Goal: Information Seeking & Learning: Learn about a topic

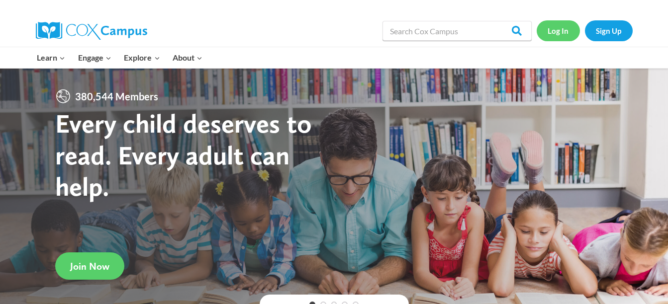
drag, startPoint x: 0, startPoint y: 0, endPoint x: 558, endPoint y: 23, distance: 558.7
click at [558, 23] on link "Log In" at bounding box center [558, 30] width 43 height 20
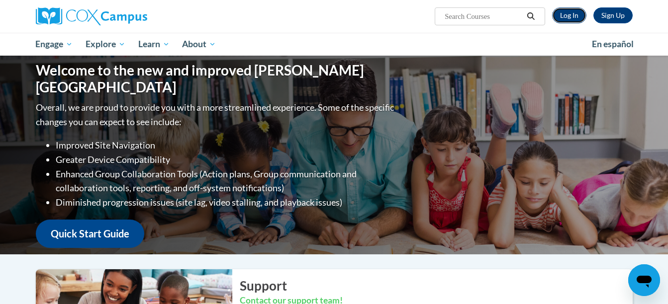
click at [575, 14] on link "Log In" at bounding box center [569, 15] width 34 height 16
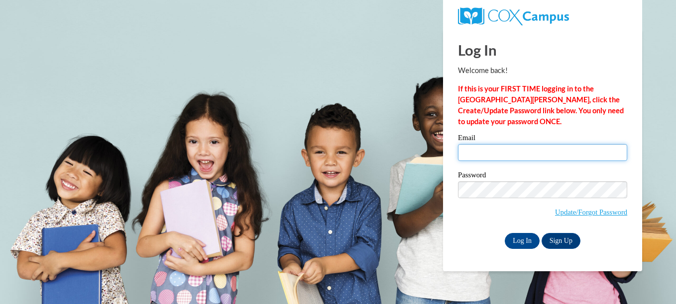
click at [499, 150] on input "Email" at bounding box center [542, 152] width 169 height 17
type input "acampbell@gcbe.org"
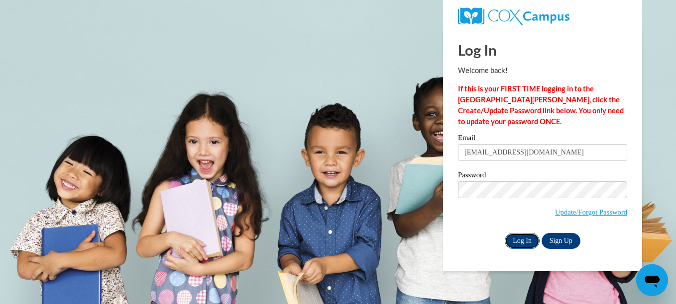
click at [517, 238] on input "Log In" at bounding box center [521, 241] width 35 height 16
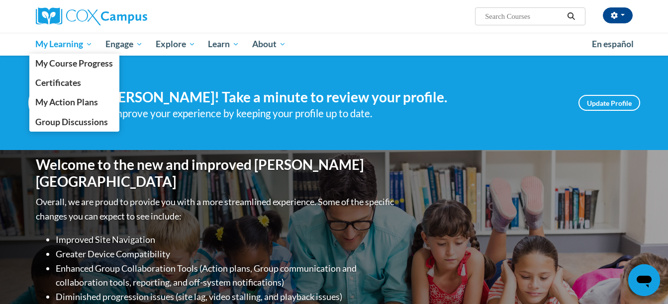
click at [50, 44] on span "My Learning" at bounding box center [63, 44] width 57 height 12
click at [62, 61] on span "My Course Progress" at bounding box center [74, 63] width 78 height 10
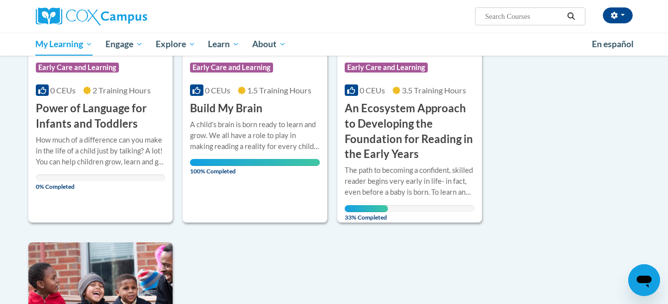
scroll to position [231, 0]
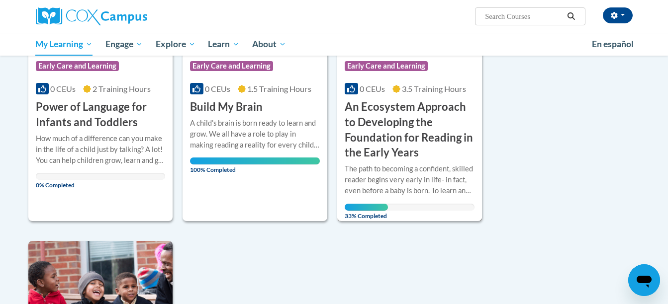
click at [429, 141] on h3 "An Ecosystem Approach to Developing the Foundation for Reading in the Early Yea…" at bounding box center [410, 130] width 130 height 61
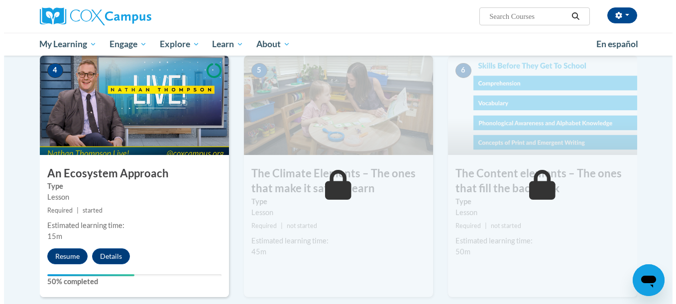
scroll to position [517, 0]
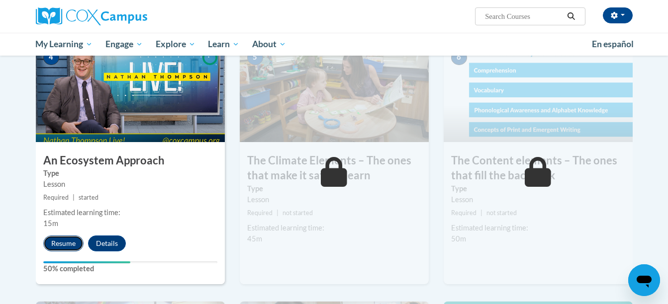
click at [60, 246] on button "Resume" at bounding box center [63, 244] width 40 height 16
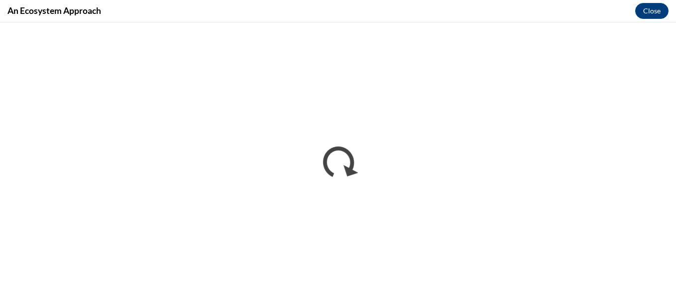
scroll to position [0, 0]
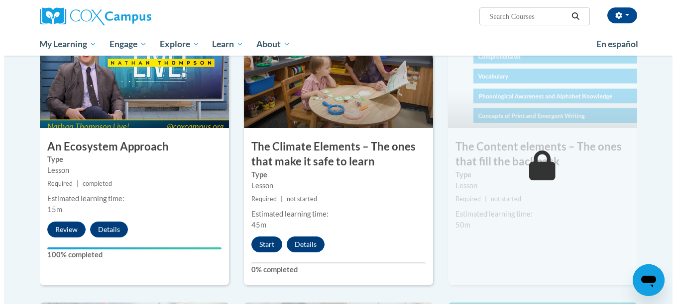
scroll to position [526, 0]
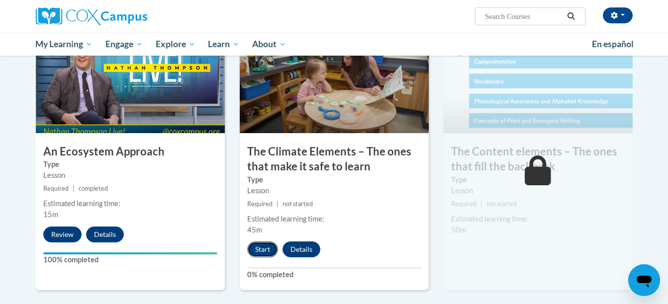
click at [253, 247] on button "Start" at bounding box center [262, 250] width 31 height 16
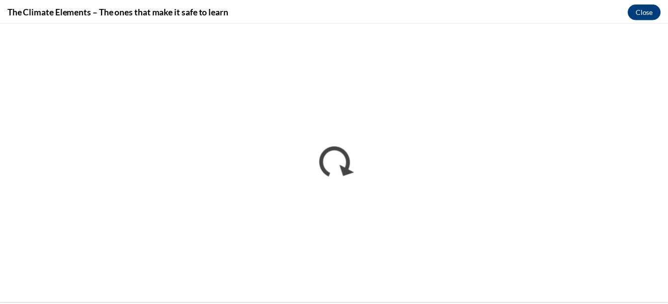
scroll to position [0, 0]
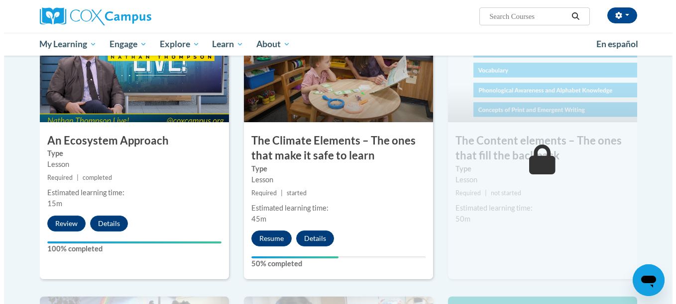
scroll to position [564, 0]
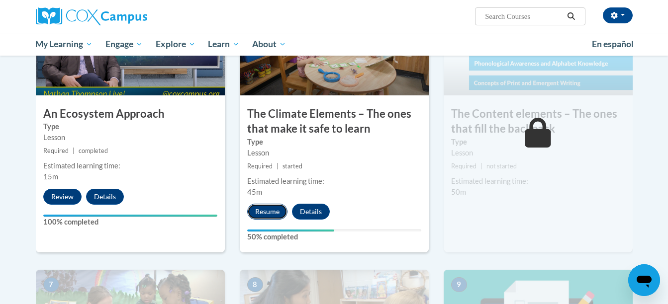
click at [272, 207] on button "Resume" at bounding box center [267, 212] width 40 height 16
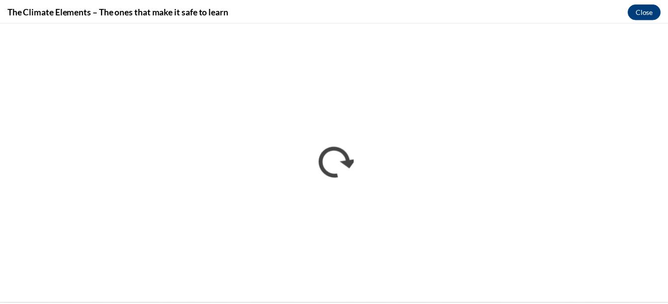
scroll to position [0, 0]
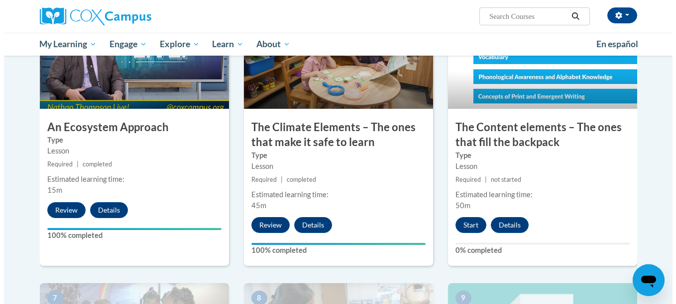
scroll to position [591, 0]
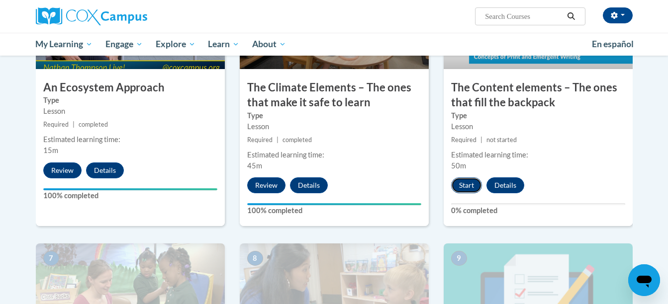
click at [462, 180] on button "Start" at bounding box center [466, 186] width 31 height 16
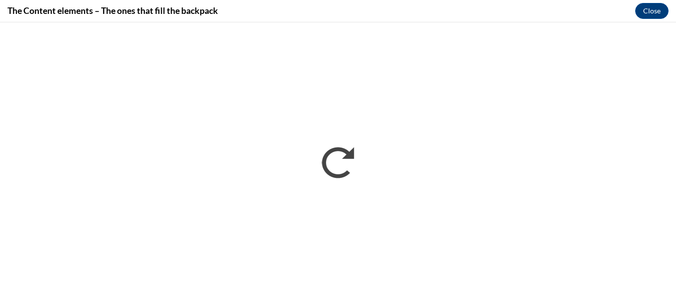
scroll to position [0, 0]
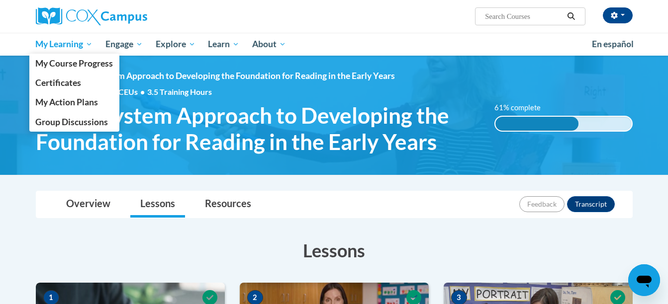
click at [71, 46] on span "My Learning" at bounding box center [63, 44] width 57 height 12
click at [72, 63] on span "My Course Progress" at bounding box center [74, 63] width 78 height 10
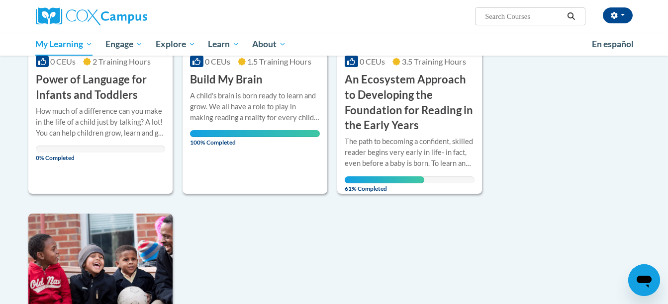
scroll to position [265, 0]
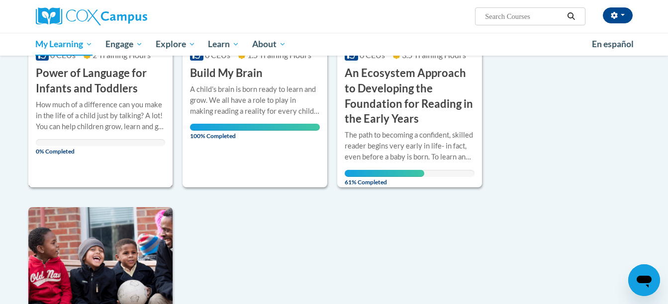
click at [107, 125] on div "How much of a difference can you make in the life of a child just by talking? A…" at bounding box center [101, 116] width 130 height 33
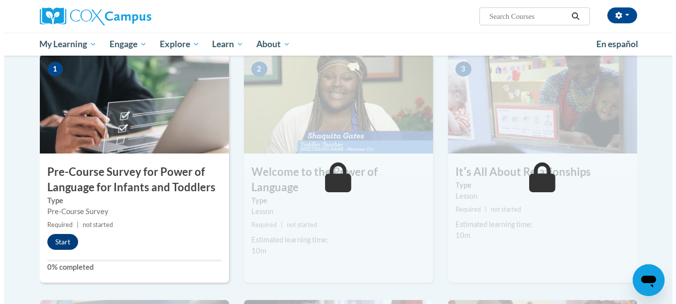
scroll to position [232, 0]
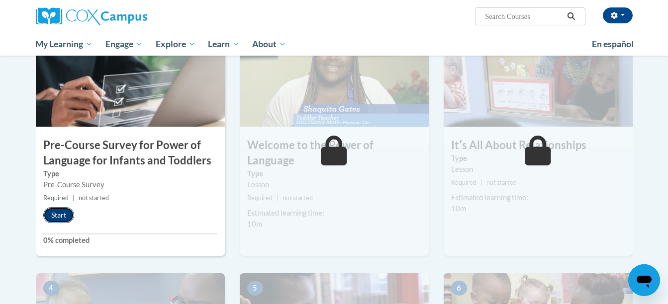
click at [58, 218] on button "Start" at bounding box center [58, 215] width 31 height 16
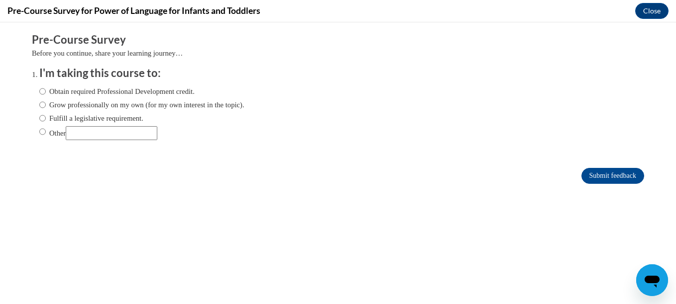
scroll to position [0, 0]
click at [48, 95] on label "Obtain required Professional Development credit." at bounding box center [116, 91] width 155 height 11
click at [46, 95] on input "Obtain required Professional Development credit." at bounding box center [42, 91] width 6 height 11
radio input "true"
click at [606, 181] on input "Submit feedback" at bounding box center [612, 176] width 63 height 16
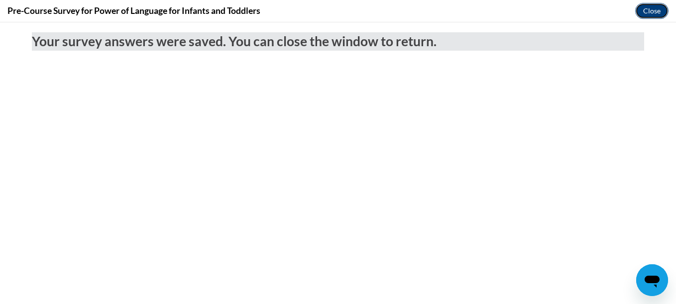
click at [650, 11] on button "Close" at bounding box center [651, 11] width 33 height 16
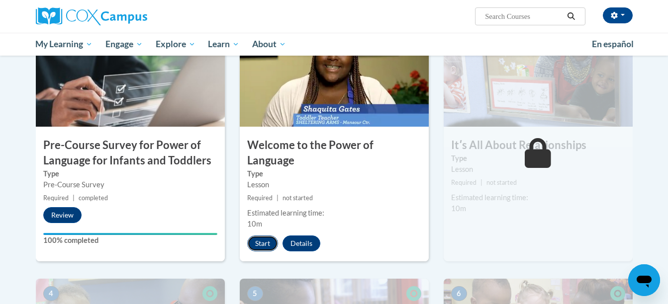
click at [265, 236] on button "Start" at bounding box center [262, 244] width 31 height 16
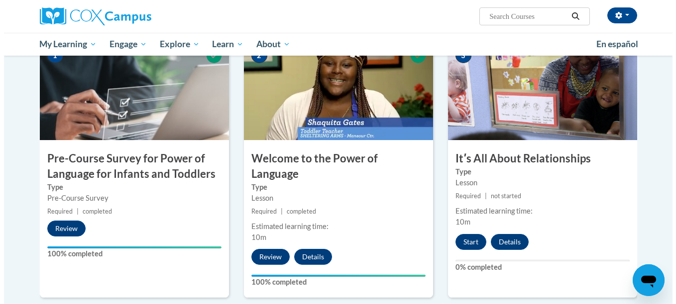
scroll to position [286, 0]
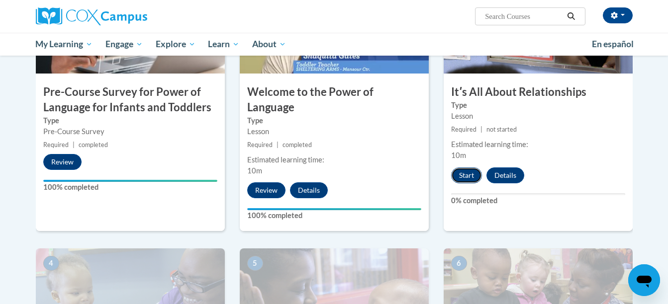
click at [469, 179] on button "Start" at bounding box center [466, 176] width 31 height 16
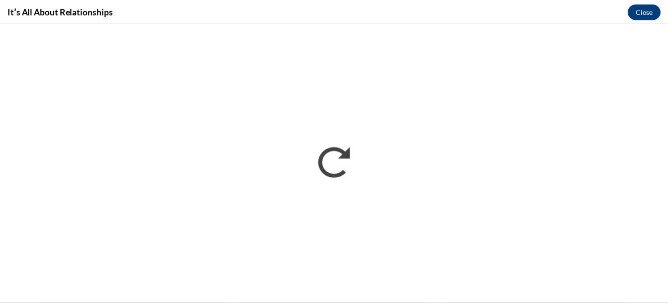
scroll to position [0, 0]
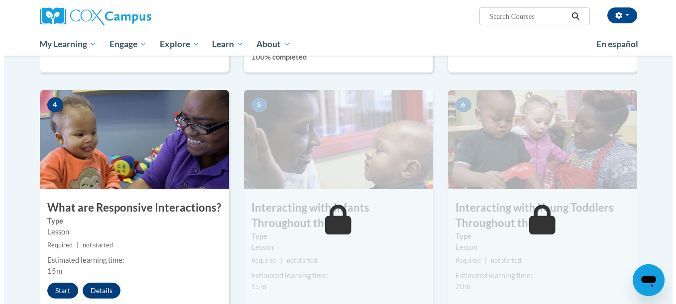
scroll to position [491, 0]
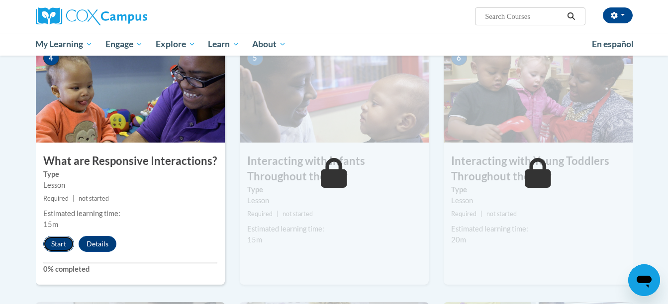
click at [54, 236] on button "Start" at bounding box center [58, 244] width 31 height 16
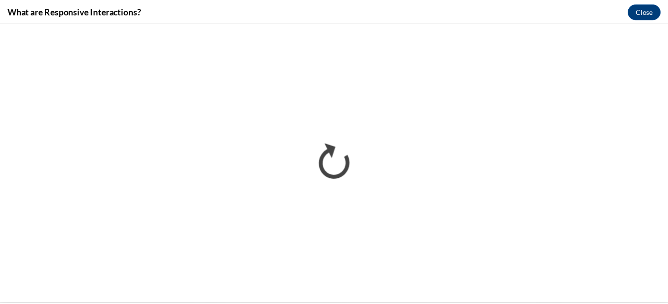
scroll to position [0, 0]
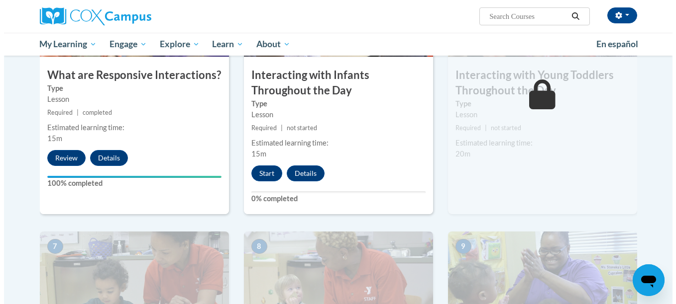
scroll to position [580, 0]
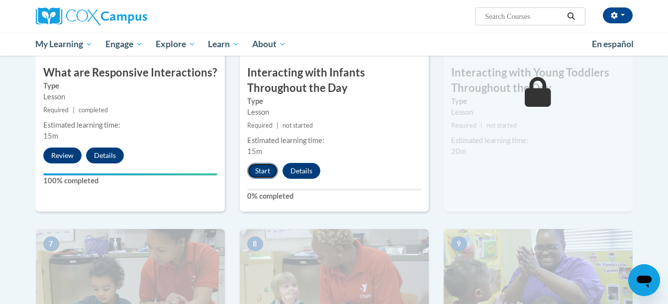
click at [260, 163] on button "Start" at bounding box center [262, 171] width 31 height 16
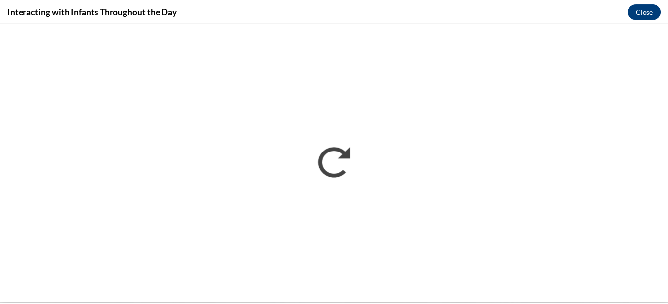
scroll to position [0, 0]
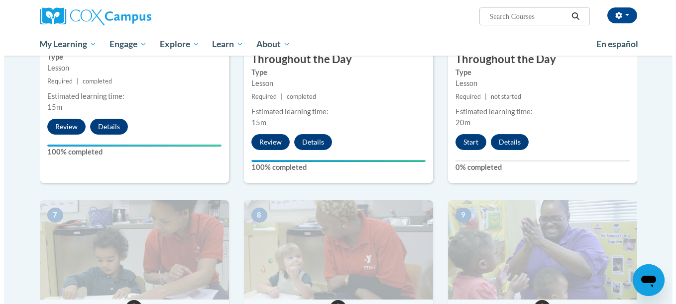
scroll to position [553, 0]
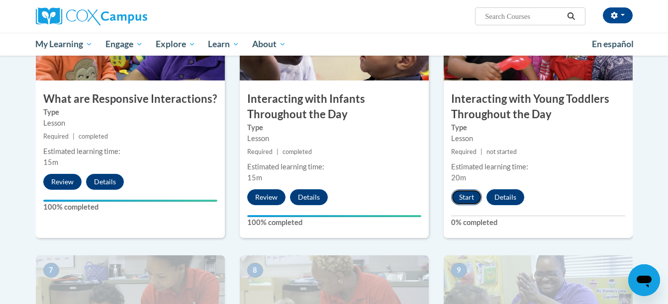
click at [469, 190] on button "Start" at bounding box center [466, 198] width 31 height 16
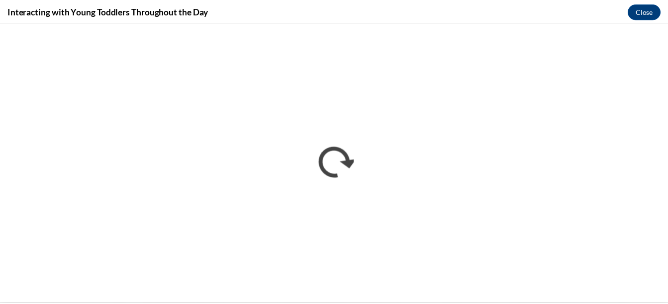
scroll to position [0, 0]
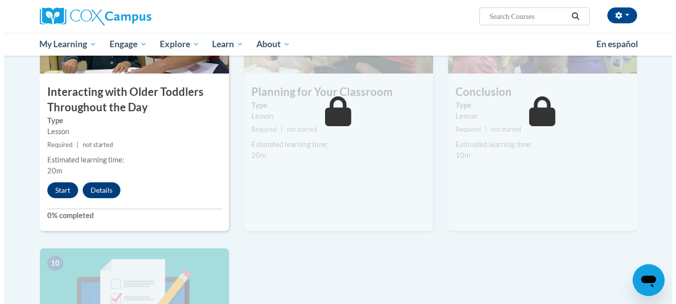
scroll to position [832, 0]
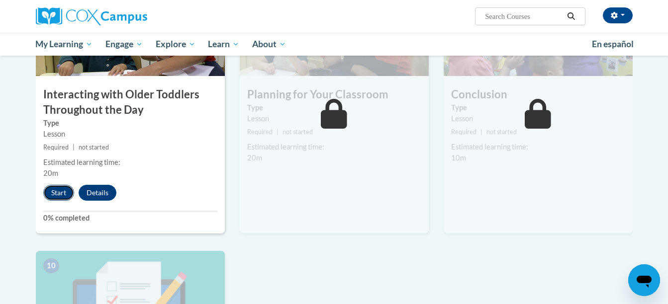
click at [57, 185] on button "Start" at bounding box center [58, 193] width 31 height 16
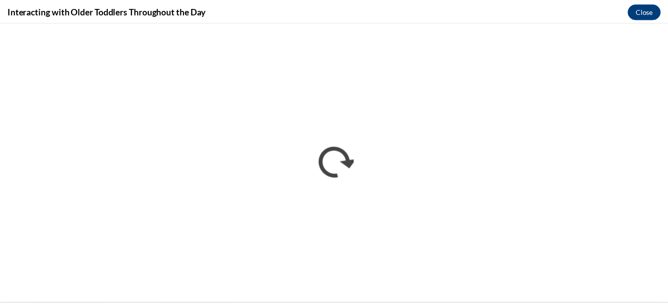
scroll to position [0, 0]
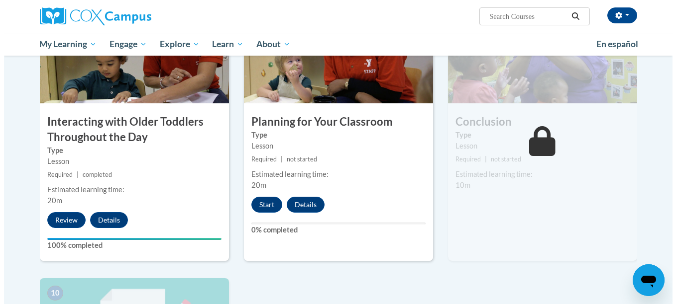
scroll to position [813, 0]
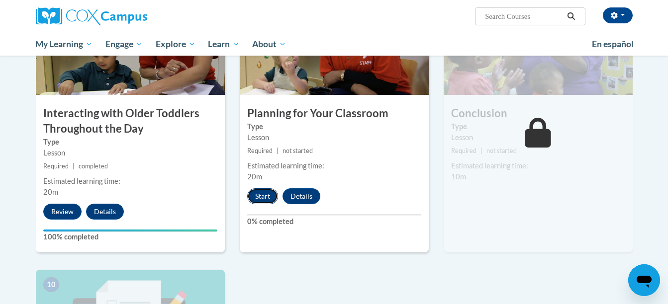
click at [263, 189] on button "Start" at bounding box center [262, 197] width 31 height 16
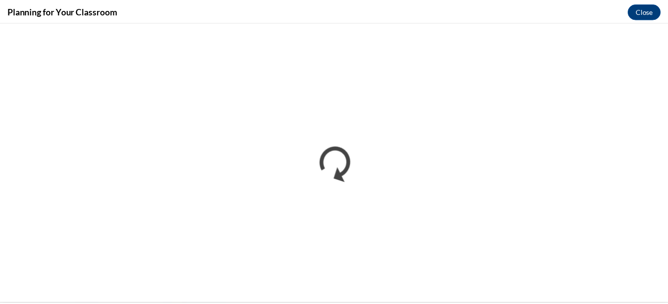
scroll to position [0, 0]
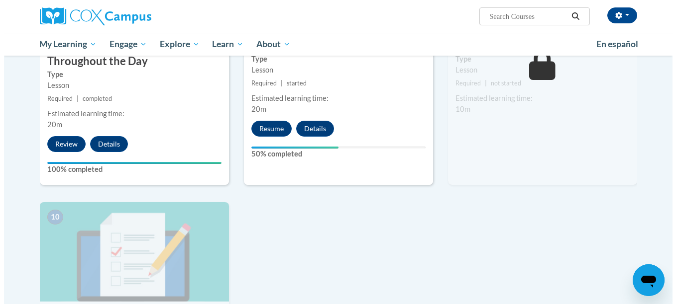
scroll to position [884, 0]
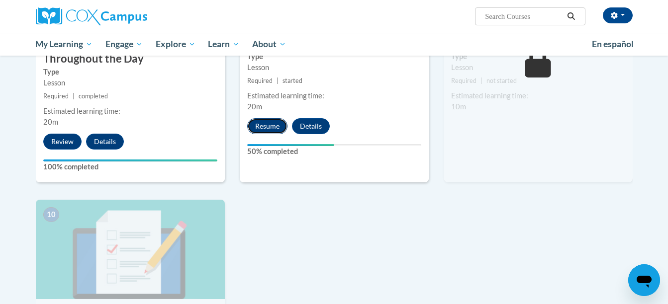
click at [272, 118] on button "Resume" at bounding box center [267, 126] width 40 height 16
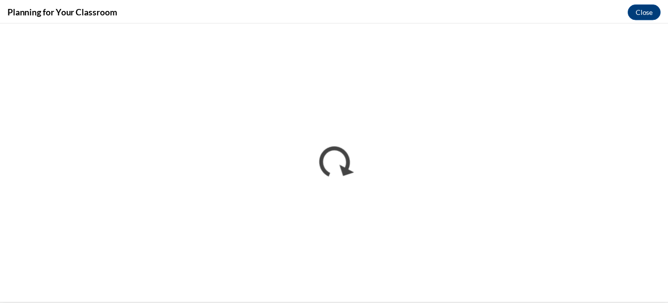
scroll to position [0, 0]
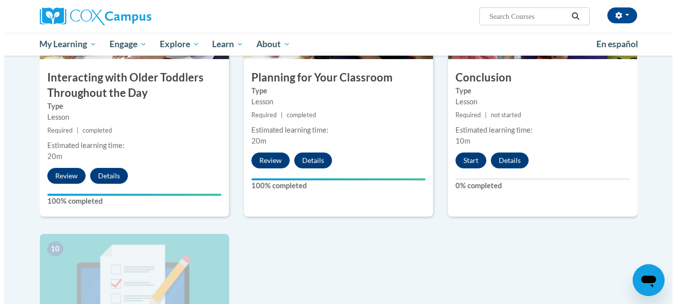
scroll to position [822, 0]
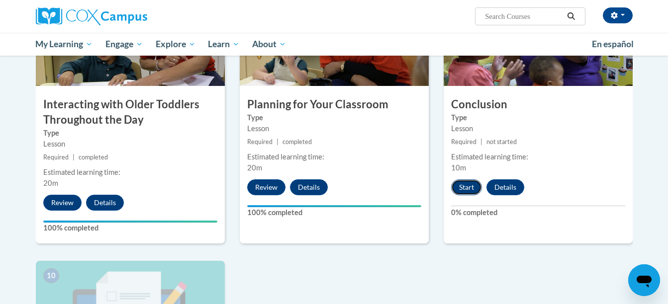
click at [464, 180] on button "Start" at bounding box center [466, 188] width 31 height 16
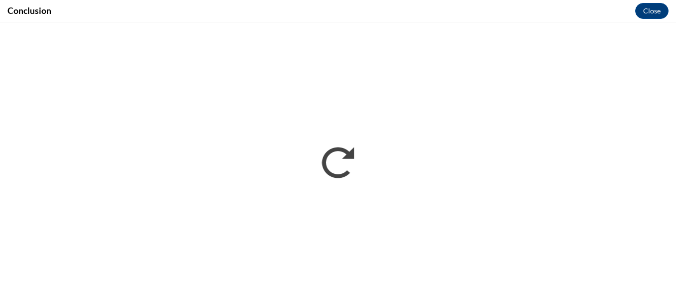
scroll to position [0, 0]
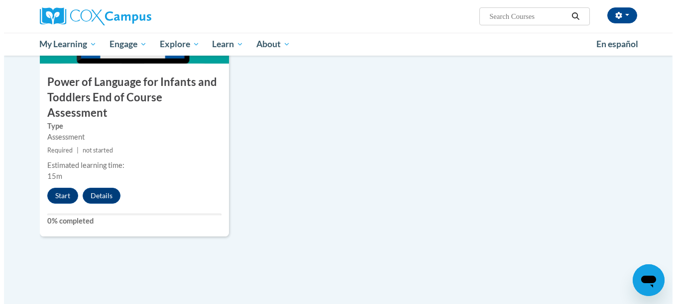
scroll to position [1122, 0]
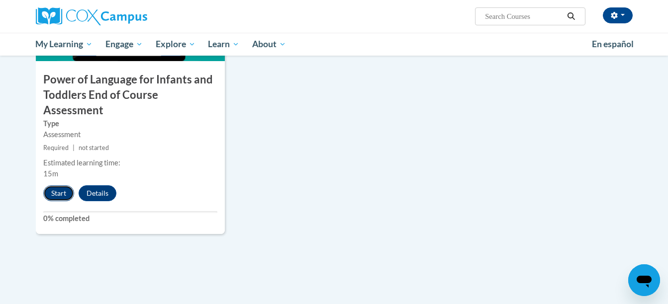
click at [53, 186] on button "Start" at bounding box center [58, 194] width 31 height 16
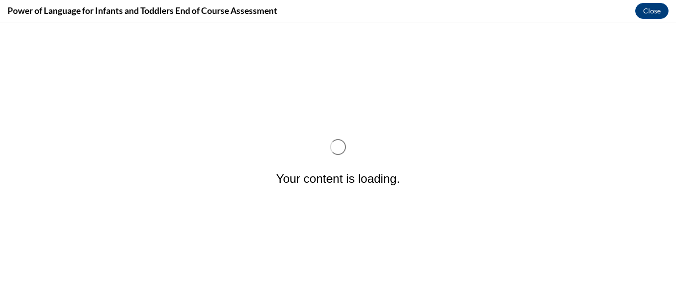
scroll to position [0, 0]
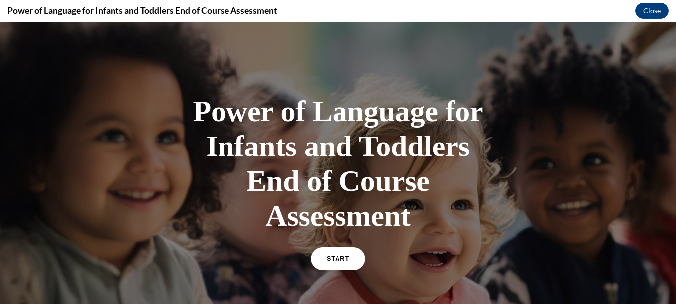
click at [343, 260] on span "START" at bounding box center [337, 259] width 23 height 7
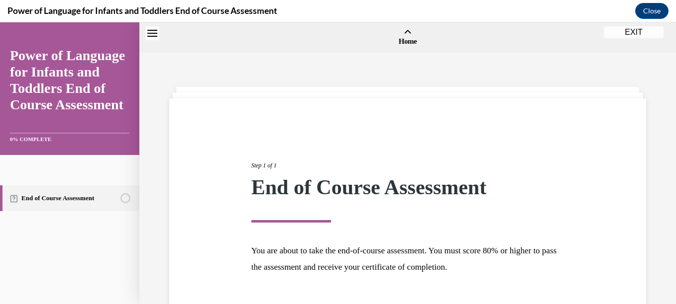
scroll to position [31, 0]
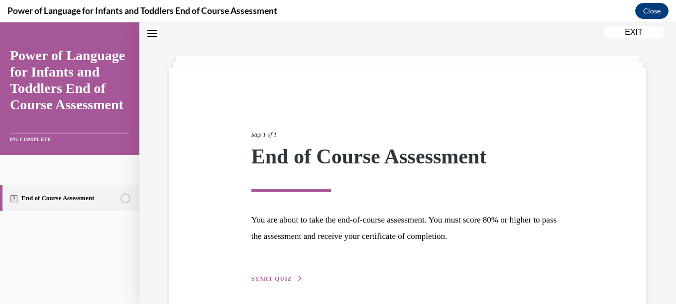
click at [271, 281] on span "START QUIZ" at bounding box center [271, 279] width 41 height 7
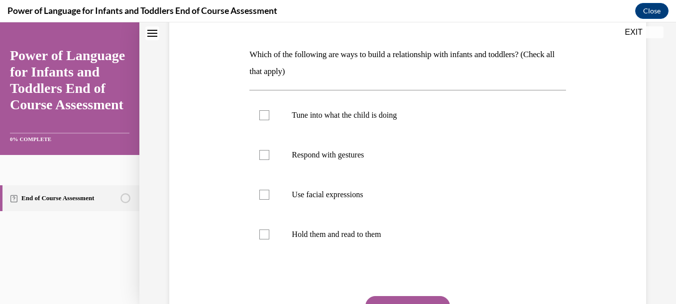
scroll to position [144, 0]
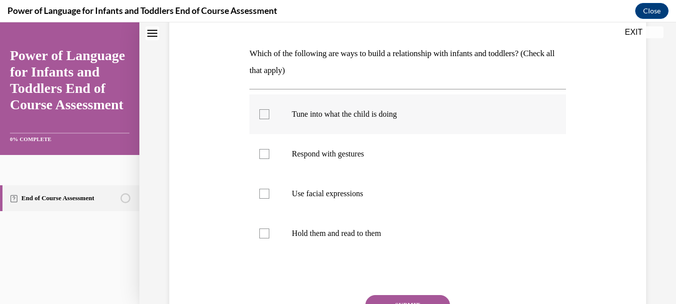
click at [344, 114] on p "Tune into what the child is doing" at bounding box center [416, 114] width 249 height 10
click at [269, 114] on input "Tune into what the child is doing" at bounding box center [264, 114] width 10 height 10
checkbox input "true"
click at [292, 155] on p "Respond with gestures" at bounding box center [416, 154] width 249 height 10
click at [269, 155] on input "Respond with gestures" at bounding box center [264, 154] width 10 height 10
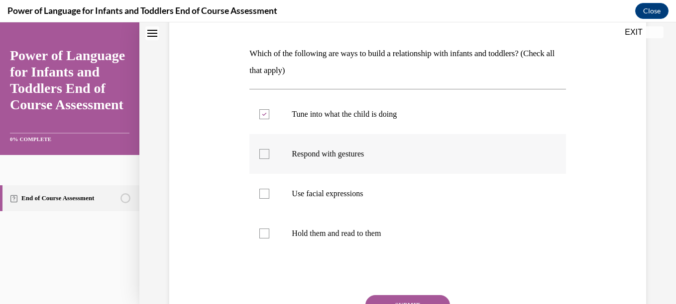
checkbox input "true"
click at [303, 191] on p "Use facial expressions" at bounding box center [416, 194] width 249 height 10
click at [269, 191] on input "Use facial expressions" at bounding box center [264, 194] width 10 height 10
checkbox input "true"
click at [299, 235] on p "Hold them and read to them" at bounding box center [416, 234] width 249 height 10
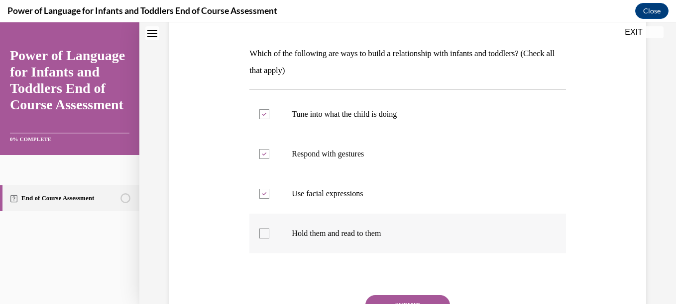
click at [269, 235] on input "Hold them and read to them" at bounding box center [264, 234] width 10 height 10
checkbox input "true"
click at [411, 302] on button "SUBMIT" at bounding box center [407, 306] width 85 height 20
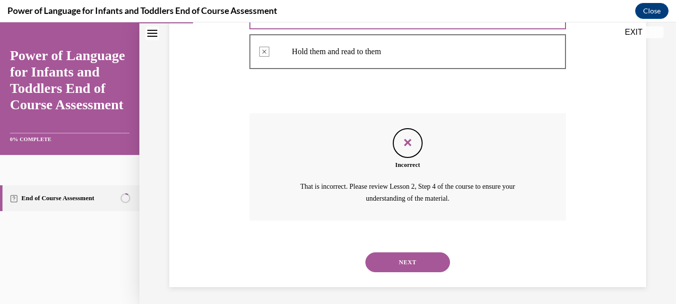
scroll to position [329, 0]
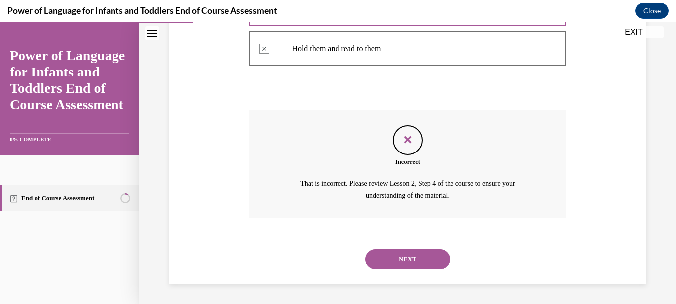
click at [408, 260] on button "NEXT" at bounding box center [407, 260] width 85 height 20
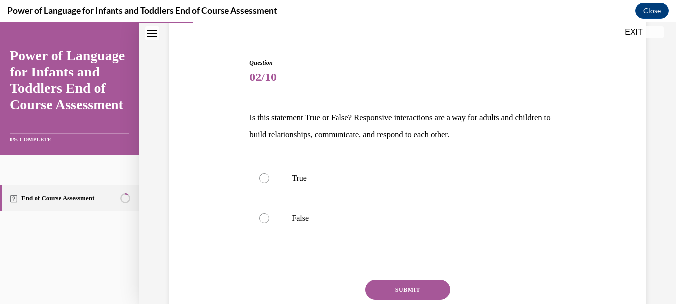
scroll to position [81, 0]
click at [320, 174] on p "True" at bounding box center [416, 178] width 249 height 10
click at [269, 174] on input "True" at bounding box center [264, 178] width 10 height 10
radio input "true"
click at [432, 288] on button "SUBMIT" at bounding box center [407, 290] width 85 height 20
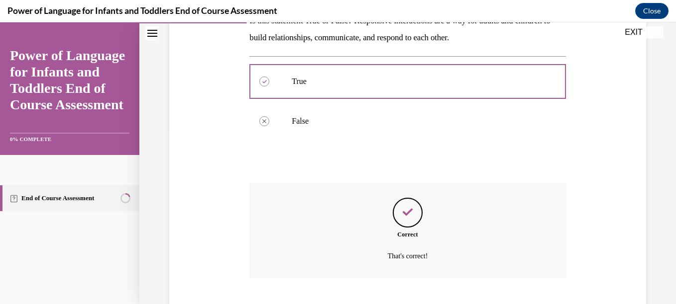
scroll to position [238, 0]
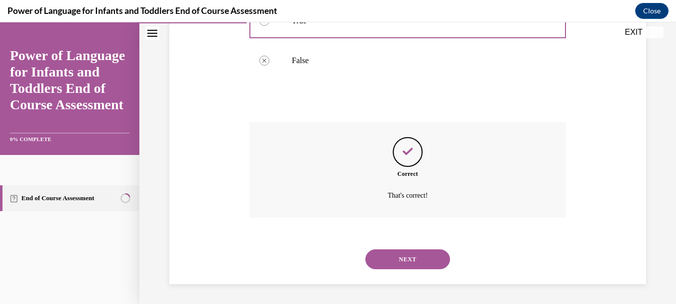
click at [422, 264] on button "NEXT" at bounding box center [407, 260] width 85 height 20
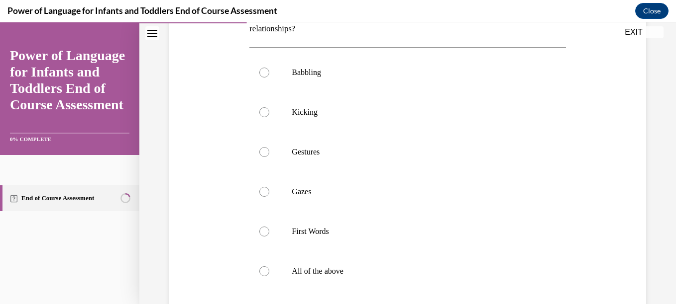
scroll to position [200, 0]
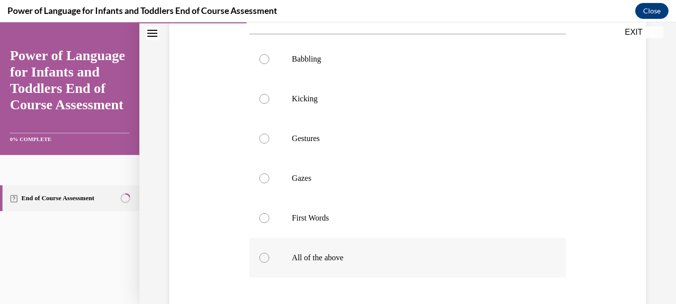
click at [297, 261] on p "All of the above" at bounding box center [416, 258] width 249 height 10
click at [269, 261] on input "All of the above" at bounding box center [264, 258] width 10 height 10
radio input "true"
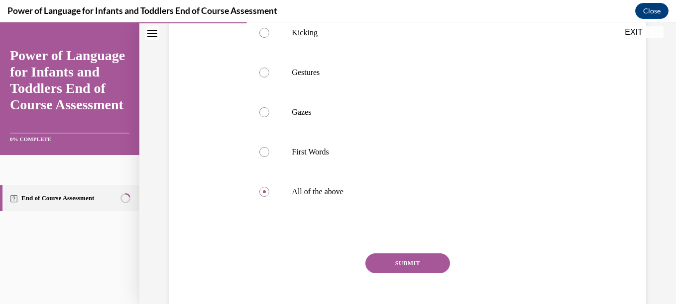
scroll to position [299, 0]
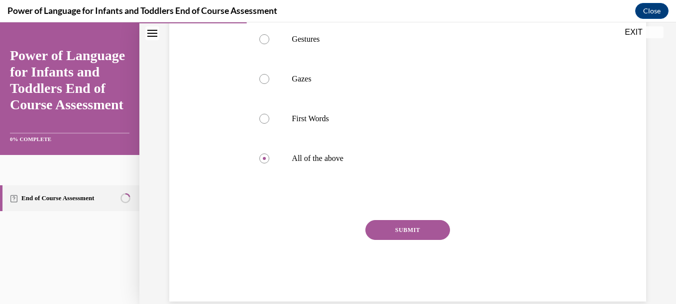
click at [432, 230] on button "SUBMIT" at bounding box center [407, 230] width 85 height 20
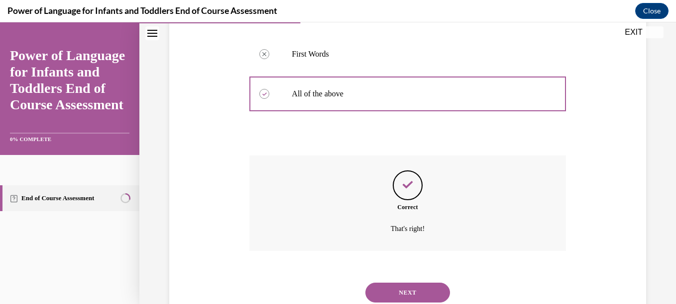
scroll to position [397, 0]
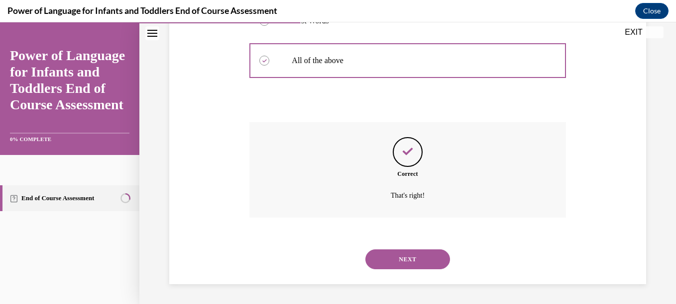
click at [409, 263] on button "NEXT" at bounding box center [407, 260] width 85 height 20
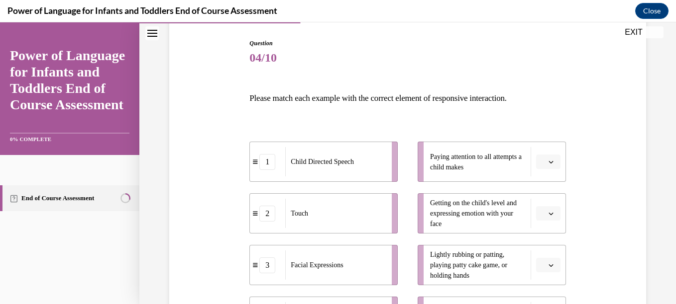
scroll to position [119, 0]
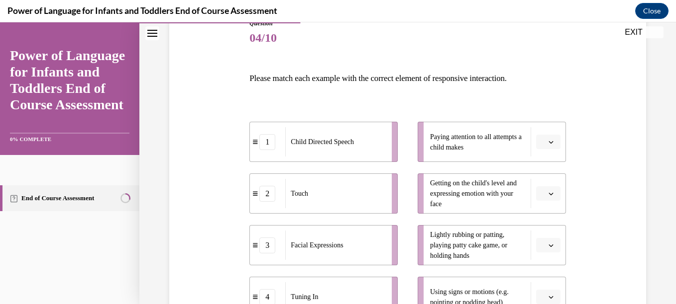
click at [551, 142] on button "button" at bounding box center [548, 142] width 24 height 15
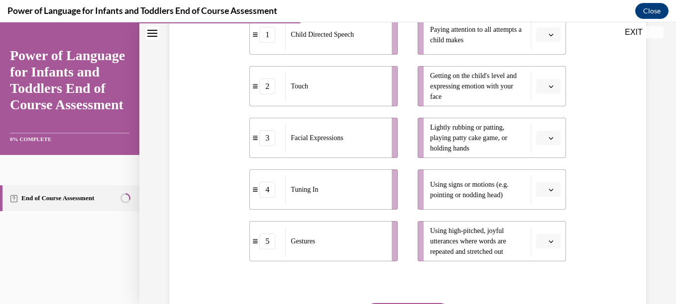
scroll to position [197, 0]
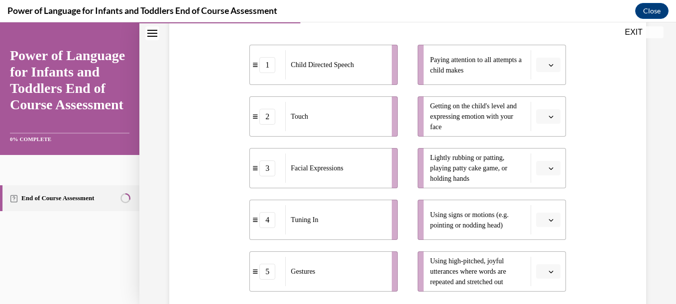
click at [547, 68] on span "button" at bounding box center [550, 65] width 7 height 7
click at [545, 161] on div "4" at bounding box center [540, 167] width 25 height 20
click at [548, 169] on icon "button" at bounding box center [550, 169] width 4 height 2
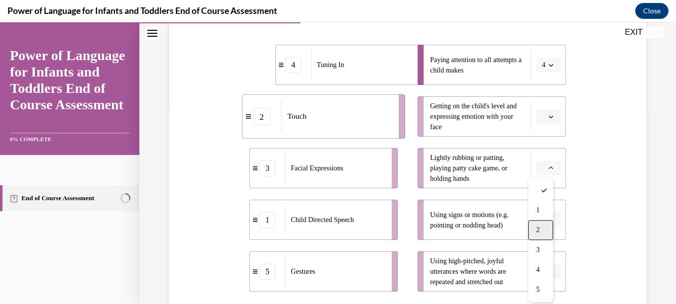
click at [541, 226] on div "2" at bounding box center [540, 230] width 25 height 20
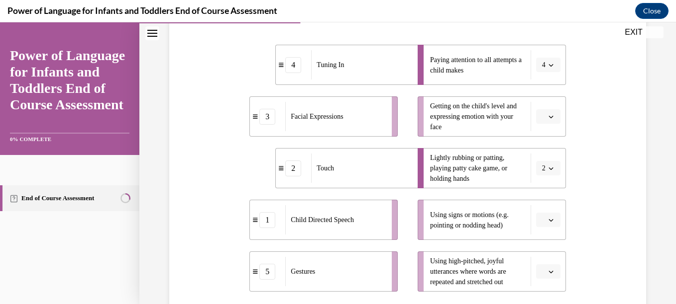
click at [541, 226] on button "button" at bounding box center [548, 220] width 24 height 15
click at [541, 201] on div "5" at bounding box center [540, 198] width 25 height 20
click at [536, 272] on button "button" at bounding box center [548, 272] width 24 height 15
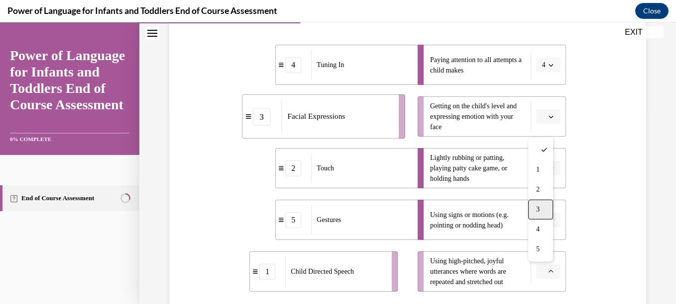
click at [541, 203] on div "3" at bounding box center [540, 210] width 25 height 20
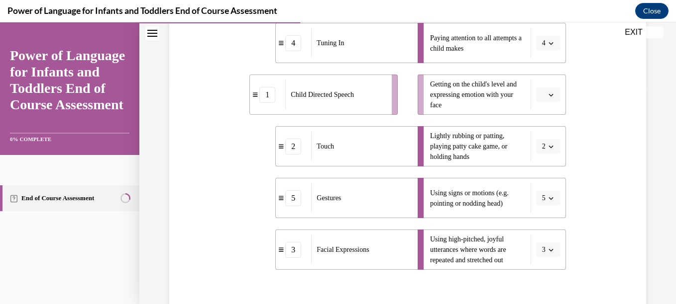
scroll to position [210, 0]
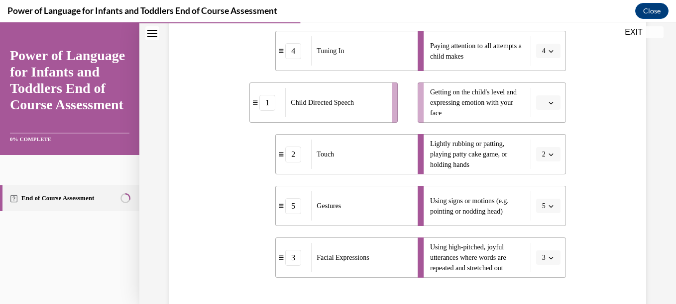
click at [545, 96] on button "button" at bounding box center [548, 103] width 24 height 15
click at [541, 182] on div "3" at bounding box center [540, 185] width 25 height 20
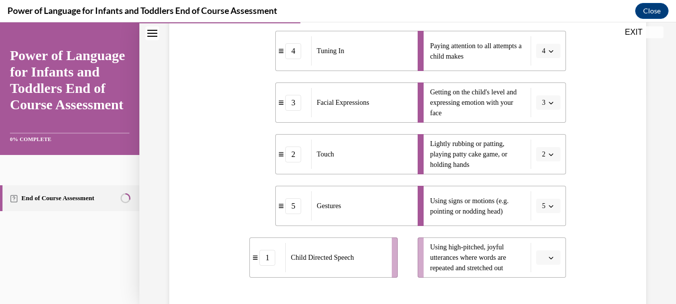
click at [547, 265] on button "button" at bounding box center [548, 258] width 24 height 15
click at [541, 160] on div "1" at bounding box center [540, 156] width 25 height 20
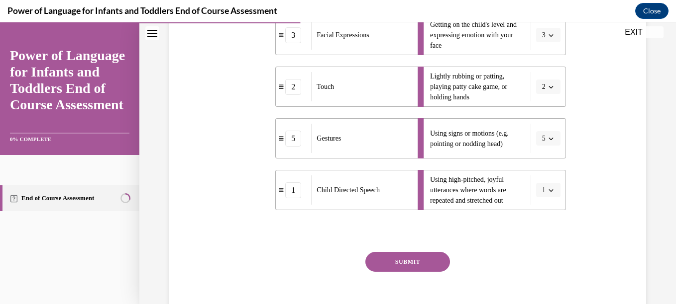
scroll to position [305, 0]
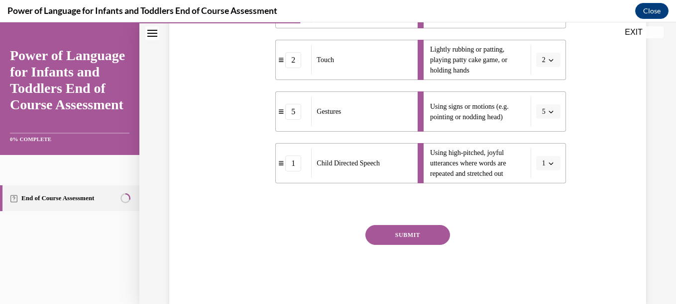
click at [387, 230] on button "SUBMIT" at bounding box center [407, 235] width 85 height 20
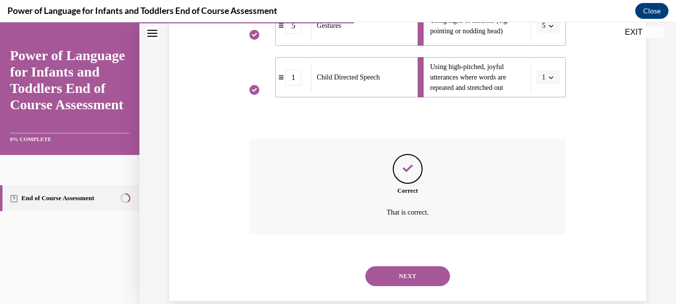
scroll to position [408, 0]
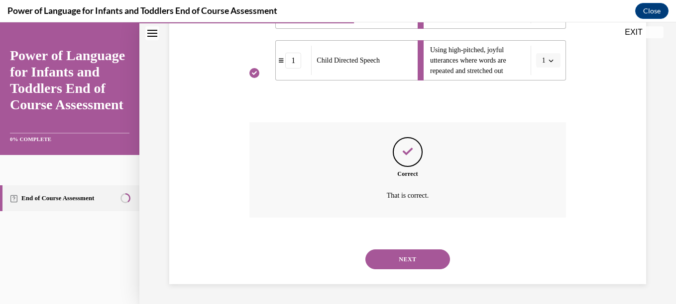
click at [395, 257] on button "NEXT" at bounding box center [407, 260] width 85 height 20
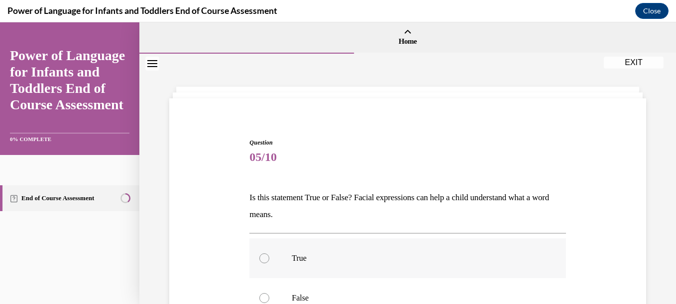
click at [336, 255] on p "True" at bounding box center [416, 259] width 249 height 10
click at [269, 255] on input "True" at bounding box center [264, 259] width 10 height 10
radio input "true"
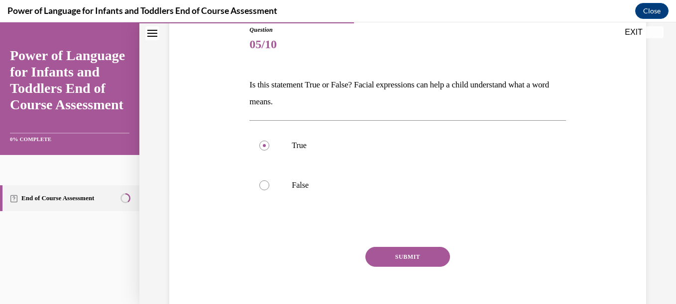
scroll to position [157, 0]
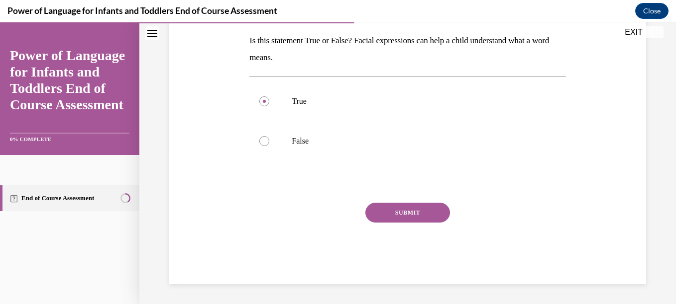
click at [431, 209] on button "SUBMIT" at bounding box center [407, 213] width 85 height 20
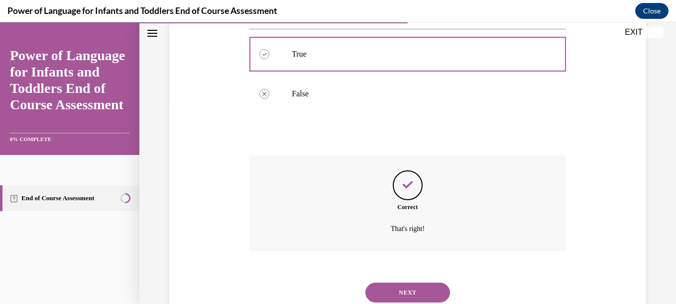
scroll to position [238, 0]
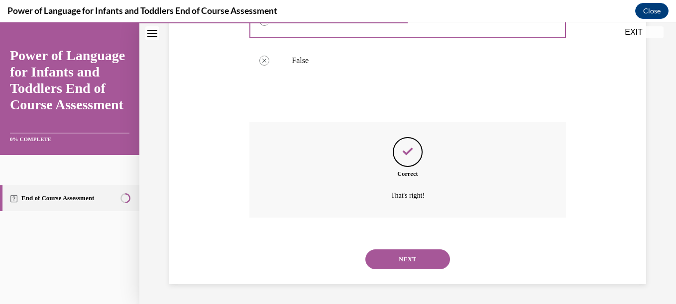
click at [411, 264] on button "NEXT" at bounding box center [407, 260] width 85 height 20
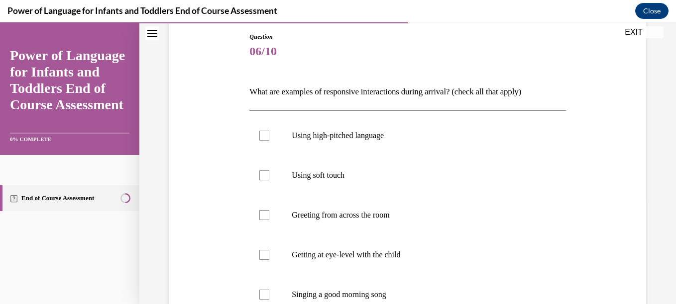
scroll to position [139, 0]
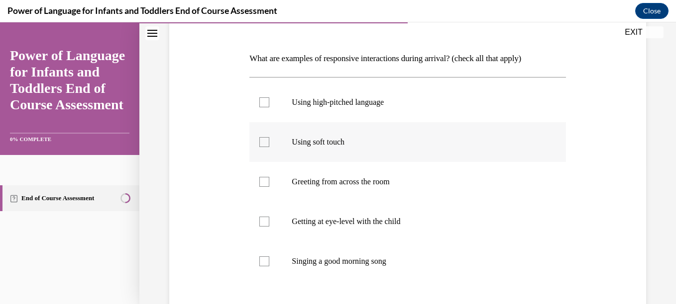
click at [291, 150] on label "Using soft touch" at bounding box center [407, 142] width 316 height 40
click at [269, 147] on input "Using soft touch" at bounding box center [264, 142] width 10 height 10
checkbox input "true"
click at [308, 218] on p "Getting at eye-level with the child" at bounding box center [416, 222] width 249 height 10
click at [269, 218] on input "Getting at eye-level with the child" at bounding box center [264, 222] width 10 height 10
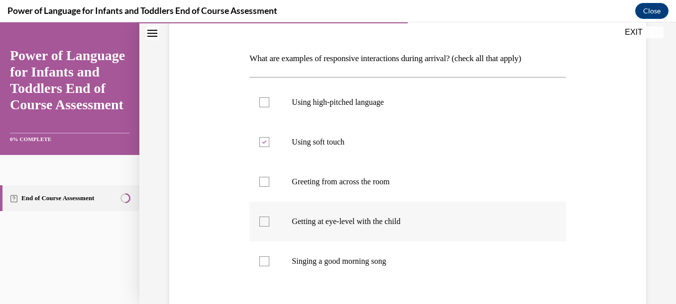
checkbox input "true"
click at [327, 249] on label "Singing a good morning song" at bounding box center [407, 262] width 316 height 40
click at [269, 257] on input "Singing a good morning song" at bounding box center [264, 262] width 10 height 10
checkbox input "true"
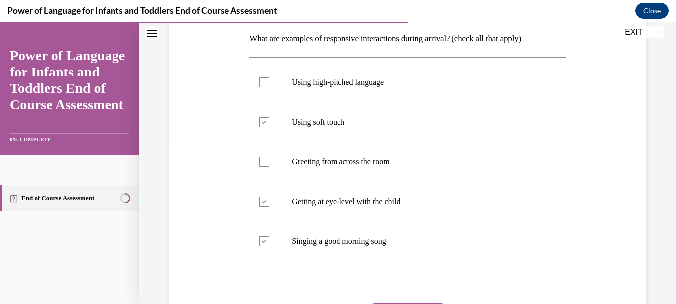
scroll to position [252, 0]
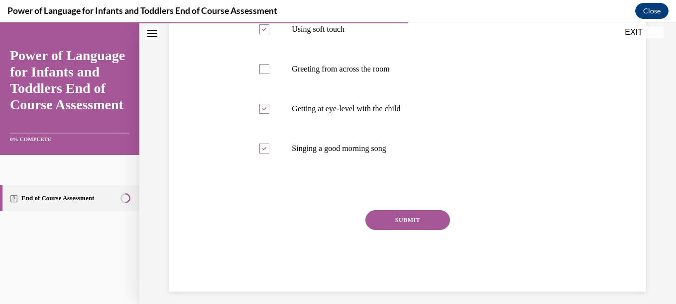
click at [432, 220] on button "SUBMIT" at bounding box center [407, 220] width 85 height 20
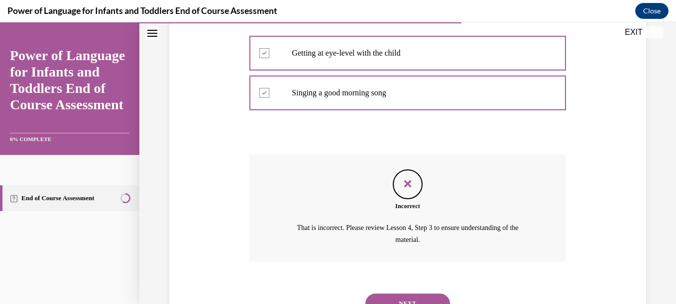
scroll to position [352, 0]
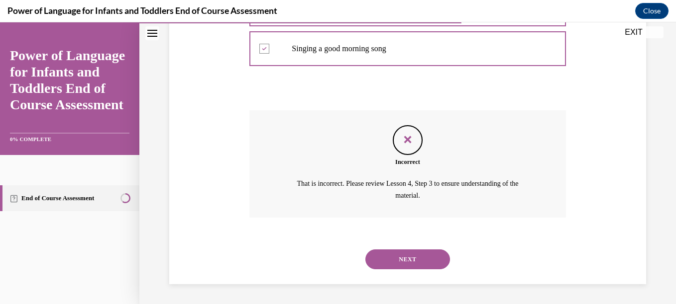
click at [636, 49] on div "Question 06/10 What are examples of responsive interactions during arrival? (ch…" at bounding box center [408, 20] width 482 height 528
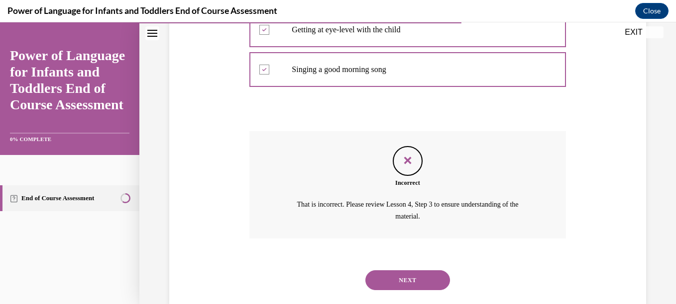
scroll to position [335, 0]
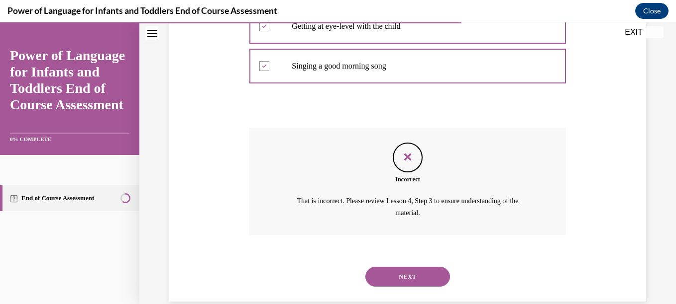
click at [425, 278] on button "NEXT" at bounding box center [407, 277] width 85 height 20
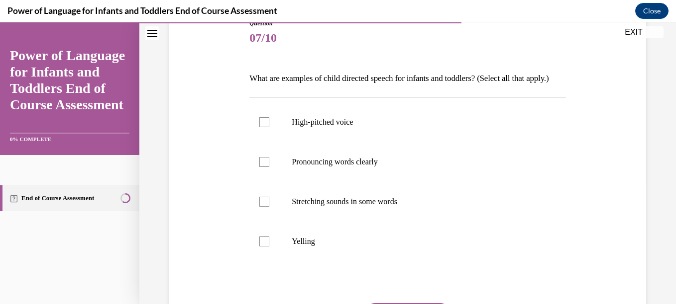
scroll to position [146, 0]
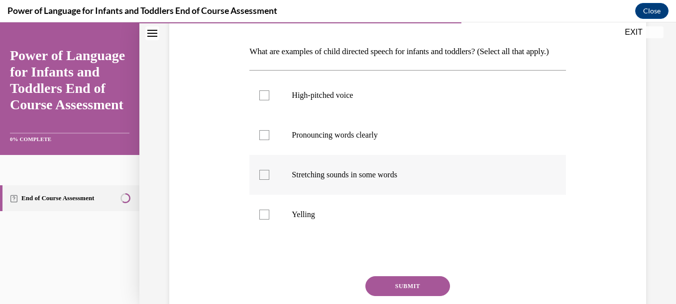
click at [328, 180] on p "Stretching sounds in some words" at bounding box center [416, 175] width 249 height 10
click at [269, 180] on input "Stretching sounds in some words" at bounding box center [264, 175] width 10 height 10
checkbox input "true"
click at [327, 140] on p "Pronouncing words clearly" at bounding box center [416, 135] width 249 height 10
click at [269, 140] on input "Pronouncing words clearly" at bounding box center [264, 135] width 10 height 10
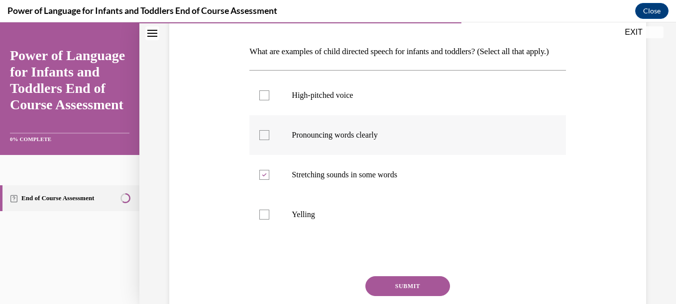
checkbox input "true"
click at [328, 101] on p "High-pitched voice" at bounding box center [416, 96] width 249 height 10
click at [269, 101] on input "High-pitched voice" at bounding box center [264, 96] width 10 height 10
checkbox input "true"
click at [404, 297] on button "SUBMIT" at bounding box center [407, 287] width 85 height 20
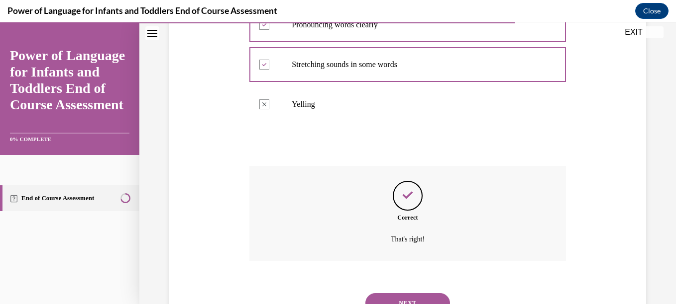
scroll to position [317, 0]
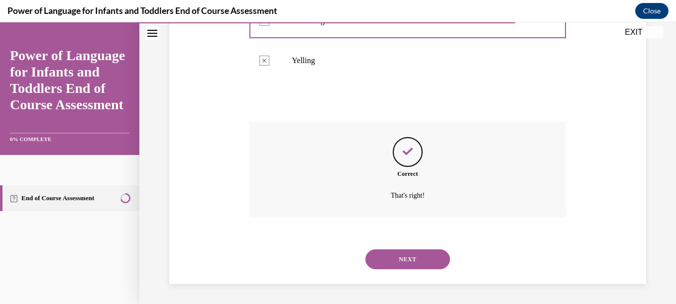
click at [403, 260] on button "NEXT" at bounding box center [407, 260] width 85 height 20
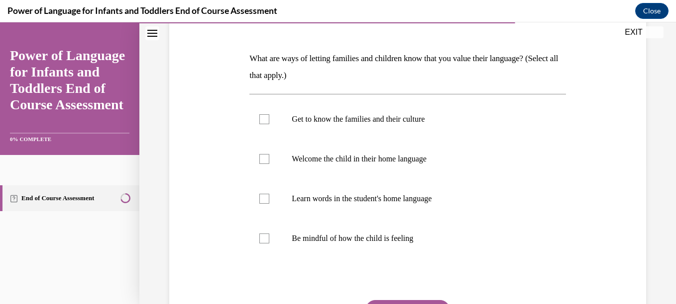
scroll to position [173, 0]
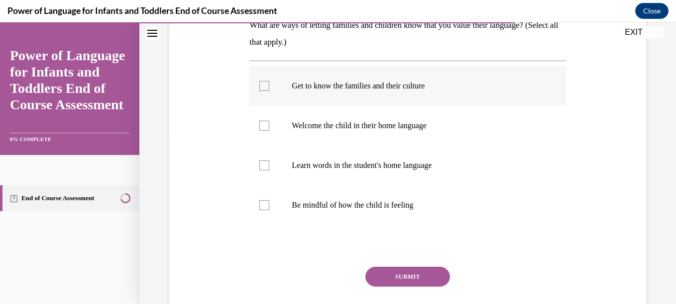
click at [332, 83] on p "Get to know the families and their culture" at bounding box center [416, 86] width 249 height 10
click at [269, 83] on input "Get to know the families and their culture" at bounding box center [264, 86] width 10 height 10
checkbox input "true"
click at [345, 134] on label "Welcome the child in their home language" at bounding box center [407, 126] width 316 height 40
click at [269, 131] on input "Welcome the child in their home language" at bounding box center [264, 126] width 10 height 10
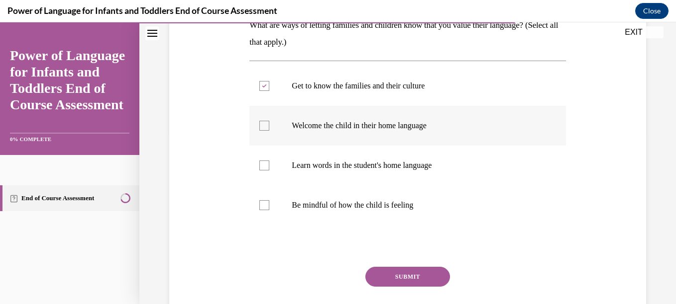
checkbox input "true"
click at [354, 171] on label "Learn words in the student's home language" at bounding box center [407, 166] width 316 height 40
click at [269, 171] on input "Learn words in the student's home language" at bounding box center [264, 166] width 10 height 10
checkbox input "true"
click at [349, 206] on p "Be mindful of how the child is feeling" at bounding box center [416, 206] width 249 height 10
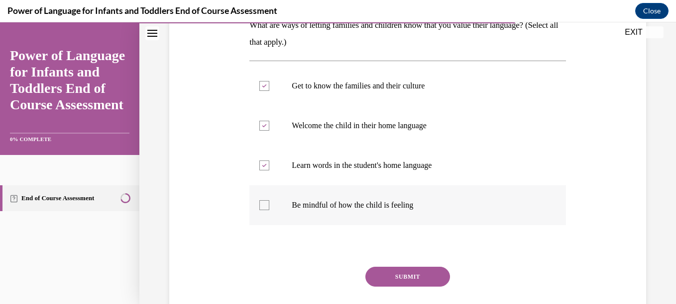
click at [269, 206] on input "Be mindful of how the child is feeling" at bounding box center [264, 206] width 10 height 10
checkbox input "true"
click at [380, 276] on button "SUBMIT" at bounding box center [407, 277] width 85 height 20
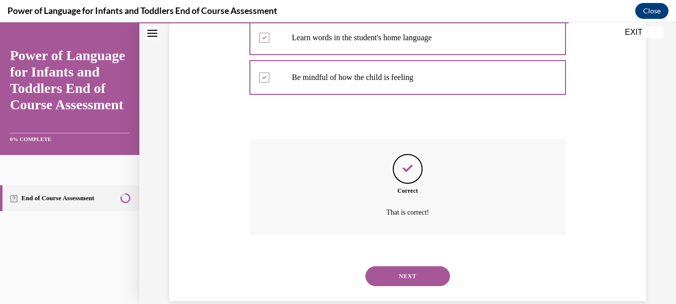
scroll to position [317, 0]
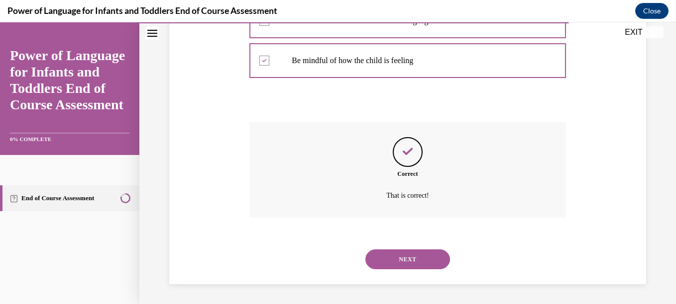
click at [393, 261] on button "NEXT" at bounding box center [407, 260] width 85 height 20
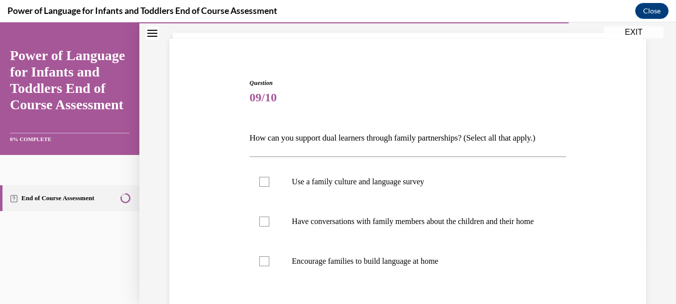
scroll to position [106, 0]
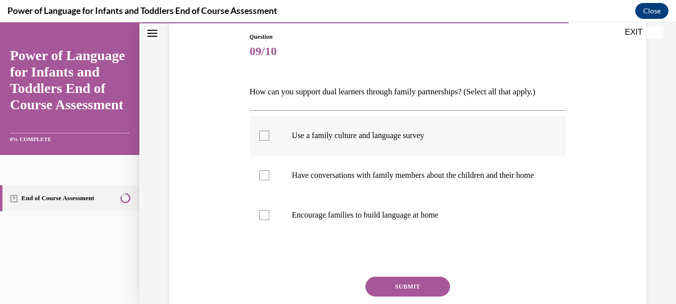
click at [378, 133] on p "Use a family culture and language survey" at bounding box center [416, 136] width 249 height 10
click at [269, 133] on input "Use a family culture and language survey" at bounding box center [264, 136] width 10 height 10
checkbox input "true"
click at [374, 181] on p "Have conversations with family members about the children and their home" at bounding box center [416, 176] width 249 height 10
click at [269, 181] on input "Have conversations with family members about the children and their home" at bounding box center [264, 176] width 10 height 10
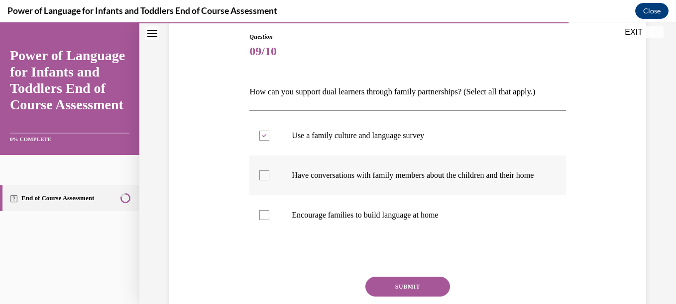
checkbox input "true"
click at [391, 220] on p "Encourage families to build language at home" at bounding box center [416, 215] width 249 height 10
click at [269, 220] on input "Encourage families to build language at home" at bounding box center [264, 215] width 10 height 10
checkbox input "true"
click at [393, 289] on button "SUBMIT" at bounding box center [407, 287] width 85 height 20
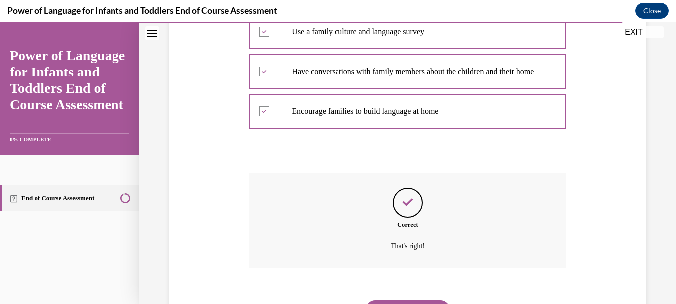
scroll to position [271, 0]
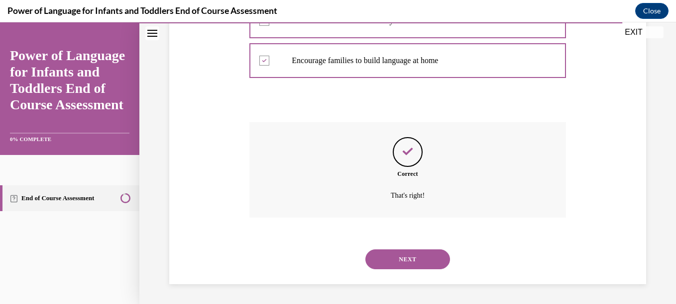
click at [400, 263] on button "NEXT" at bounding box center [407, 260] width 85 height 20
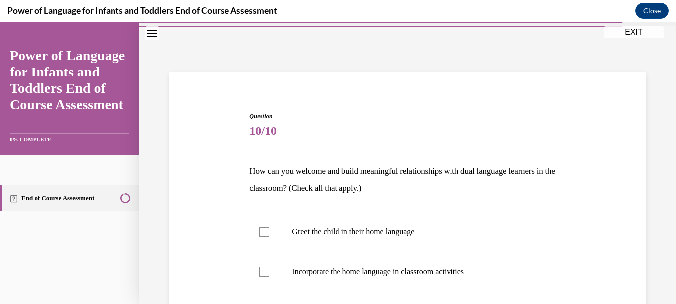
scroll to position [119, 0]
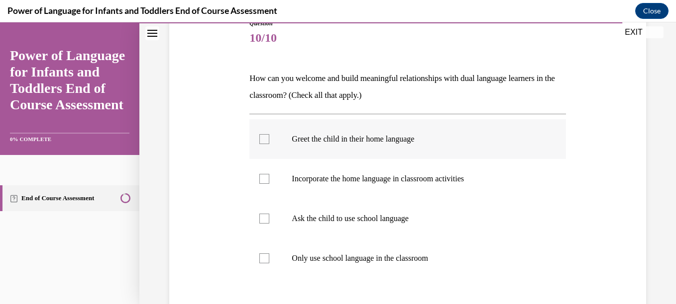
click at [379, 147] on label "Greet the child in their home language" at bounding box center [407, 139] width 316 height 40
click at [269, 144] on input "Greet the child in their home language" at bounding box center [264, 139] width 10 height 10
checkbox input "true"
click at [392, 174] on label "Incorporate the home language in classroom activities" at bounding box center [407, 179] width 316 height 40
click at [269, 174] on input "Incorporate the home language in classroom activities" at bounding box center [264, 179] width 10 height 10
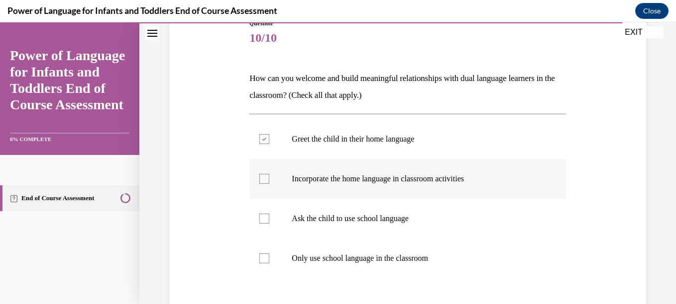
checkbox input "true"
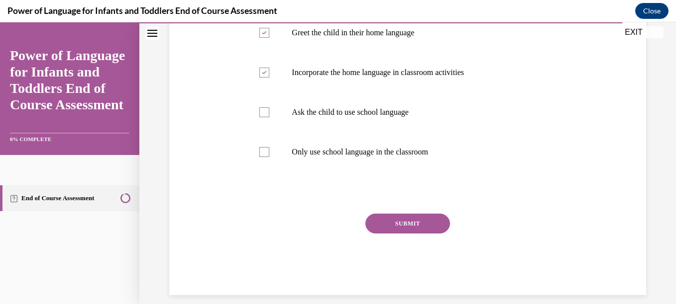
scroll to position [237, 0]
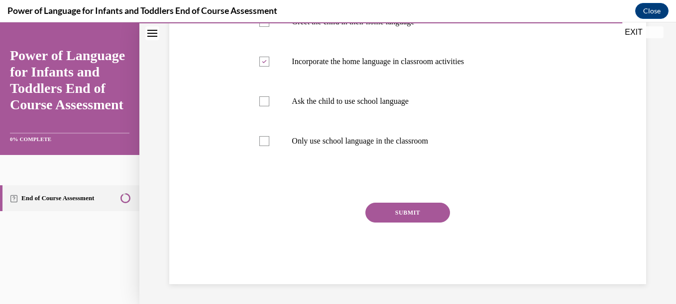
click at [431, 219] on button "SUBMIT" at bounding box center [407, 213] width 85 height 20
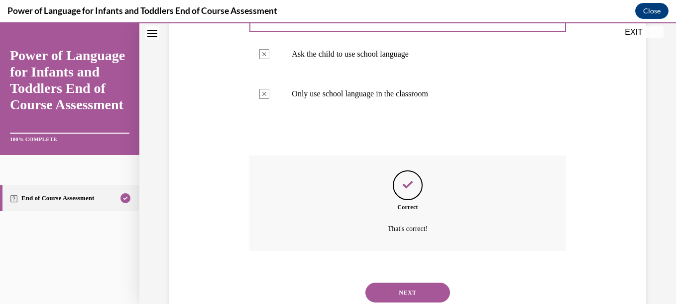
scroll to position [317, 0]
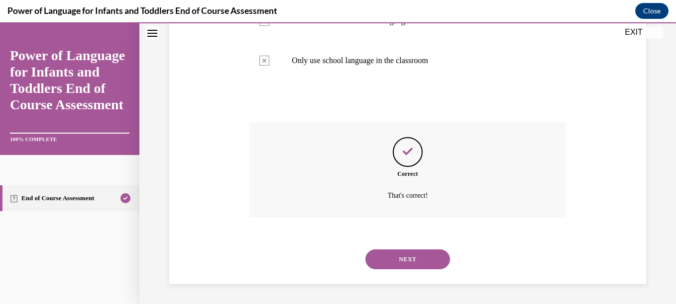
click at [412, 254] on button "NEXT" at bounding box center [407, 260] width 85 height 20
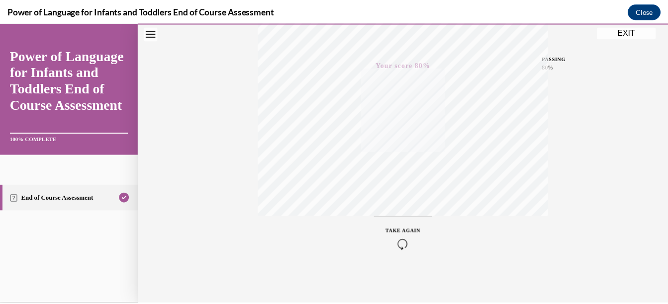
scroll to position [228, 0]
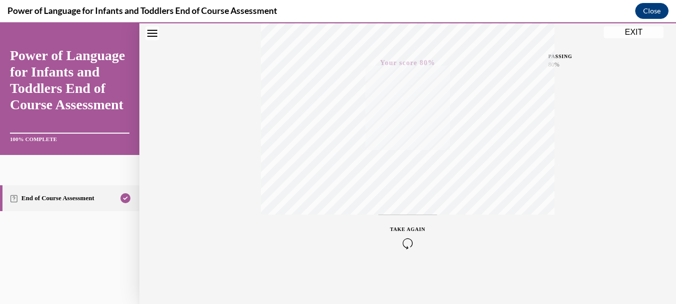
click at [641, 31] on button "EXIT" at bounding box center [634, 32] width 60 height 12
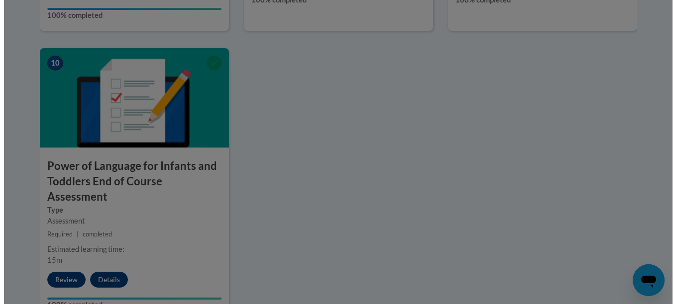
scroll to position [893, 0]
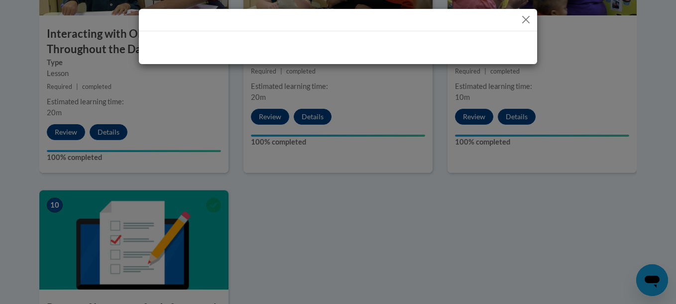
drag, startPoint x: 670, startPoint y: 228, endPoint x: 657, endPoint y: 166, distance: 63.5
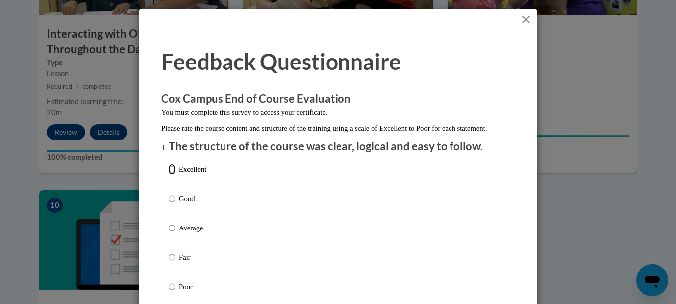
click at [171, 175] on input "Excellent" at bounding box center [172, 169] width 6 height 11
radio input "true"
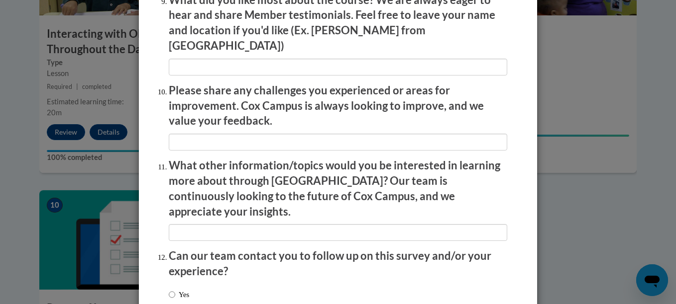
scroll to position [1763, 0]
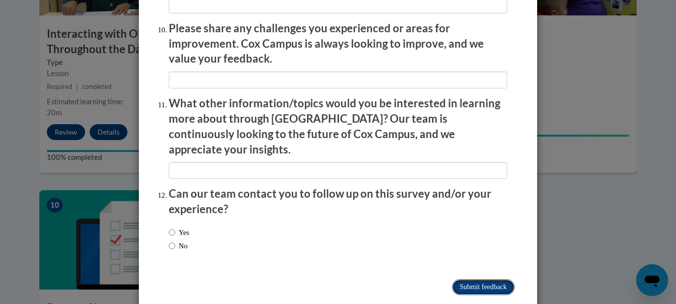
click at [485, 280] on input "Submit feedback" at bounding box center [483, 288] width 63 height 16
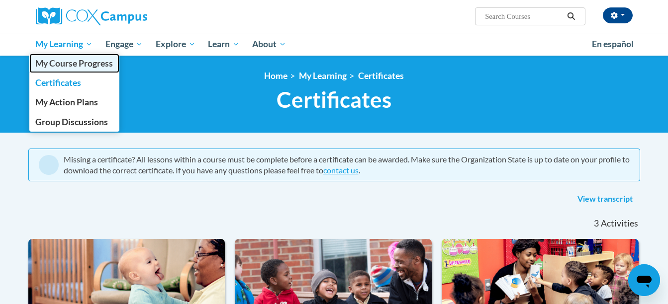
click at [74, 63] on span "My Course Progress" at bounding box center [74, 63] width 78 height 10
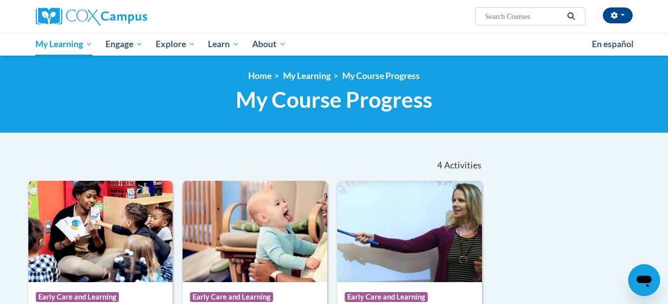
click at [493, 19] on input "Search..." at bounding box center [524, 16] width 80 height 12
type input "building world knoledge"
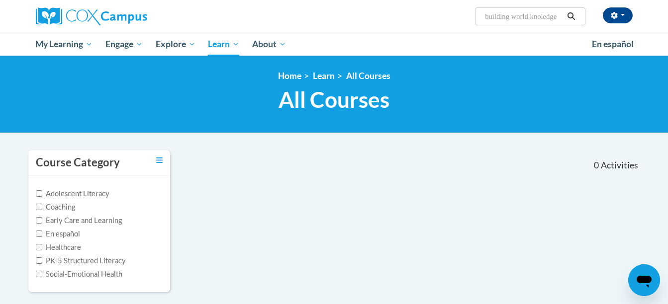
click at [559, 18] on input "building world knoledge" at bounding box center [524, 16] width 80 height 12
type input "building world"
click at [572, 21] on button "Search" at bounding box center [571, 16] width 15 height 12
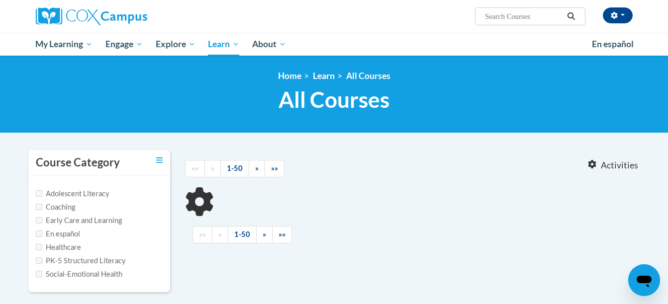
type input "building world"
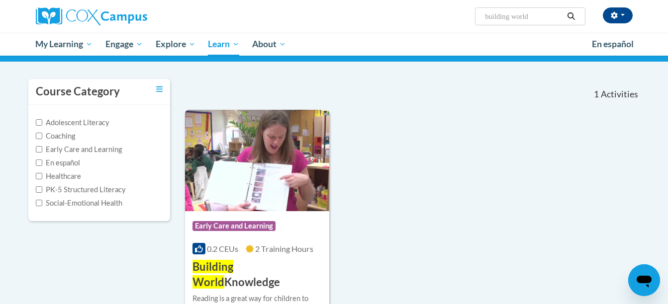
scroll to position [96, 0]
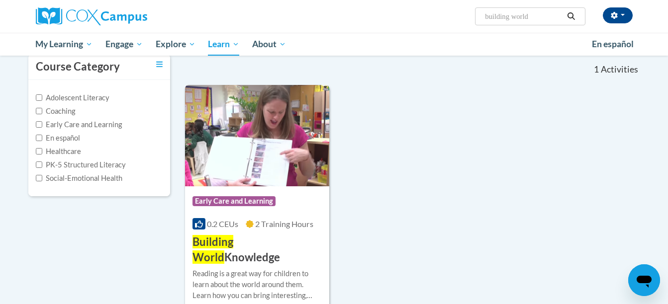
click at [268, 169] on img at bounding box center [257, 135] width 145 height 101
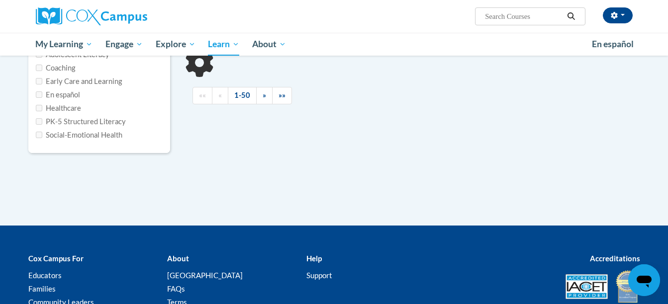
scroll to position [96, 0]
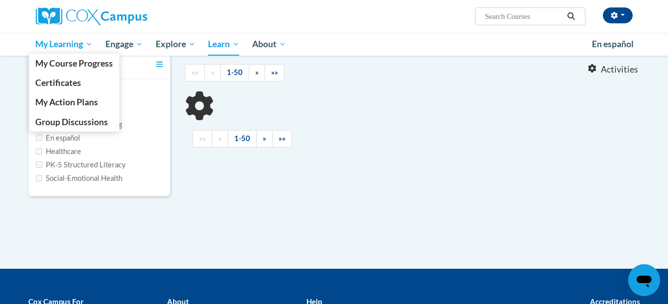
type input "building world"
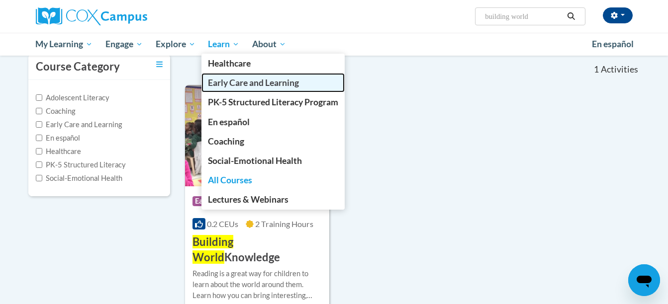
click at [232, 81] on span "Early Care and Learning" at bounding box center [253, 83] width 91 height 10
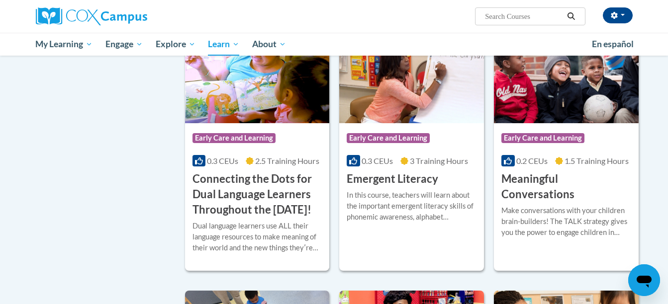
scroll to position [545, 0]
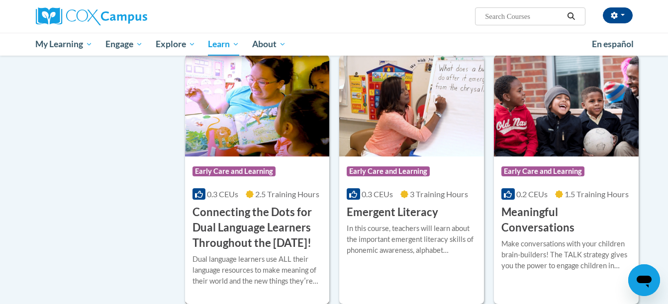
click at [225, 242] on h3 "Connecting the Dots for Dual Language Learners Throughout the [DATE]!" at bounding box center [258, 228] width 130 height 46
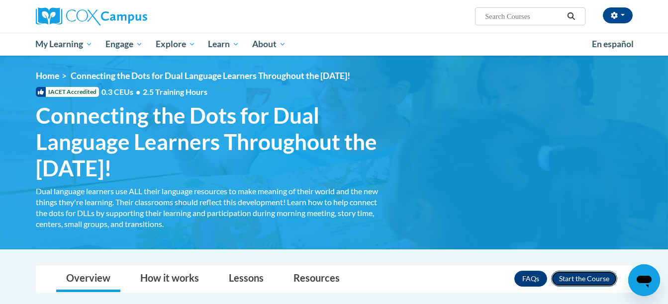
click at [603, 279] on button "Enroll" at bounding box center [584, 279] width 66 height 16
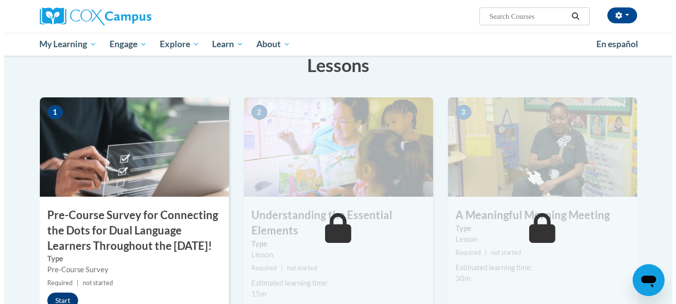
scroll to position [199, 0]
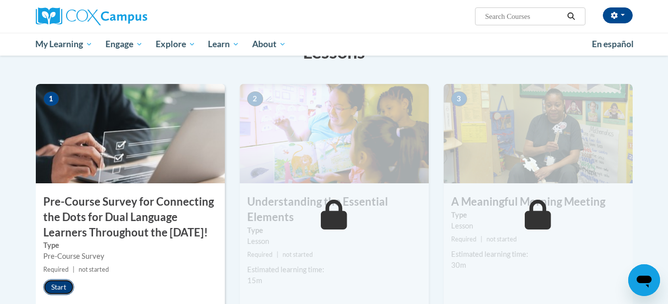
click at [60, 296] on button "Start" at bounding box center [58, 288] width 31 height 16
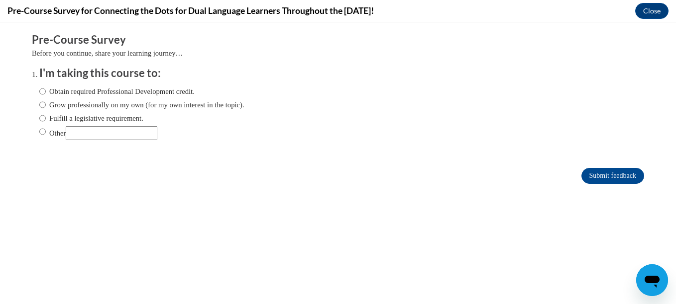
scroll to position [0, 0]
click at [76, 87] on label "Obtain required Professional Development credit." at bounding box center [116, 91] width 155 height 11
click at [46, 87] on input "Obtain required Professional Development credit." at bounding box center [42, 91] width 6 height 11
radio input "true"
click at [589, 171] on input "Submit feedback" at bounding box center [612, 176] width 63 height 16
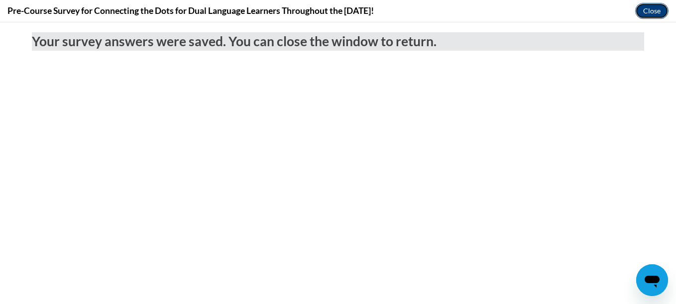
click at [646, 9] on button "Close" at bounding box center [651, 11] width 33 height 16
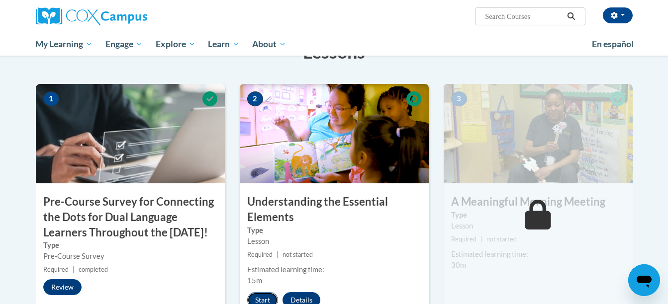
click at [263, 297] on button "Start" at bounding box center [262, 301] width 31 height 16
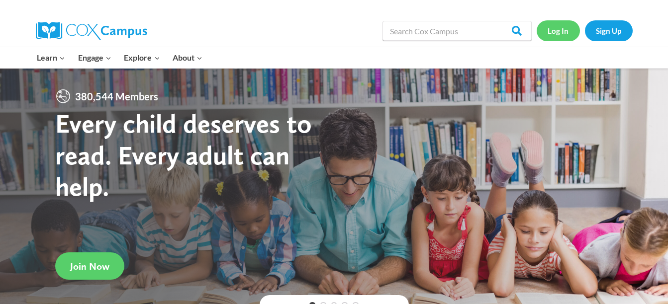
click at [554, 27] on link "Log In" at bounding box center [558, 30] width 43 height 20
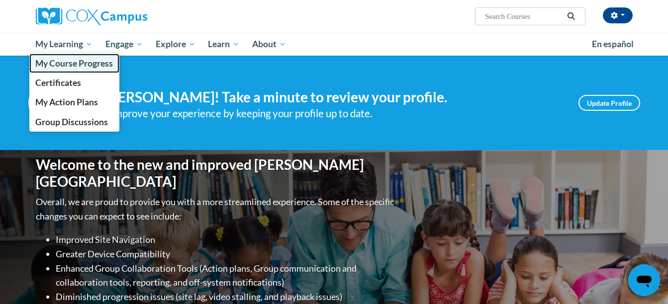
click at [88, 61] on span "My Course Progress" at bounding box center [74, 63] width 78 height 10
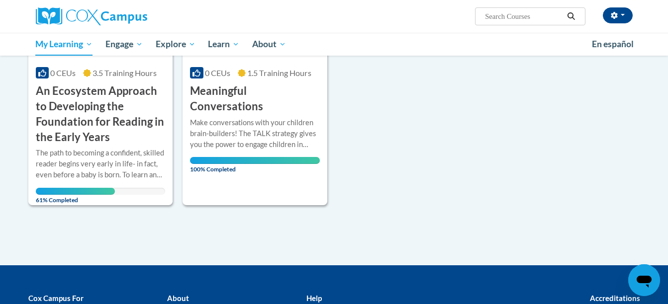
scroll to position [554, 0]
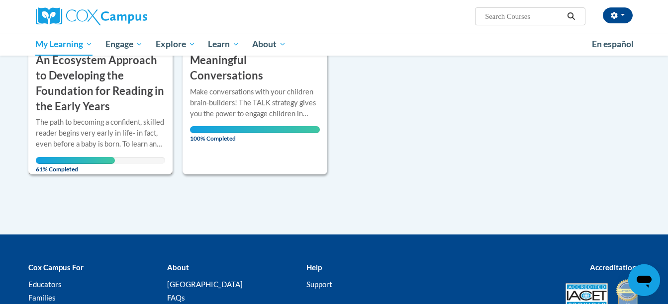
click at [90, 97] on h3 "An Ecosystem Approach to Developing the Foundation for Reading in the Early Yea…" at bounding box center [101, 83] width 130 height 61
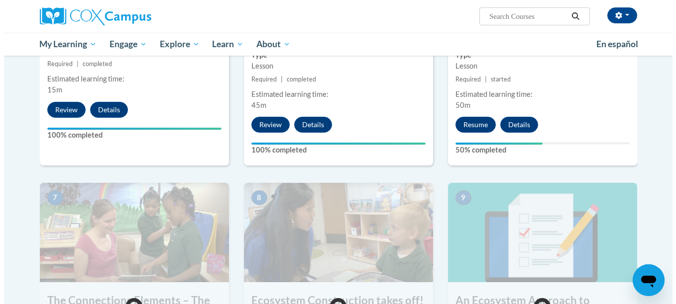
scroll to position [646, 0]
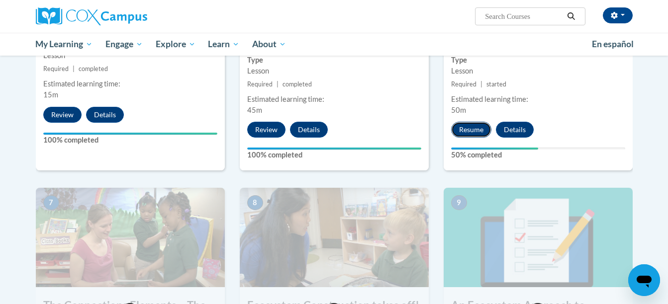
click at [462, 132] on button "Resume" at bounding box center [471, 130] width 40 height 16
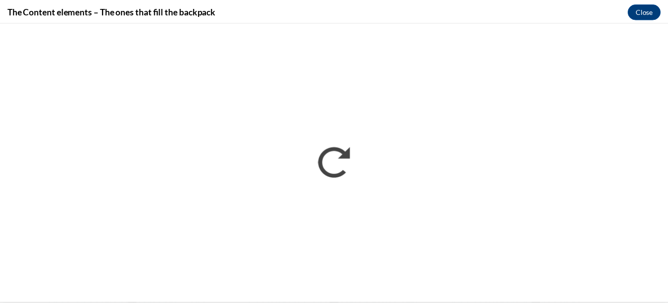
scroll to position [0, 0]
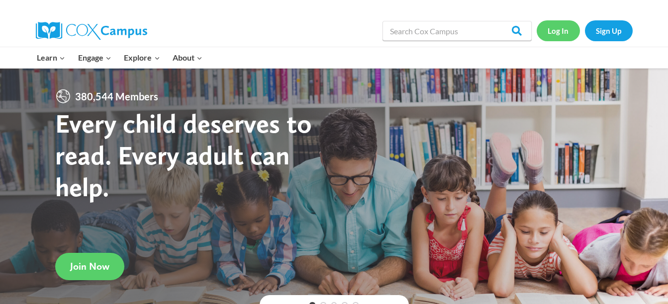
click at [545, 32] on link "Log In" at bounding box center [558, 30] width 43 height 20
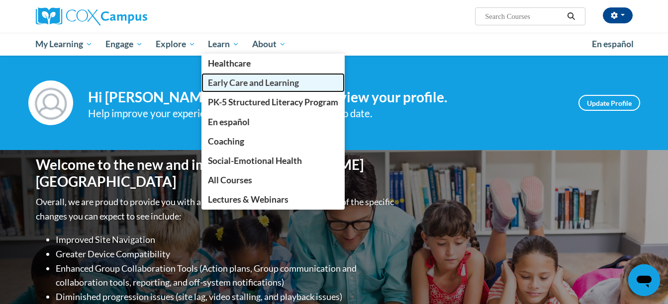
click at [234, 81] on span "Early Care and Learning" at bounding box center [253, 83] width 91 height 10
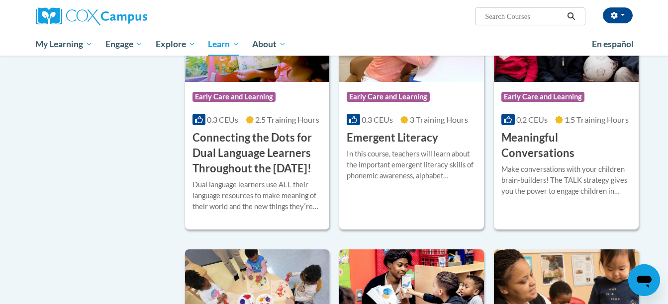
scroll to position [609, 0]
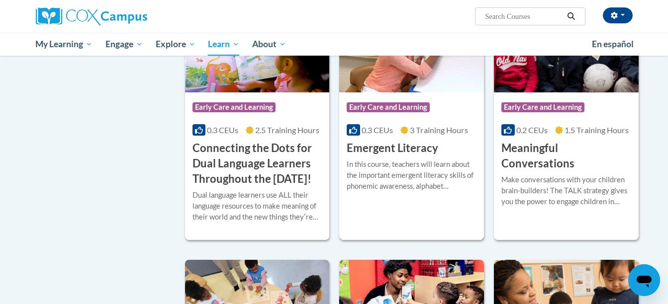
click at [416, 142] on h3 "Emergent Literacy" at bounding box center [393, 148] width 92 height 15
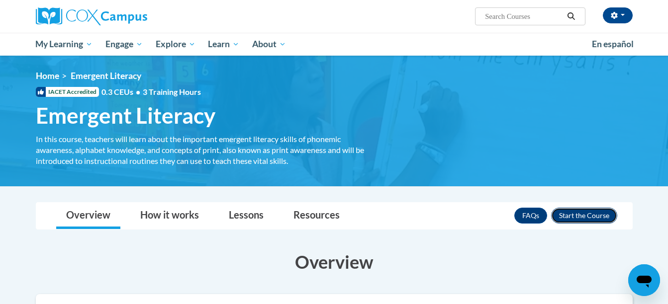
click at [582, 212] on button "Enroll" at bounding box center [584, 216] width 66 height 16
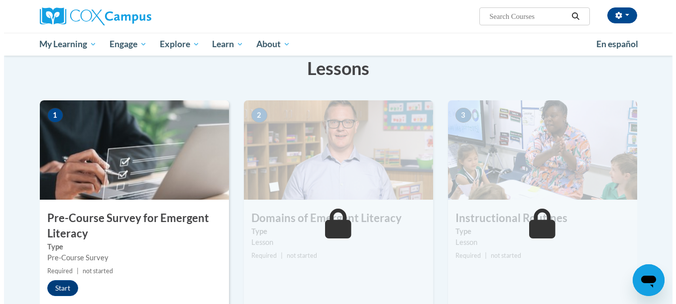
scroll to position [206, 0]
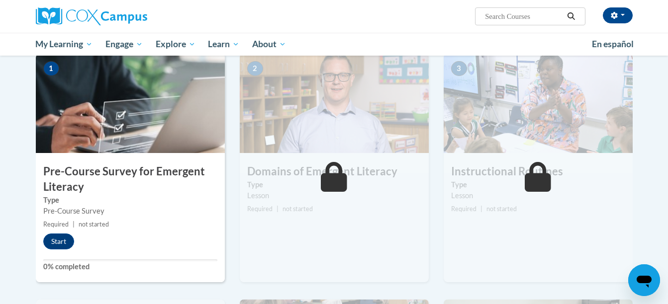
click at [55, 251] on div "1 Pre-Course Survey for Emergent Literacy Type Pre-Course Survey Required | not…" at bounding box center [130, 168] width 189 height 229
click at [58, 247] on button "Start" at bounding box center [58, 242] width 31 height 16
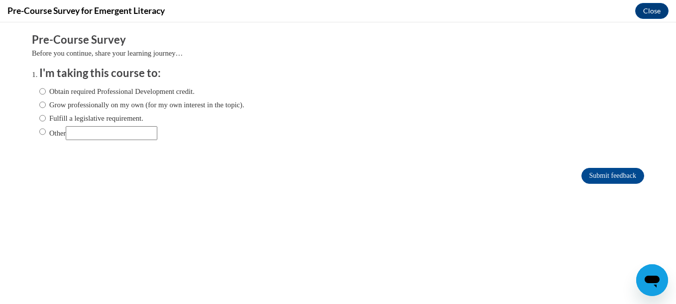
scroll to position [0, 0]
click at [39, 95] on input "Obtain required Professional Development credit." at bounding box center [42, 91] width 6 height 11
radio input "true"
click at [586, 182] on input "Submit feedback" at bounding box center [612, 176] width 63 height 16
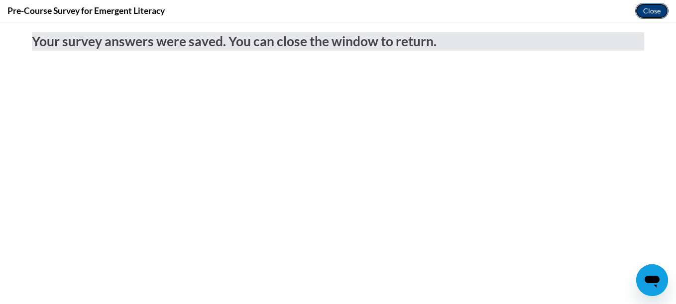
click at [643, 7] on button "Close" at bounding box center [651, 11] width 33 height 16
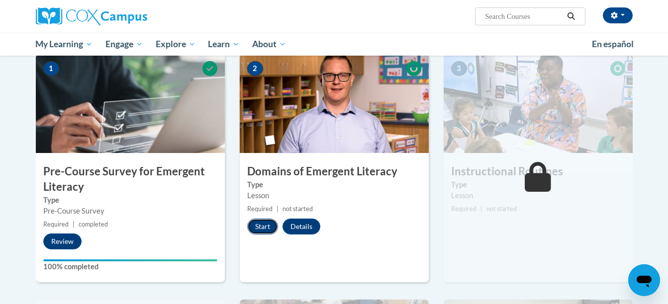
click at [267, 223] on button "Start" at bounding box center [262, 227] width 31 height 16
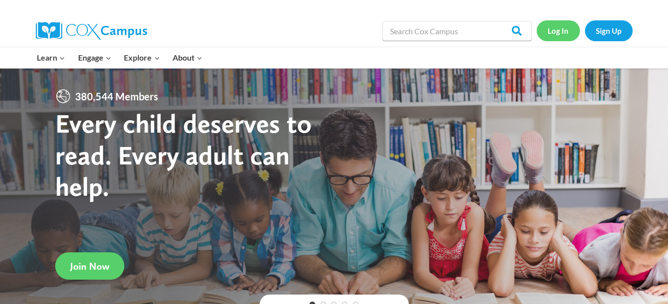
click at [557, 32] on link "Log In" at bounding box center [558, 30] width 43 height 20
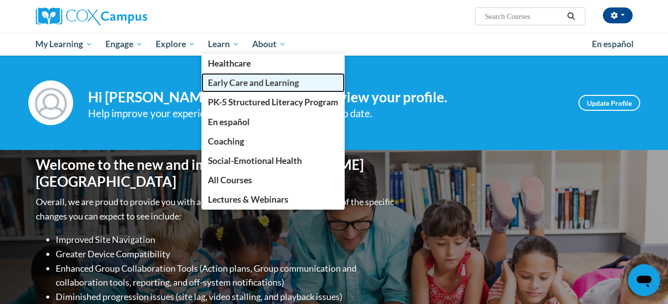
click at [229, 81] on span "Early Care and Learning" at bounding box center [253, 83] width 91 height 10
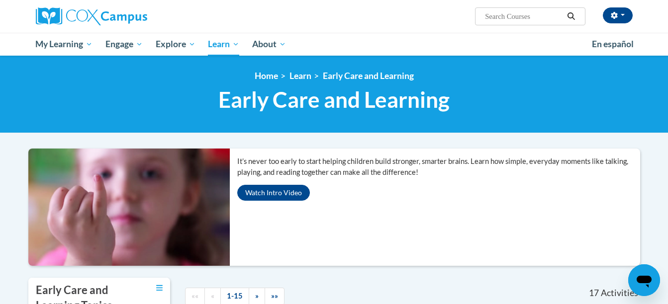
click at [535, 20] on input "Search..." at bounding box center [524, 16] width 80 height 12
type input "bias"
click at [572, 18] on icon "Search" at bounding box center [571, 15] width 9 height 7
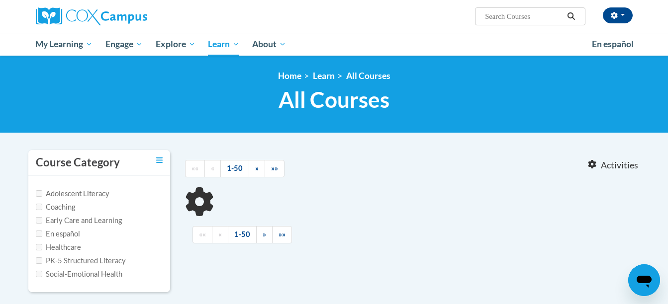
type input "bias"
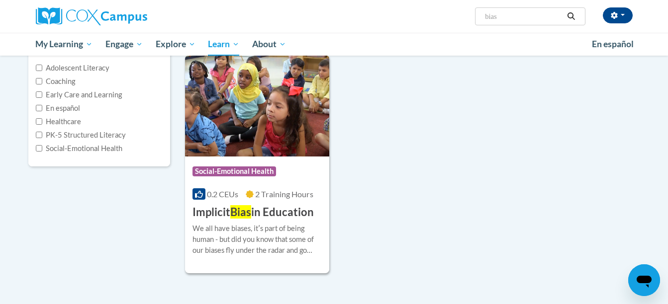
scroll to position [146, 0]
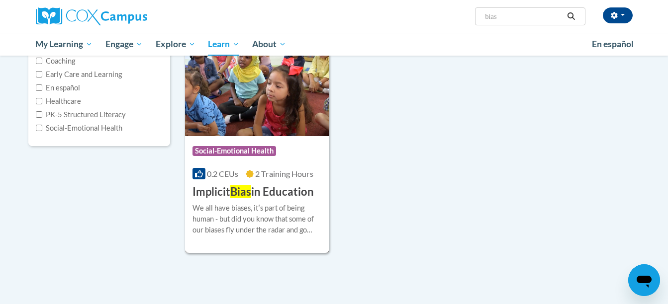
click at [271, 195] on h3 "Implicit Bias in Education" at bounding box center [253, 192] width 121 height 15
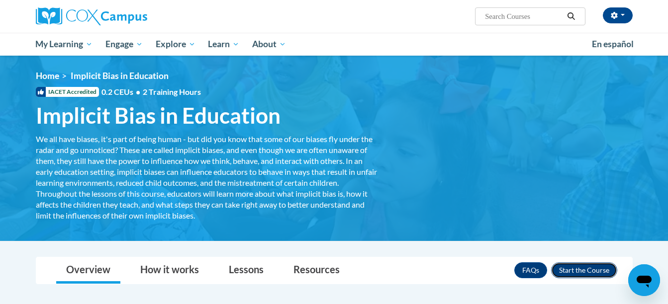
click at [590, 276] on button "Enroll" at bounding box center [584, 271] width 66 height 16
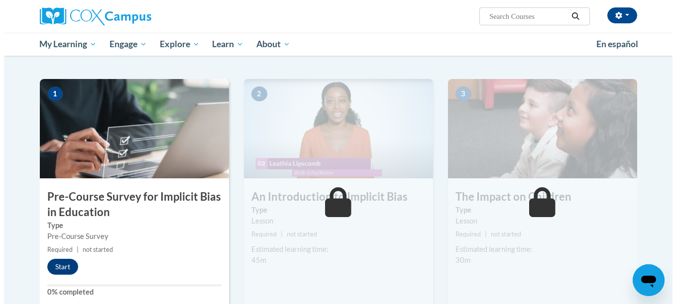
scroll to position [204, 0]
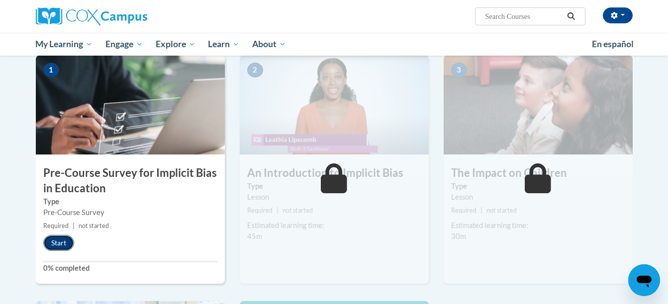
click at [68, 245] on button "Start" at bounding box center [58, 243] width 31 height 16
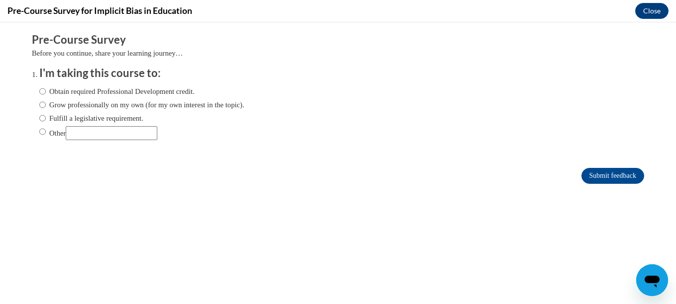
scroll to position [0, 0]
click at [84, 92] on label "Obtain required Professional Development credit." at bounding box center [116, 91] width 155 height 11
click at [46, 92] on input "Obtain required Professional Development credit." at bounding box center [42, 91] width 6 height 11
radio input "true"
click at [583, 178] on input "Submit feedback" at bounding box center [612, 176] width 63 height 16
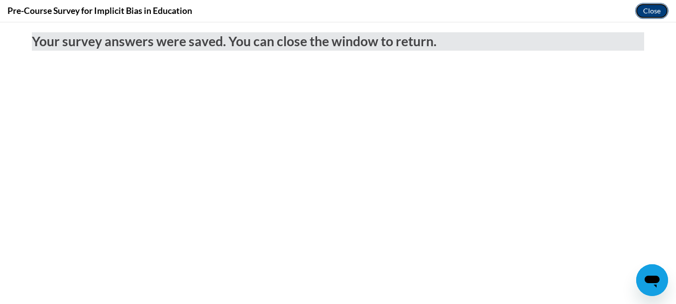
click at [648, 13] on button "Close" at bounding box center [651, 11] width 33 height 16
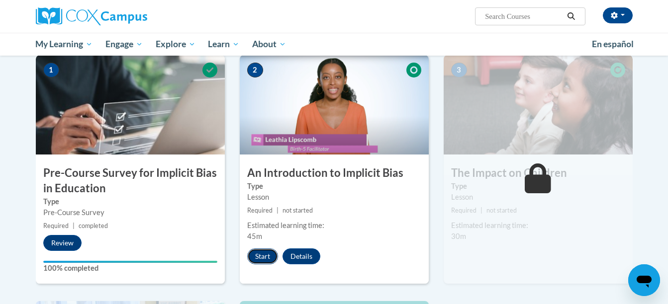
click at [265, 263] on button "Start" at bounding box center [262, 257] width 31 height 16
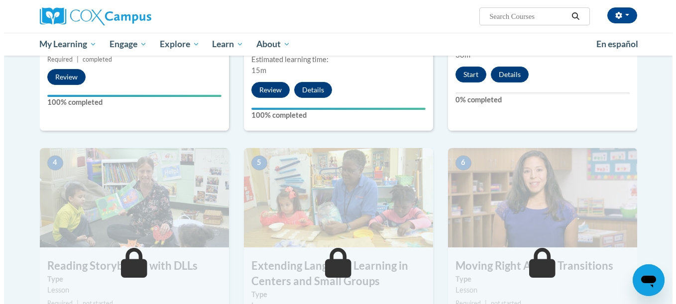
scroll to position [407, 0]
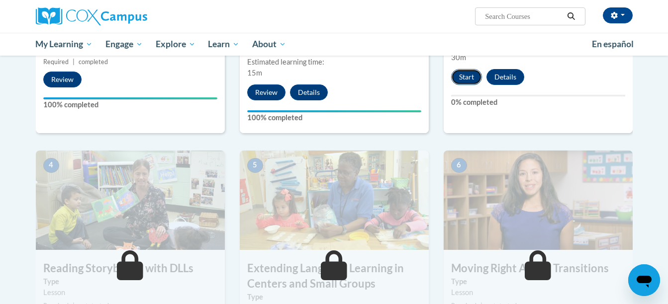
click at [464, 79] on button "Start" at bounding box center [466, 77] width 31 height 16
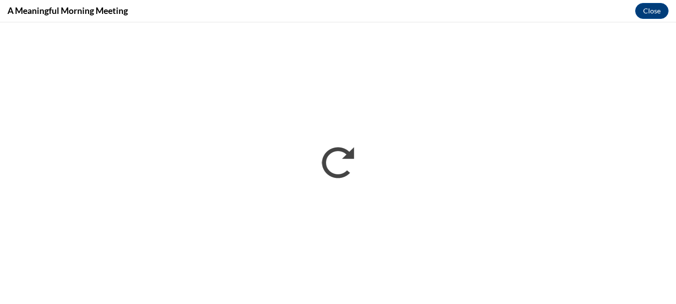
scroll to position [0, 0]
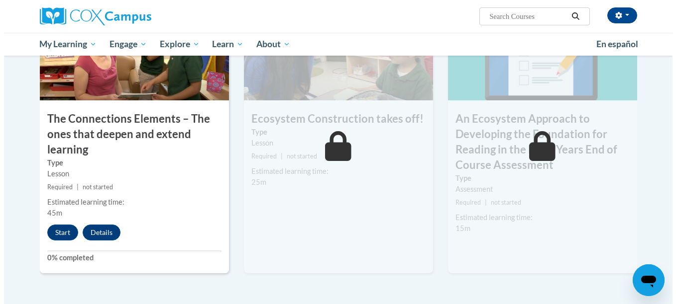
scroll to position [828, 0]
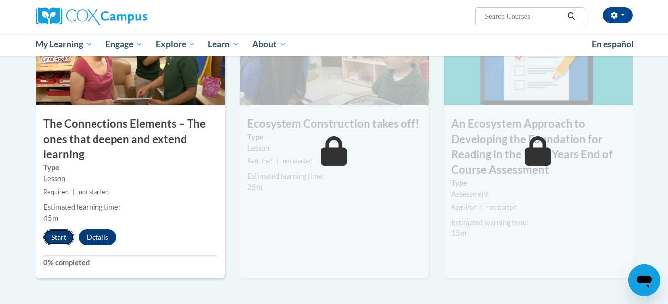
click at [58, 235] on button "Start" at bounding box center [58, 238] width 31 height 16
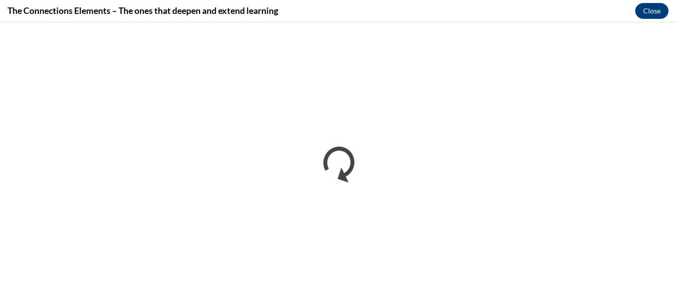
scroll to position [0, 0]
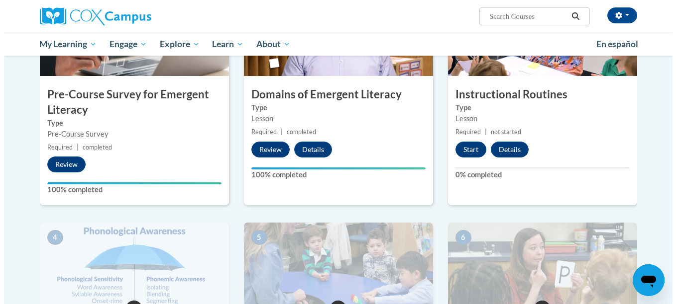
scroll to position [245, 0]
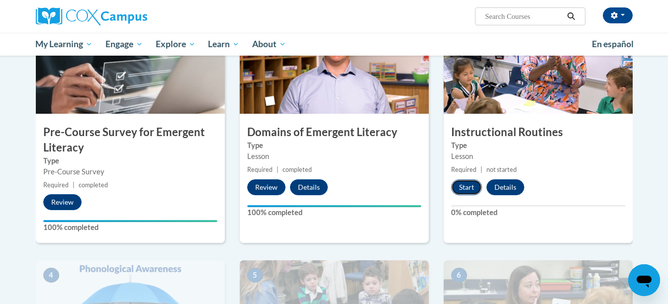
click at [468, 187] on button "Start" at bounding box center [466, 188] width 31 height 16
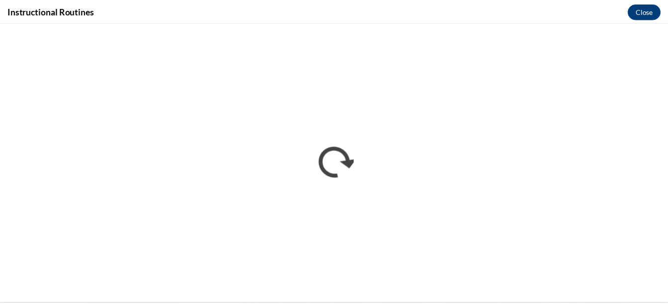
scroll to position [0, 0]
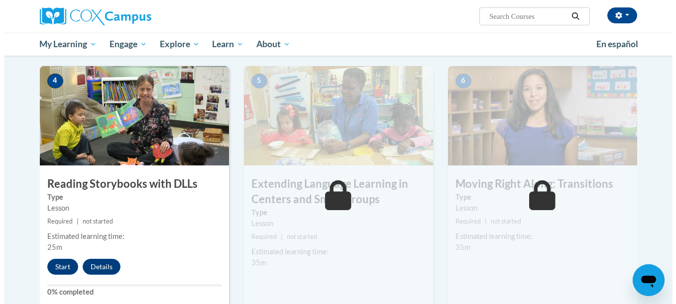
scroll to position [511, 0]
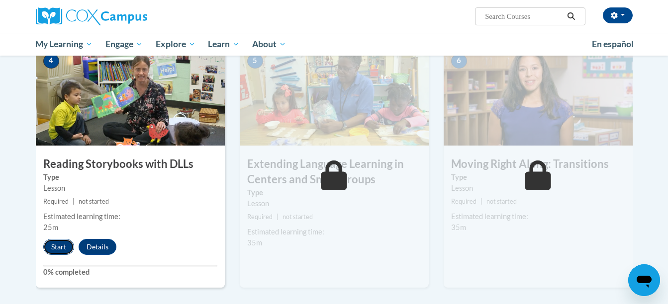
click at [56, 249] on button "Start" at bounding box center [58, 247] width 31 height 16
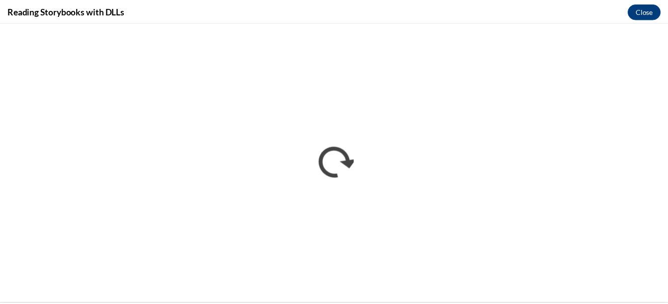
scroll to position [0, 0]
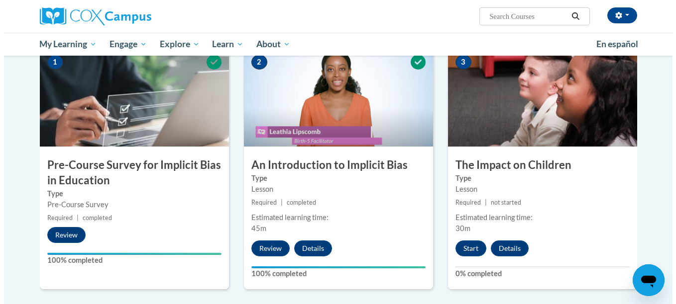
scroll to position [277, 0]
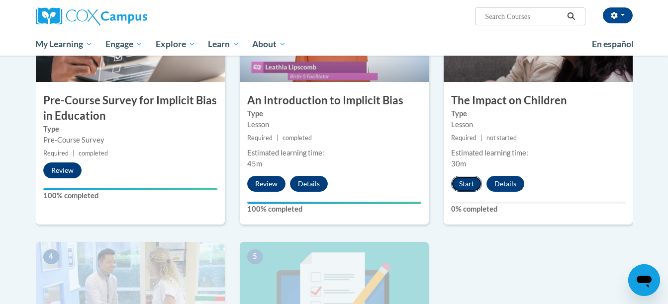
drag, startPoint x: 479, startPoint y: 184, endPoint x: 462, endPoint y: 186, distance: 17.5
click at [462, 186] on button "Start" at bounding box center [466, 184] width 31 height 16
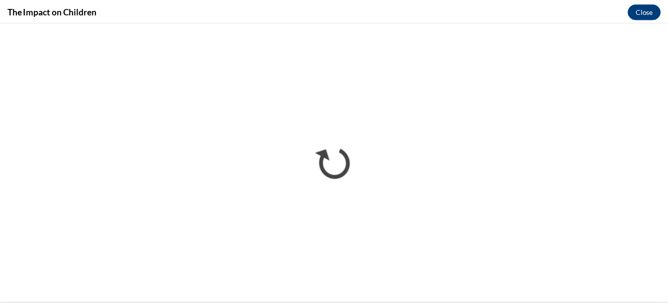
scroll to position [0, 0]
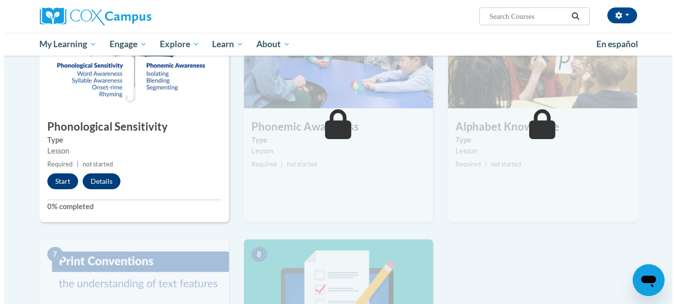
scroll to position [501, 0]
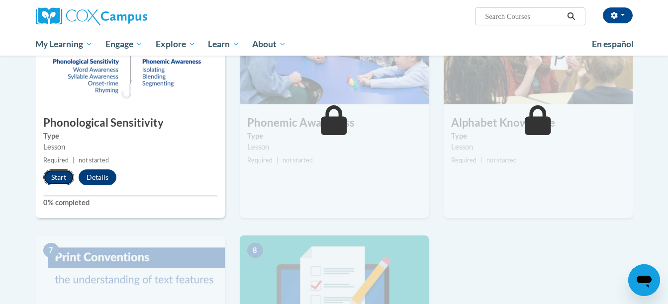
click at [64, 183] on button "Start" at bounding box center [58, 178] width 31 height 16
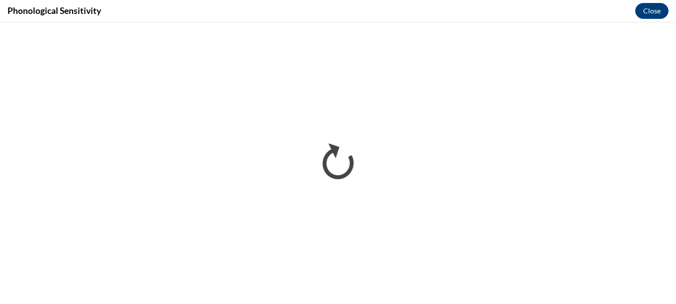
scroll to position [0, 0]
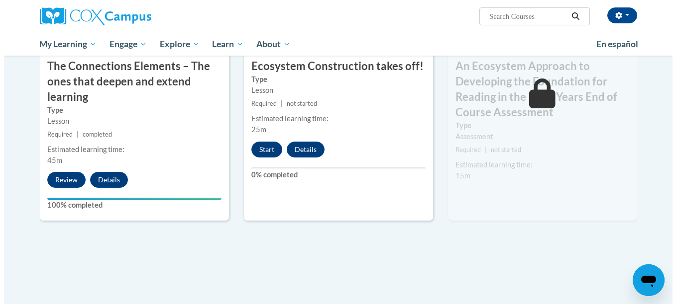
scroll to position [901, 0]
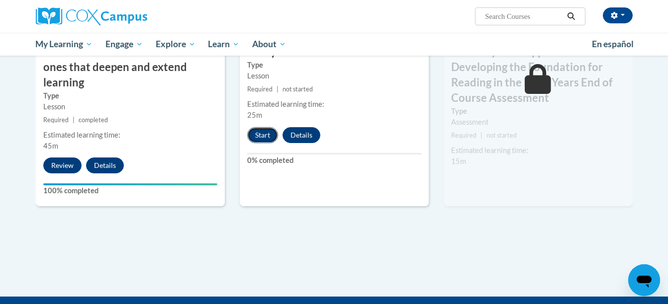
click at [267, 139] on button "Start" at bounding box center [262, 135] width 31 height 16
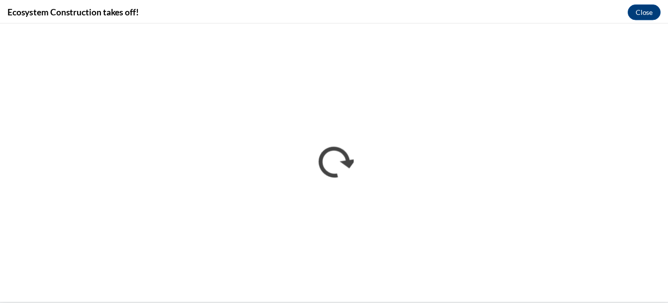
scroll to position [0, 0]
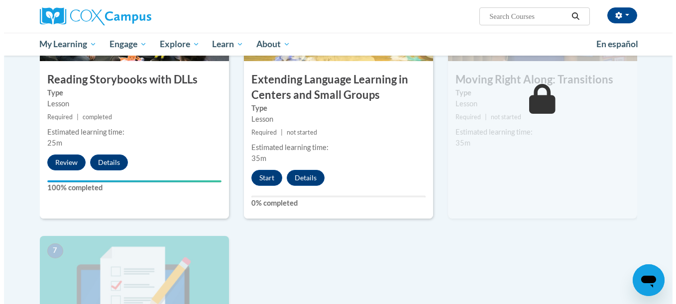
scroll to position [682, 0]
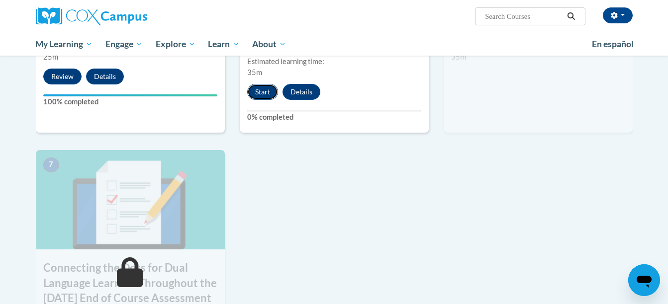
click at [264, 95] on button "Start" at bounding box center [262, 92] width 31 height 16
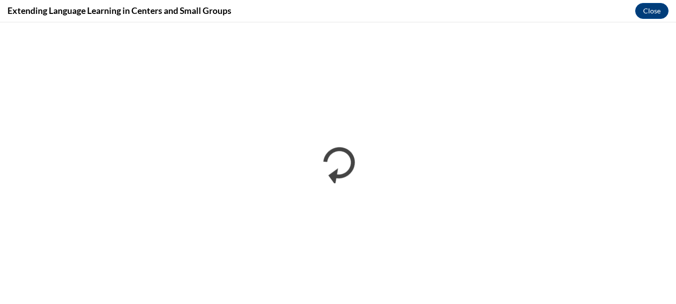
scroll to position [0, 0]
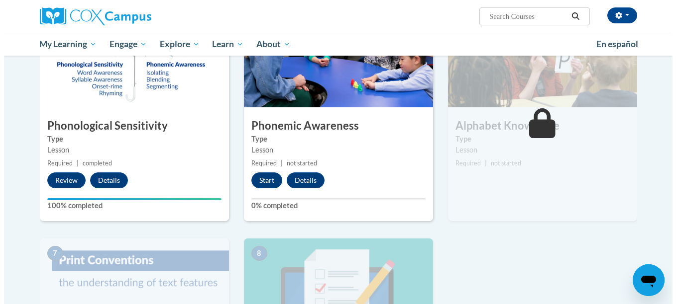
scroll to position [491, 0]
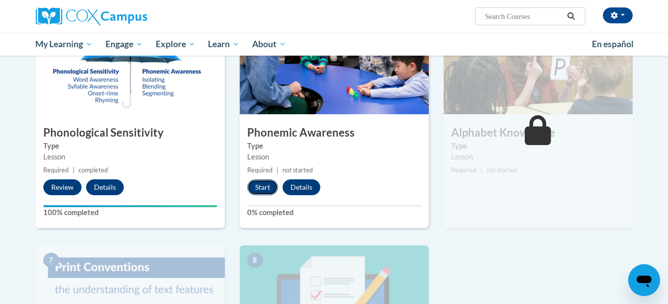
click at [271, 181] on button "Start" at bounding box center [262, 188] width 31 height 16
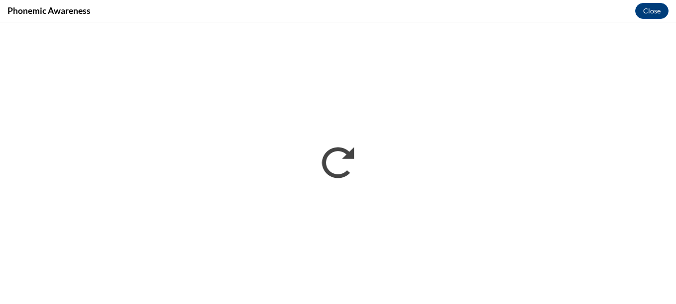
scroll to position [0, 0]
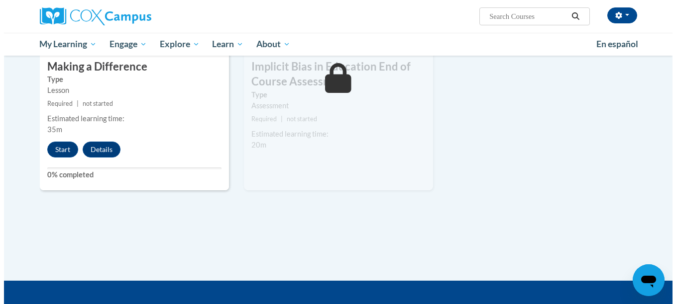
scroll to position [597, 0]
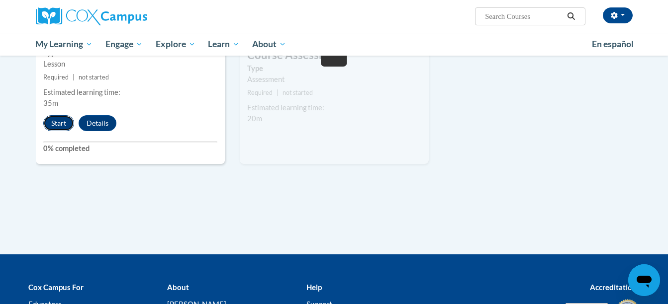
click at [50, 125] on button "Start" at bounding box center [58, 123] width 31 height 16
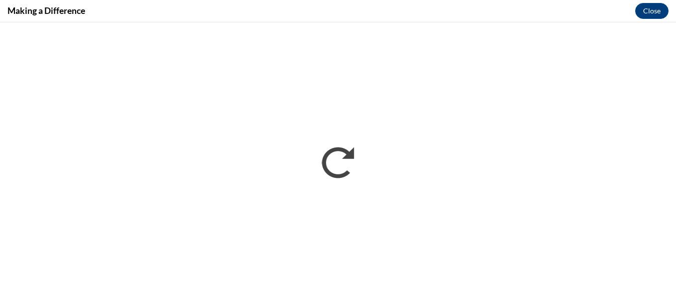
scroll to position [0, 0]
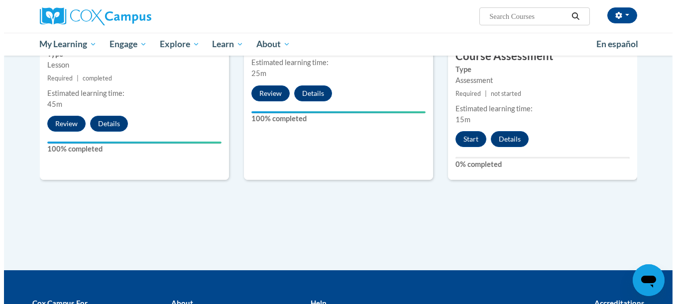
scroll to position [903, 0]
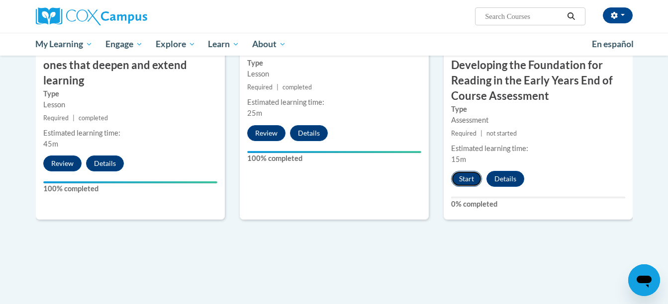
click at [463, 178] on button "Start" at bounding box center [466, 179] width 31 height 16
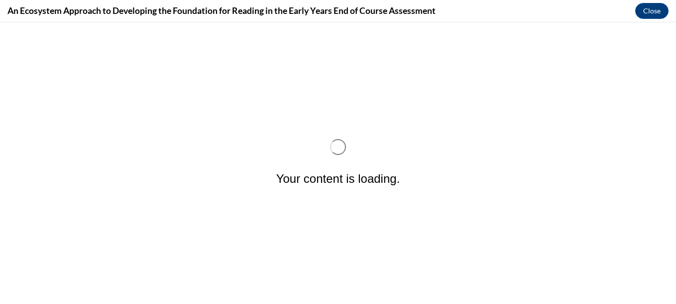
scroll to position [0, 0]
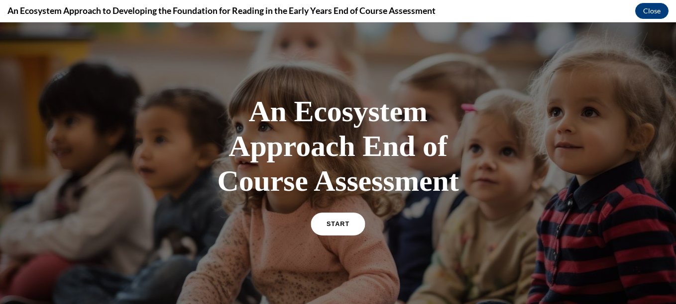
click at [338, 224] on span "START" at bounding box center [337, 224] width 23 height 7
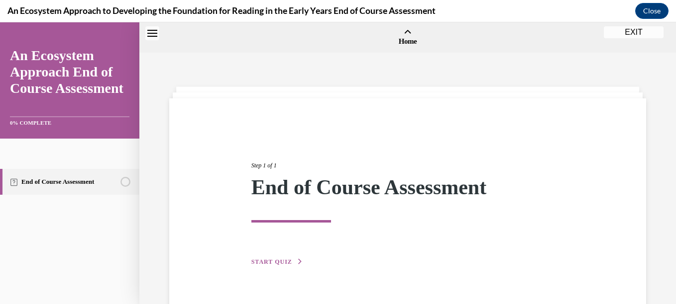
scroll to position [31, 0]
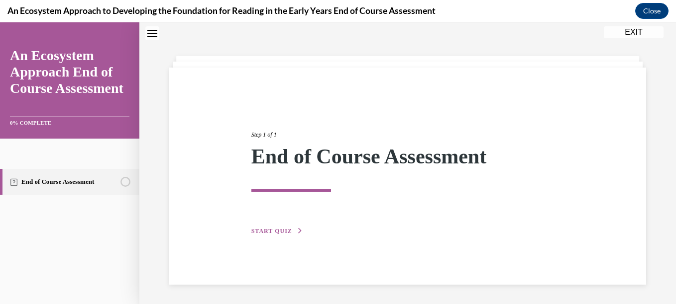
click at [285, 228] on span "START QUIZ" at bounding box center [271, 231] width 41 height 7
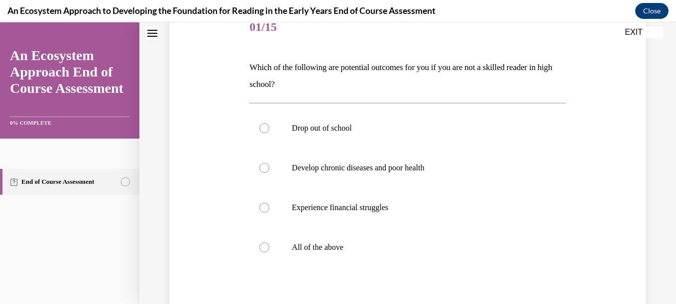
scroll to position [144, 0]
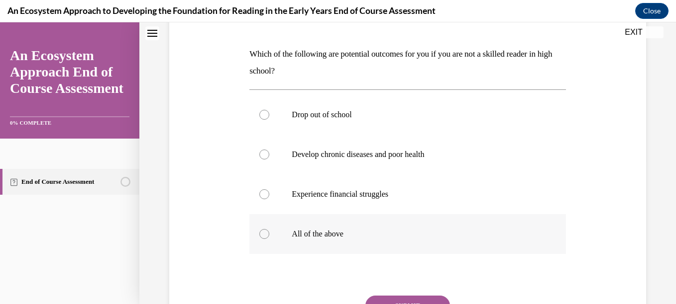
click at [311, 235] on p "All of the above" at bounding box center [416, 234] width 249 height 10
click at [269, 235] on input "All of the above" at bounding box center [264, 234] width 10 height 10
radio input "true"
click at [384, 297] on button "SUBMIT" at bounding box center [407, 306] width 85 height 20
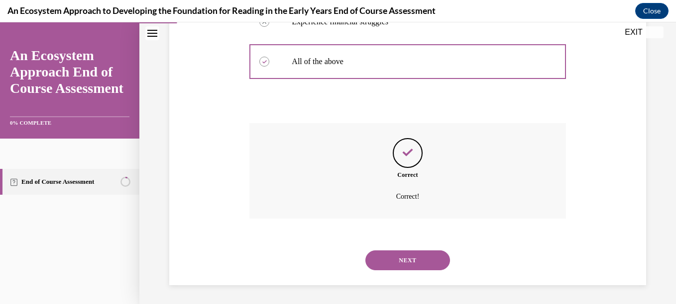
scroll to position [317, 0]
click at [420, 259] on button "NEXT" at bounding box center [407, 260] width 85 height 20
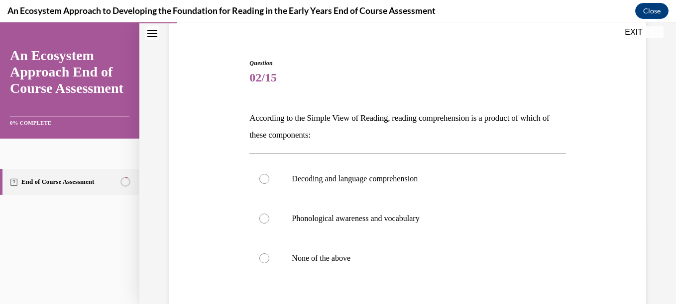
scroll to position [113, 0]
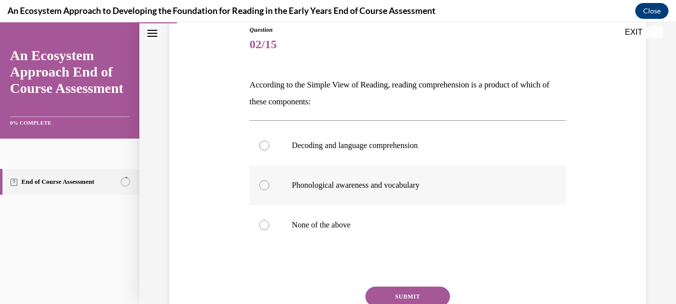
click at [384, 183] on p "Phonological awareness and vocabulary" at bounding box center [416, 186] width 249 height 10
click at [269, 183] on input "Phonological awareness and vocabulary" at bounding box center [264, 186] width 10 height 10
radio input "true"
click at [407, 297] on button "SUBMIT" at bounding box center [407, 297] width 85 height 20
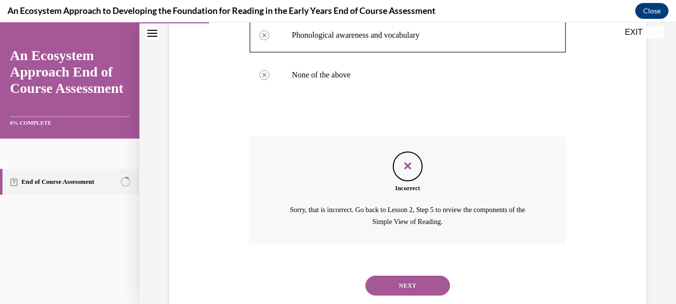
scroll to position [290, 0]
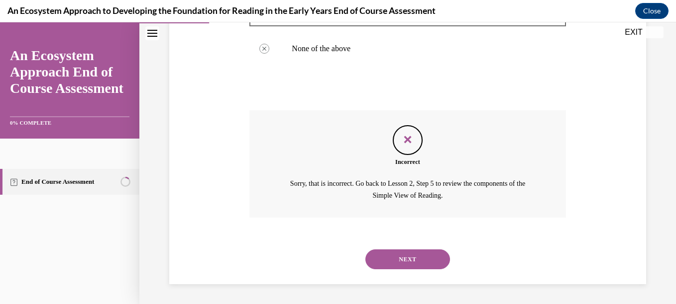
click at [399, 265] on button "NEXT" at bounding box center [407, 260] width 85 height 20
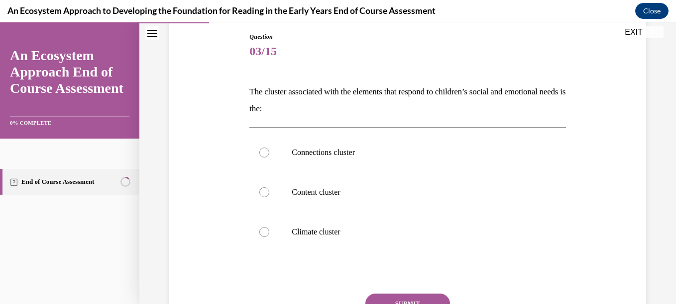
scroll to position [119, 0]
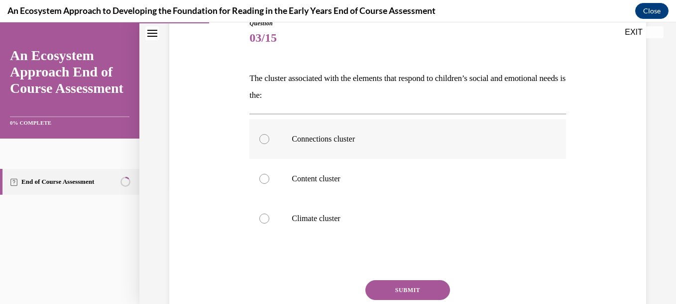
click at [344, 140] on p "Connections cluster" at bounding box center [416, 139] width 249 height 10
click at [269, 140] on input "Connections cluster" at bounding box center [264, 139] width 10 height 10
radio input "true"
click at [395, 295] on button "SUBMIT" at bounding box center [407, 291] width 85 height 20
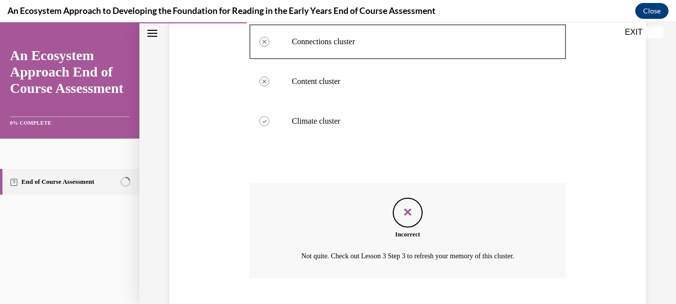
scroll to position [278, 0]
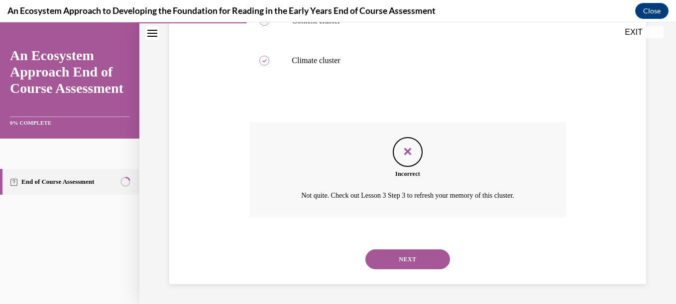
click at [403, 259] on button "NEXT" at bounding box center [407, 260] width 85 height 20
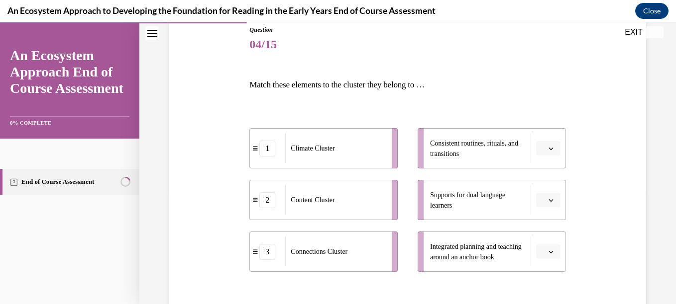
scroll to position [159, 0]
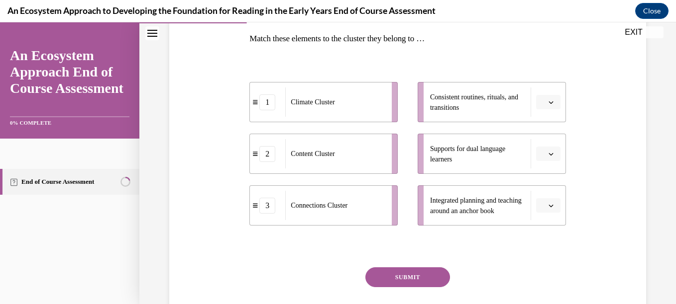
click at [516, 104] on span "Consistent routines, rituals, and transitions" at bounding box center [478, 102] width 96 height 21
click at [548, 109] on button "button" at bounding box center [548, 102] width 24 height 15
click at [542, 136] on div "1" at bounding box center [540, 144] width 25 height 20
click at [546, 158] on button "button" at bounding box center [548, 154] width 24 height 15
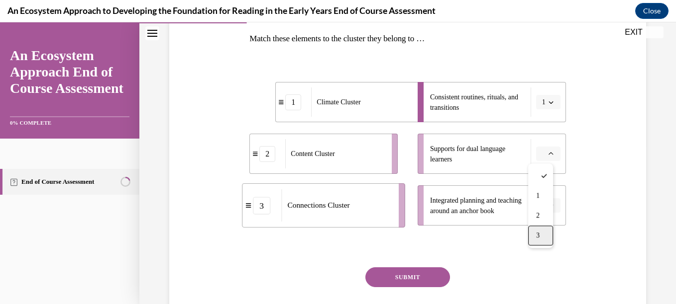
click at [541, 235] on div "3" at bounding box center [540, 236] width 25 height 20
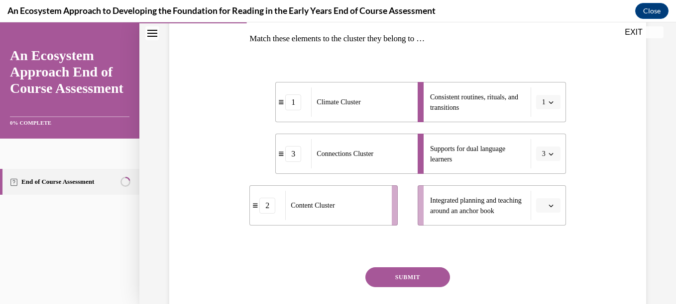
click at [547, 199] on button "button" at bounding box center [548, 206] width 24 height 15
click at [543, 266] on div "2" at bounding box center [540, 268] width 25 height 20
click at [410, 280] on button "SUBMIT" at bounding box center [407, 278] width 85 height 20
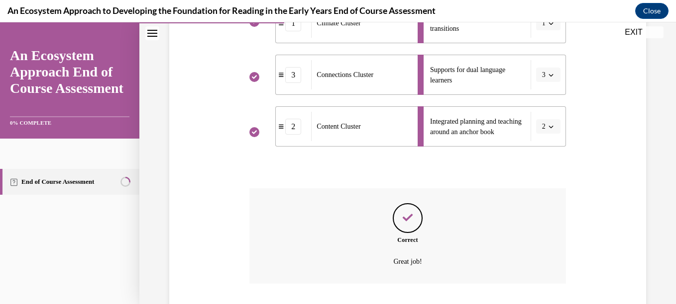
scroll to position [304, 0]
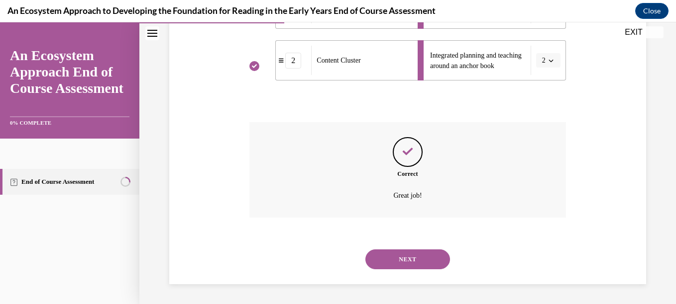
click at [415, 265] on button "NEXT" at bounding box center [407, 260] width 85 height 20
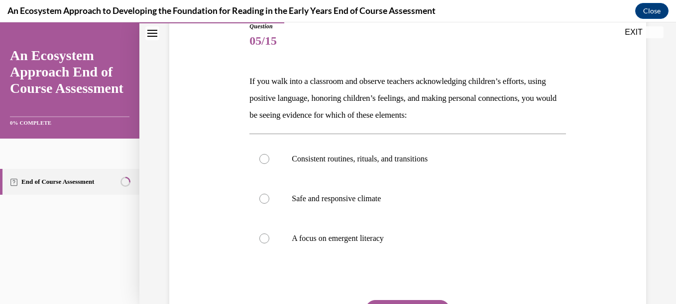
scroll to position [119, 0]
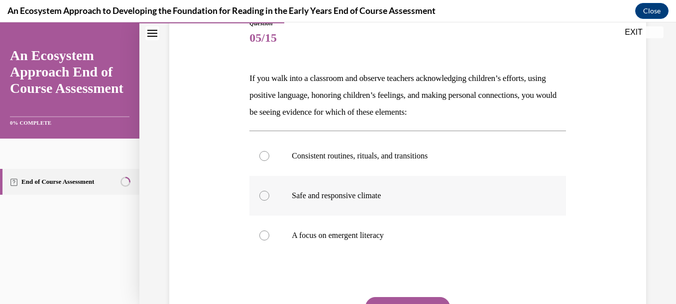
click at [335, 189] on label "Safe and responsive climate" at bounding box center [407, 196] width 316 height 40
click at [269, 191] on input "Safe and responsive climate" at bounding box center [264, 196] width 10 height 10
radio input "true"
click at [385, 300] on button "SUBMIT" at bounding box center [407, 308] width 85 height 20
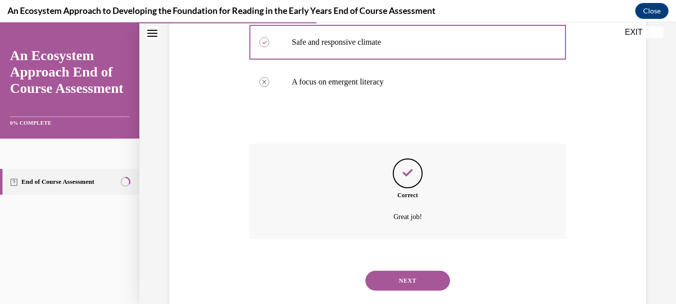
scroll to position [295, 0]
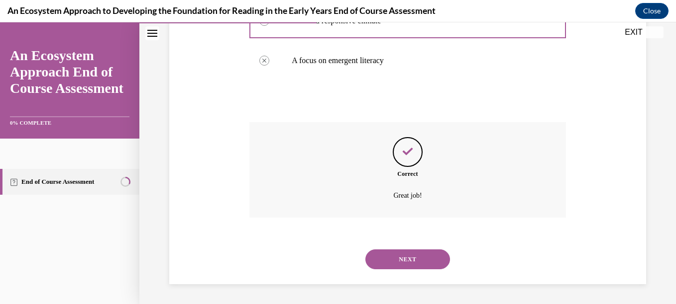
click at [372, 254] on button "NEXT" at bounding box center [407, 260] width 85 height 20
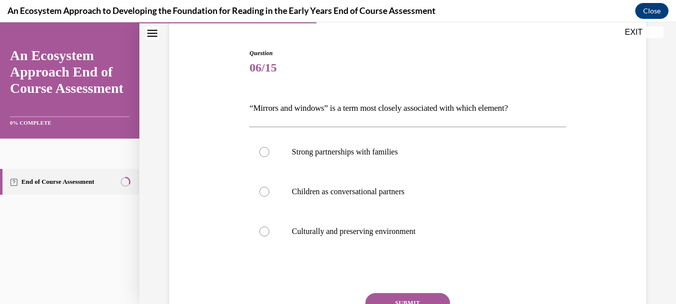
scroll to position [93, 0]
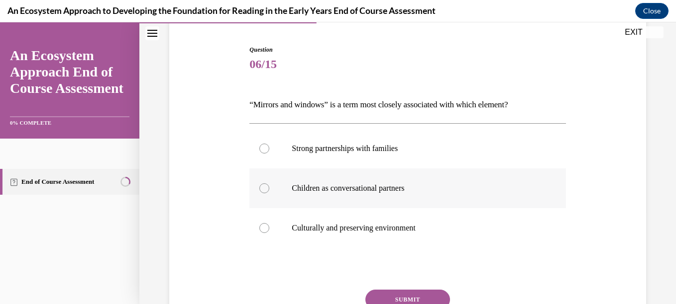
click at [390, 187] on p "Children as conversational partners" at bounding box center [416, 189] width 249 height 10
click at [269, 187] on input "Children as conversational partners" at bounding box center [264, 189] width 10 height 10
radio input "true"
click at [417, 294] on button "SUBMIT" at bounding box center [407, 300] width 85 height 20
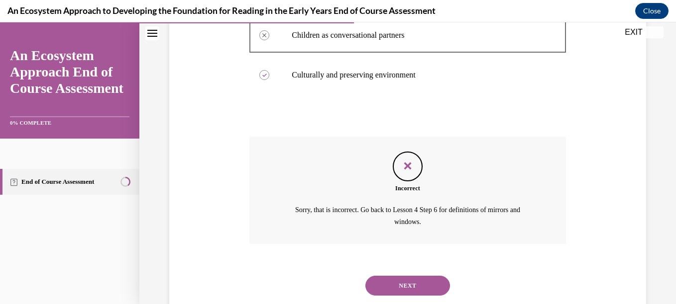
scroll to position [273, 0]
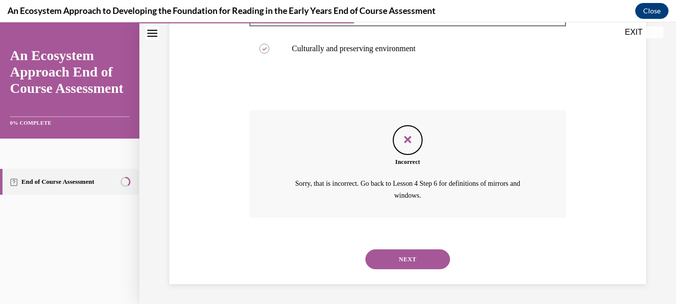
click at [387, 262] on button "NEXT" at bounding box center [407, 260] width 85 height 20
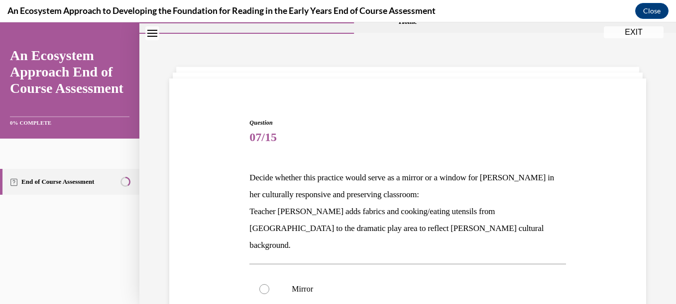
scroll to position [80, 0]
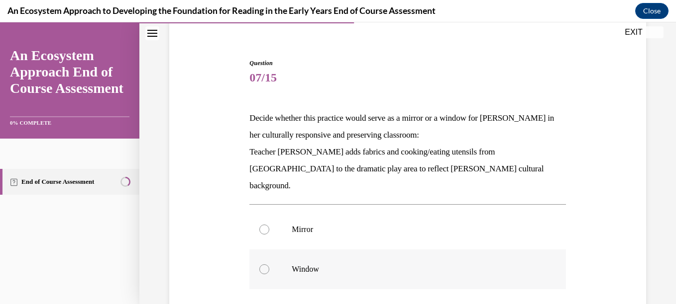
click at [388, 265] on p "Window" at bounding box center [416, 270] width 249 height 10
click at [269, 265] on input "Window" at bounding box center [264, 270] width 10 height 10
radio input "true"
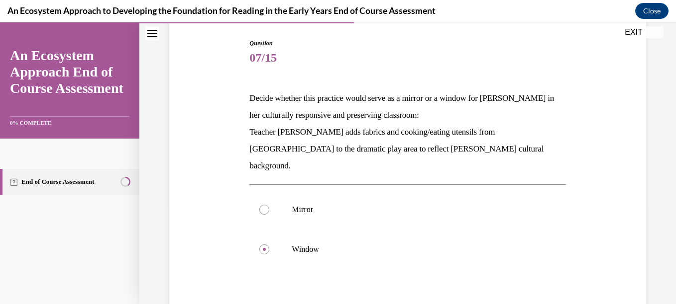
scroll to position [179, 0]
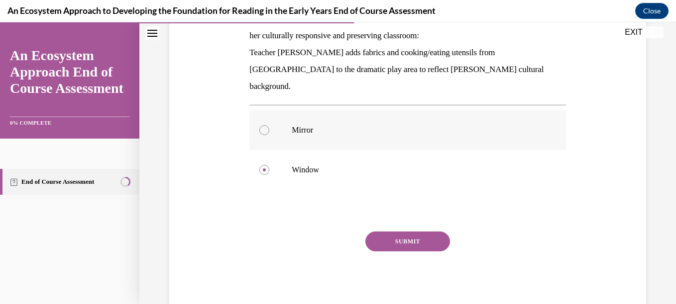
click at [318, 125] on p "Mirror" at bounding box center [416, 130] width 249 height 10
click at [269, 125] on input "Mirror" at bounding box center [264, 130] width 10 height 10
radio input "true"
click at [387, 232] on button "SUBMIT" at bounding box center [407, 242] width 85 height 20
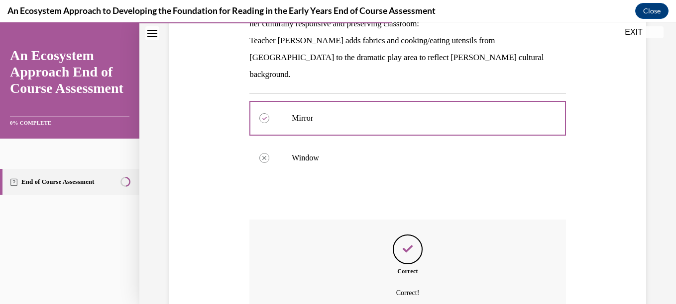
scroll to position [272, 0]
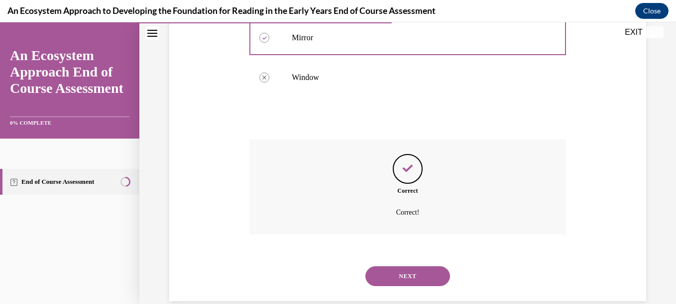
click at [428, 267] on button "NEXT" at bounding box center [407, 277] width 85 height 20
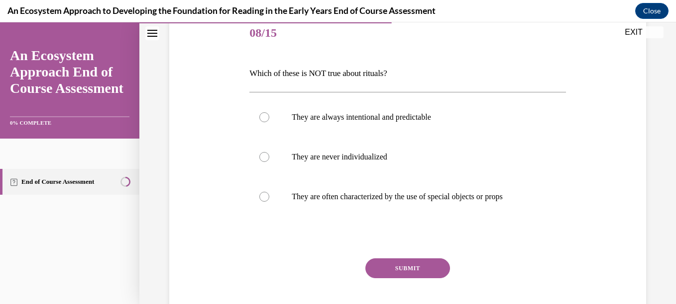
scroll to position [126, 0]
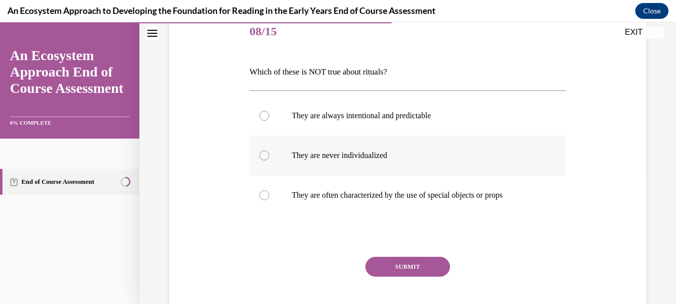
click at [553, 169] on label "They are never individualized" at bounding box center [407, 156] width 316 height 40
click at [269, 161] on input "They are never individualized" at bounding box center [264, 156] width 10 height 10
radio input "true"
click at [422, 262] on button "SUBMIT" at bounding box center [407, 267] width 85 height 20
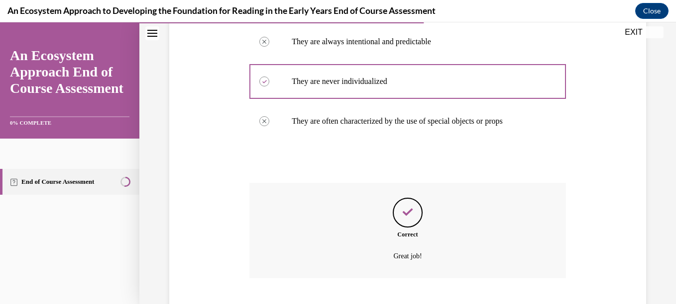
scroll to position [261, 0]
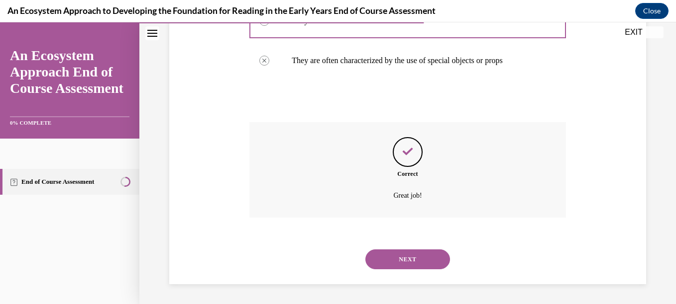
click at [412, 260] on button "NEXT" at bounding box center [407, 260] width 85 height 20
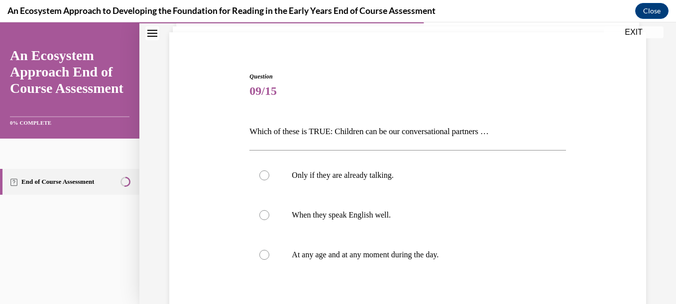
scroll to position [80, 0]
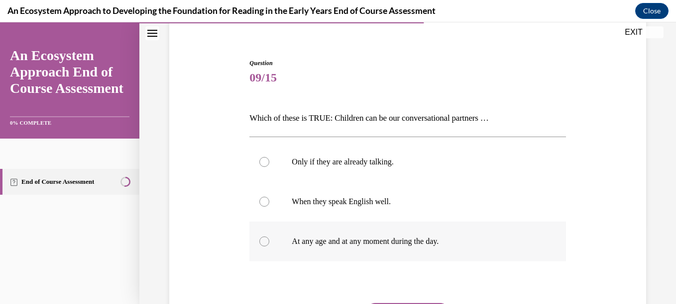
click at [395, 245] on p "At any age and at any moment during the day." at bounding box center [416, 242] width 249 height 10
click at [269, 245] on input "At any age and at any moment during the day." at bounding box center [264, 242] width 10 height 10
radio input "true"
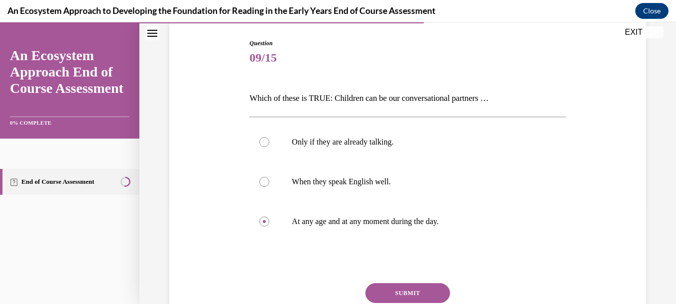
scroll to position [180, 0]
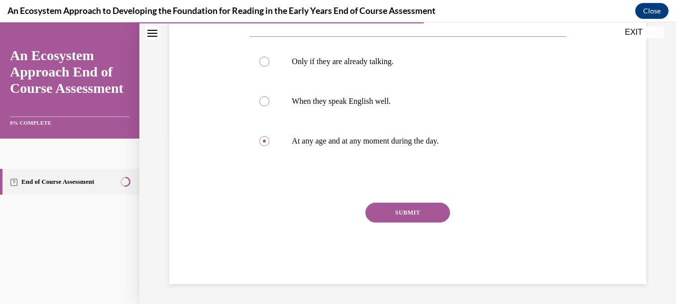
click at [435, 207] on button "SUBMIT" at bounding box center [407, 213] width 85 height 20
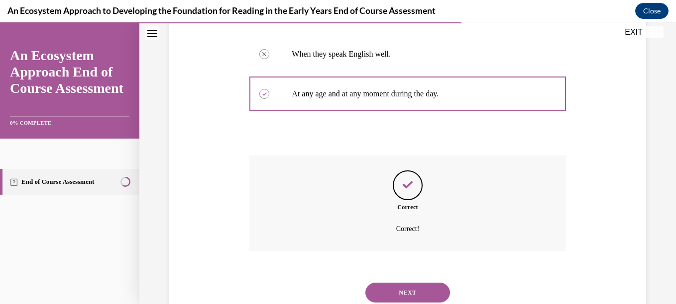
scroll to position [261, 0]
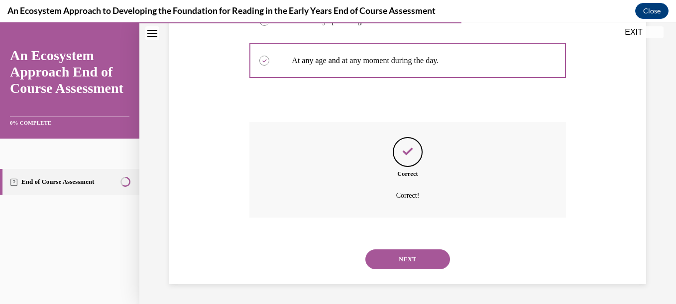
click at [393, 257] on button "NEXT" at bounding box center [407, 260] width 85 height 20
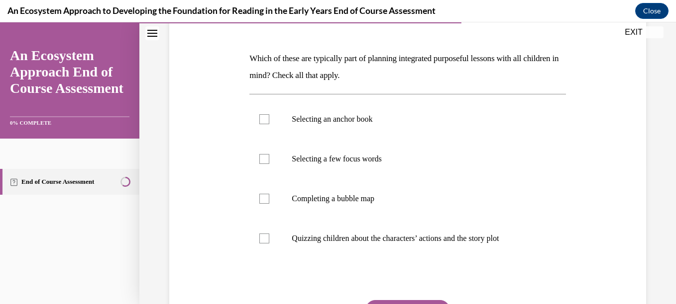
scroll to position [166, 0]
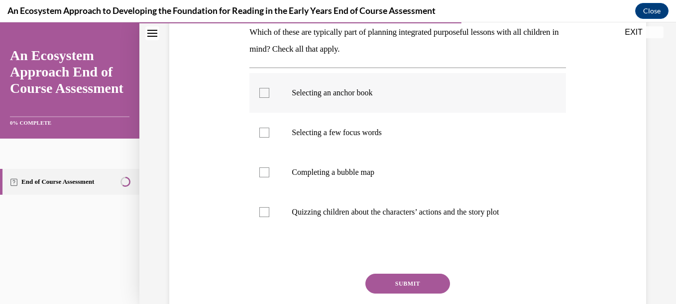
click at [307, 81] on label "Selecting an anchor book" at bounding box center [407, 93] width 316 height 40
click at [269, 88] on input "Selecting an anchor book" at bounding box center [264, 93] width 10 height 10
checkbox input "true"
click at [302, 130] on p "Selecting a few focus words" at bounding box center [416, 133] width 249 height 10
click at [269, 130] on input "Selecting a few focus words" at bounding box center [264, 133] width 10 height 10
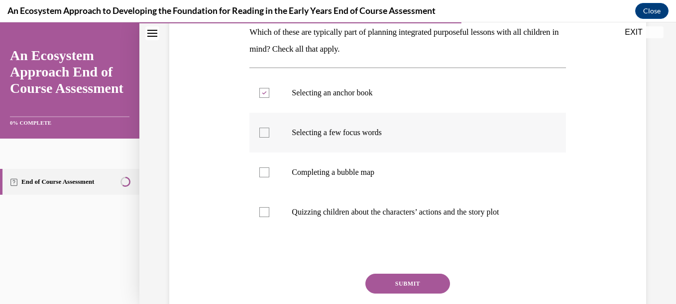
checkbox input "true"
click at [313, 172] on p "Completing a bubble map" at bounding box center [416, 173] width 249 height 10
click at [269, 172] on input "Completing a bubble map" at bounding box center [264, 173] width 10 height 10
checkbox input "true"
click at [331, 213] on p "Quizzing children about the characters’ actions and the story plot" at bounding box center [416, 212] width 249 height 10
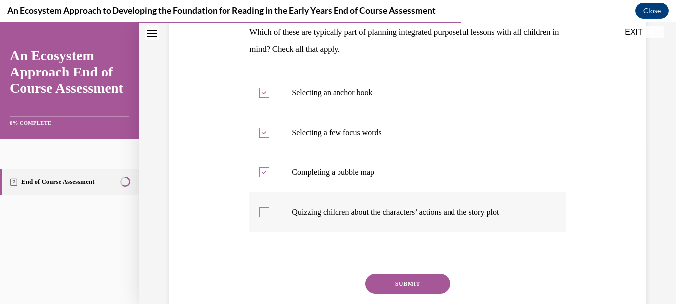
click at [269, 213] on input "Quizzing children about the characters’ actions and the story plot" at bounding box center [264, 212] width 10 height 10
checkbox input "true"
click at [391, 279] on button "SUBMIT" at bounding box center [407, 284] width 85 height 20
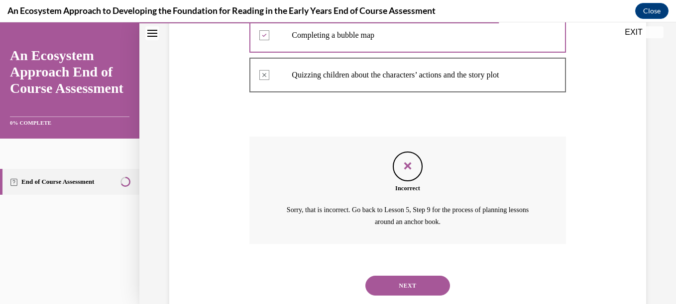
scroll to position [329, 0]
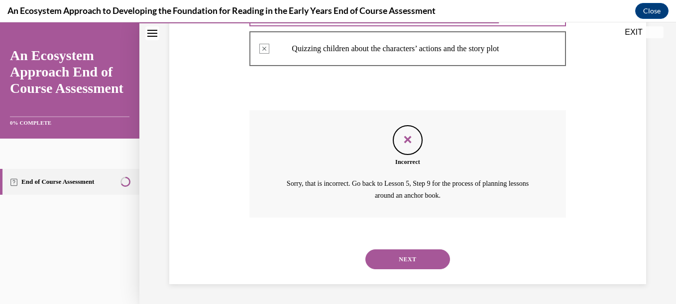
click at [392, 263] on button "NEXT" at bounding box center [407, 260] width 85 height 20
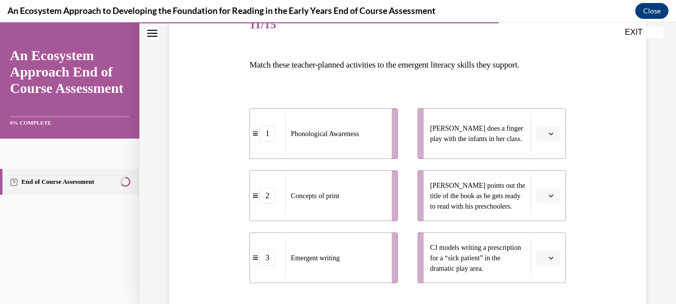
scroll to position [153, 0]
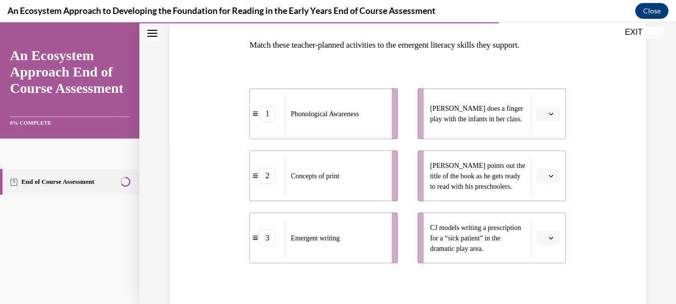
click at [537, 127] on li "Lulu does a finger play with the infants in her class." at bounding box center [491, 114] width 148 height 51
click at [375, 119] on div "Phonological Awareness" at bounding box center [335, 114] width 100 height 40
click at [547, 115] on span "button" at bounding box center [550, 113] width 7 height 7
click at [536, 155] on span "1" at bounding box center [537, 156] width 3 height 8
click at [548, 178] on icon "button" at bounding box center [550, 176] width 5 height 5
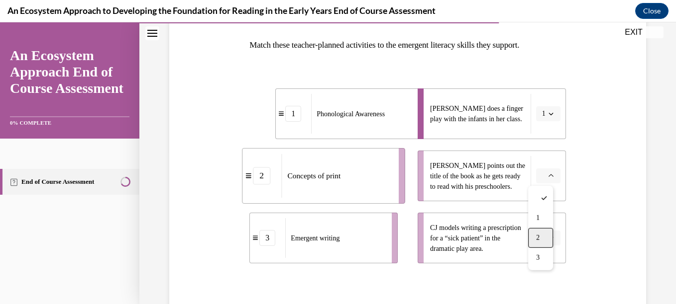
click at [538, 231] on div "2" at bounding box center [540, 238] width 25 height 20
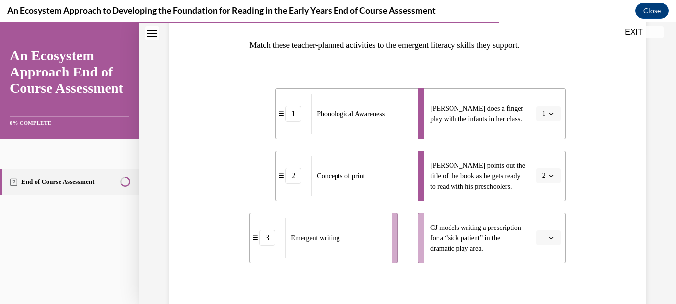
click at [545, 244] on button "button" at bounding box center [548, 238] width 24 height 15
click at [537, 215] on span "3" at bounding box center [537, 216] width 3 height 8
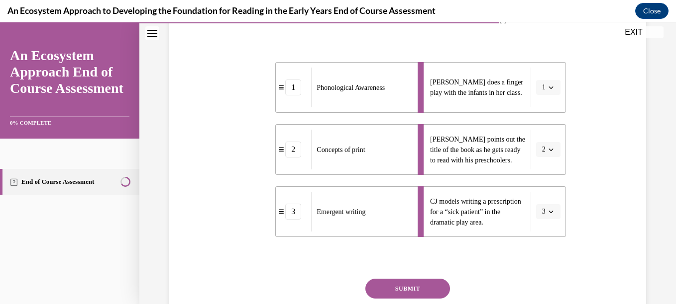
scroll to position [255, 0]
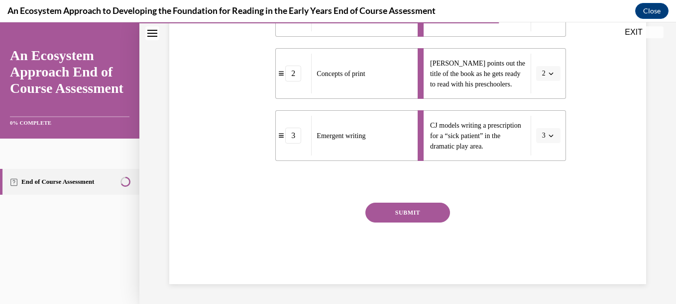
click at [381, 207] on button "SUBMIT" at bounding box center [407, 213] width 85 height 20
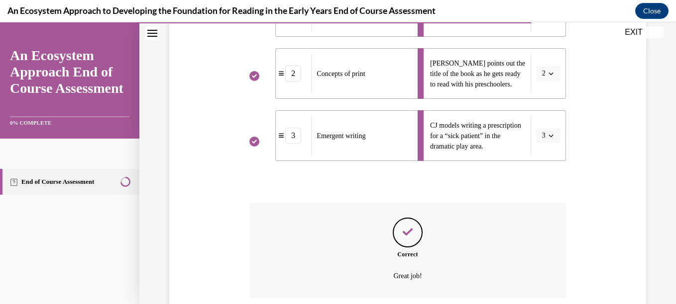
scroll to position [336, 0]
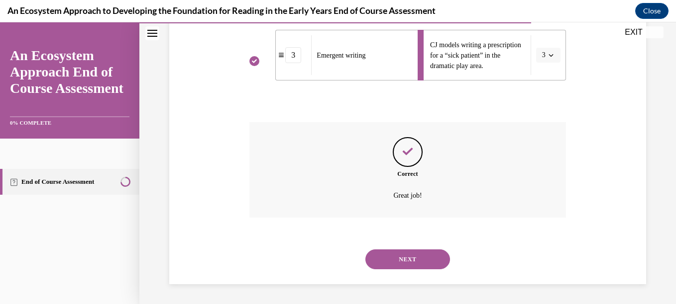
click at [392, 251] on button "NEXT" at bounding box center [407, 260] width 85 height 20
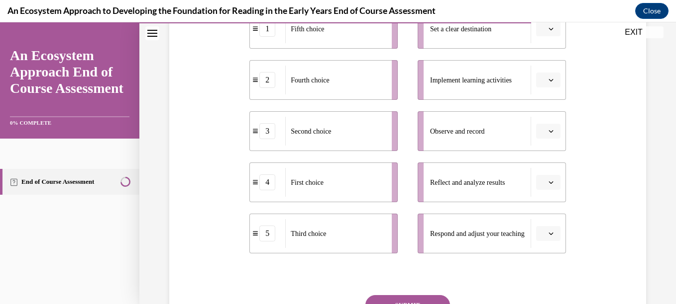
scroll to position [272, 0]
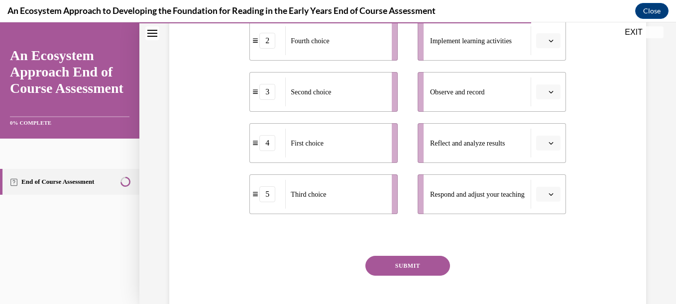
click at [540, 102] on li "Observe and record" at bounding box center [491, 92] width 148 height 40
click at [540, 92] on button "button" at bounding box center [548, 92] width 24 height 15
click at [543, 189] on div "4" at bounding box center [540, 194] width 25 height 20
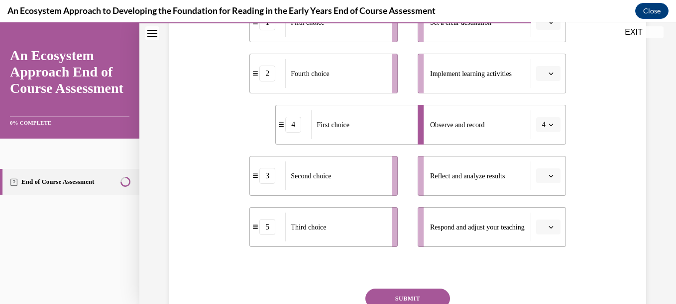
scroll to position [199, 0]
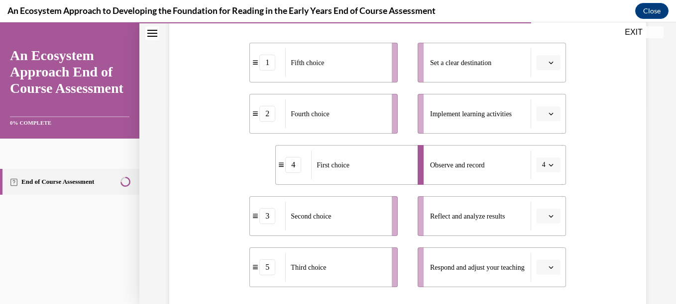
click at [549, 168] on button "4" at bounding box center [548, 165] width 24 height 15
click at [536, 63] on button "button" at bounding box center [548, 62] width 24 height 15
click at [538, 164] on span "4" at bounding box center [537, 165] width 3 height 8
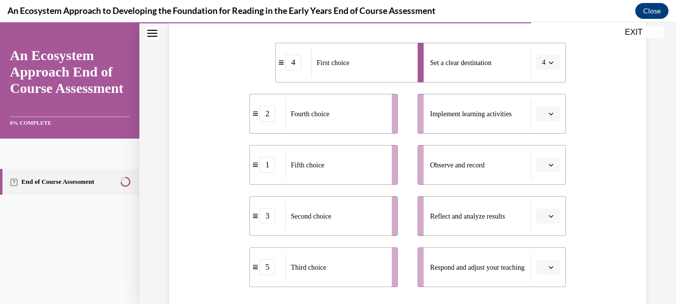
click at [534, 173] on li "Observe and record" at bounding box center [491, 165] width 148 height 40
click at [548, 165] on span "button" at bounding box center [550, 165] width 7 height 7
click at [543, 244] on div "3" at bounding box center [540, 247] width 25 height 20
click at [548, 113] on icon "button" at bounding box center [550, 113] width 5 height 5
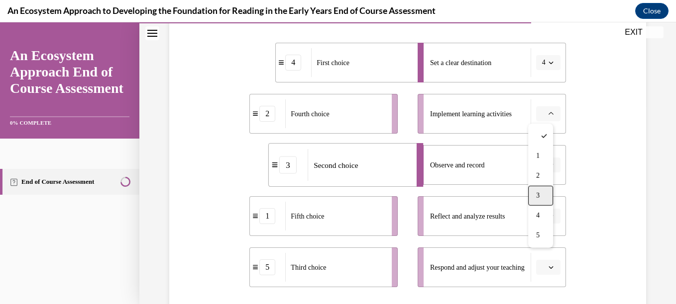
click at [538, 192] on span "3" at bounding box center [537, 196] width 3 height 8
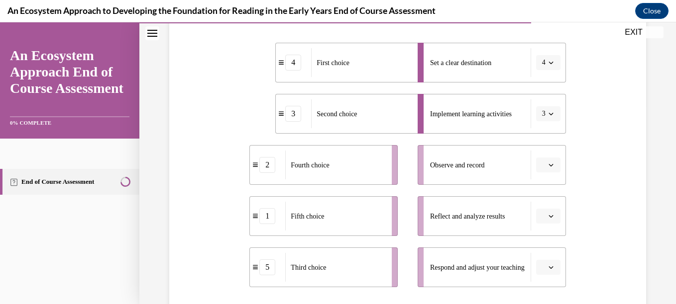
click at [542, 165] on span "Please select an option" at bounding box center [543, 165] width 3 height 10
click at [541, 263] on div "4" at bounding box center [540, 267] width 25 height 20
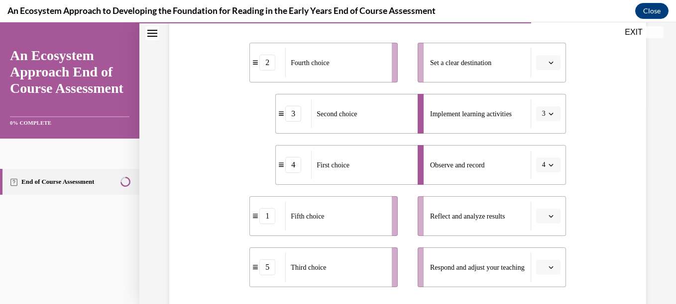
click at [547, 66] on span "button" at bounding box center [550, 62] width 7 height 7
click at [537, 160] on div "4" at bounding box center [540, 165] width 25 height 20
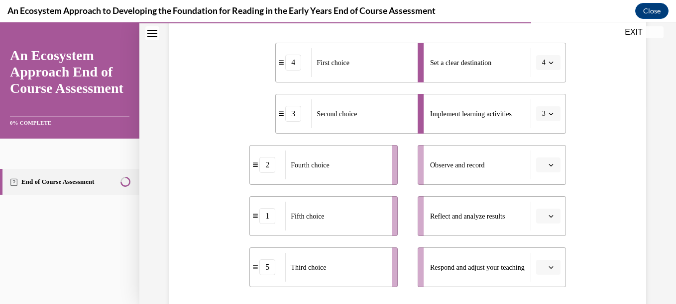
click at [547, 162] on span "button" at bounding box center [550, 165] width 7 height 7
click at [538, 289] on span "5" at bounding box center [537, 287] width 3 height 8
click at [541, 221] on button "button" at bounding box center [548, 216] width 24 height 15
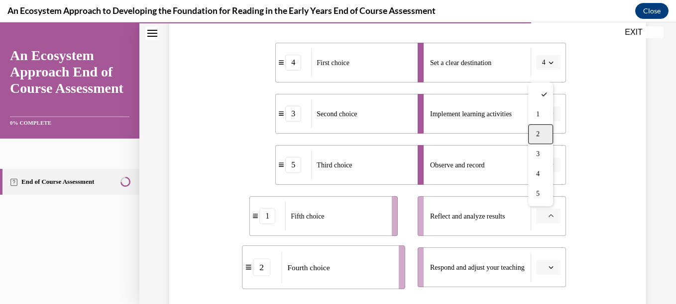
click at [538, 130] on span "2" at bounding box center [537, 134] width 3 height 8
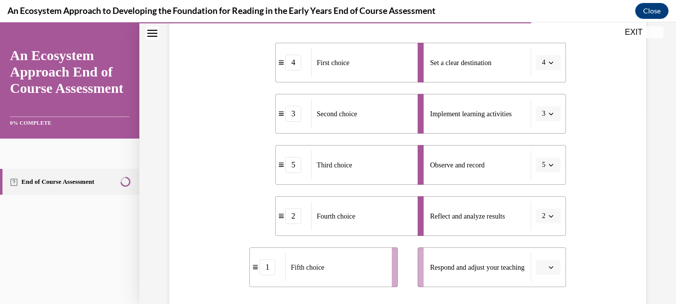
click at [539, 273] on button "button" at bounding box center [548, 267] width 24 height 15
click at [544, 159] on div "1" at bounding box center [540, 166] width 25 height 20
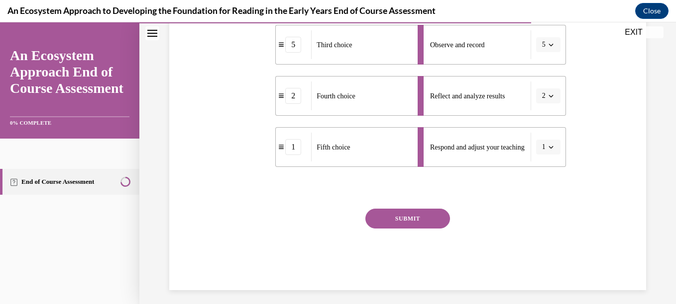
scroll to position [325, 0]
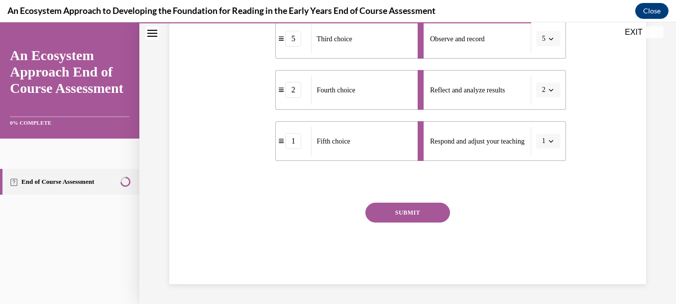
click at [419, 218] on button "SUBMIT" at bounding box center [407, 213] width 85 height 20
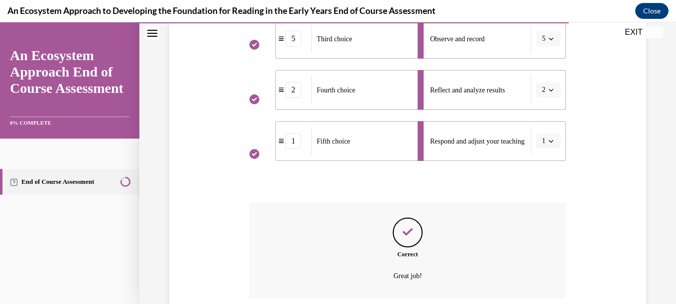
scroll to position [405, 0]
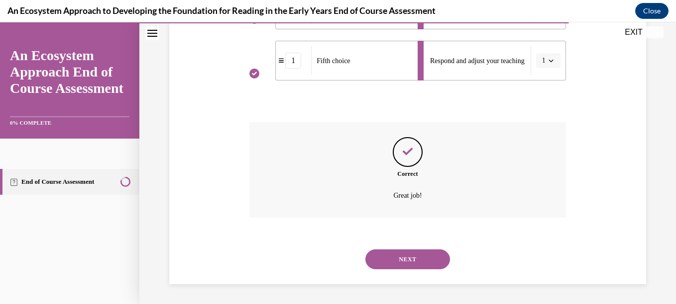
click at [417, 257] on button "NEXT" at bounding box center [407, 260] width 85 height 20
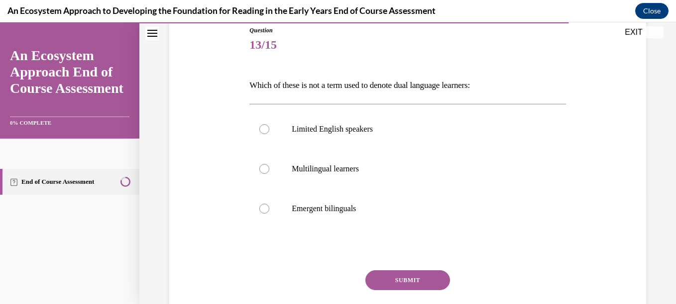
scroll to position [112, 0]
click at [405, 167] on p "Multilingual learners" at bounding box center [416, 170] width 249 height 10
click at [269, 167] on input "Multilingual learners" at bounding box center [264, 170] width 10 height 10
radio input "true"
click at [382, 286] on button "SUBMIT" at bounding box center [407, 281] width 85 height 20
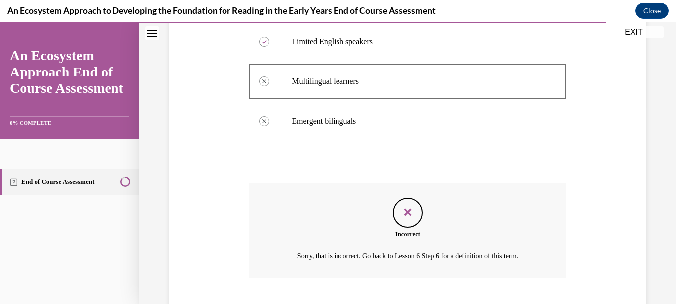
scroll to position [261, 0]
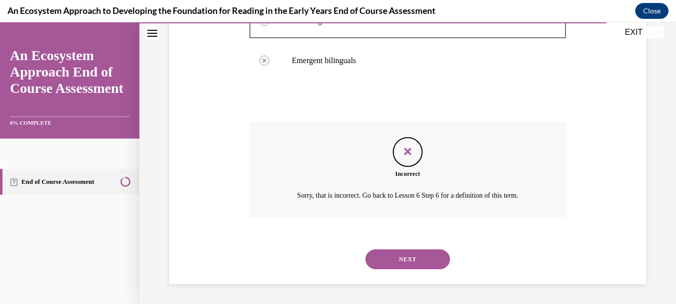
click at [393, 258] on button "NEXT" at bounding box center [407, 260] width 85 height 20
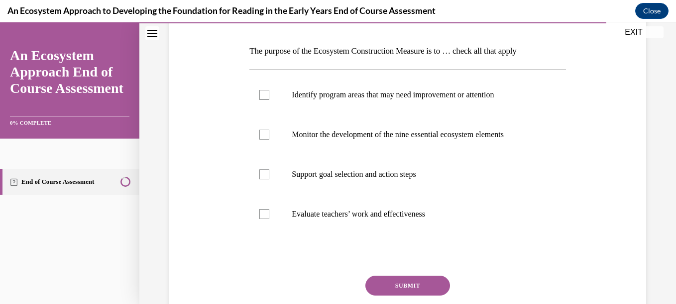
scroll to position [149, 0]
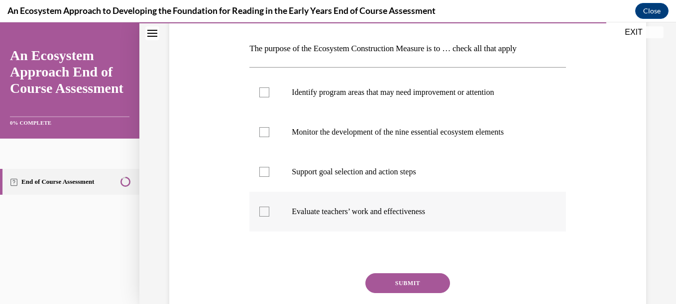
click at [342, 210] on p "Evaluate teachers’ work and effectiveness" at bounding box center [416, 212] width 249 height 10
click at [269, 210] on input "Evaluate teachers’ work and effectiveness" at bounding box center [264, 212] width 10 height 10
checkbox input "true"
click at [351, 180] on label "Support goal selection and action steps" at bounding box center [407, 172] width 316 height 40
click at [269, 177] on input "Support goal selection and action steps" at bounding box center [264, 172] width 10 height 10
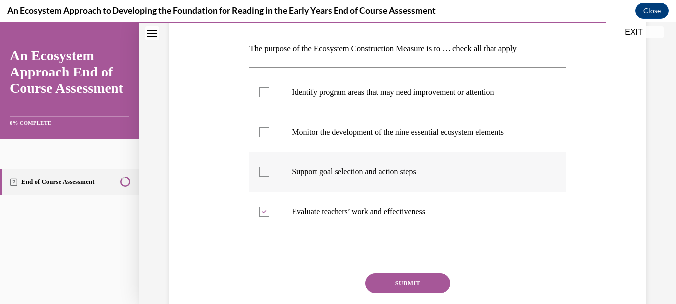
checkbox input "true"
click at [395, 94] on p "Identify program areas that may need improvement or attention" at bounding box center [416, 93] width 249 height 10
click at [269, 94] on input "Identify program areas that may need improvement or attention" at bounding box center [264, 93] width 10 height 10
checkbox input "true"
click at [413, 136] on p "Monitor the development of the nine essential ecosystem elements" at bounding box center [416, 132] width 249 height 10
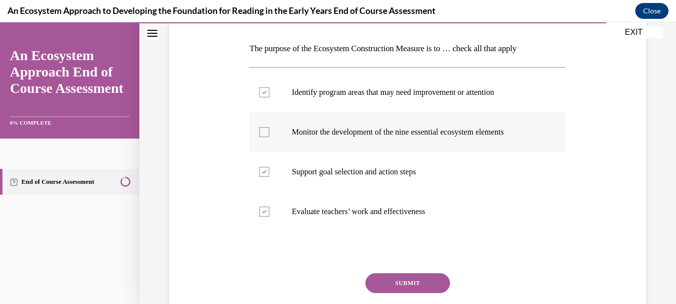
click at [269, 136] on input "Monitor the development of the nine essential ecosystem elements" at bounding box center [264, 132] width 10 height 10
checkbox input "true"
click at [388, 217] on label "Evaluate teachers’ work and effectiveness" at bounding box center [407, 212] width 316 height 40
click at [269, 217] on input "Evaluate teachers’ work and effectiveness" at bounding box center [264, 212] width 10 height 10
checkbox input "false"
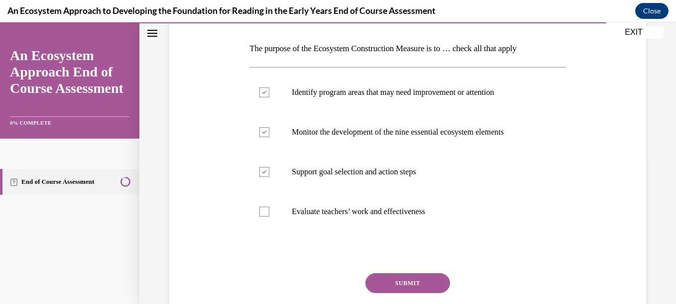
click at [387, 291] on button "SUBMIT" at bounding box center [407, 284] width 85 height 20
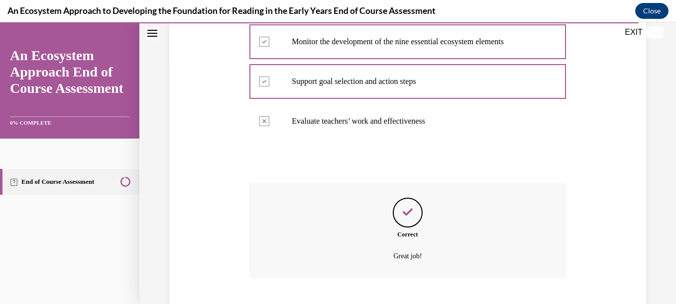
scroll to position [301, 0]
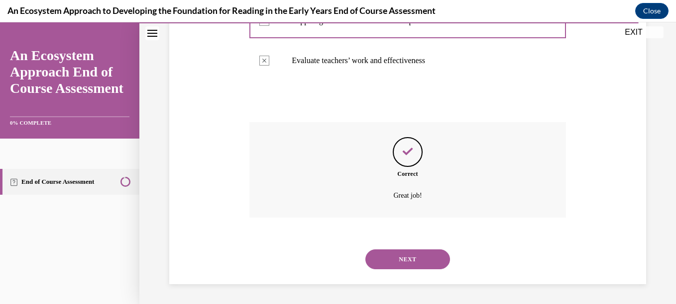
click at [402, 263] on button "NEXT" at bounding box center [407, 260] width 85 height 20
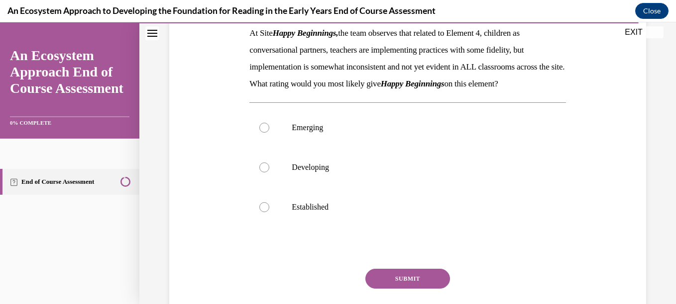
scroll to position [168, 0]
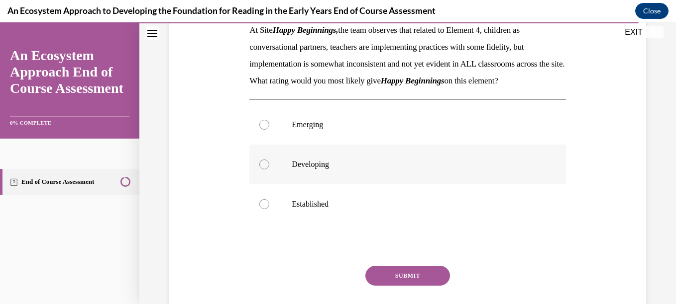
click at [294, 176] on label "Developing" at bounding box center [407, 165] width 316 height 40
click at [269, 170] on input "Developing" at bounding box center [264, 165] width 10 height 10
radio input "true"
click at [393, 286] on button "SUBMIT" at bounding box center [407, 276] width 85 height 20
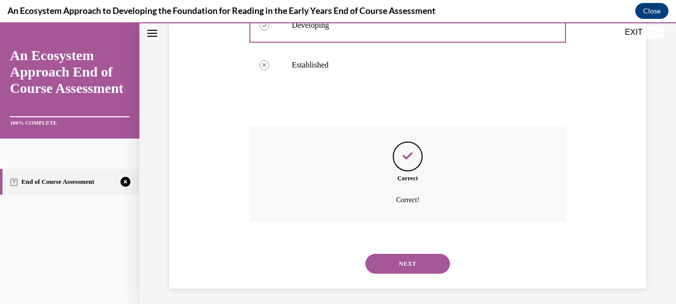
scroll to position [328, 0]
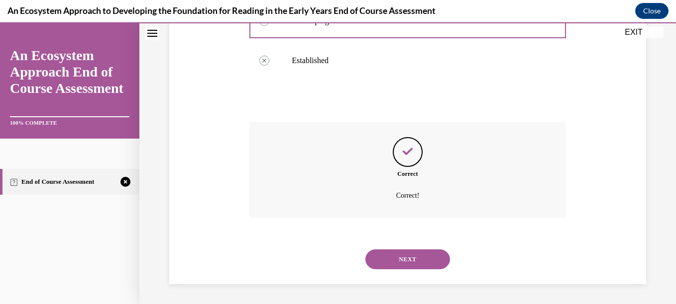
click at [392, 261] on button "NEXT" at bounding box center [407, 260] width 85 height 20
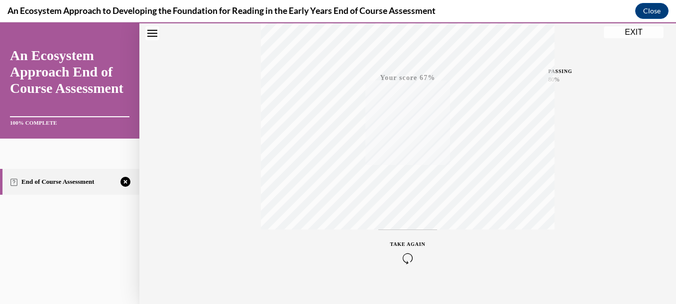
scroll to position [228, 0]
click at [408, 239] on icon "button" at bounding box center [407, 243] width 35 height 11
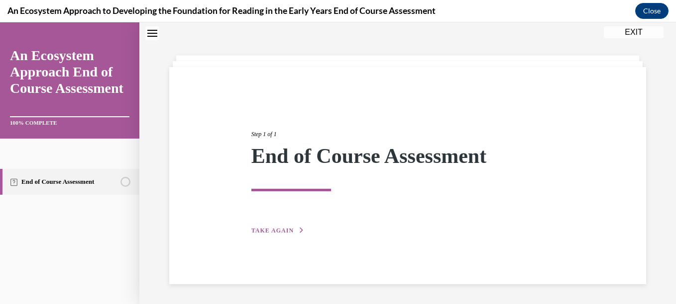
scroll to position [31, 0]
click at [282, 231] on span "TAKE AGAIN" at bounding box center [272, 230] width 42 height 7
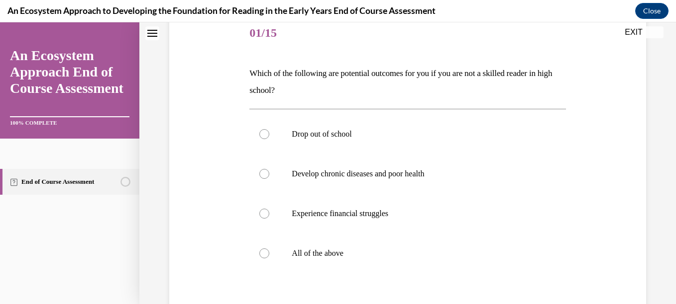
scroll to position [157, 0]
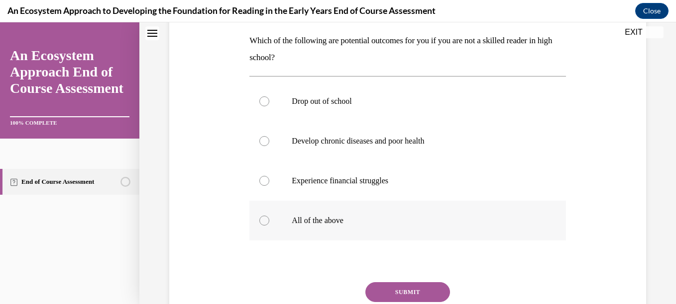
click at [333, 217] on p "All of the above" at bounding box center [416, 221] width 249 height 10
click at [269, 217] on input "All of the above" at bounding box center [264, 221] width 10 height 10
radio input "true"
click at [393, 295] on button "SUBMIT" at bounding box center [407, 293] width 85 height 20
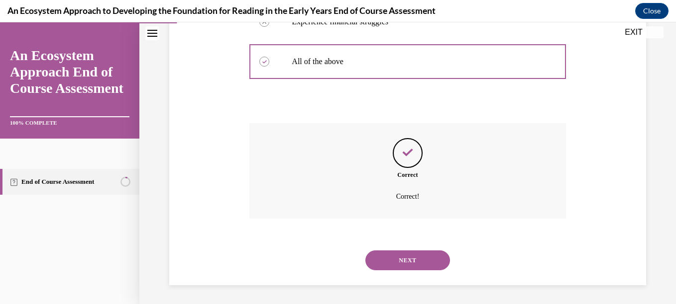
scroll to position [317, 0]
click at [403, 256] on button "NEXT" at bounding box center [407, 260] width 85 height 20
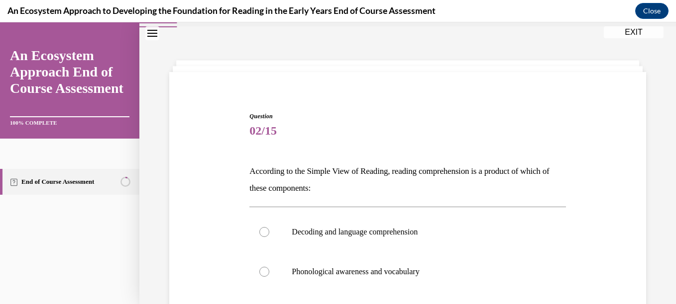
scroll to position [119, 0]
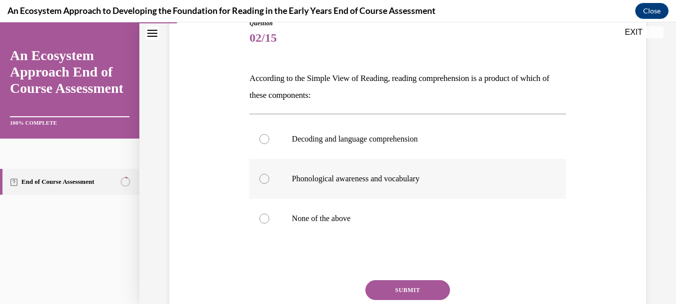
click at [380, 186] on label "Phonological awareness and vocabulary" at bounding box center [407, 179] width 316 height 40
click at [269, 184] on input "Phonological awareness and vocabulary" at bounding box center [264, 179] width 10 height 10
radio input "true"
click at [389, 289] on button "SUBMIT" at bounding box center [407, 291] width 85 height 20
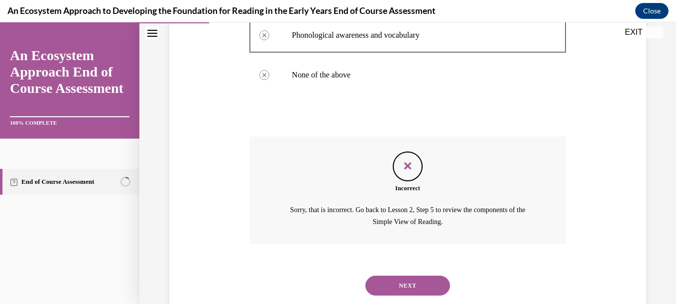
scroll to position [290, 0]
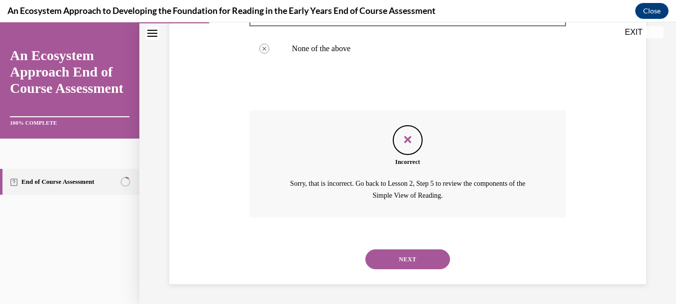
click at [382, 263] on button "NEXT" at bounding box center [407, 260] width 85 height 20
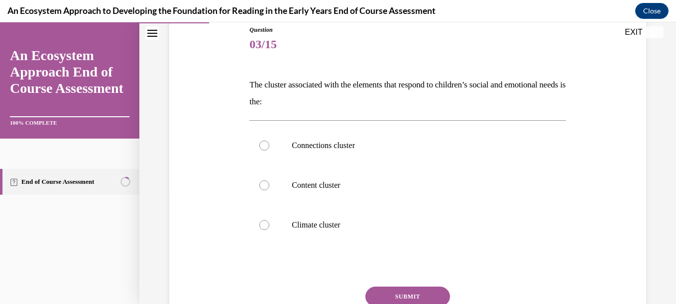
scroll to position [133, 0]
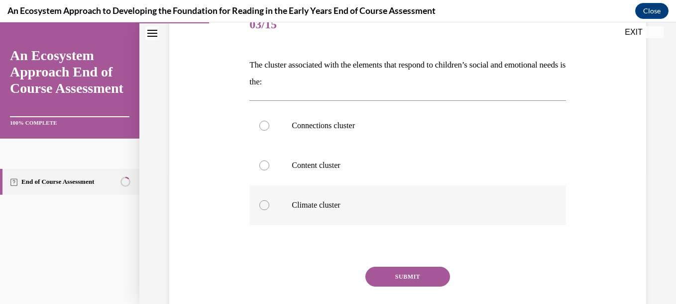
click at [286, 203] on label "Climate cluster" at bounding box center [407, 206] width 316 height 40
click at [269, 203] on input "Climate cluster" at bounding box center [264, 206] width 10 height 10
radio input "true"
click at [390, 273] on button "SUBMIT" at bounding box center [407, 277] width 85 height 20
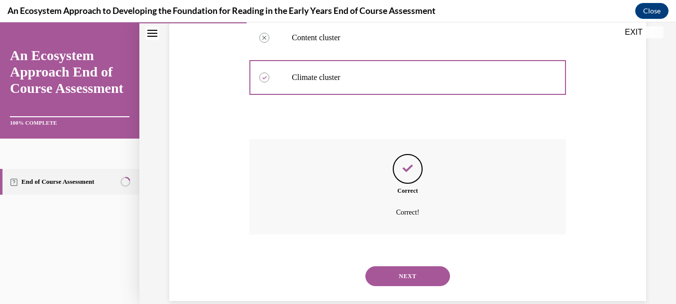
scroll to position [278, 0]
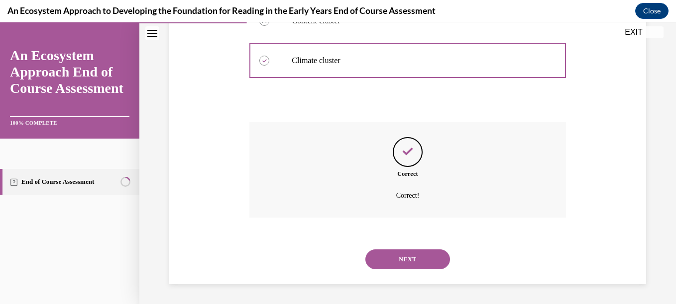
click at [412, 263] on button "NEXT" at bounding box center [407, 260] width 85 height 20
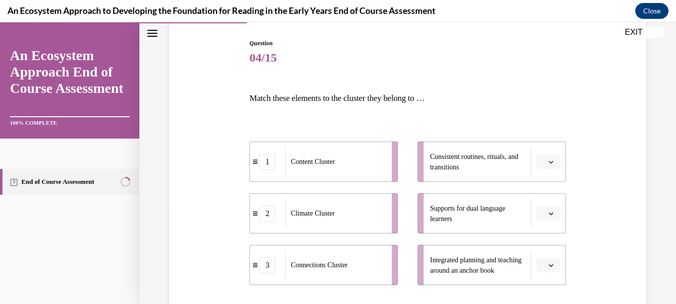
scroll to position [139, 0]
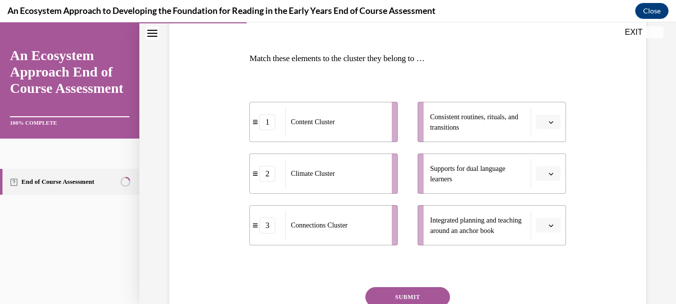
click at [540, 175] on button "button" at bounding box center [548, 174] width 24 height 15
click at [538, 233] on span "2" at bounding box center [537, 236] width 3 height 8
click at [540, 230] on button "button" at bounding box center [548, 225] width 24 height 15
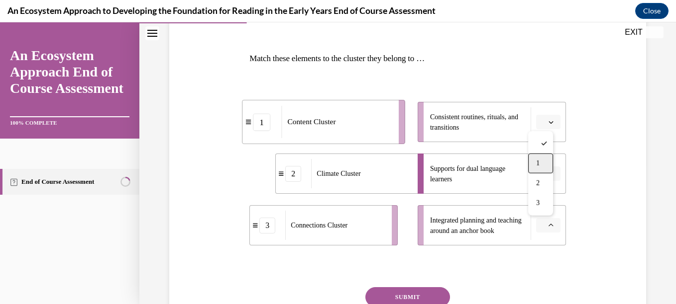
click at [545, 163] on div "1" at bounding box center [540, 164] width 25 height 20
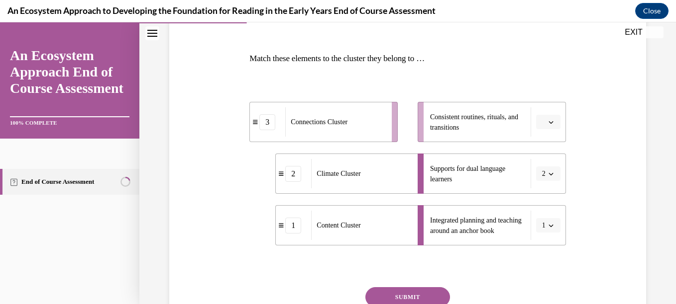
click at [549, 173] on button "2" at bounding box center [548, 174] width 24 height 15
click at [536, 252] on span "3" at bounding box center [535, 256] width 3 height 8
click at [541, 137] on li "Consistent routines, rituals, and transitions" at bounding box center [491, 122] width 148 height 40
click at [548, 121] on icon "button" at bounding box center [550, 122] width 5 height 5
click at [537, 167] on span "1" at bounding box center [537, 164] width 3 height 8
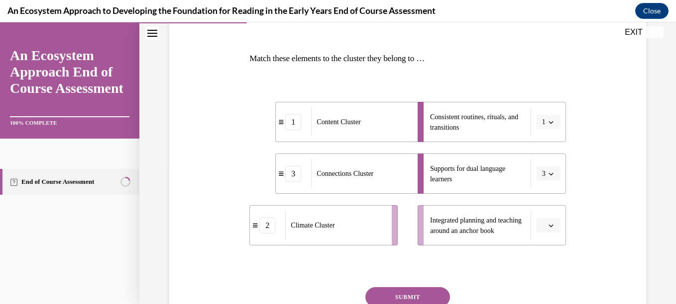
click at [544, 126] on button "1" at bounding box center [548, 122] width 24 height 15
click at [540, 187] on div "2" at bounding box center [538, 184] width 25 height 20
click at [548, 223] on button "button" at bounding box center [548, 225] width 24 height 15
click at [545, 161] on div "1" at bounding box center [540, 164] width 25 height 20
click at [431, 288] on button "SUBMIT" at bounding box center [407, 298] width 85 height 20
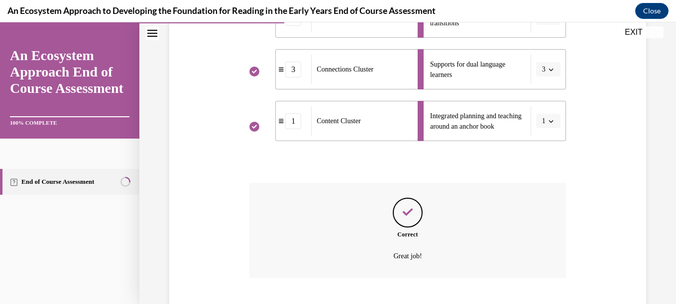
scroll to position [304, 0]
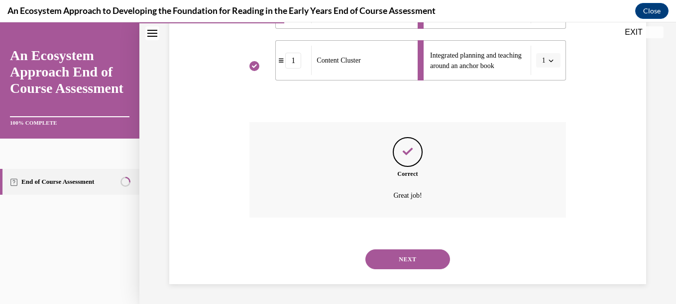
click at [420, 263] on button "NEXT" at bounding box center [407, 260] width 85 height 20
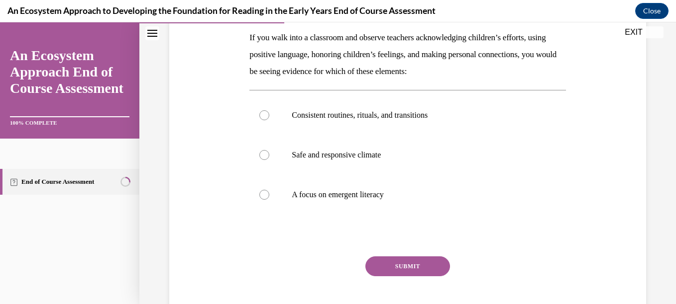
scroll to position [166, 0]
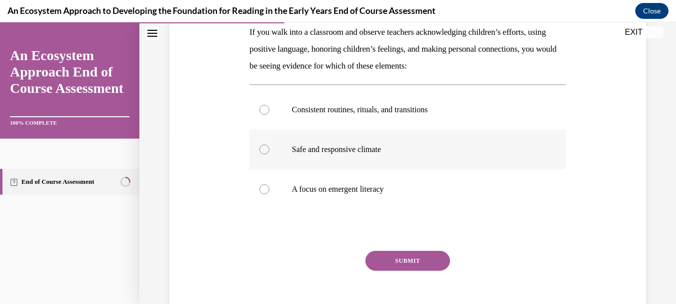
click at [371, 146] on p "Safe and responsive climate" at bounding box center [416, 150] width 249 height 10
click at [269, 146] on input "Safe and responsive climate" at bounding box center [264, 150] width 10 height 10
radio input "true"
click at [380, 255] on button "SUBMIT" at bounding box center [407, 261] width 85 height 20
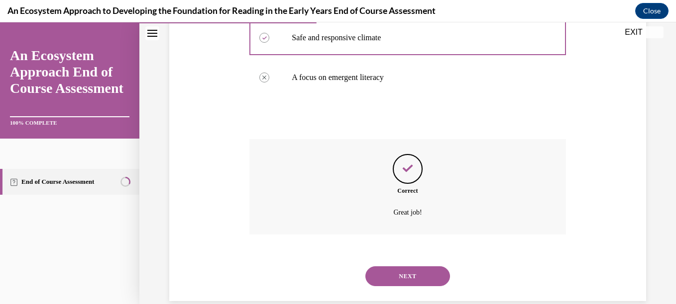
scroll to position [295, 0]
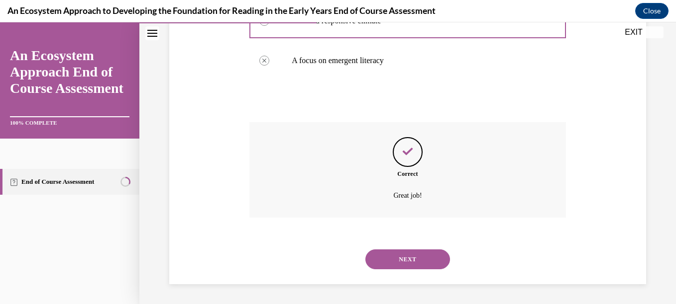
click at [394, 258] on button "NEXT" at bounding box center [407, 260] width 85 height 20
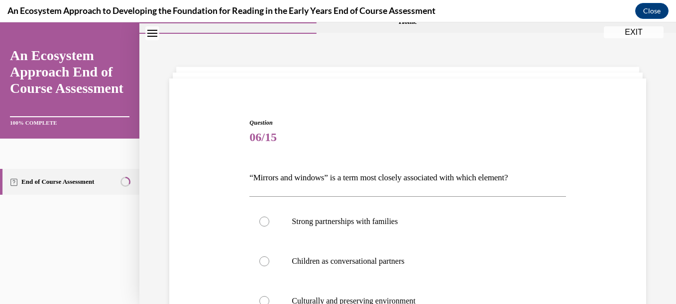
scroll to position [106, 0]
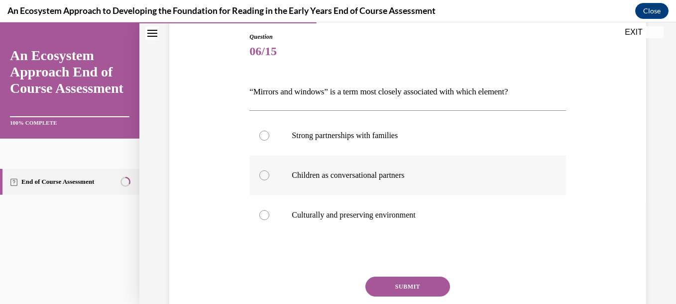
click at [330, 173] on p "Children as conversational partners" at bounding box center [416, 176] width 249 height 10
click at [269, 173] on input "Children as conversational partners" at bounding box center [264, 176] width 10 height 10
radio input "true"
click at [403, 279] on button "SUBMIT" at bounding box center [407, 287] width 85 height 20
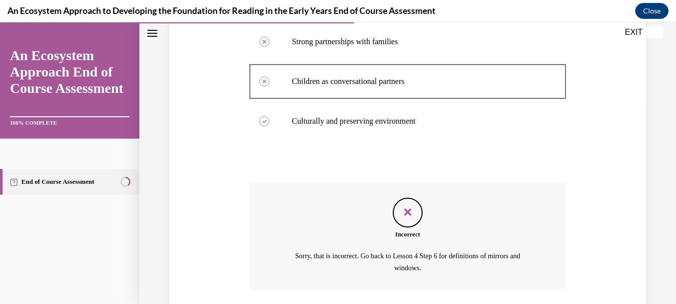
scroll to position [273, 0]
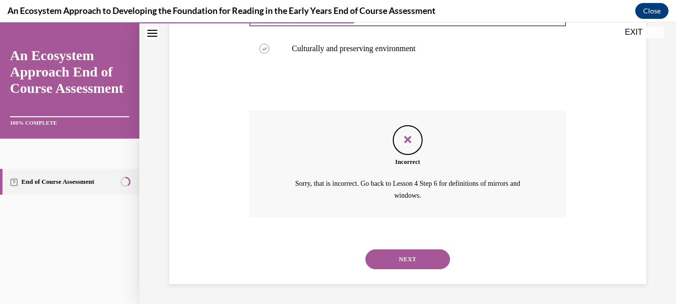
click at [416, 267] on button "NEXT" at bounding box center [407, 260] width 85 height 20
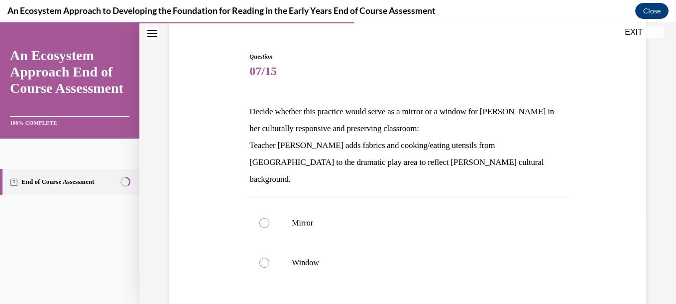
scroll to position [93, 0]
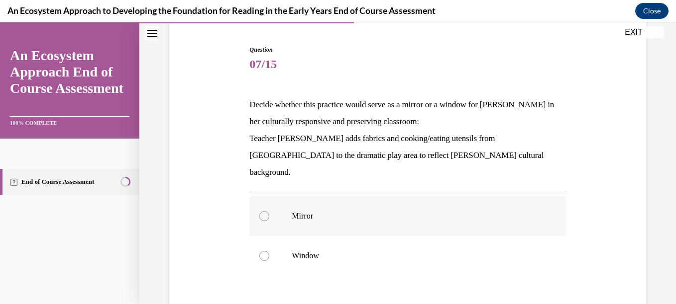
click at [307, 211] on p "Mirror" at bounding box center [416, 216] width 249 height 10
click at [269, 211] on input "Mirror" at bounding box center [264, 216] width 10 height 10
radio input "true"
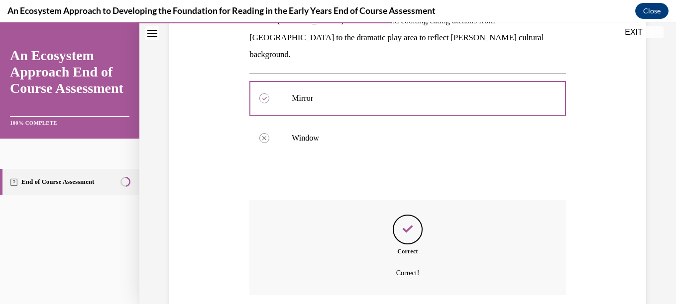
scroll to position [272, 0]
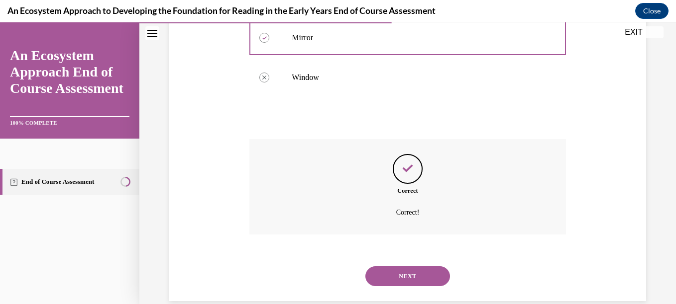
click at [401, 267] on button "NEXT" at bounding box center [407, 277] width 85 height 20
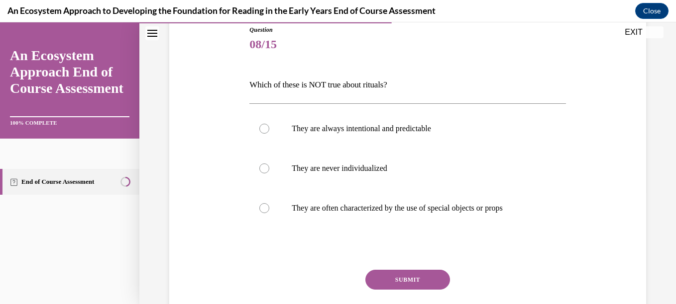
scroll to position [139, 0]
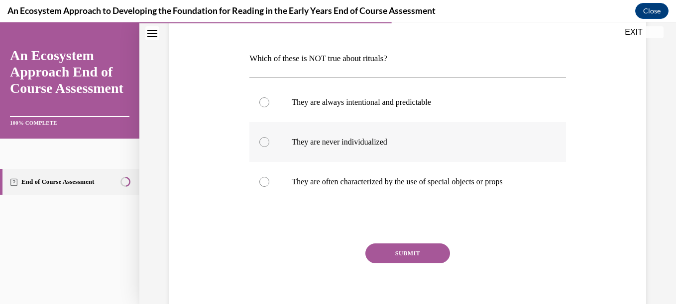
click at [397, 142] on p "They are never individualized" at bounding box center [416, 142] width 249 height 10
click at [269, 142] on input "They are never individualized" at bounding box center [264, 142] width 10 height 10
radio input "true"
click at [395, 253] on button "SUBMIT" at bounding box center [407, 254] width 85 height 20
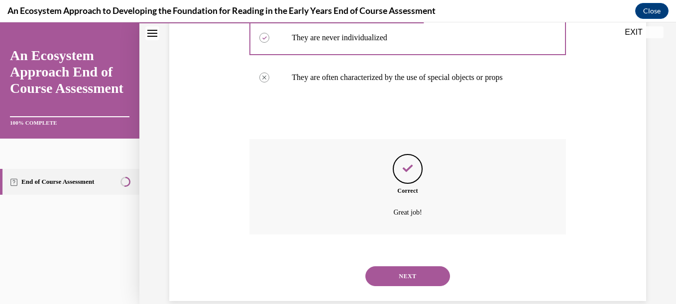
scroll to position [261, 0]
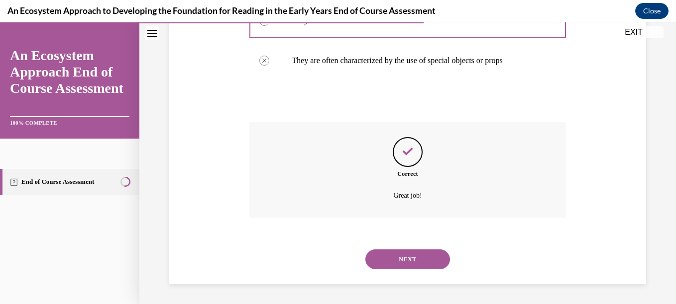
click at [401, 268] on button "NEXT" at bounding box center [407, 260] width 85 height 20
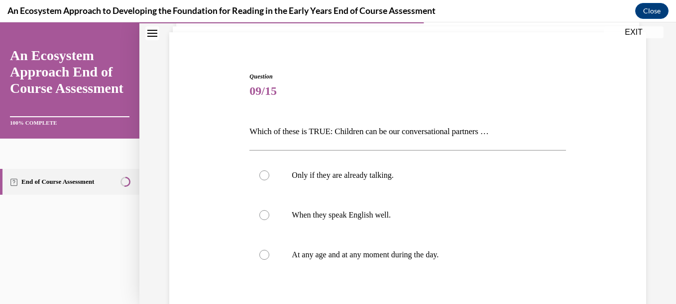
scroll to position [93, 0]
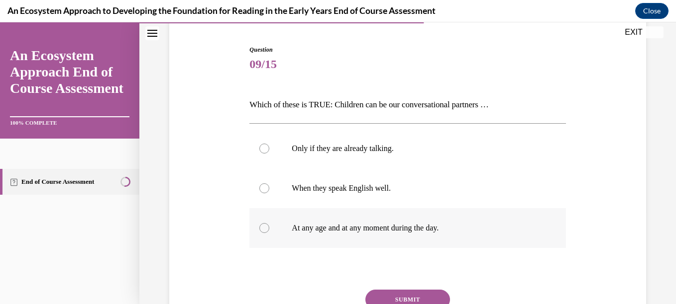
click at [440, 234] on label "At any age and at any moment during the day." at bounding box center [407, 228] width 316 height 40
click at [269, 233] on input "At any age and at any moment during the day." at bounding box center [264, 228] width 10 height 10
radio input "true"
click at [413, 297] on button "SUBMIT" at bounding box center [407, 300] width 85 height 20
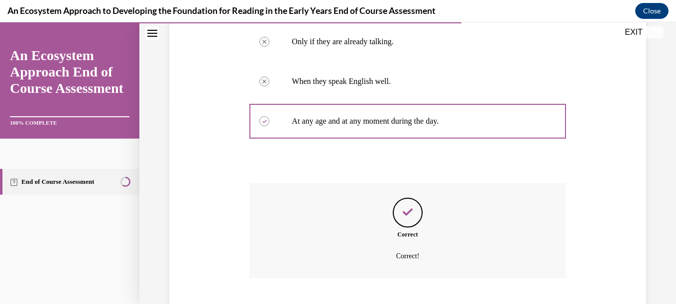
scroll to position [261, 0]
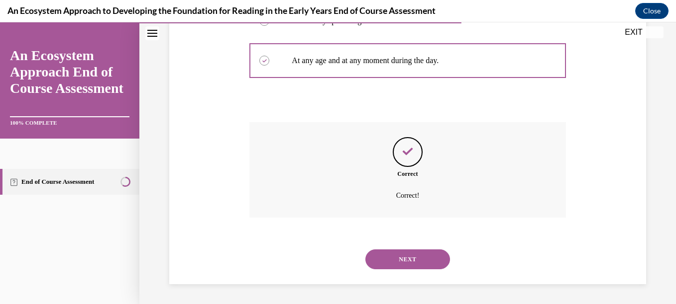
click at [435, 258] on button "NEXT" at bounding box center [407, 260] width 85 height 20
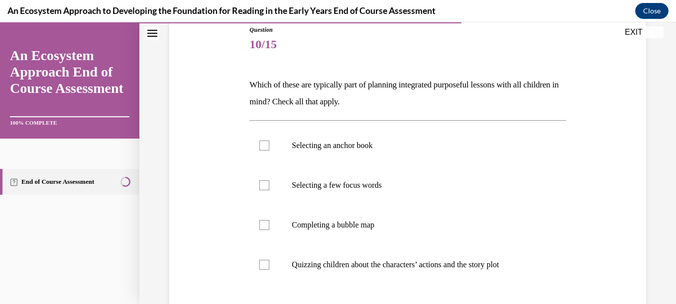
scroll to position [133, 0]
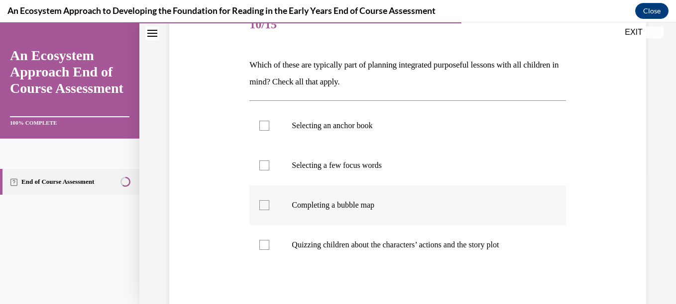
click at [311, 203] on p "Completing a bubble map" at bounding box center [416, 206] width 249 height 10
click at [269, 203] on input "Completing a bubble map" at bounding box center [264, 206] width 10 height 10
checkbox input "true"
click at [311, 162] on p "Selecting a few focus words" at bounding box center [416, 166] width 249 height 10
click at [269, 162] on input "Selecting a few focus words" at bounding box center [264, 166] width 10 height 10
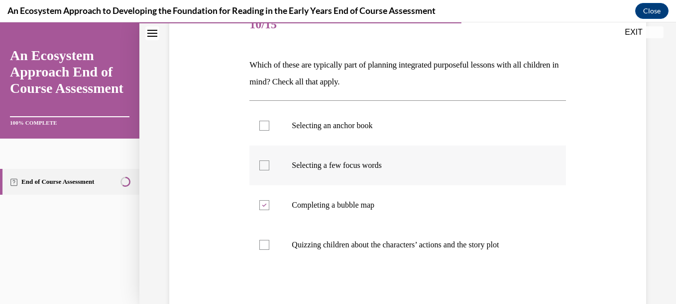
checkbox input "true"
click at [309, 126] on p "Selecting an anchor book" at bounding box center [416, 126] width 249 height 10
click at [269, 126] on input "Selecting an anchor book" at bounding box center [264, 126] width 10 height 10
checkbox input "true"
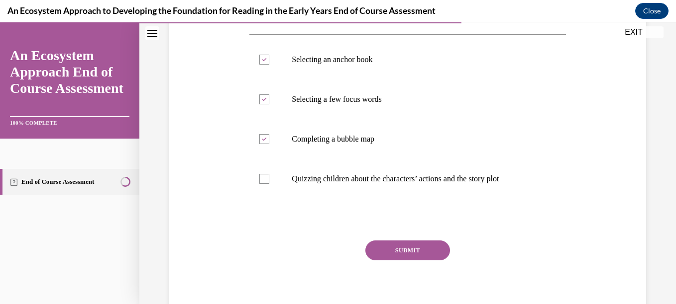
scroll to position [232, 0]
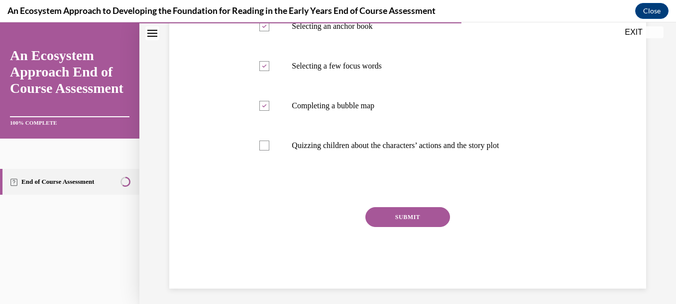
click at [412, 212] on button "SUBMIT" at bounding box center [407, 217] width 85 height 20
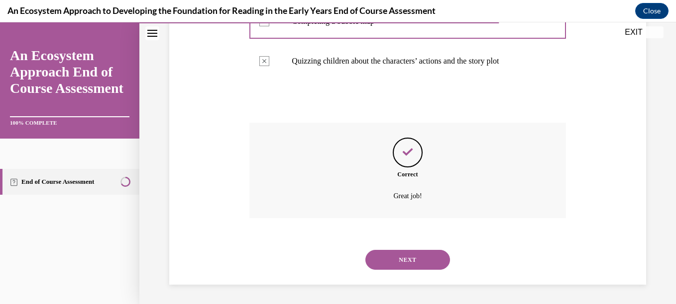
scroll to position [317, 0]
click at [410, 256] on button "NEXT" at bounding box center [407, 260] width 85 height 20
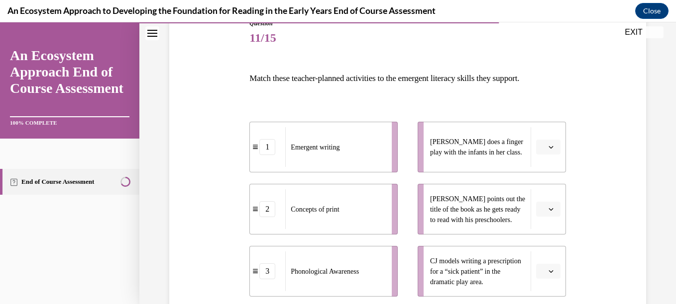
scroll to position [166, 0]
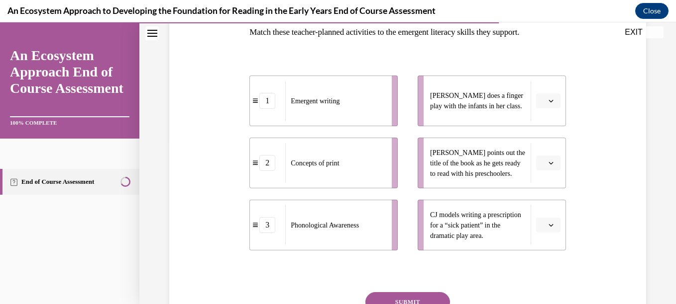
click at [544, 107] on button "button" at bounding box center [548, 101] width 24 height 15
click at [542, 182] on div "3" at bounding box center [540, 183] width 25 height 20
click at [548, 165] on icon "button" at bounding box center [550, 163] width 5 height 5
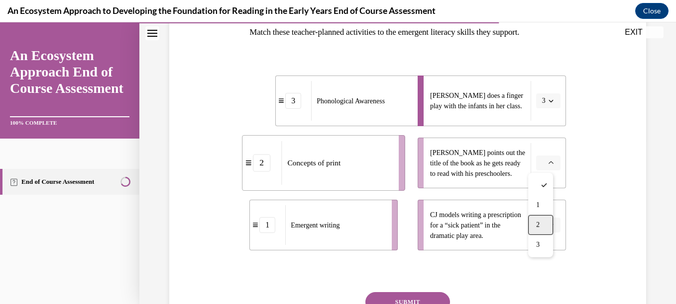
click at [536, 221] on span "2" at bounding box center [537, 225] width 3 height 8
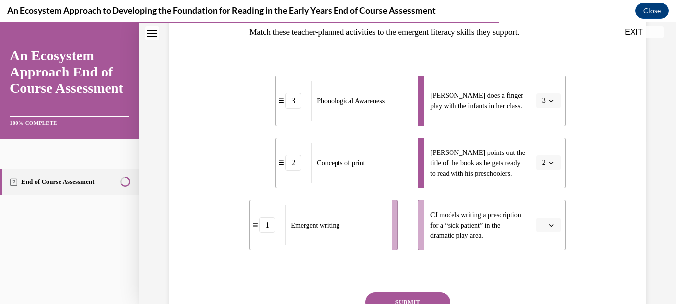
click at [542, 221] on span "Please select an option" at bounding box center [543, 225] width 3 height 10
click at [539, 162] on span "1" at bounding box center [537, 163] width 3 height 8
click at [388, 298] on button "SUBMIT" at bounding box center [407, 303] width 85 height 20
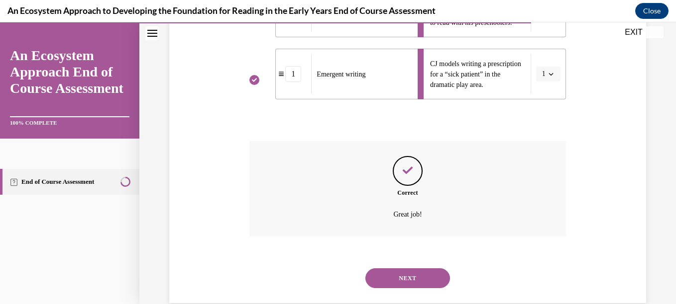
scroll to position [336, 0]
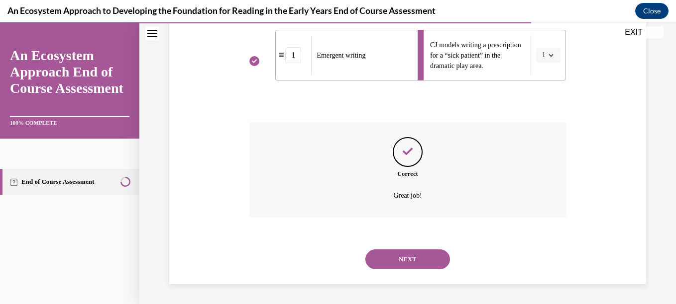
click at [394, 260] on button "NEXT" at bounding box center [407, 260] width 85 height 20
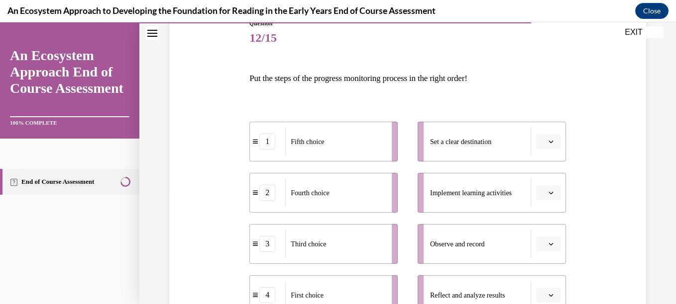
scroll to position [139, 0]
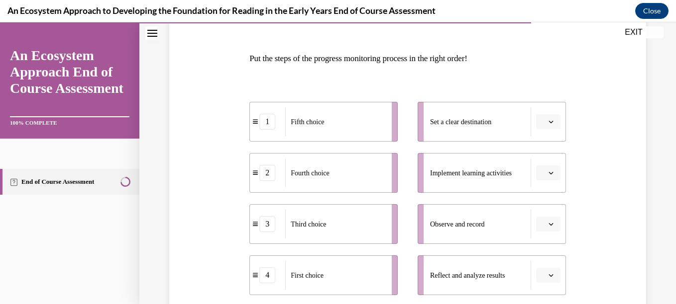
click at [546, 117] on button "button" at bounding box center [548, 121] width 24 height 15
click at [542, 160] on div "1" at bounding box center [540, 164] width 25 height 20
click at [542, 120] on span "1" at bounding box center [543, 122] width 3 height 10
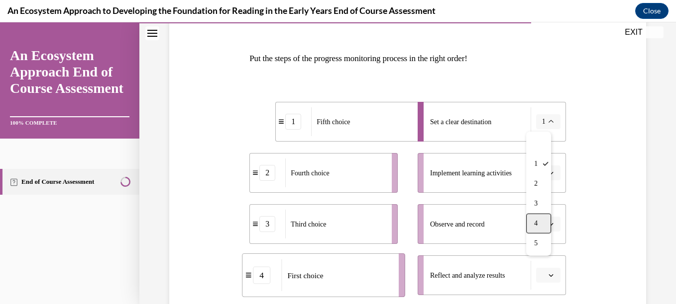
click at [537, 220] on span "4" at bounding box center [535, 224] width 3 height 8
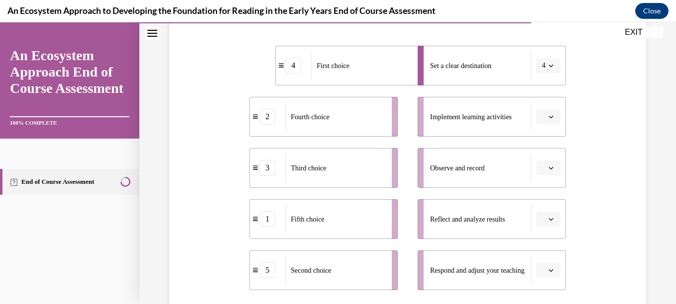
scroll to position [199, 0]
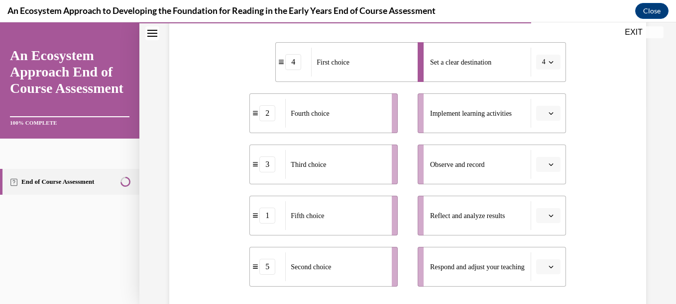
click at [549, 111] on button "button" at bounding box center [548, 113] width 24 height 15
click at [546, 230] on div "5" at bounding box center [540, 235] width 25 height 20
click at [539, 168] on button "button" at bounding box center [548, 164] width 24 height 15
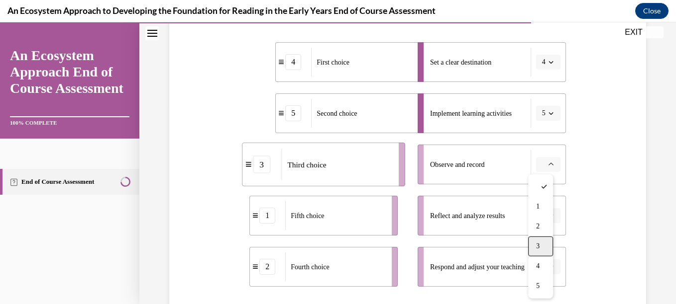
click at [540, 240] on div "3" at bounding box center [540, 247] width 25 height 20
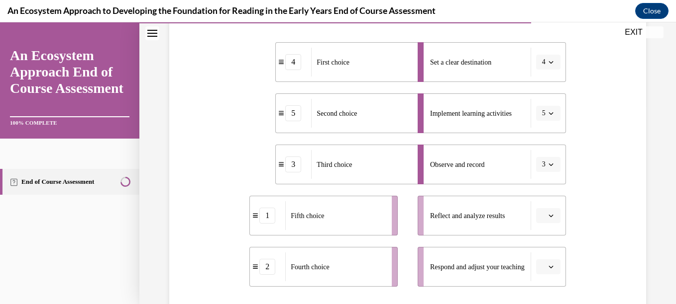
click at [544, 220] on button "button" at bounding box center [548, 215] width 24 height 15
click at [537, 137] on span "2" at bounding box center [537, 134] width 3 height 8
click at [548, 268] on icon "button" at bounding box center [550, 267] width 5 height 5
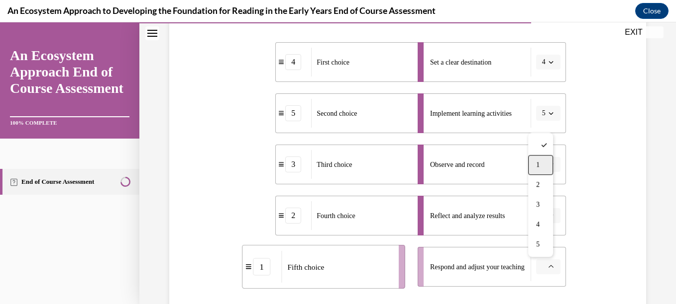
click at [540, 170] on div "1" at bounding box center [540, 165] width 25 height 20
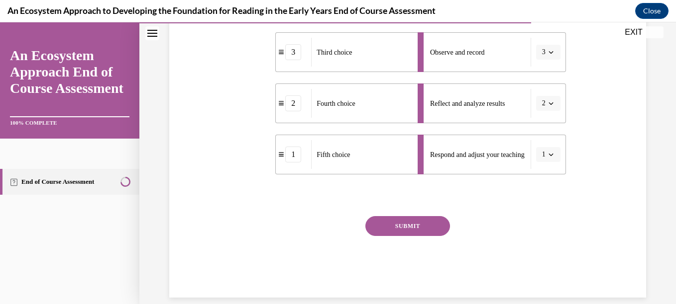
scroll to position [325, 0]
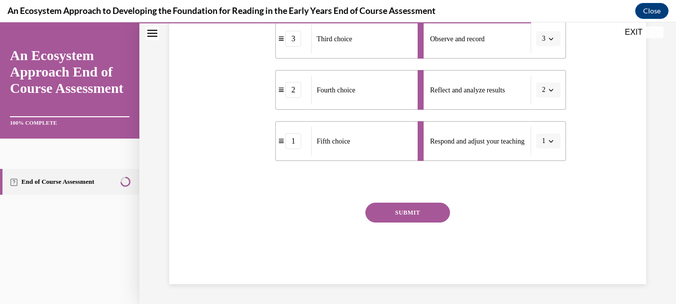
click at [423, 207] on button "SUBMIT" at bounding box center [407, 213] width 85 height 20
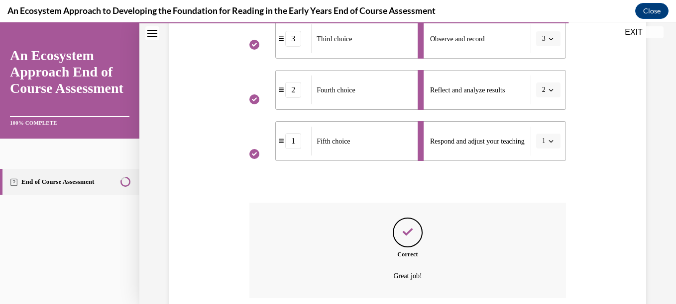
scroll to position [405, 0]
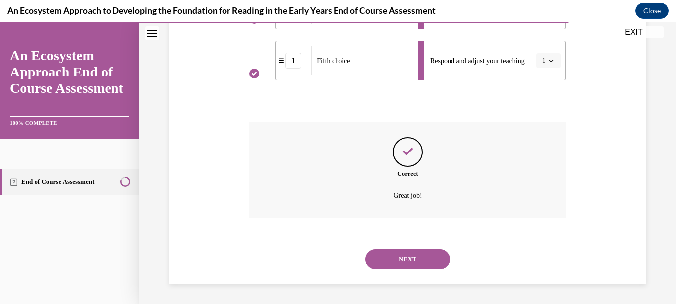
click at [410, 259] on button "NEXT" at bounding box center [407, 260] width 85 height 20
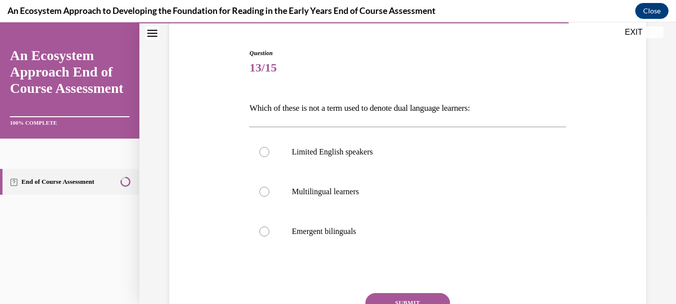
scroll to position [93, 0]
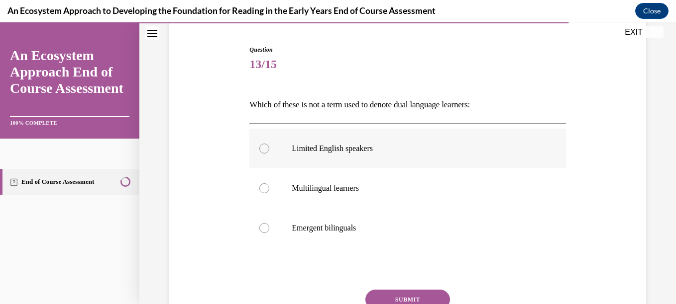
click at [371, 145] on p "Limited English speakers" at bounding box center [416, 149] width 249 height 10
click at [269, 145] on input "Limited English speakers" at bounding box center [264, 149] width 10 height 10
radio input "true"
click at [402, 296] on button "SUBMIT" at bounding box center [407, 300] width 85 height 20
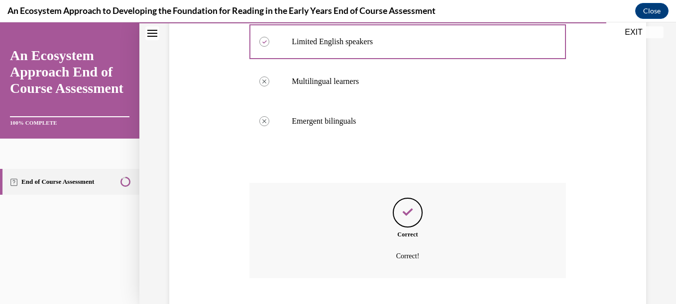
scroll to position [261, 0]
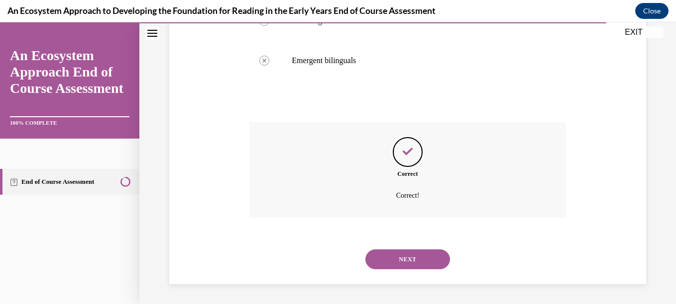
click at [417, 261] on button "NEXT" at bounding box center [407, 260] width 85 height 20
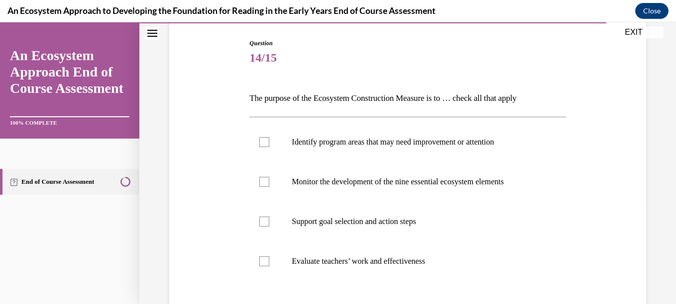
scroll to position [106, 0]
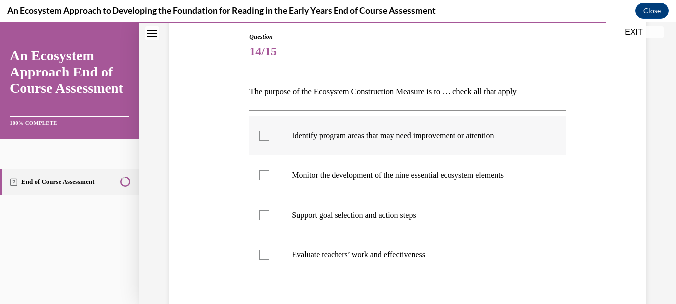
click at [264, 137] on div at bounding box center [264, 136] width 10 height 10
click at [264, 137] on input "Identify program areas that may need improvement or attention" at bounding box center [264, 136] width 10 height 10
checkbox input "true"
click at [269, 171] on label "Monitor the development of the nine essential ecosystem elements" at bounding box center [407, 176] width 316 height 40
click at [269, 171] on input "Monitor the development of the nine essential ecosystem elements" at bounding box center [264, 176] width 10 height 10
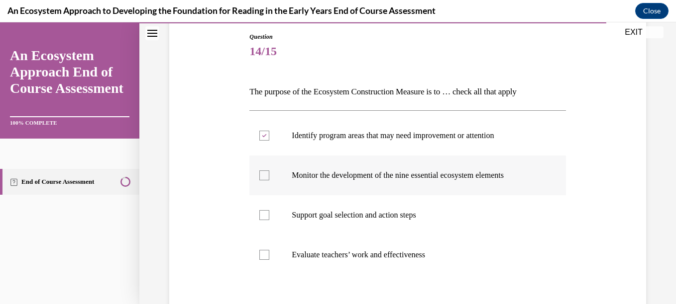
checkbox input "true"
click at [268, 210] on div at bounding box center [264, 215] width 10 height 10
click at [268, 210] on input "Support goal selection and action steps" at bounding box center [264, 215] width 10 height 10
checkbox input "true"
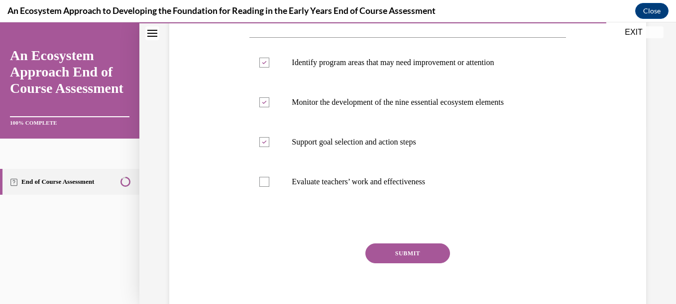
scroll to position [220, 0]
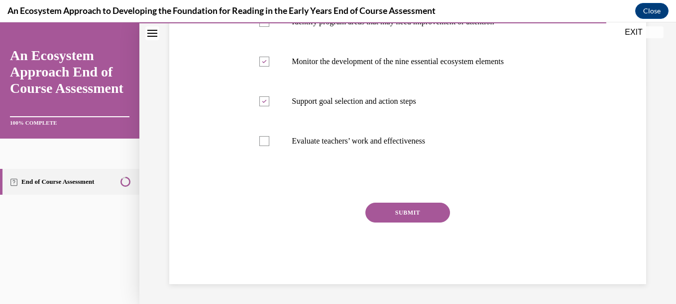
click at [422, 211] on button "SUBMIT" at bounding box center [407, 213] width 85 height 20
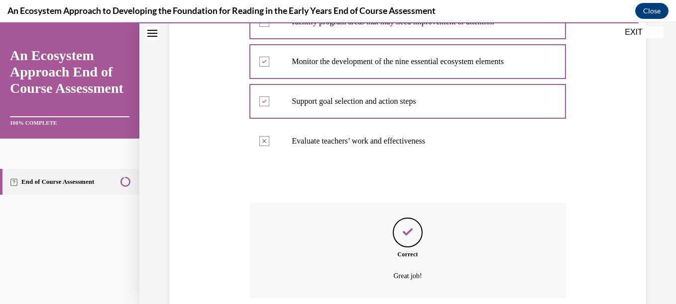
scroll to position [301, 0]
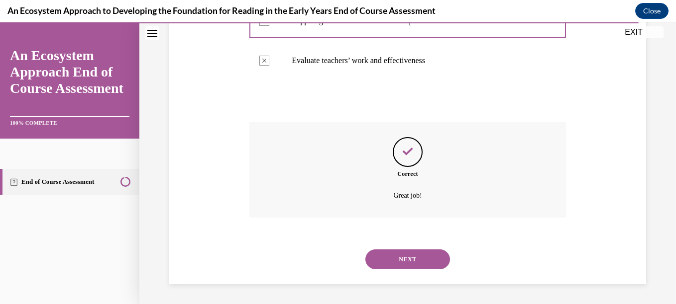
click at [390, 266] on button "NEXT" at bounding box center [407, 260] width 85 height 20
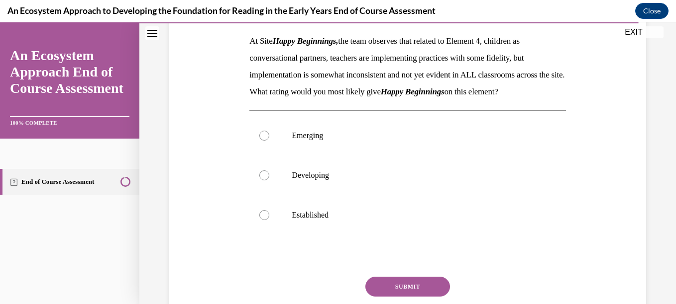
scroll to position [153, 0]
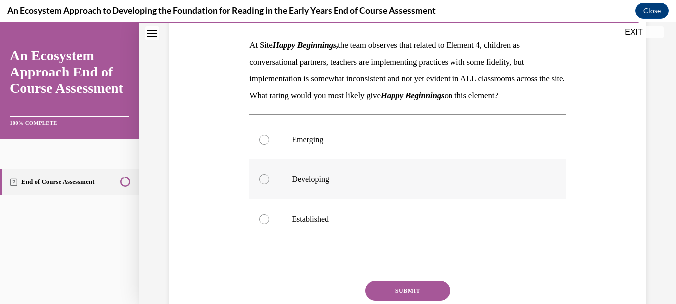
click at [318, 189] on label "Developing" at bounding box center [407, 180] width 316 height 40
click at [269, 185] on input "Developing" at bounding box center [264, 180] width 10 height 10
radio input "true"
click at [402, 301] on button "SUBMIT" at bounding box center [407, 291] width 85 height 20
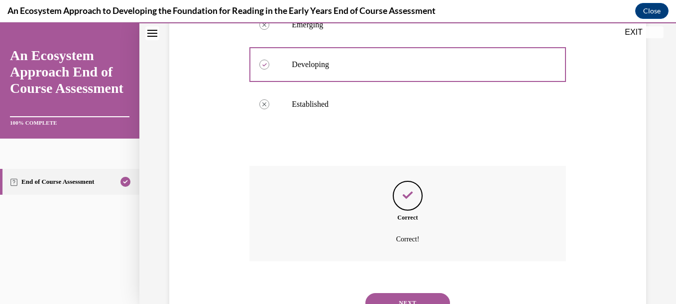
scroll to position [328, 0]
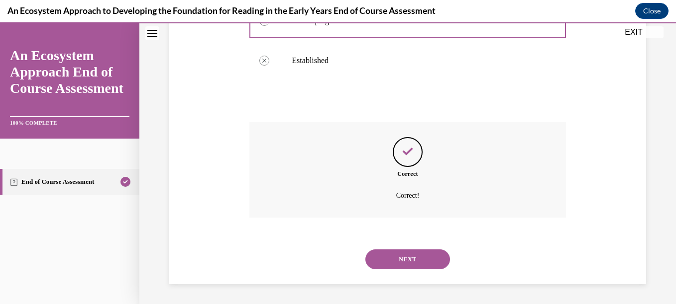
click at [415, 244] on div "NEXT" at bounding box center [407, 260] width 316 height 40
click at [414, 258] on button "NEXT" at bounding box center [407, 260] width 85 height 20
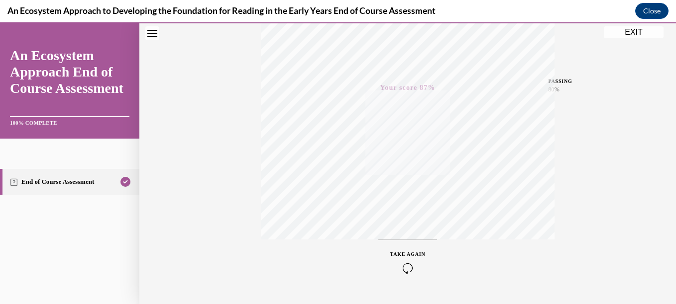
scroll to position [228, 0]
click at [634, 32] on button "EXIT" at bounding box center [634, 32] width 60 height 12
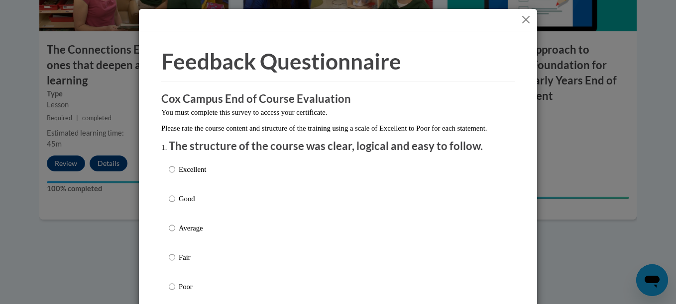
click at [192, 175] on p "Excellent" at bounding box center [192, 169] width 27 height 11
click at [175, 175] on input "Excellent" at bounding box center [172, 169] width 6 height 11
radio input "true"
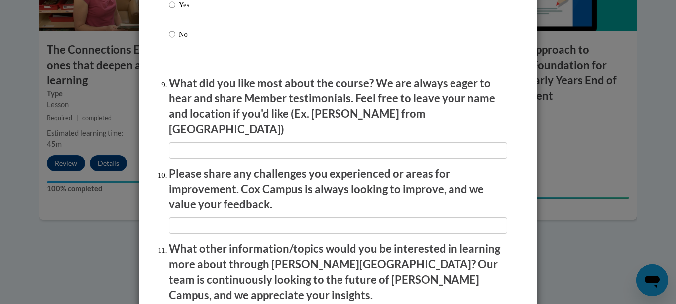
scroll to position [1763, 0]
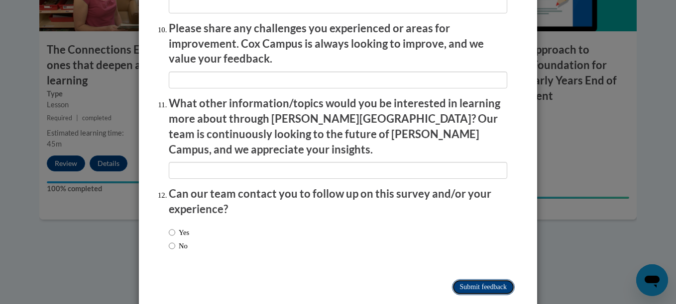
click at [495, 280] on input "Submit feedback" at bounding box center [483, 288] width 63 height 16
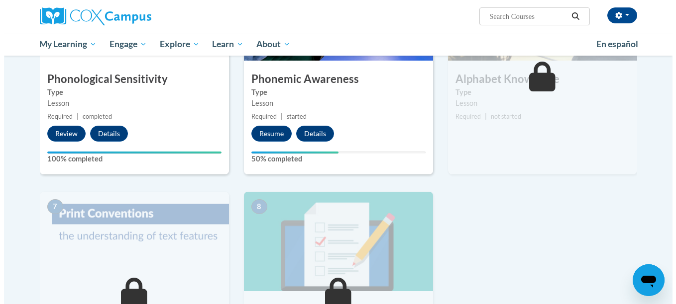
scroll to position [549, 0]
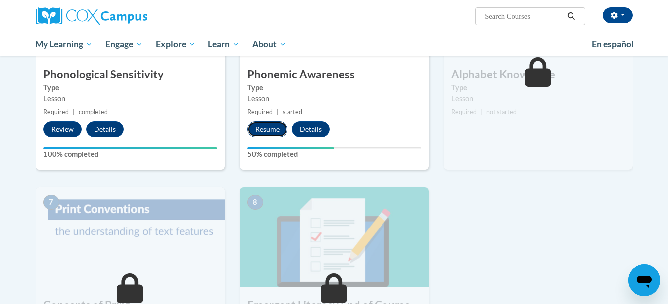
click at [267, 124] on button "Resume" at bounding box center [267, 129] width 40 height 16
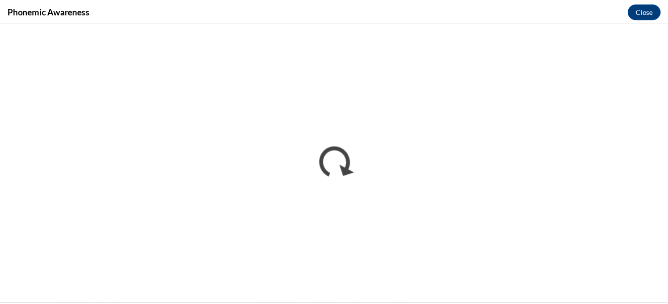
scroll to position [0, 0]
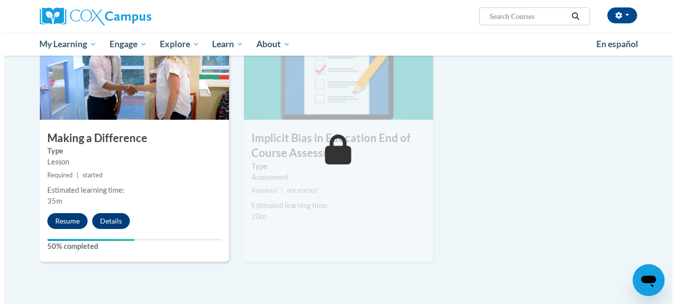
scroll to position [501, 0]
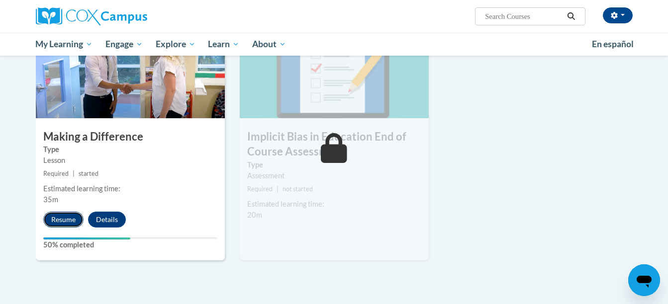
click at [63, 217] on button "Resume" at bounding box center [63, 220] width 40 height 16
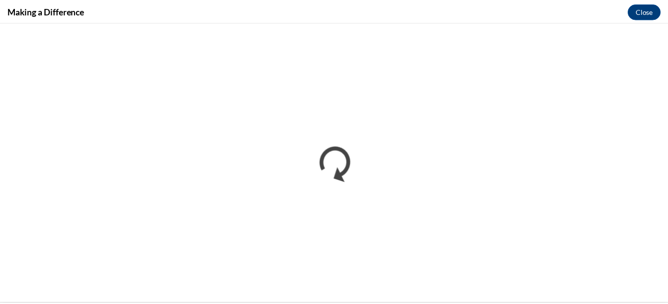
scroll to position [0, 0]
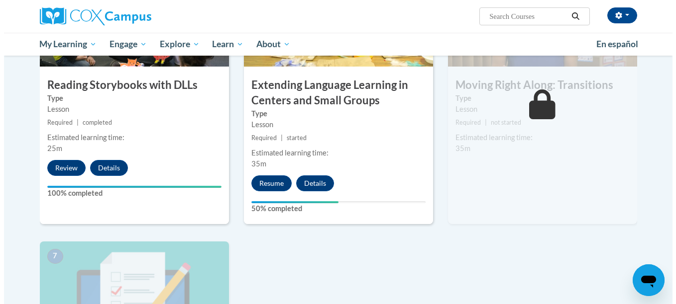
scroll to position [610, 0]
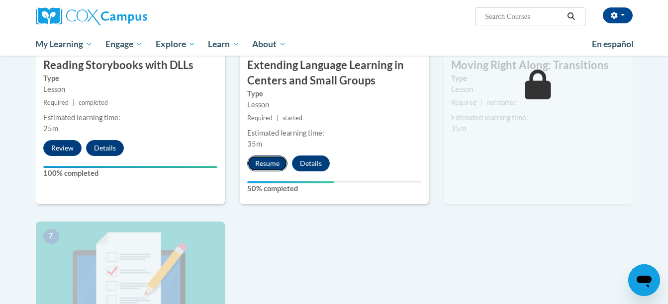
click at [274, 169] on button "Resume" at bounding box center [267, 164] width 40 height 16
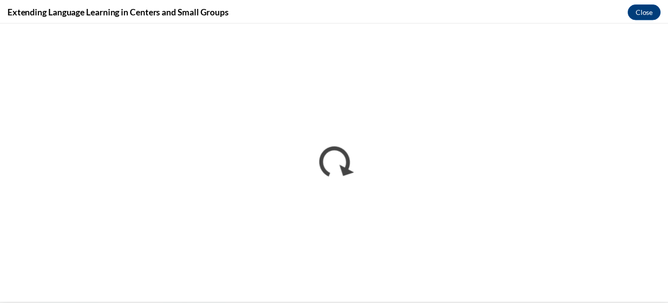
scroll to position [0, 0]
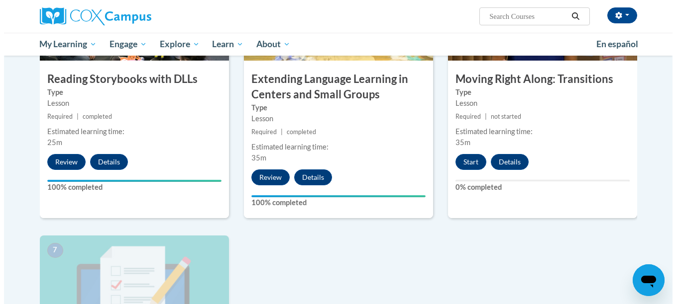
scroll to position [591, 0]
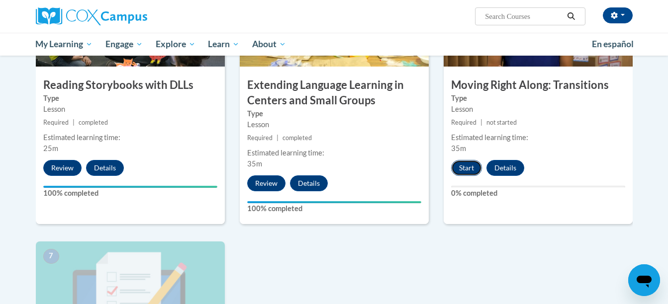
click at [471, 175] on button "Start" at bounding box center [466, 168] width 31 height 16
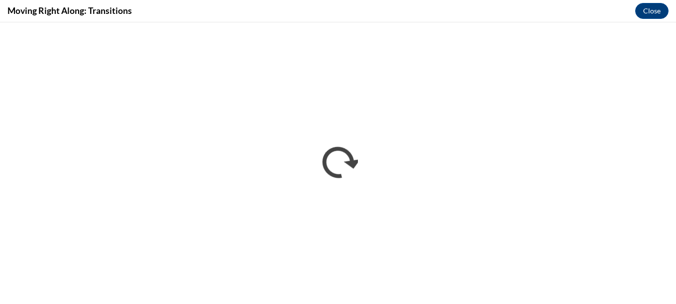
scroll to position [0, 0]
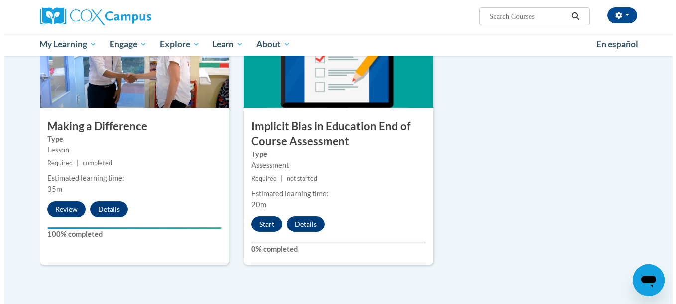
scroll to position [537, 0]
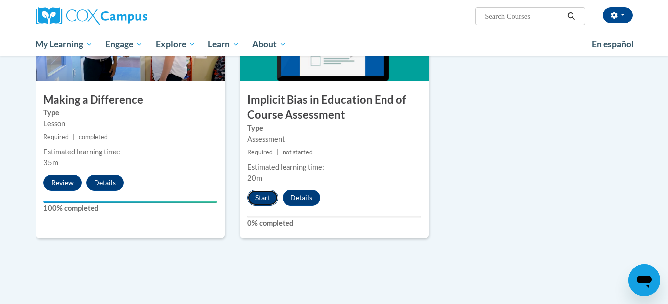
click at [258, 199] on button "Start" at bounding box center [262, 198] width 31 height 16
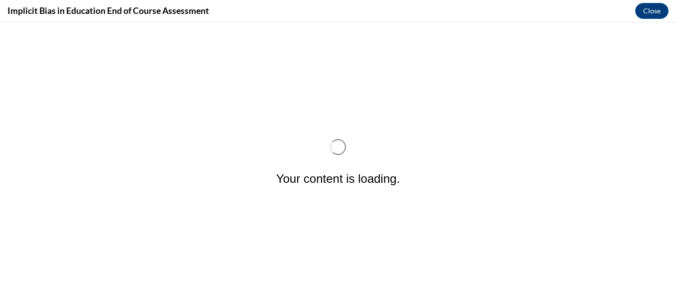
scroll to position [0, 0]
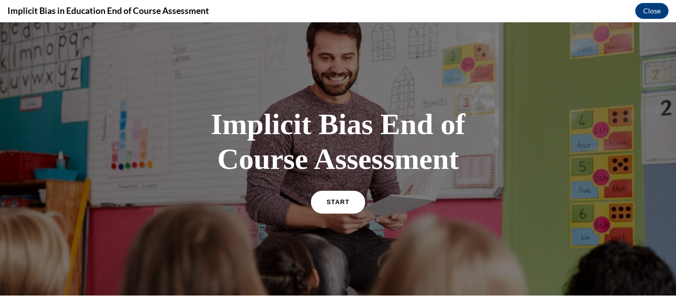
click at [349, 198] on link "START" at bounding box center [337, 202] width 54 height 23
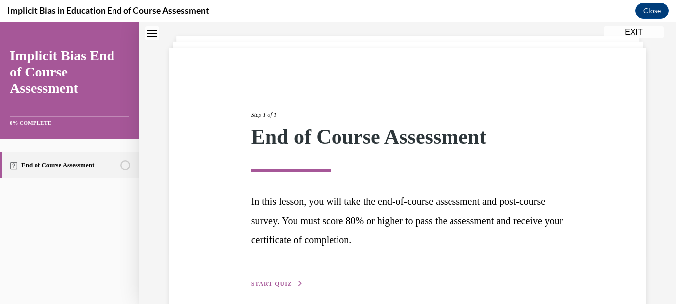
scroll to position [96, 0]
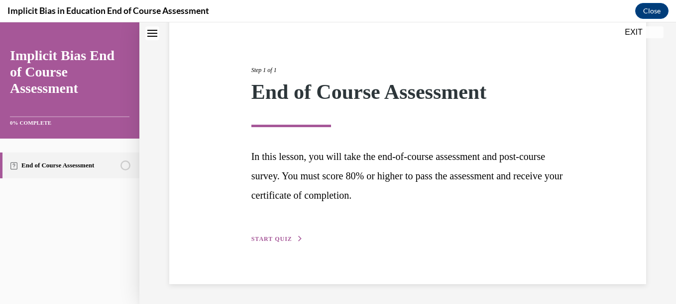
click at [266, 233] on div "Step 1 of 1 End of Course Assessment In this lesson, you will take the end-of-c…" at bounding box center [408, 144] width 328 height 202
click at [268, 241] on span "START QUIZ" at bounding box center [271, 239] width 41 height 7
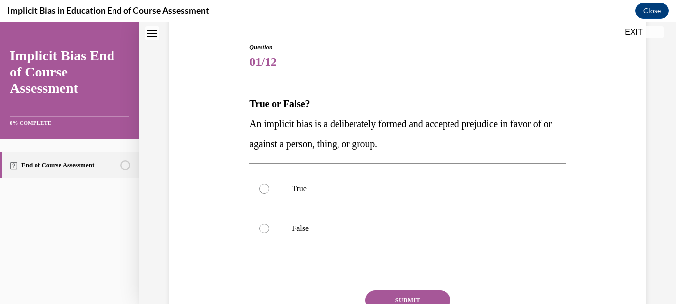
click at [268, 241] on label "False" at bounding box center [407, 229] width 316 height 40
click at [268, 234] on input "False" at bounding box center [264, 229] width 10 height 10
radio input "true"
click at [384, 294] on button "SUBMIT" at bounding box center [407, 301] width 85 height 20
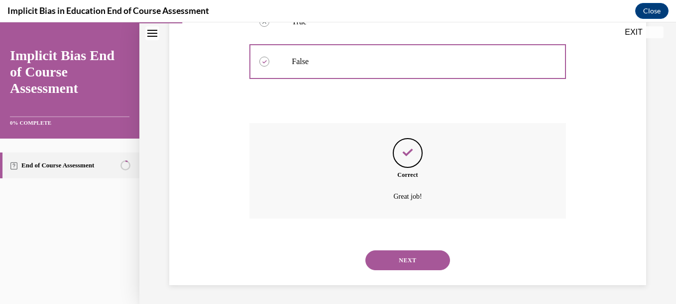
scroll to position [264, 0]
click at [394, 260] on button "NEXT" at bounding box center [407, 260] width 85 height 20
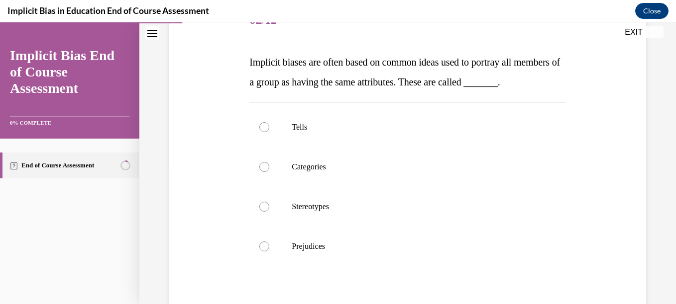
scroll to position [140, 0]
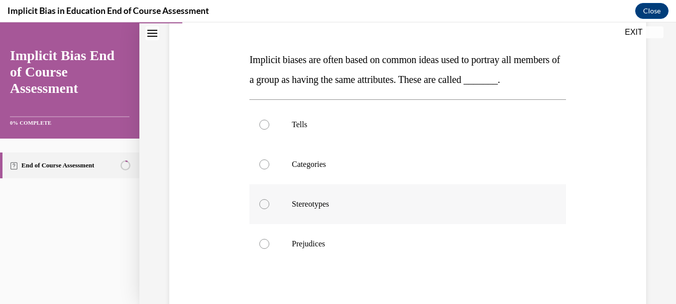
click at [362, 209] on p "Stereotypes" at bounding box center [416, 205] width 249 height 10
click at [269, 209] on input "Stereotypes" at bounding box center [264, 205] width 10 height 10
radio input "true"
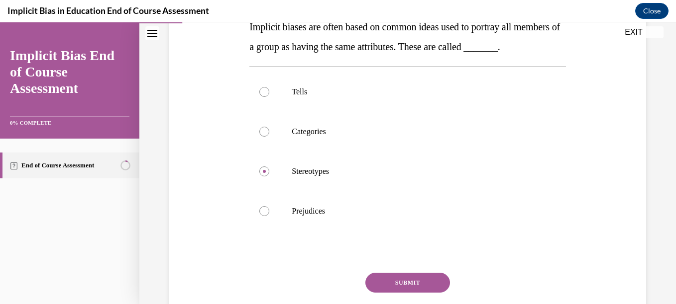
scroll to position [263, 0]
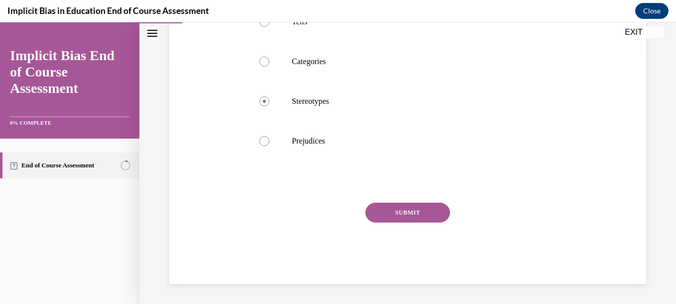
click at [429, 215] on button "SUBMIT" at bounding box center [407, 213] width 85 height 20
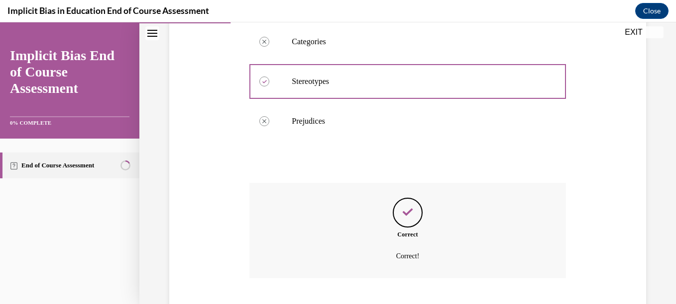
scroll to position [343, 0]
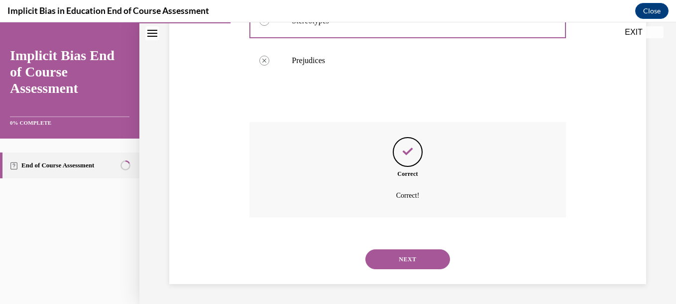
click at [406, 257] on button "NEXT" at bounding box center [407, 260] width 85 height 20
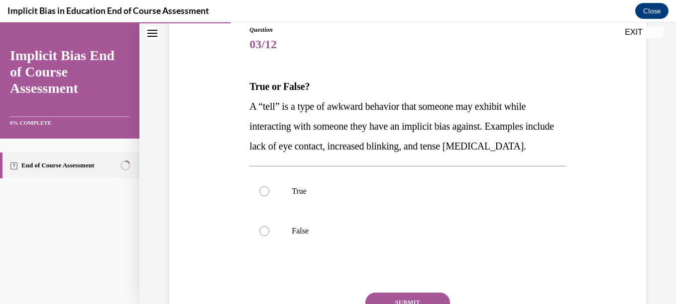
scroll to position [133, 0]
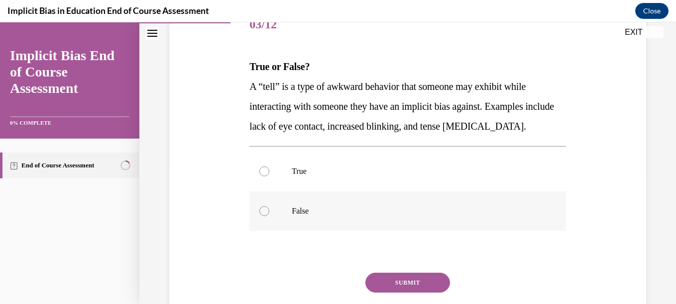
click at [335, 202] on label "False" at bounding box center [407, 212] width 316 height 40
click at [269, 206] on input "False" at bounding box center [264, 211] width 10 height 10
radio input "true"
click at [394, 283] on button "SUBMIT" at bounding box center [407, 283] width 85 height 20
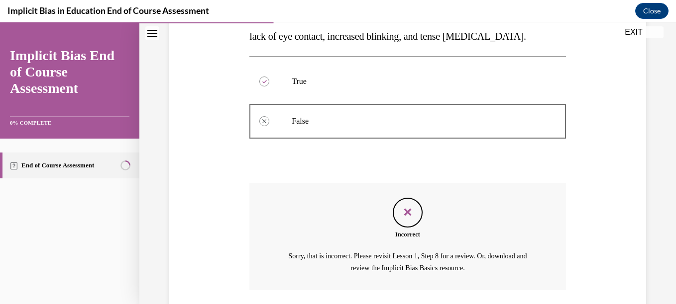
scroll to position [296, 0]
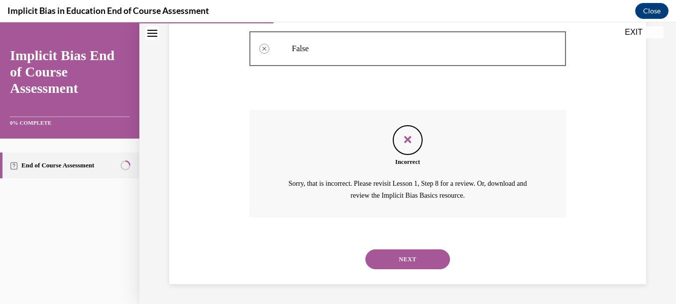
click at [389, 265] on button "NEXT" at bounding box center [407, 260] width 85 height 20
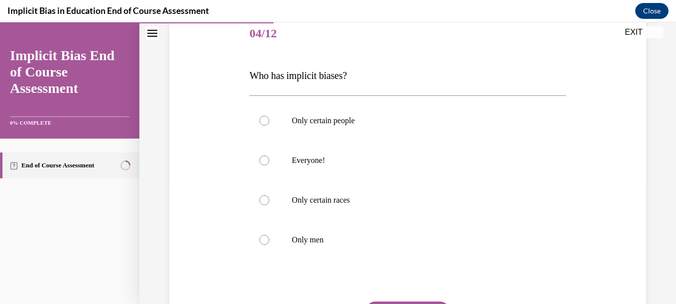
scroll to position [126, 0]
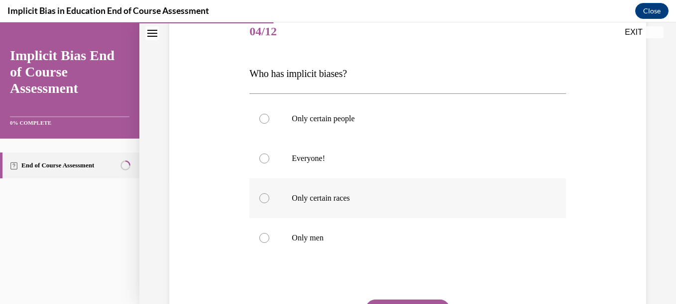
click at [304, 179] on label "Only certain races" at bounding box center [407, 199] width 316 height 40
click at [269, 194] on input "Only certain races" at bounding box center [264, 199] width 10 height 10
radio input "true"
click at [308, 167] on label "Everyone!" at bounding box center [407, 159] width 316 height 40
click at [269, 164] on input "Everyone!" at bounding box center [264, 159] width 10 height 10
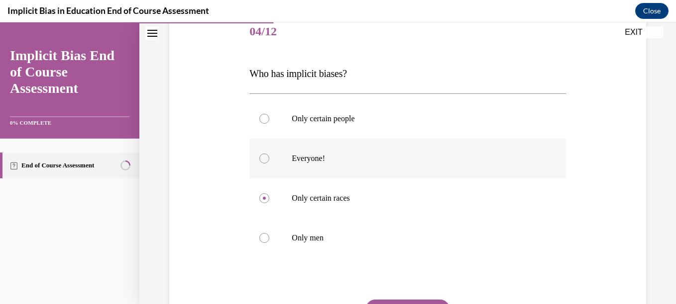
radio input "true"
click at [410, 302] on button "SUBMIT" at bounding box center [407, 310] width 85 height 20
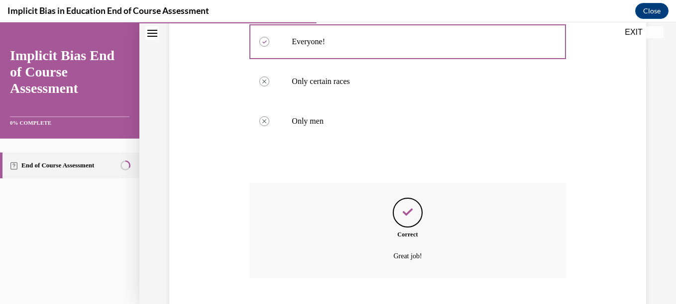
scroll to position [303, 0]
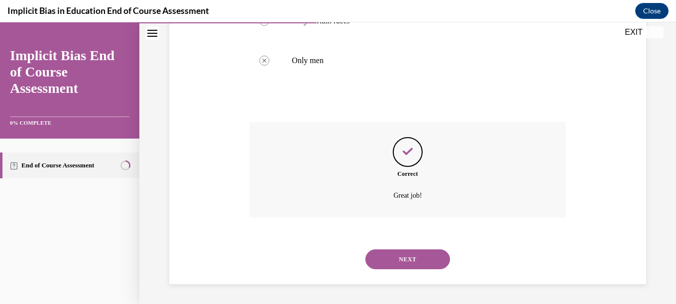
click at [405, 259] on button "NEXT" at bounding box center [407, 260] width 85 height 20
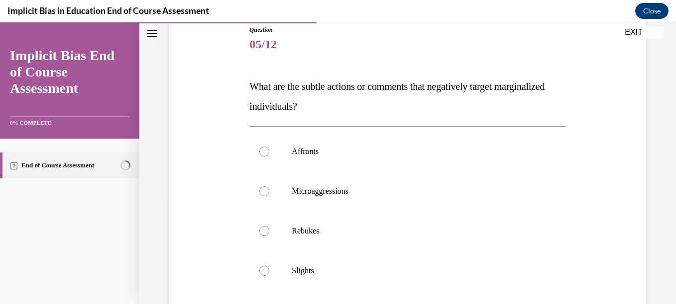
scroll to position [133, 0]
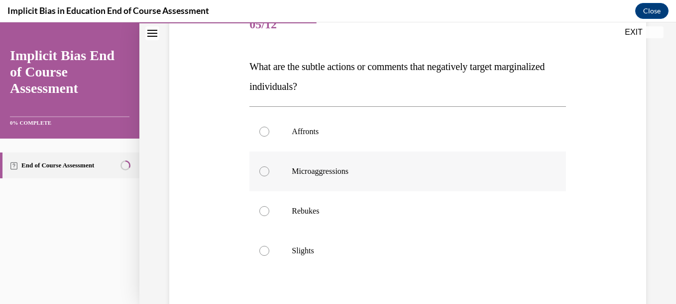
click at [362, 166] on label "Microaggressions" at bounding box center [407, 172] width 316 height 40
click at [269, 167] on input "Microaggressions" at bounding box center [264, 172] width 10 height 10
radio input "true"
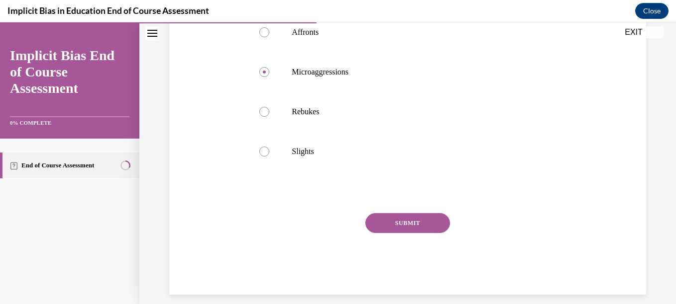
scroll to position [243, 0]
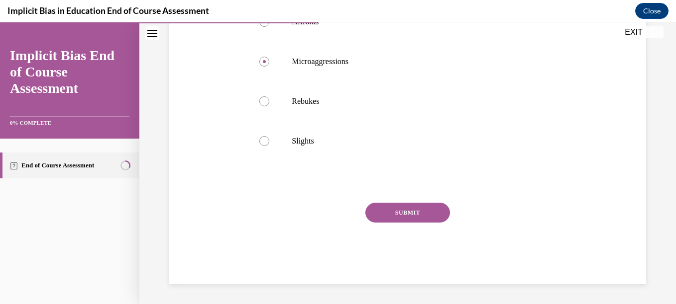
click at [439, 205] on button "SUBMIT" at bounding box center [407, 213] width 85 height 20
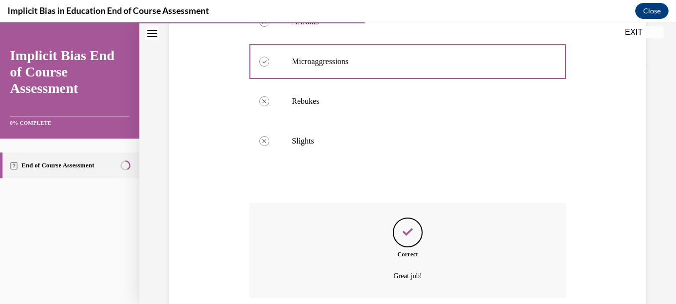
scroll to position [323, 0]
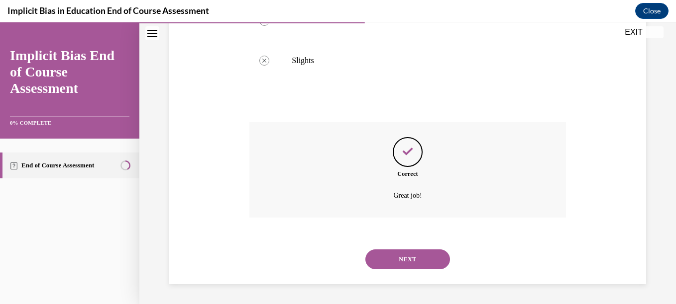
click at [405, 265] on button "NEXT" at bounding box center [407, 260] width 85 height 20
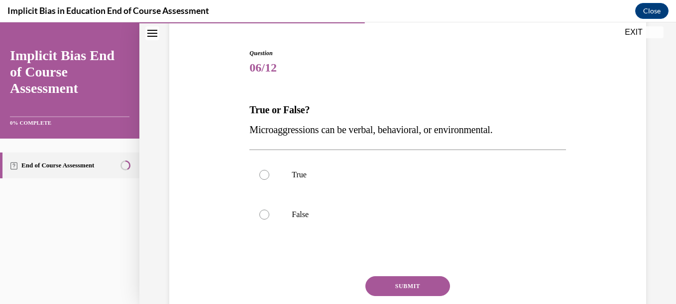
scroll to position [93, 0]
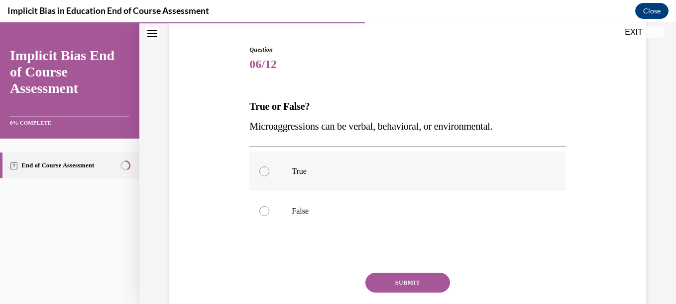
click at [301, 178] on label "True" at bounding box center [407, 172] width 316 height 40
click at [269, 177] on input "True" at bounding box center [264, 172] width 10 height 10
radio input "true"
click at [403, 281] on button "SUBMIT" at bounding box center [407, 283] width 85 height 20
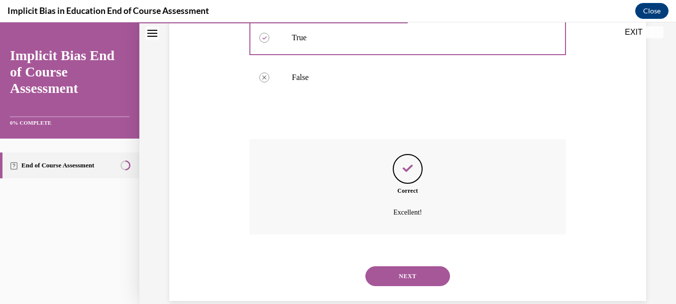
scroll to position [244, 0]
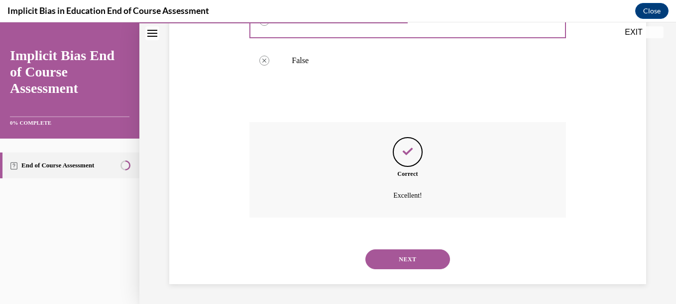
click at [404, 267] on button "NEXT" at bounding box center [407, 260] width 85 height 20
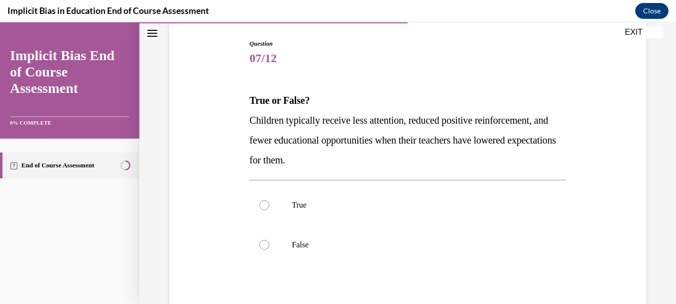
scroll to position [100, 0]
click at [306, 206] on p "True" at bounding box center [416, 205] width 249 height 10
click at [269, 206] on input "True" at bounding box center [264, 205] width 10 height 10
radio input "true"
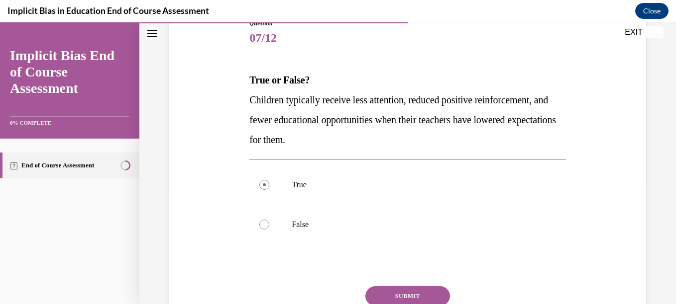
scroll to position [203, 0]
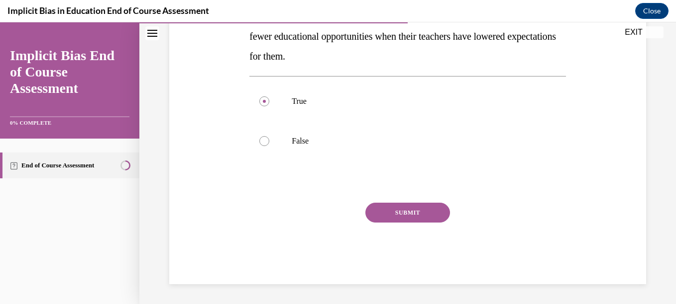
click at [405, 205] on button "SUBMIT" at bounding box center [407, 213] width 85 height 20
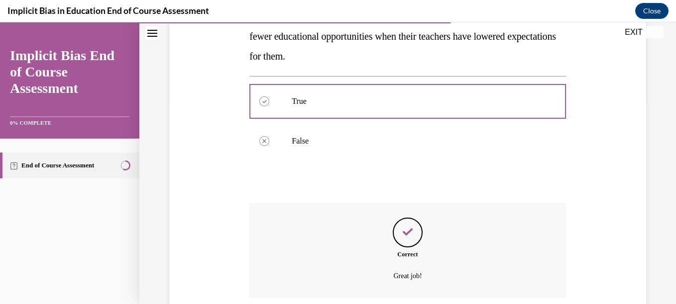
scroll to position [284, 0]
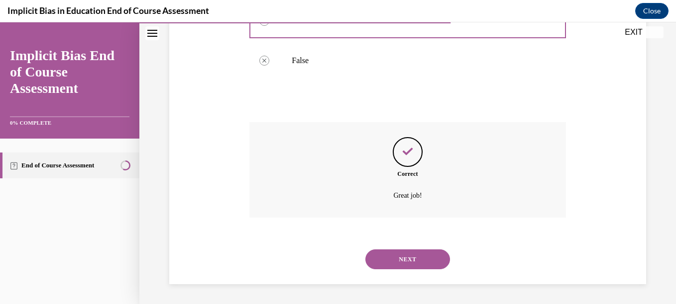
click at [394, 258] on button "NEXT" at bounding box center [407, 260] width 85 height 20
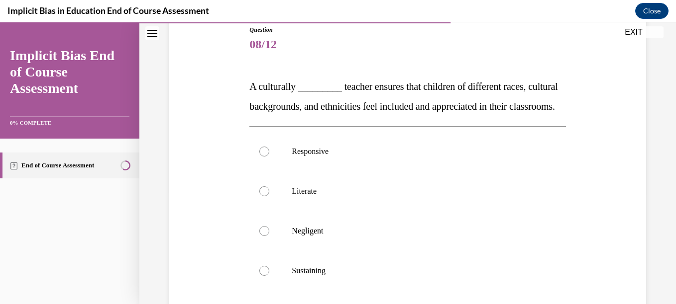
scroll to position [133, 0]
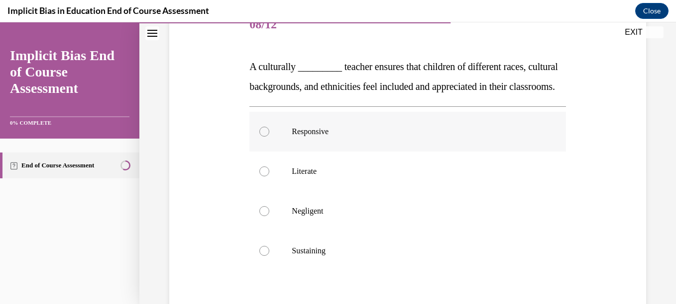
click at [319, 137] on p "Responsive" at bounding box center [416, 132] width 249 height 10
click at [269, 137] on input "Responsive" at bounding box center [264, 132] width 10 height 10
radio input "true"
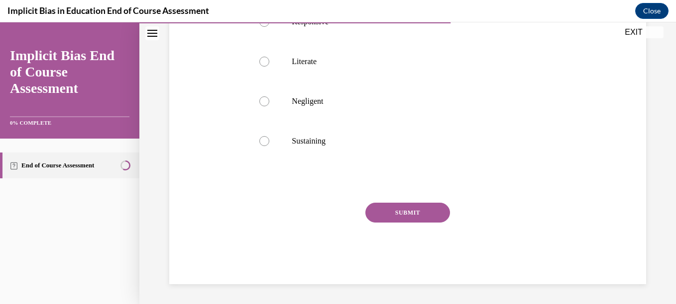
scroll to position [263, 0]
click at [436, 216] on button "SUBMIT" at bounding box center [407, 213] width 85 height 20
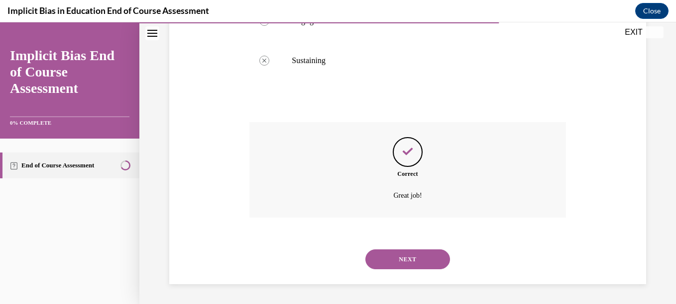
scroll to position [343, 0]
click at [420, 251] on button "NEXT" at bounding box center [407, 260] width 85 height 20
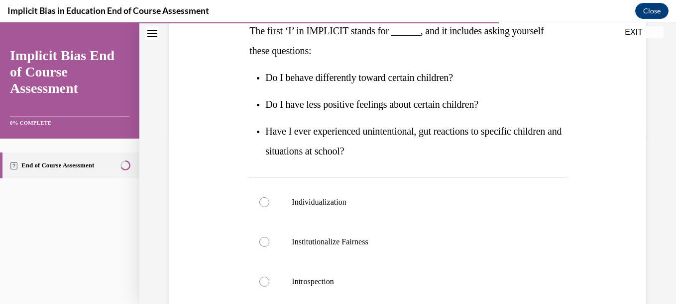
scroll to position [173, 0]
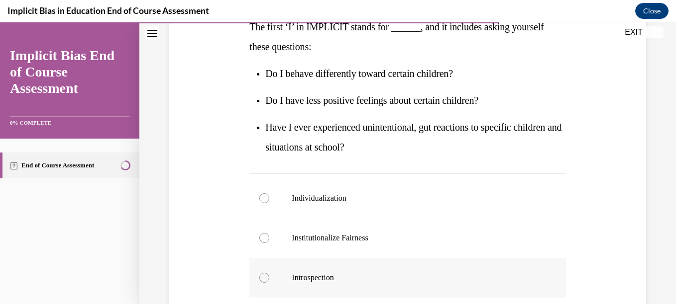
click at [352, 278] on p "Introspection" at bounding box center [416, 278] width 249 height 10
click at [269, 278] on input "Introspection" at bounding box center [264, 278] width 10 height 10
radio input "true"
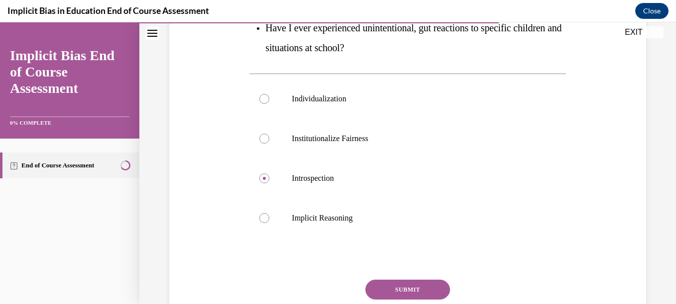
scroll to position [292, 0]
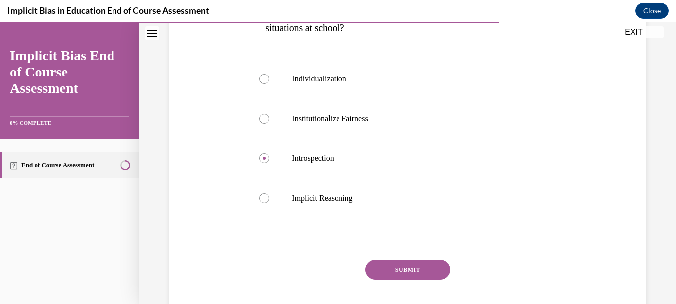
click at [401, 274] on button "SUBMIT" at bounding box center [407, 270] width 85 height 20
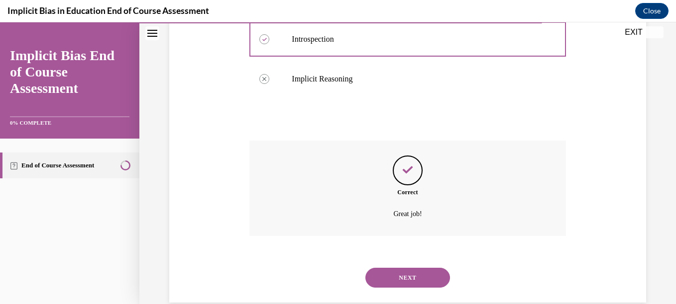
scroll to position [430, 0]
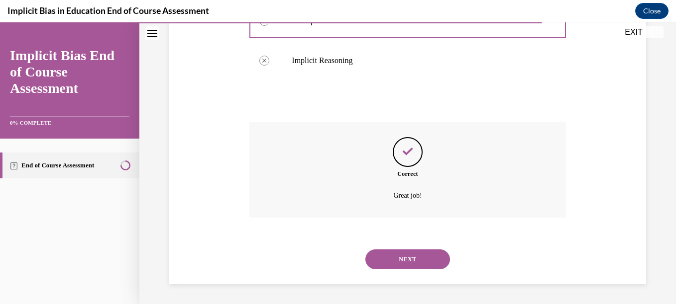
click at [403, 262] on button "NEXT" at bounding box center [407, 260] width 85 height 20
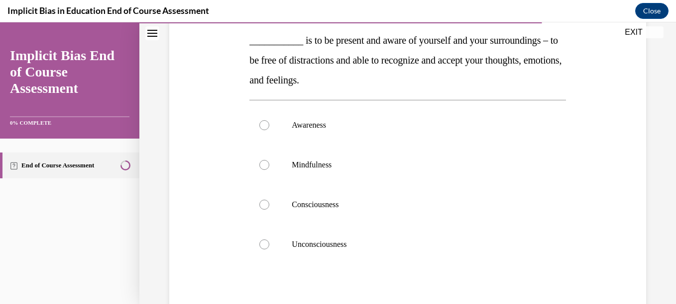
scroll to position [200, 0]
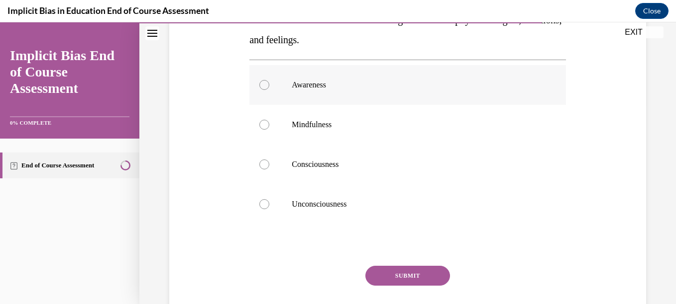
click at [294, 100] on label "Awareness" at bounding box center [407, 85] width 316 height 40
click at [269, 90] on input "Awareness" at bounding box center [264, 85] width 10 height 10
radio input "true"
click at [392, 277] on button "SUBMIT" at bounding box center [407, 276] width 85 height 20
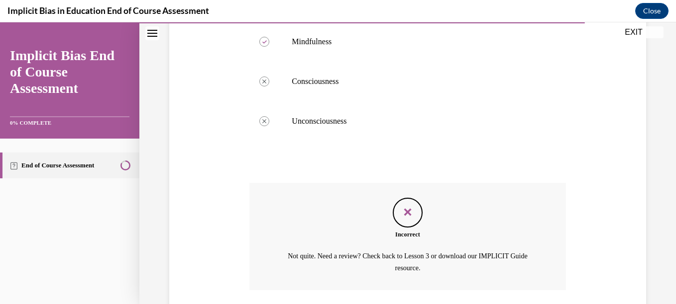
scroll to position [355, 0]
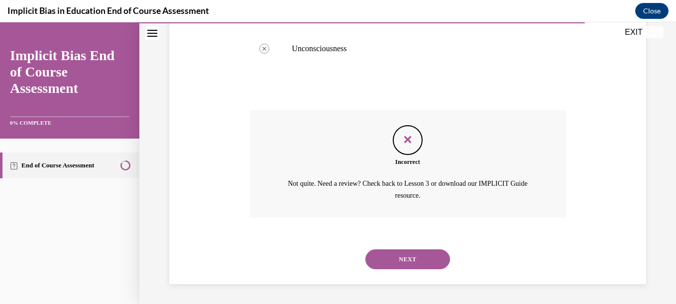
drag, startPoint x: 396, startPoint y: 265, endPoint x: 608, endPoint y: 194, distance: 223.9
click at [608, 194] on div "Question 10/12 ___________ is to be present and aware of yourself and your surr…" at bounding box center [408, 18] width 482 height 531
click at [421, 267] on button "NEXT" at bounding box center [407, 260] width 85 height 20
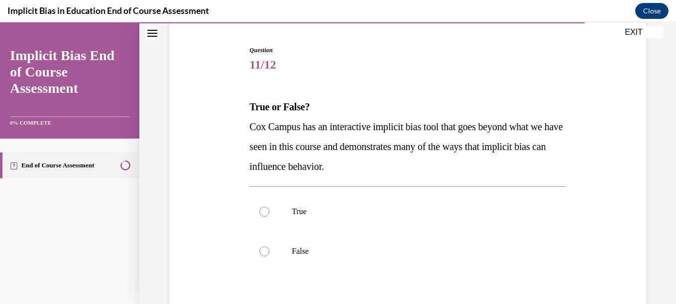
scroll to position [126, 0]
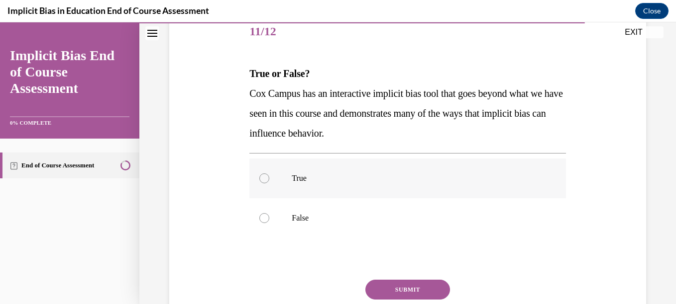
click at [307, 183] on p "True" at bounding box center [416, 179] width 249 height 10
click at [269, 183] on input "True" at bounding box center [264, 179] width 10 height 10
radio input "true"
drag, startPoint x: 384, startPoint y: 287, endPoint x: 378, endPoint y: 287, distance: 6.0
click at [378, 287] on button "SUBMIT" at bounding box center [407, 290] width 85 height 20
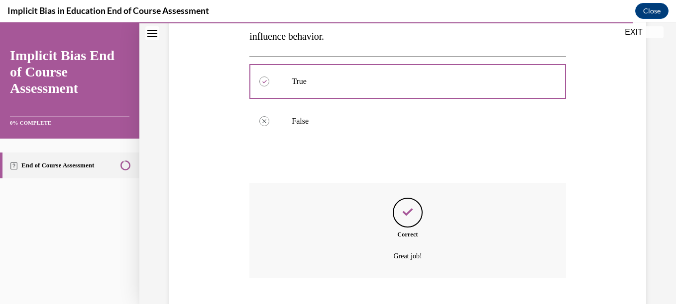
scroll to position [284, 0]
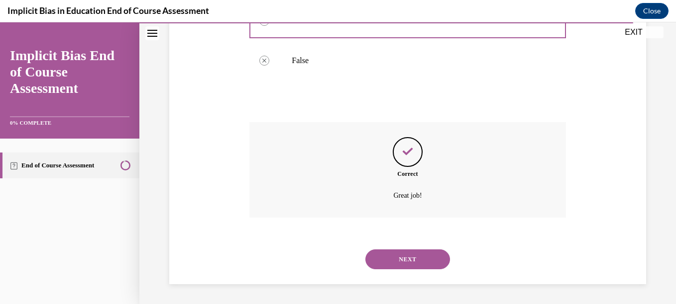
click at [414, 256] on button "NEXT" at bounding box center [407, 260] width 85 height 20
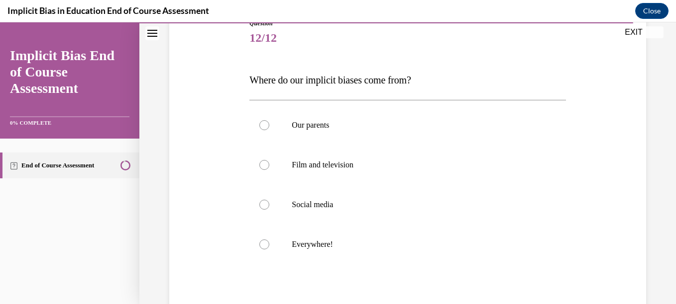
scroll to position [139, 0]
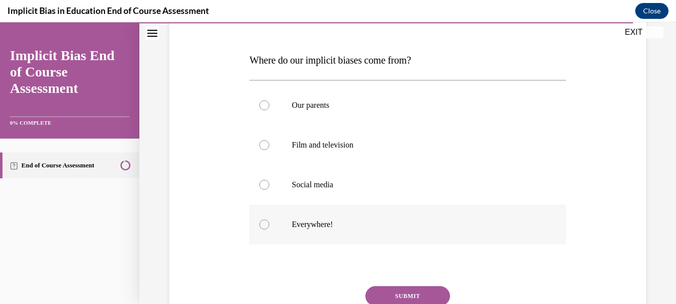
click at [322, 219] on label "Everywhere!" at bounding box center [407, 225] width 316 height 40
click at [269, 220] on input "Everywhere!" at bounding box center [264, 225] width 10 height 10
radio input "true"
click at [406, 287] on button "SUBMIT" at bounding box center [407, 297] width 85 height 20
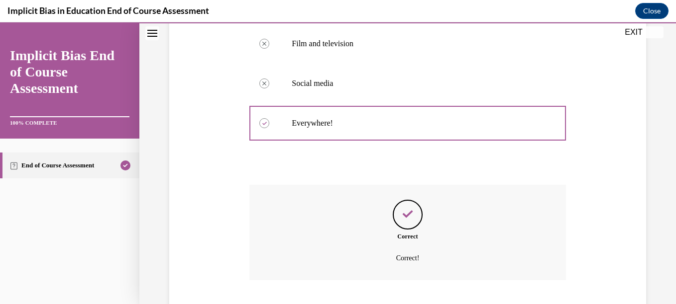
scroll to position [303, 0]
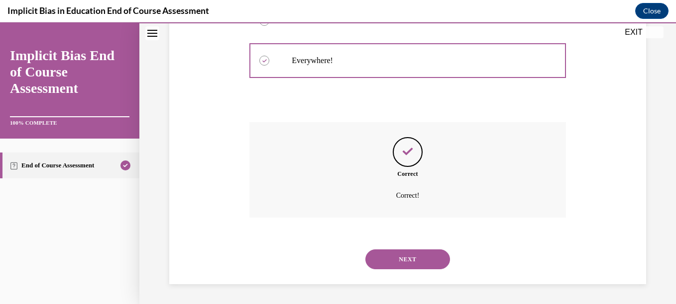
click at [406, 268] on button "NEXT" at bounding box center [407, 260] width 85 height 20
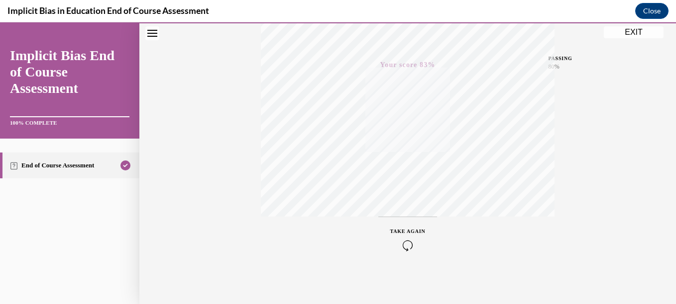
scroll to position [228, 0]
click at [630, 35] on button "EXIT" at bounding box center [634, 32] width 60 height 12
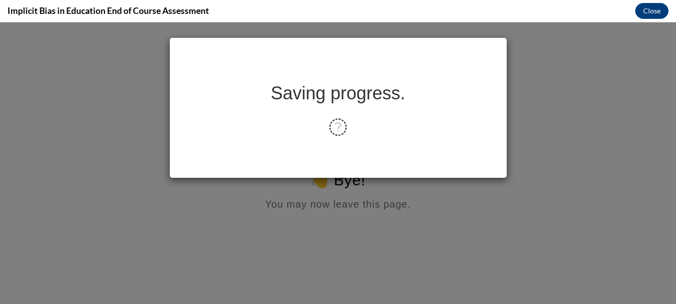
scroll to position [0, 0]
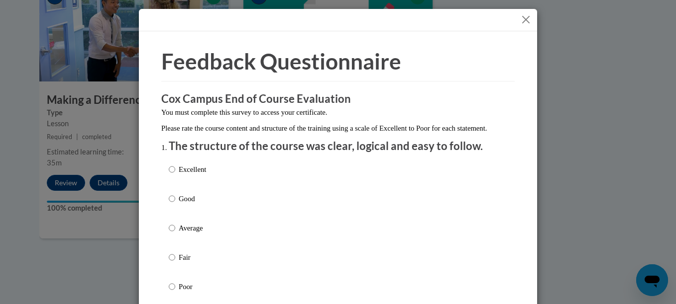
click at [222, 196] on div "Excellent Good Average Fair Poor" at bounding box center [338, 240] width 338 height 162
click at [199, 187] on label "Excellent" at bounding box center [187, 177] width 37 height 27
click at [175, 175] on input "Excellent" at bounding box center [172, 169] width 6 height 11
radio input "true"
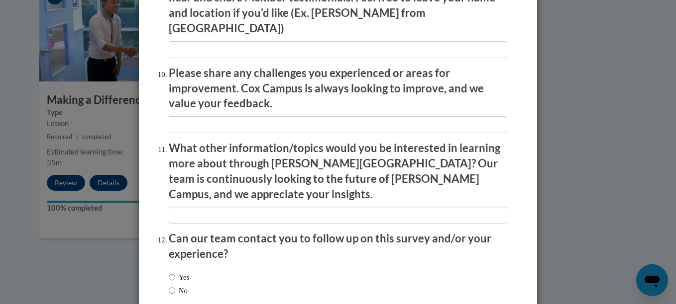
scroll to position [1763, 0]
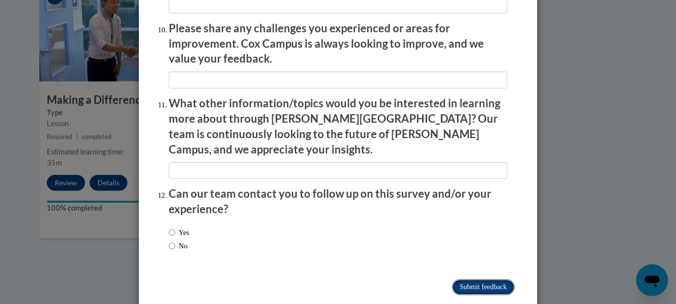
click at [452, 280] on input "Submit feedback" at bounding box center [483, 288] width 63 height 16
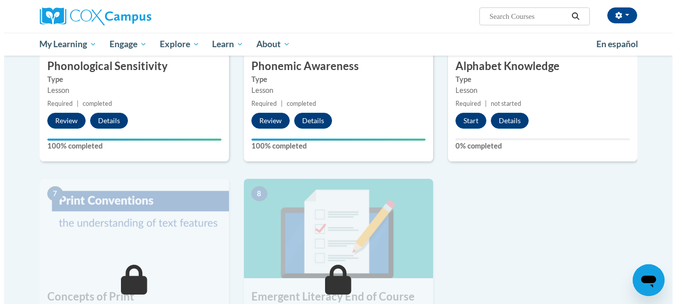
scroll to position [538, 0]
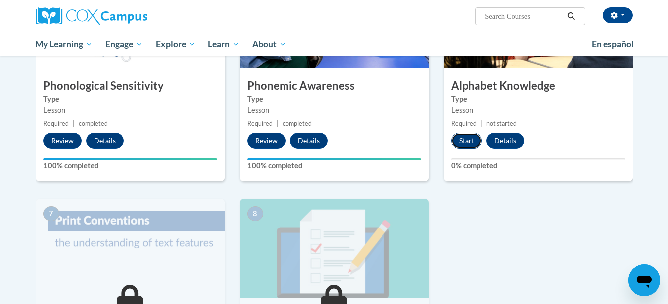
click at [464, 147] on button "Start" at bounding box center [466, 141] width 31 height 16
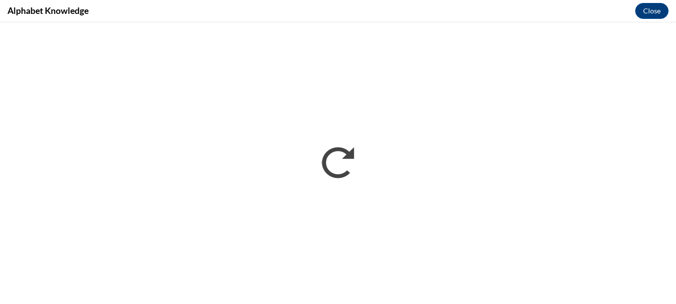
scroll to position [0, 0]
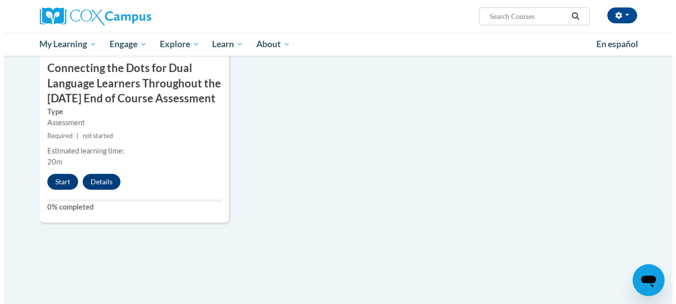
scroll to position [903, 0]
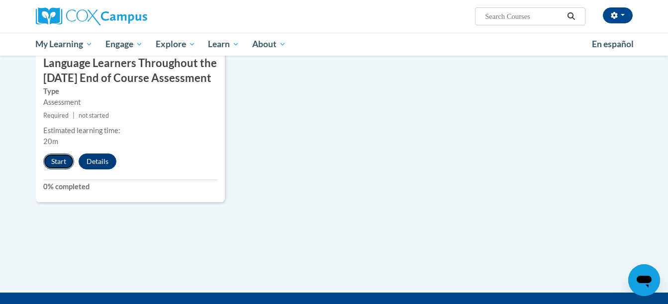
click at [54, 170] on button "Start" at bounding box center [58, 162] width 31 height 16
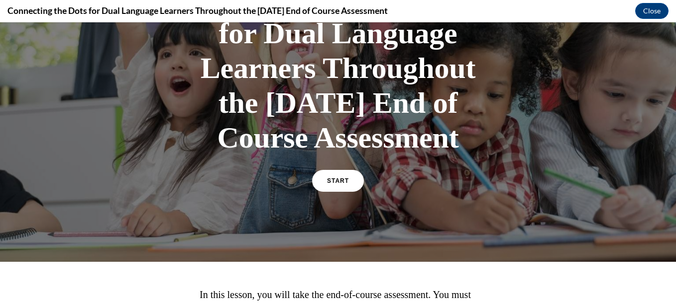
scroll to position [199, 0]
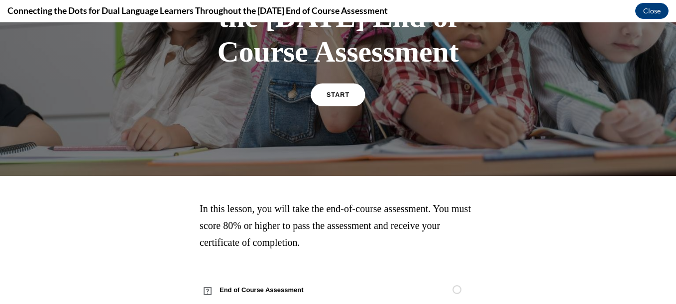
click at [342, 106] on link "START" at bounding box center [337, 95] width 54 height 23
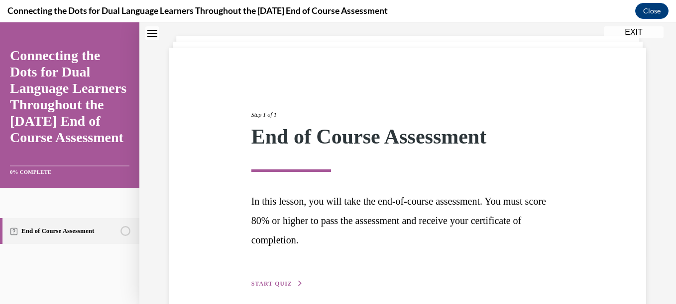
scroll to position [96, 0]
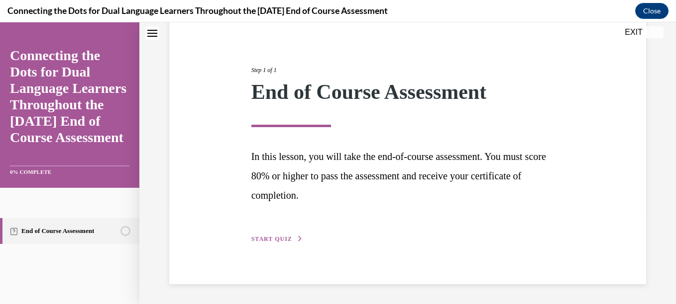
click at [293, 234] on div "Step 1 of 1 End of Course Assessment In this lesson, you will take the end-of-c…" at bounding box center [408, 144] width 328 height 202
click at [281, 239] on span "START QUIZ" at bounding box center [271, 239] width 41 height 7
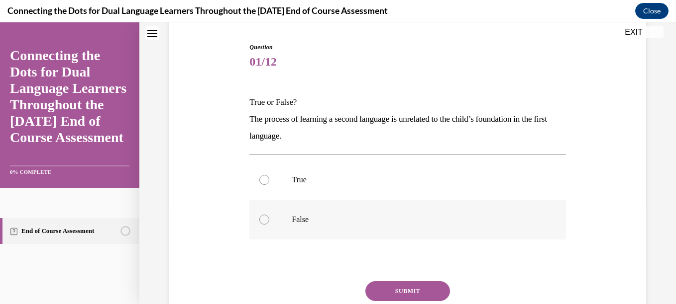
click at [270, 216] on label "False" at bounding box center [407, 220] width 316 height 40
click at [269, 216] on input "False" at bounding box center [264, 220] width 10 height 10
radio input "true"
click at [406, 293] on button "SUBMIT" at bounding box center [407, 292] width 85 height 20
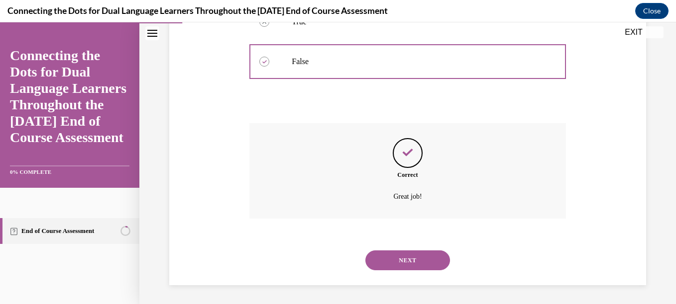
scroll to position [255, 0]
click at [422, 257] on button "NEXT" at bounding box center [407, 260] width 85 height 20
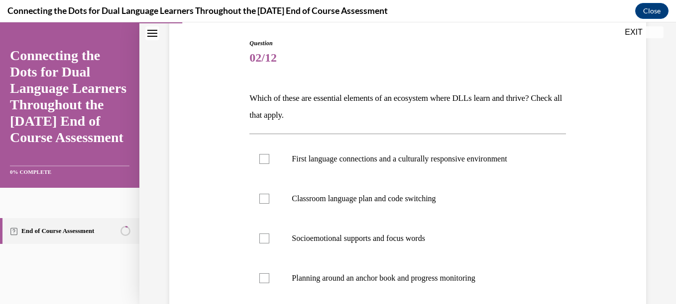
scroll to position [119, 0]
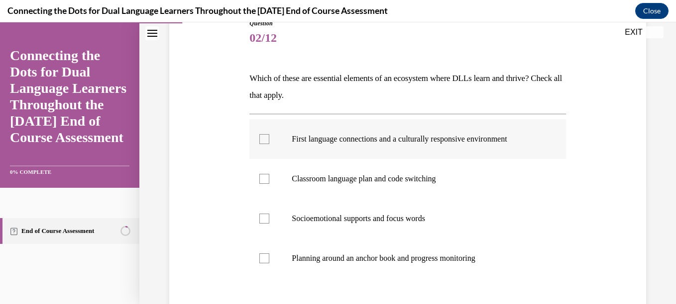
drag, startPoint x: 426, startPoint y: 141, endPoint x: 262, endPoint y: 141, distance: 164.2
click at [262, 141] on div at bounding box center [264, 139] width 10 height 10
click at [262, 141] on input "First language connections and a culturally responsive environment" at bounding box center [264, 139] width 10 height 10
checkbox input "true"
drag, startPoint x: 260, startPoint y: 215, endPoint x: 262, endPoint y: 227, distance: 12.1
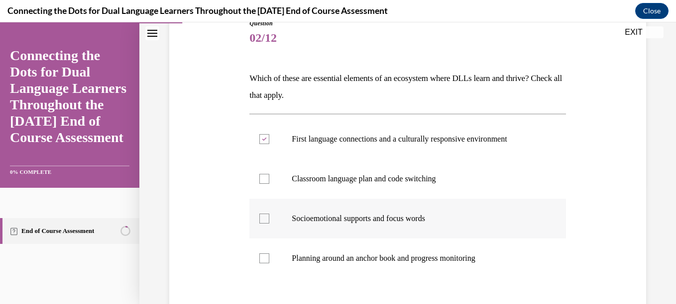
click at [262, 227] on label "Socioemotional supports and focus words" at bounding box center [407, 219] width 316 height 40
click at [262, 224] on input "Socioemotional supports and focus words" at bounding box center [264, 219] width 10 height 10
checkbox input "true"
click at [264, 262] on div at bounding box center [264, 259] width 10 height 10
click at [264, 262] on input "Planning around an anchor book and progress monitoring" at bounding box center [264, 259] width 10 height 10
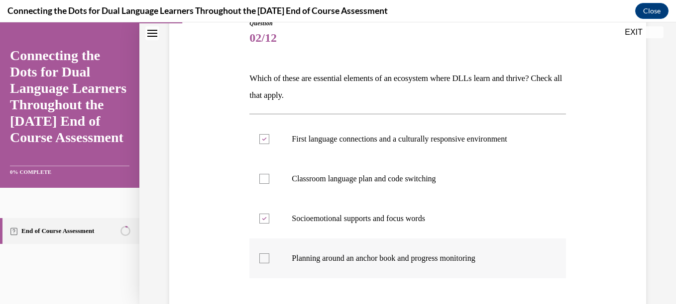
checkbox input "true"
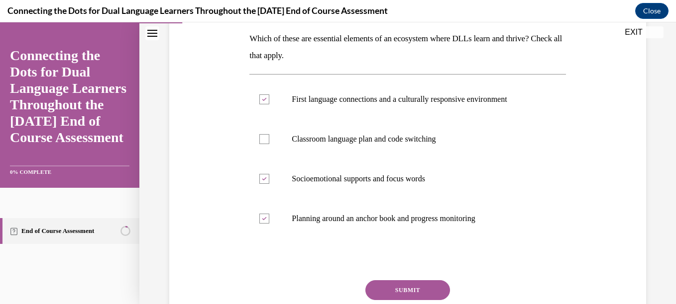
scroll to position [212, 0]
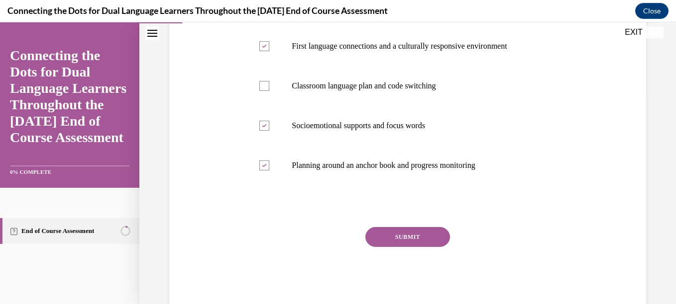
click at [435, 232] on button "SUBMIT" at bounding box center [407, 237] width 85 height 20
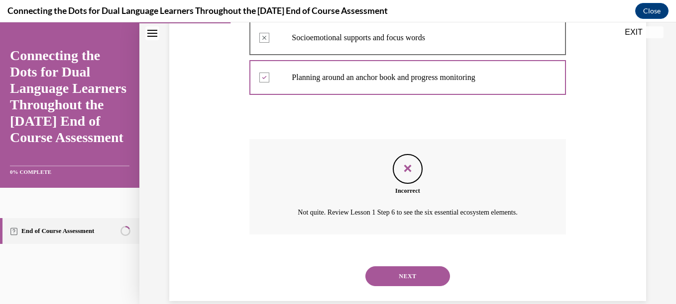
scroll to position [317, 0]
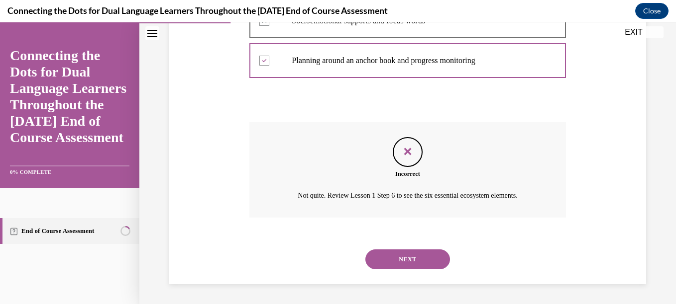
drag, startPoint x: 672, startPoint y: 31, endPoint x: 296, endPoint y: 119, distance: 386.8
click at [296, 119] on div "Question 02/12 Which of these are essential elements of an ecosystem where DLLs…" at bounding box center [407, 53] width 316 height 464
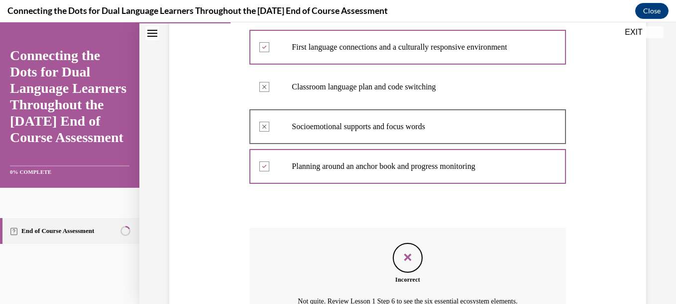
scroll to position [178, 0]
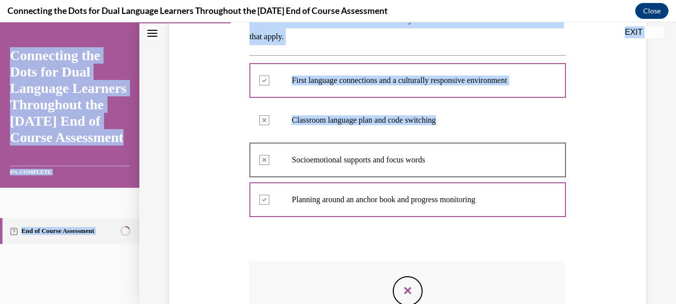
drag, startPoint x: 668, startPoint y: 125, endPoint x: 677, endPoint y: 183, distance: 58.5
click at [668, 183] on html "Incorrect. Correct answer: First language connections and a culturally responsi…" at bounding box center [338, 163] width 676 height 282
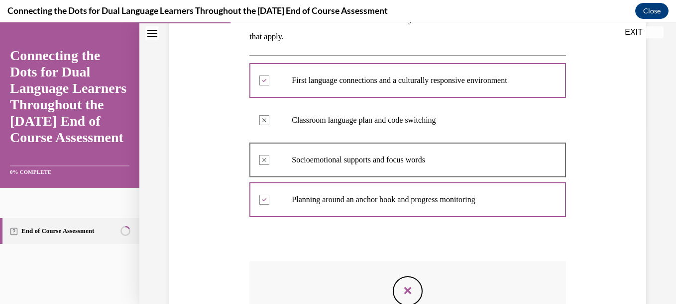
drag, startPoint x: 677, startPoint y: 183, endPoint x: 608, endPoint y: 205, distance: 72.4
click at [608, 205] on div "Question 02/12 Which of these are essential elements of an ecosystem where DLLs…" at bounding box center [408, 177] width 482 height 494
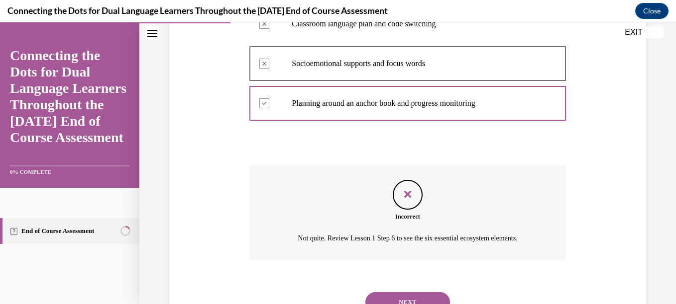
scroll to position [317, 0]
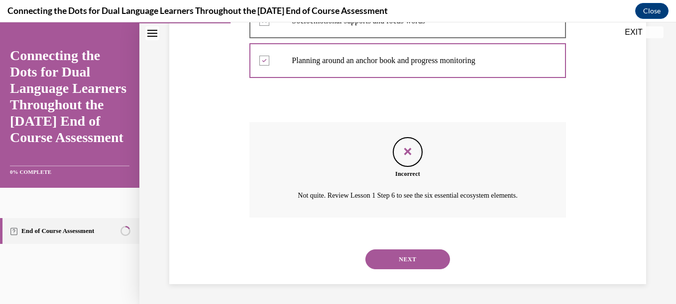
click at [431, 258] on button "NEXT" at bounding box center [407, 260] width 85 height 20
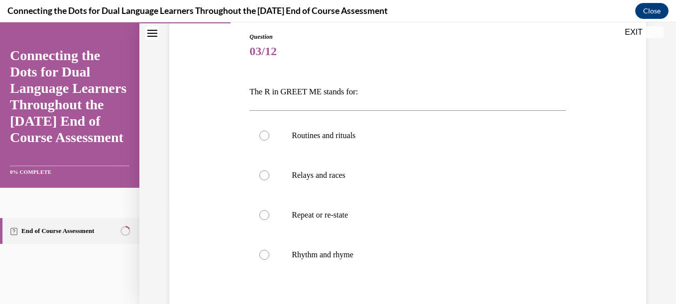
scroll to position [139, 0]
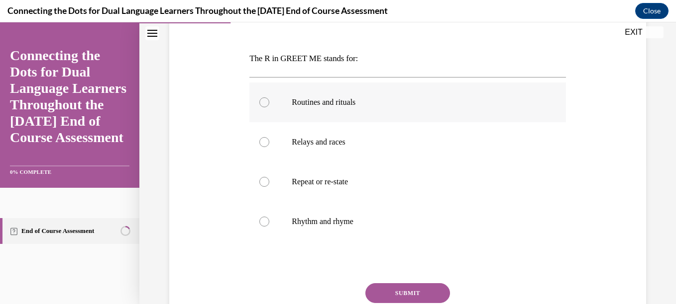
click at [341, 113] on label "Routines and rituals" at bounding box center [407, 103] width 316 height 40
click at [269, 107] on input "Routines and rituals" at bounding box center [264, 103] width 10 height 10
radio input "true"
click at [397, 286] on button "SUBMIT" at bounding box center [407, 294] width 85 height 20
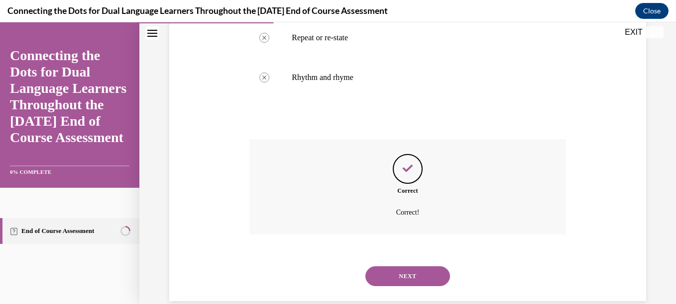
scroll to position [301, 0]
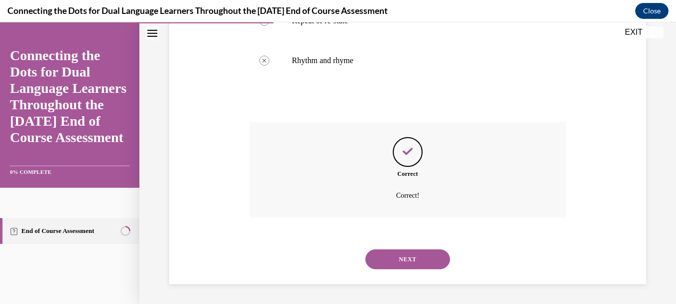
click at [397, 286] on div "Question 03/12 The R in GREET ME stands for: Routines and rituals Correctly sel…" at bounding box center [407, 28] width 536 height 551
click at [403, 265] on button "NEXT" at bounding box center [407, 260] width 85 height 20
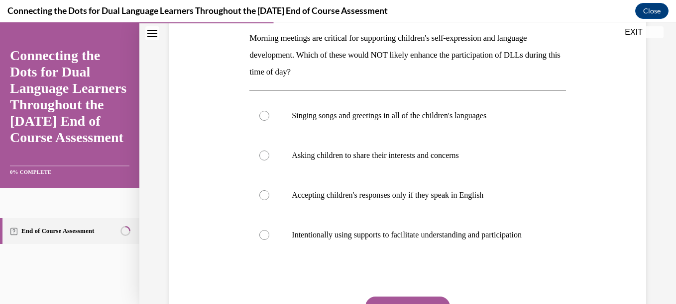
scroll to position [180, 0]
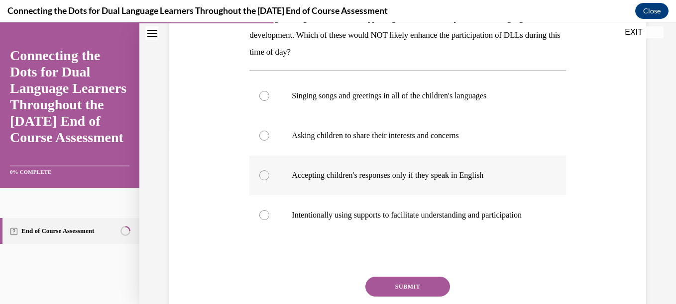
click at [389, 173] on p "Accepting children's responses only if they speak in English" at bounding box center [416, 176] width 249 height 10
click at [269, 173] on input "Accepting children's responses only if they speak in English" at bounding box center [264, 176] width 10 height 10
radio input "true"
click at [396, 295] on button "SUBMIT" at bounding box center [407, 287] width 85 height 20
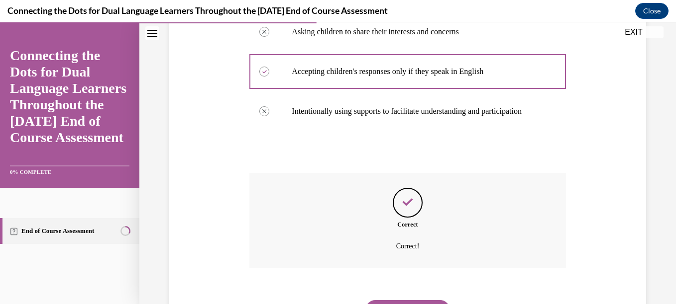
scroll to position [344, 0]
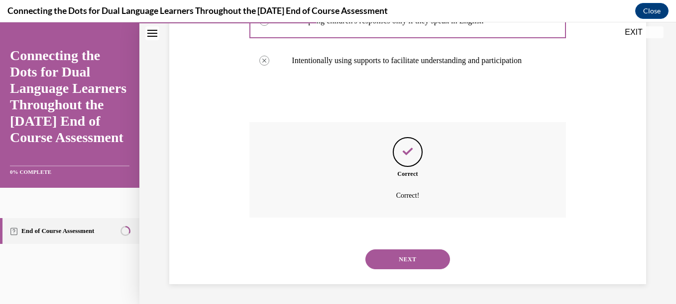
click at [411, 252] on button "NEXT" at bounding box center [407, 260] width 85 height 20
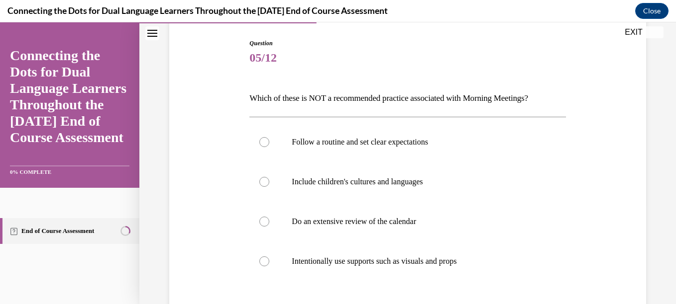
scroll to position [119, 0]
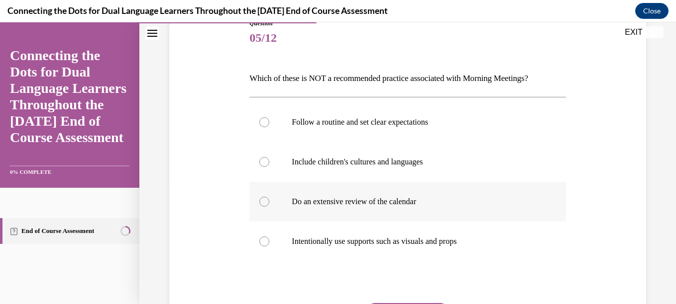
click at [421, 210] on label "Do an extensive review of the calendar" at bounding box center [407, 202] width 316 height 40
click at [269, 207] on input "Do an extensive review of the calendar" at bounding box center [264, 202] width 10 height 10
radio input "true"
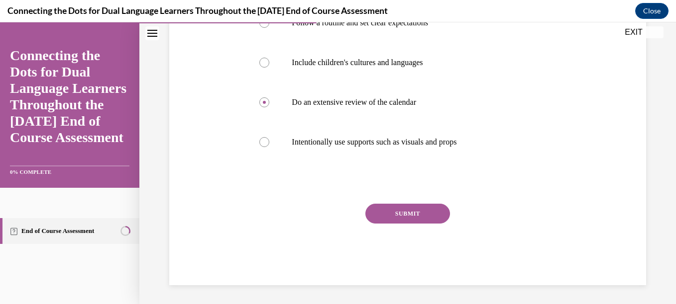
scroll to position [220, 0]
click at [428, 208] on button "SUBMIT" at bounding box center [407, 213] width 85 height 20
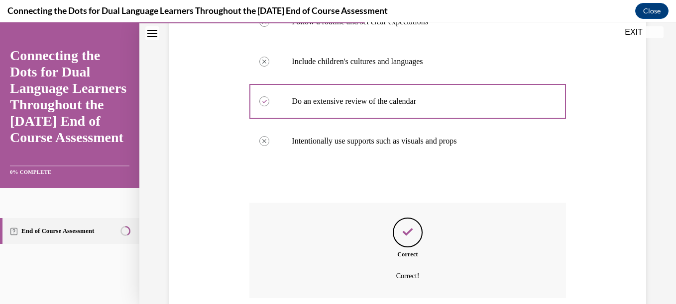
scroll to position [301, 0]
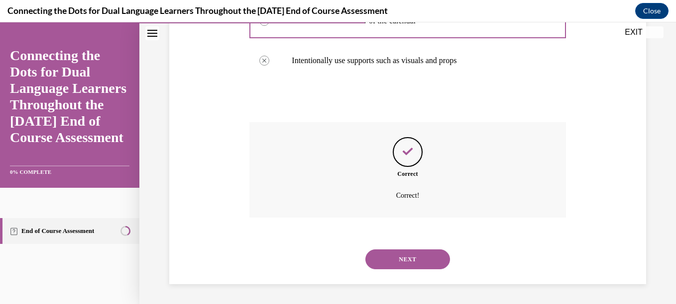
click at [407, 251] on button "NEXT" at bounding box center [407, 260] width 85 height 20
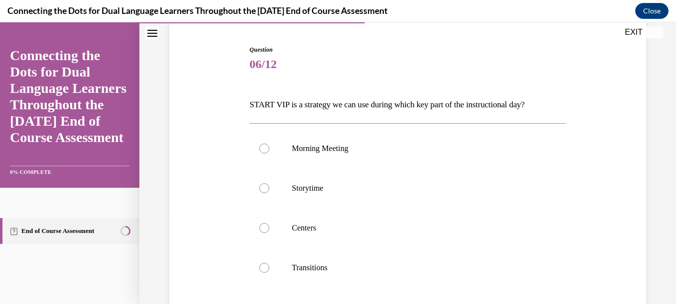
scroll to position [113, 0]
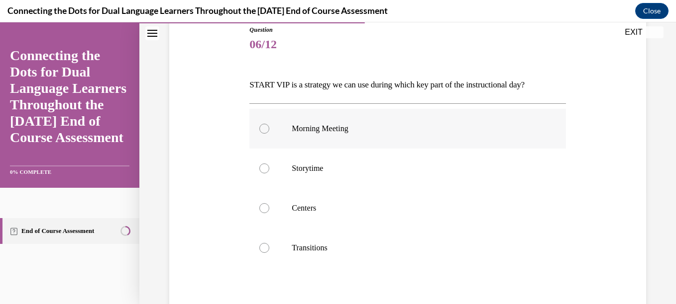
click at [343, 138] on label "Morning Meeting" at bounding box center [407, 129] width 316 height 40
click at [269, 134] on input "Morning Meeting" at bounding box center [264, 129] width 10 height 10
radio input "true"
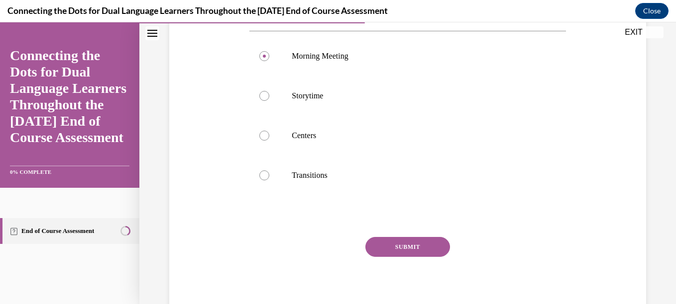
scroll to position [220, 0]
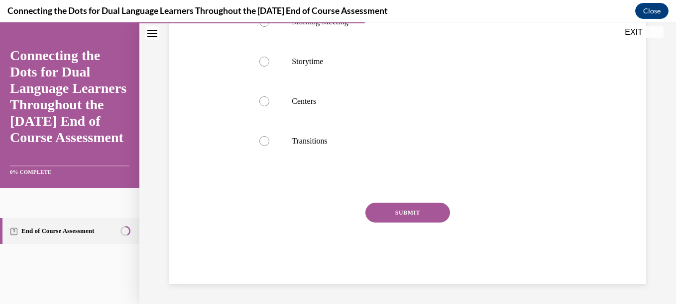
click at [429, 207] on button "SUBMIT" at bounding box center [407, 213] width 85 height 20
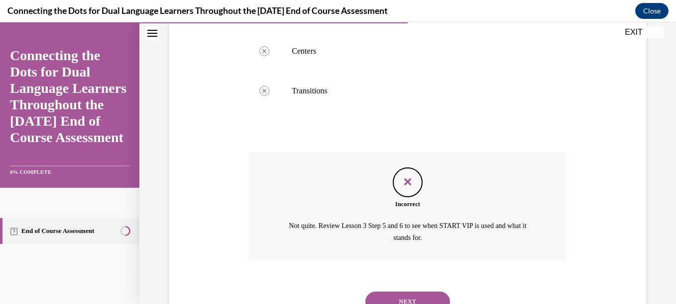
scroll to position [293, 0]
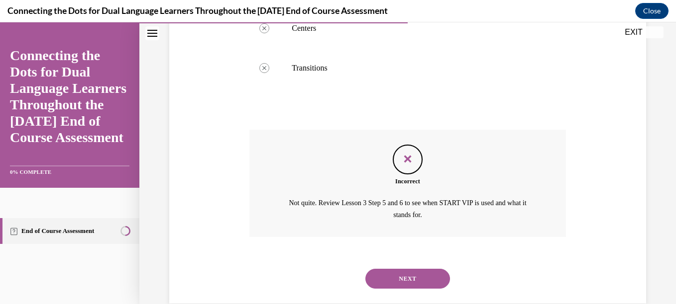
click at [395, 277] on button "NEXT" at bounding box center [407, 279] width 85 height 20
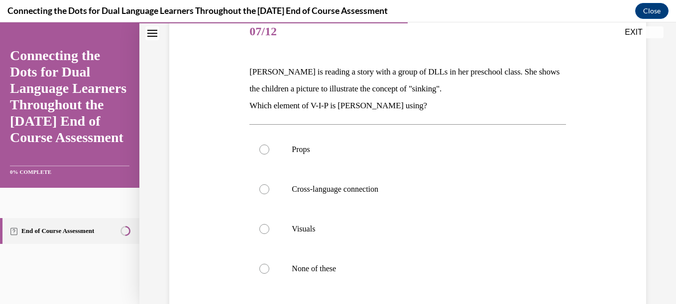
scroll to position [146, 0]
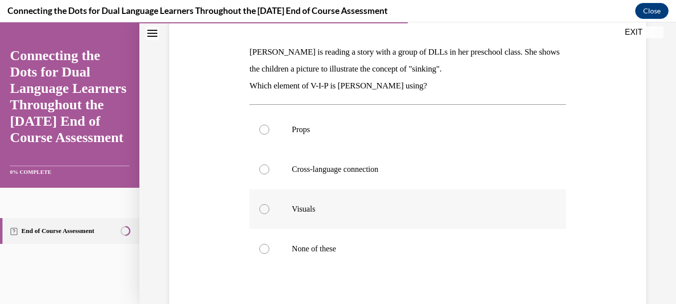
click at [334, 218] on label "Visuals" at bounding box center [407, 210] width 316 height 40
click at [269, 214] on input "Visuals" at bounding box center [264, 209] width 10 height 10
radio input "true"
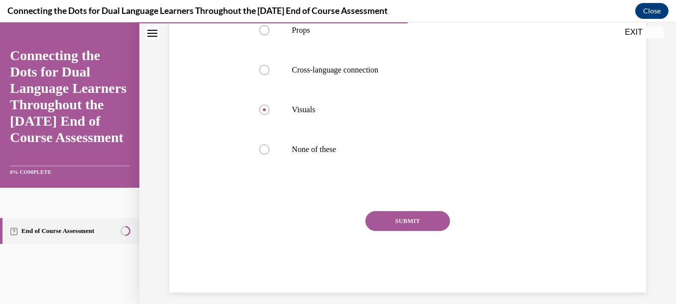
scroll to position [254, 0]
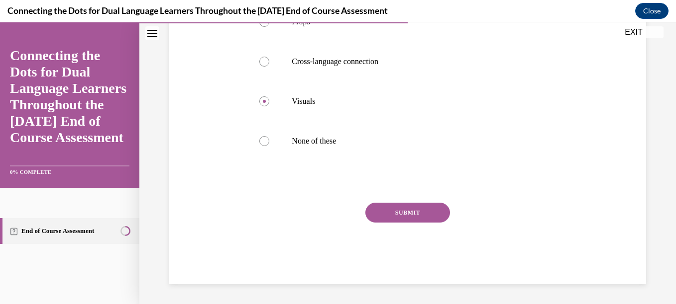
click at [397, 225] on div "SUBMIT" at bounding box center [407, 228] width 316 height 50
click at [401, 215] on button "SUBMIT" at bounding box center [407, 213] width 85 height 20
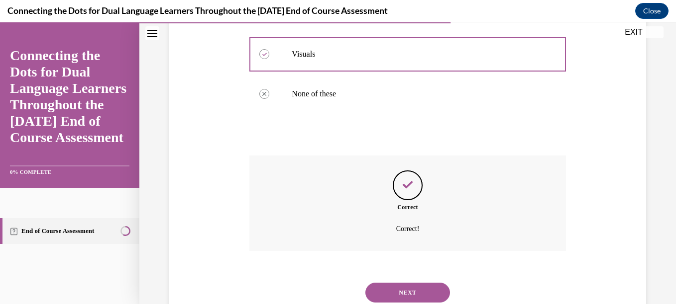
scroll to position [334, 0]
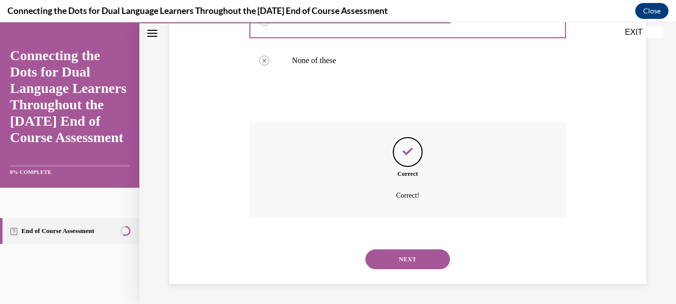
click at [429, 253] on button "NEXT" at bounding box center [407, 260] width 85 height 20
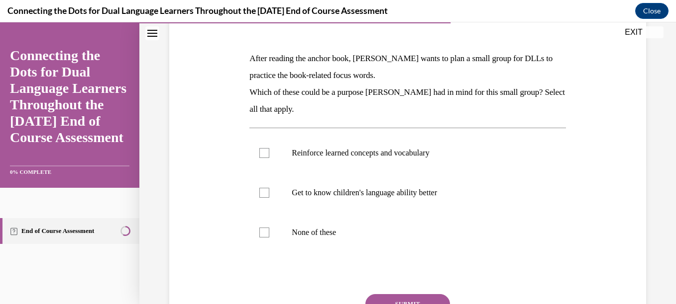
scroll to position [141, 0]
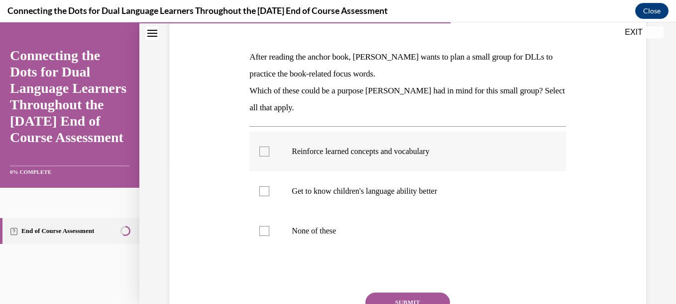
click at [351, 155] on p "Reinforce learned concepts and vocabulary" at bounding box center [416, 152] width 249 height 10
click at [269, 155] on input "Reinforce learned concepts and vocabulary" at bounding box center [264, 152] width 10 height 10
checkbox input "true"
click at [371, 190] on p "Get to know children's language ability better" at bounding box center [416, 192] width 249 height 10
click at [269, 190] on input "Get to know children's language ability better" at bounding box center [264, 192] width 10 height 10
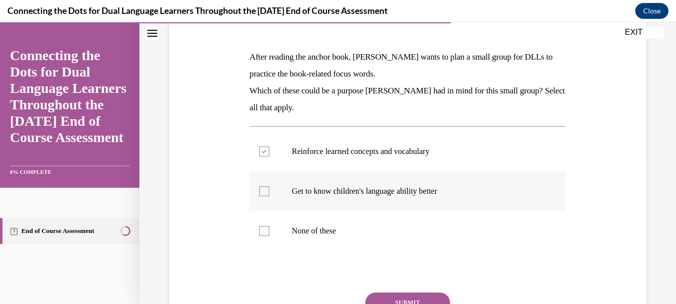
checkbox input "true"
click at [409, 294] on button "SUBMIT" at bounding box center [407, 303] width 85 height 20
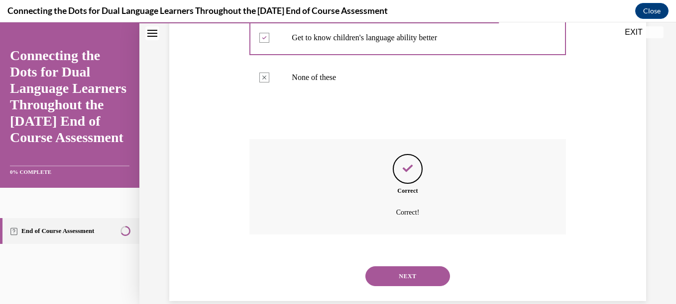
scroll to position [311, 0]
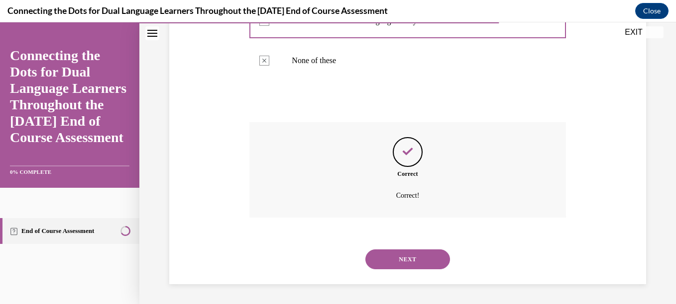
click at [401, 261] on button "NEXT" at bounding box center [407, 260] width 85 height 20
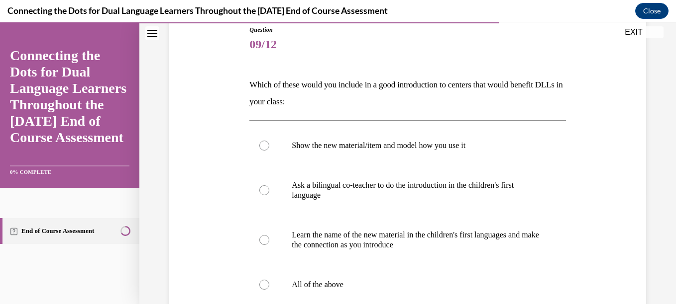
scroll to position [139, 0]
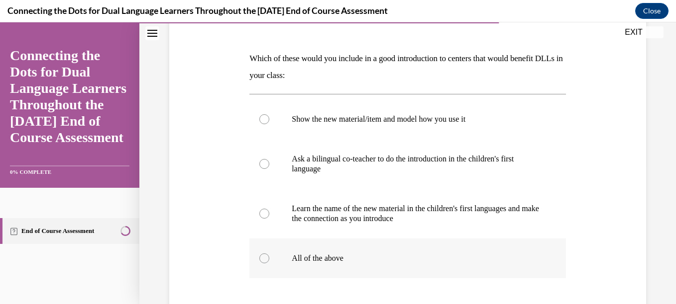
click at [329, 251] on label "All of the above" at bounding box center [407, 259] width 316 height 40
click at [269, 254] on input "All of the above" at bounding box center [264, 259] width 10 height 10
radio input "true"
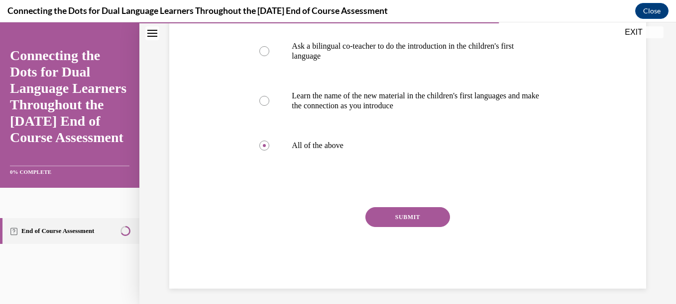
scroll to position [257, 0]
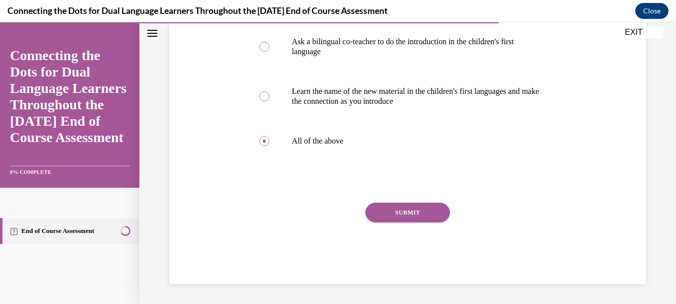
click at [422, 219] on button "SUBMIT" at bounding box center [407, 213] width 85 height 20
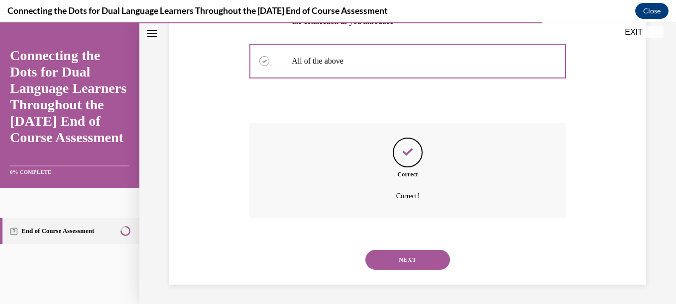
scroll to position [337, 0]
click at [400, 261] on button "NEXT" at bounding box center [407, 260] width 85 height 20
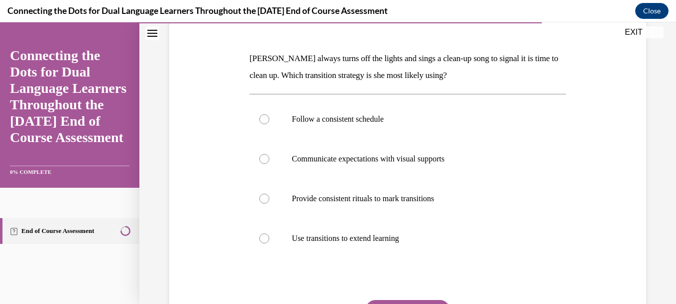
scroll to position [159, 0]
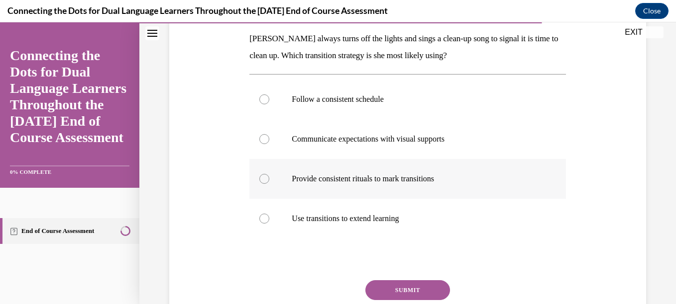
click at [401, 182] on p "Provide consistent rituals to mark transitions" at bounding box center [416, 179] width 249 height 10
click at [269, 182] on input "Provide consistent rituals to mark transitions" at bounding box center [264, 179] width 10 height 10
radio input "true"
click at [399, 288] on button "SUBMIT" at bounding box center [407, 291] width 85 height 20
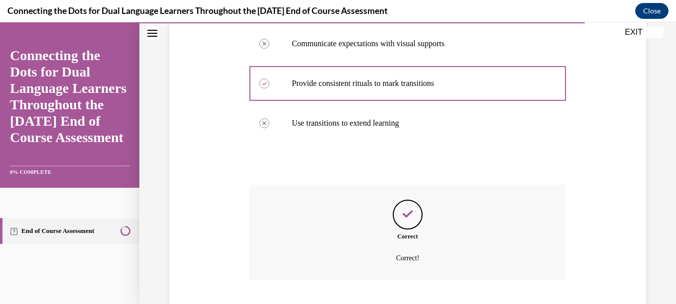
scroll to position [317, 0]
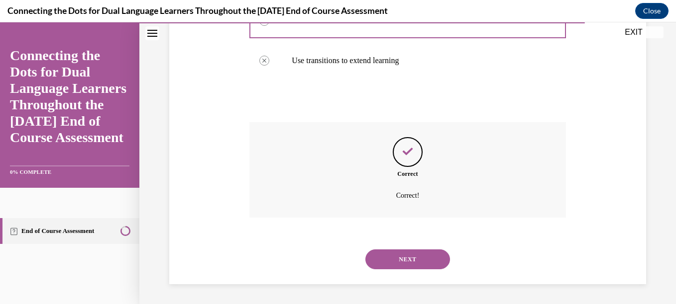
click at [425, 265] on button "NEXT" at bounding box center [407, 260] width 85 height 20
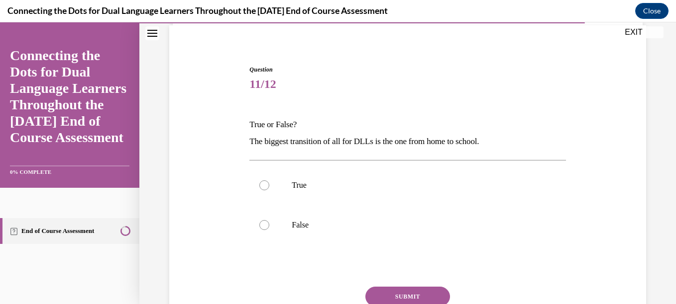
scroll to position [74, 0]
click at [305, 185] on p "True" at bounding box center [416, 185] width 249 height 10
click at [269, 185] on input "True" at bounding box center [264, 185] width 10 height 10
radio input "true"
click at [412, 289] on button "SUBMIT" at bounding box center [407, 297] width 85 height 20
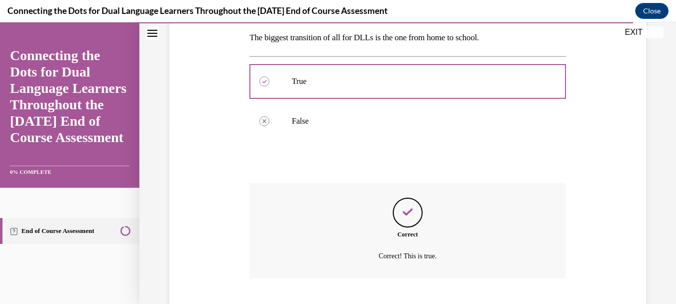
scroll to position [238, 0]
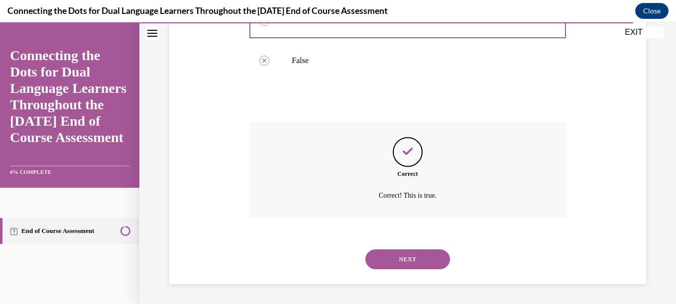
click at [409, 251] on button "NEXT" at bounding box center [407, 260] width 85 height 20
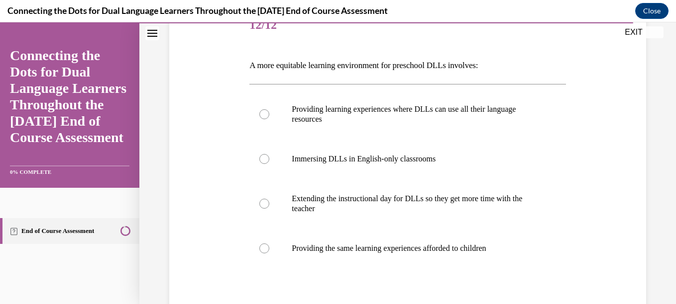
scroll to position [139, 0]
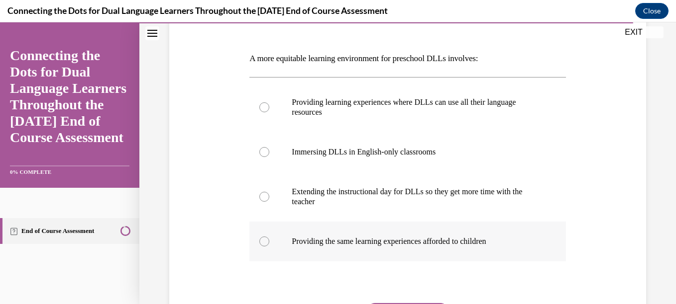
click at [484, 249] on label "Providing the same learning experiences afforded to children" at bounding box center [407, 242] width 316 height 40
click at [269, 247] on input "Providing the same learning experiences afforded to children" at bounding box center [264, 242] width 10 height 10
radio input "true"
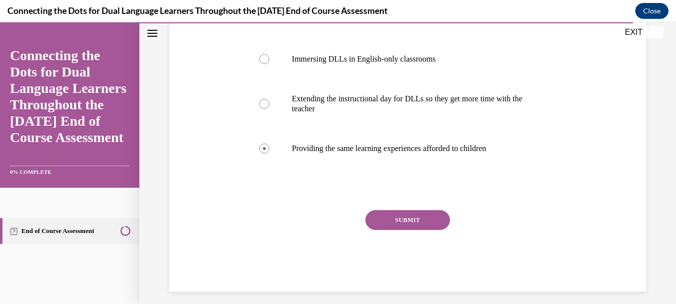
click at [424, 223] on button "SUBMIT" at bounding box center [407, 220] width 85 height 20
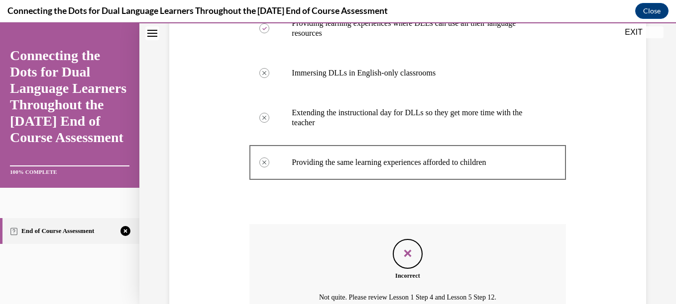
scroll to position [320, 0]
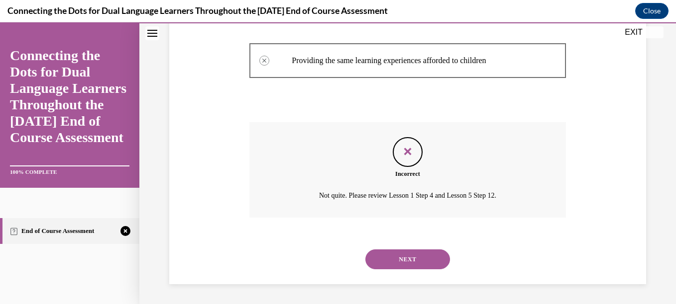
click at [424, 258] on button "NEXT" at bounding box center [407, 260] width 85 height 20
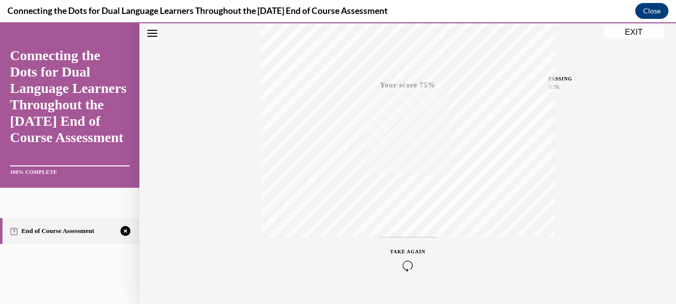
scroll to position [228, 0]
click at [403, 238] on icon "button" at bounding box center [407, 243] width 35 height 11
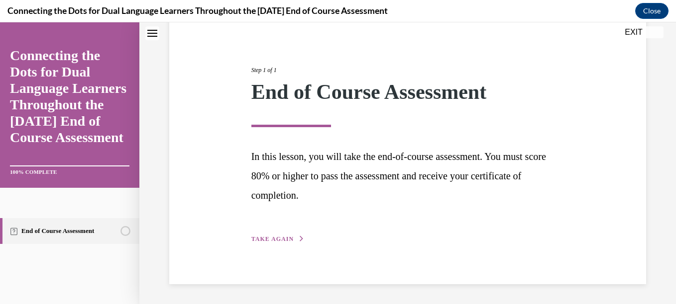
scroll to position [96, 0]
click at [258, 239] on span "TAKE AGAIN" at bounding box center [272, 239] width 42 height 7
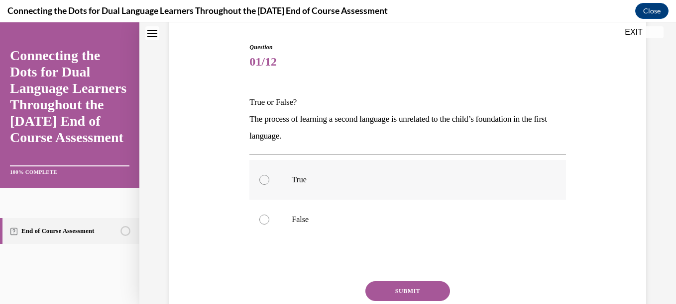
click at [301, 182] on p "True" at bounding box center [416, 180] width 249 height 10
click at [269, 182] on input "True" at bounding box center [264, 180] width 10 height 10
radio input "true"
click at [395, 290] on button "SUBMIT" at bounding box center [407, 292] width 85 height 20
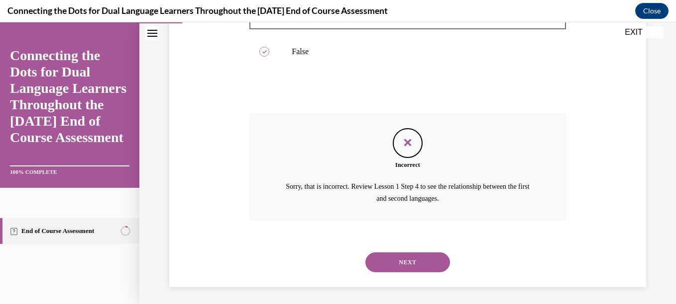
scroll to position [267, 0]
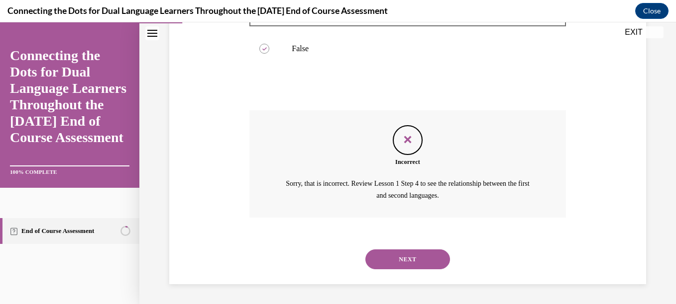
click at [377, 261] on button "NEXT" at bounding box center [407, 260] width 85 height 20
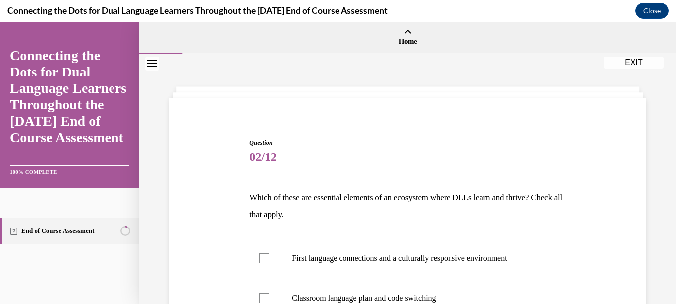
click at [377, 261] on p "First language connections and a culturally responsive environment" at bounding box center [416, 259] width 249 height 10
click at [269, 261] on input "First language connections and a culturally responsive environment" at bounding box center [264, 259] width 10 height 10
checkbox input "true"
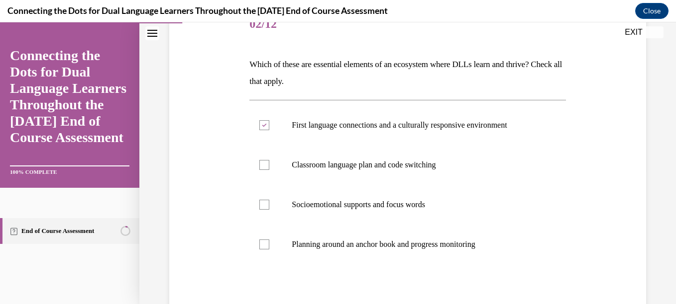
scroll to position [134, 0]
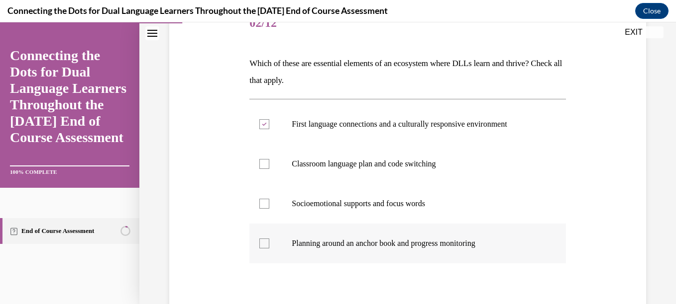
click at [470, 247] on p "Planning around an anchor book and progress monitoring" at bounding box center [416, 244] width 249 height 10
click at [269, 247] on input "Planning around an anchor book and progress monitoring" at bounding box center [264, 244] width 10 height 10
checkbox input "true"
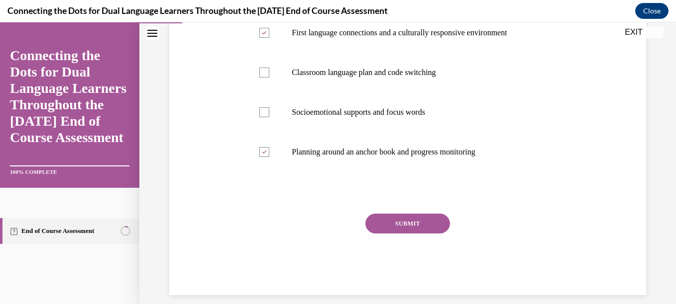
scroll to position [229, 0]
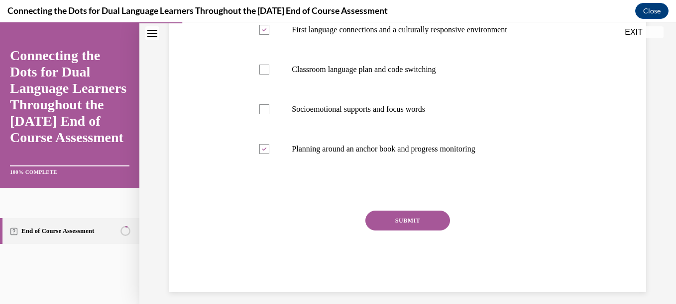
click at [401, 222] on button "SUBMIT" at bounding box center [407, 221] width 85 height 20
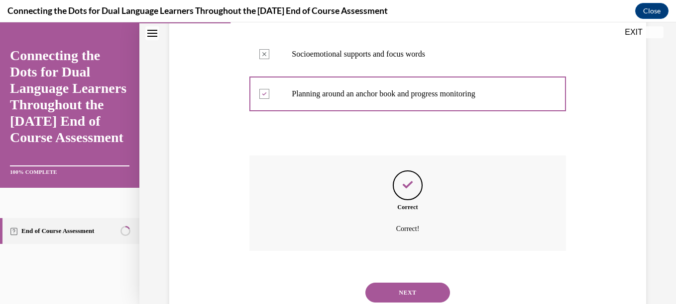
scroll to position [317, 0]
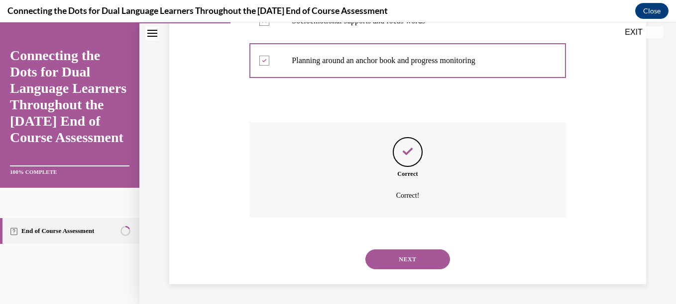
click at [405, 252] on button "NEXT" at bounding box center [407, 260] width 85 height 20
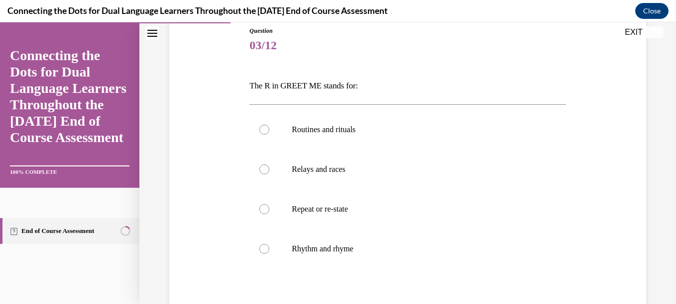
scroll to position [116, 0]
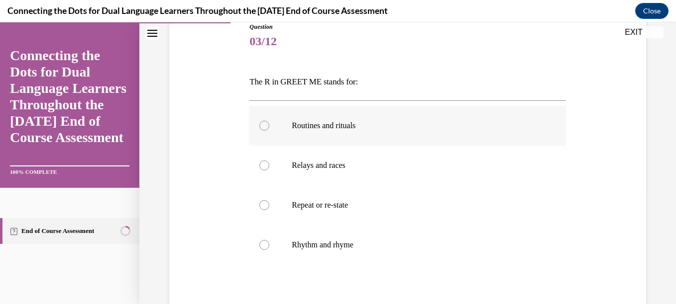
click at [333, 133] on label "Routines and rituals" at bounding box center [407, 126] width 316 height 40
click at [269, 131] on input "Routines and rituals" at bounding box center [264, 126] width 10 height 10
radio input "true"
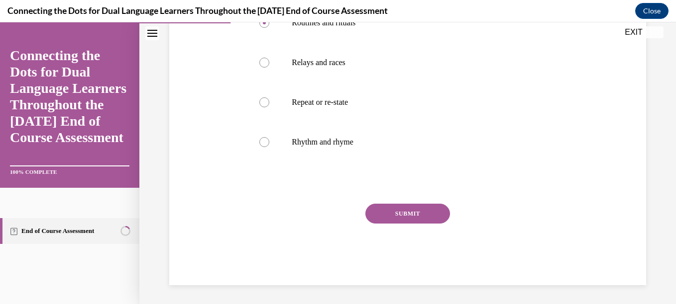
scroll to position [220, 0]
click at [382, 206] on button "SUBMIT" at bounding box center [407, 213] width 85 height 20
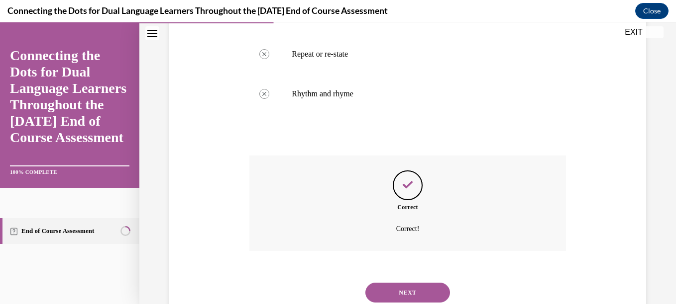
scroll to position [301, 0]
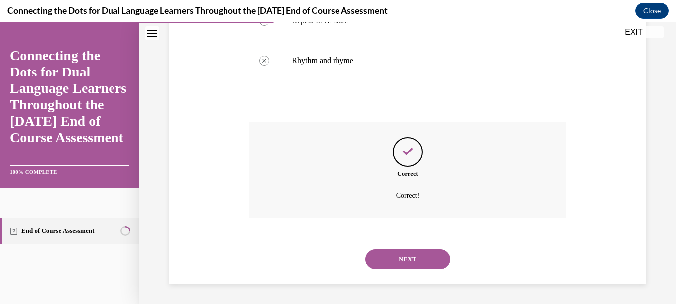
click at [401, 255] on button "NEXT" at bounding box center [407, 260] width 85 height 20
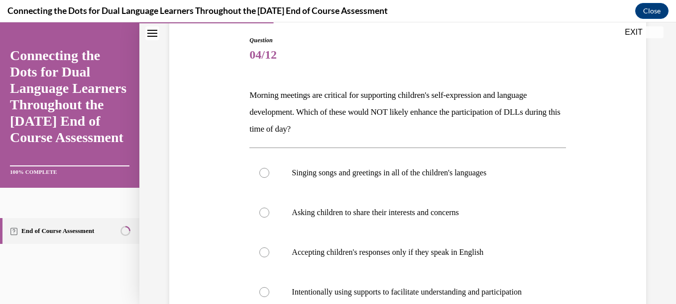
scroll to position [134, 0]
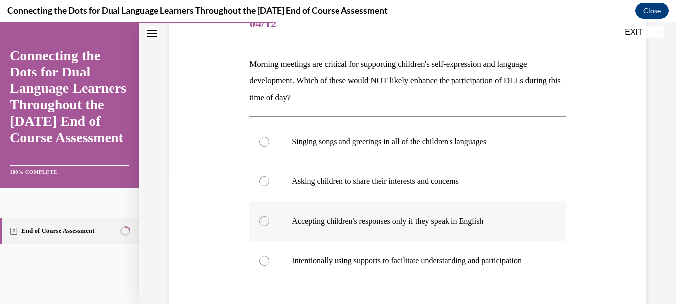
click at [465, 217] on p "Accepting children's responses only if they speak in English" at bounding box center [416, 221] width 249 height 10
click at [269, 217] on input "Accepting children's responses only if they speak in English" at bounding box center [264, 221] width 10 height 10
radio input "true"
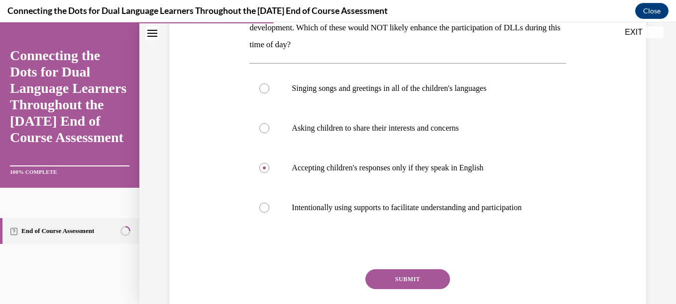
scroll to position [220, 0]
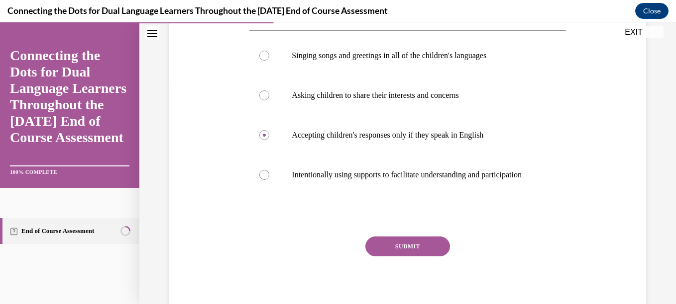
click at [431, 255] on button "SUBMIT" at bounding box center [407, 247] width 85 height 20
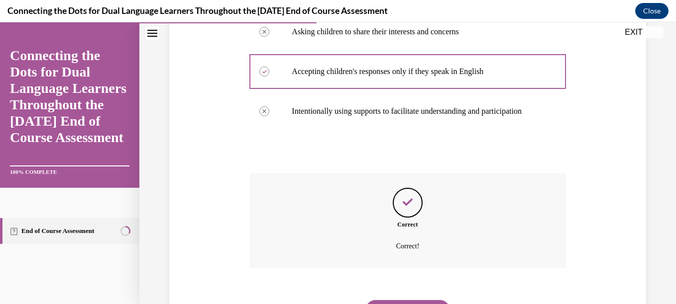
scroll to position [344, 0]
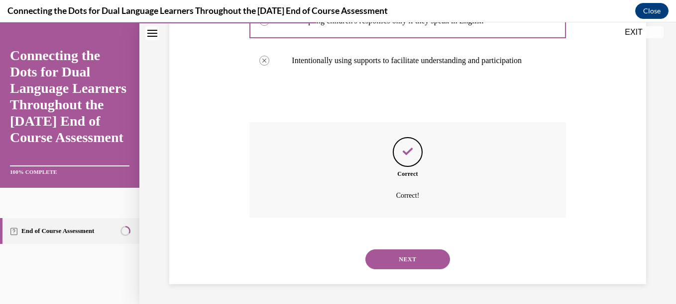
click at [439, 253] on button "NEXT" at bounding box center [407, 260] width 85 height 20
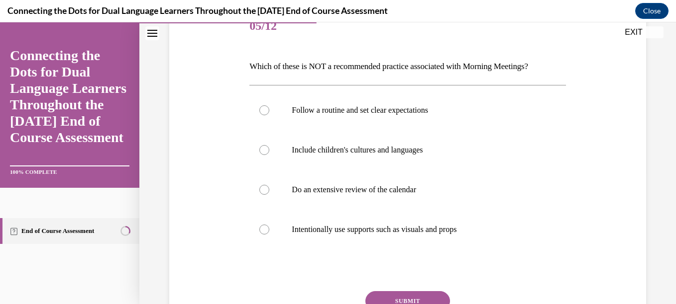
scroll to position [133, 0]
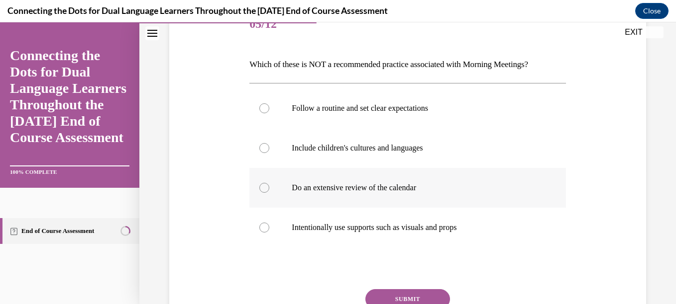
click at [432, 180] on label "Do an extensive review of the calendar" at bounding box center [407, 188] width 316 height 40
click at [269, 183] on input "Do an extensive review of the calendar" at bounding box center [264, 188] width 10 height 10
radio input "true"
click at [407, 296] on button "SUBMIT" at bounding box center [407, 300] width 85 height 20
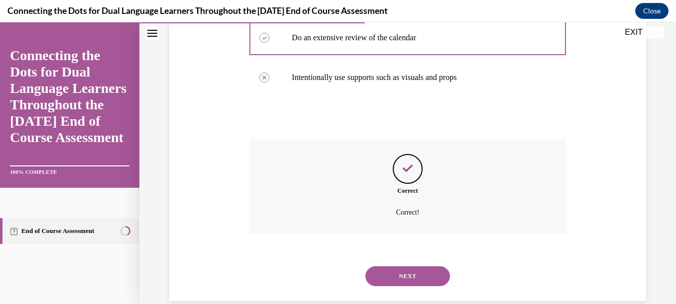
scroll to position [301, 0]
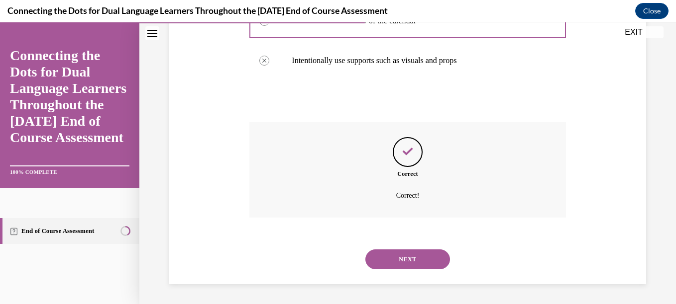
click at [414, 262] on button "NEXT" at bounding box center [407, 260] width 85 height 20
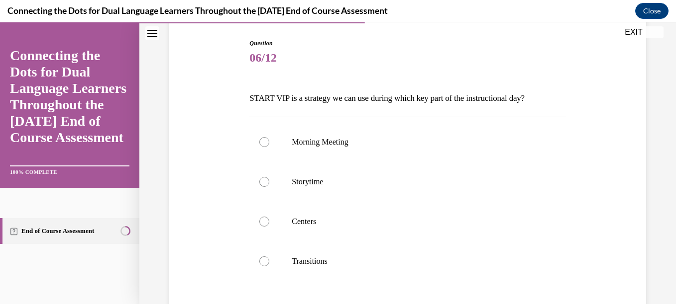
scroll to position [105, 0]
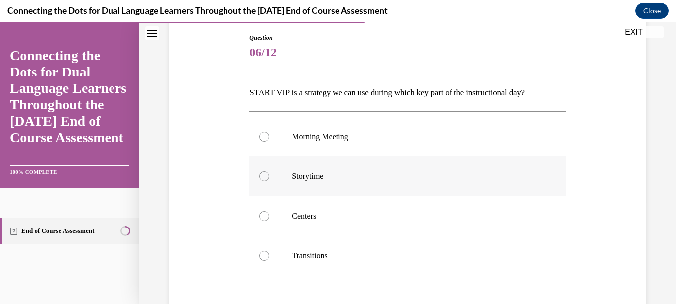
click at [462, 182] on label "Storytime" at bounding box center [407, 177] width 316 height 40
click at [269, 182] on input "Storytime" at bounding box center [264, 177] width 10 height 10
radio input "true"
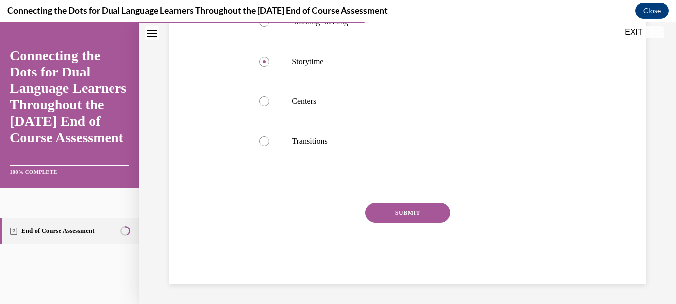
click at [407, 213] on button "SUBMIT" at bounding box center [407, 213] width 85 height 20
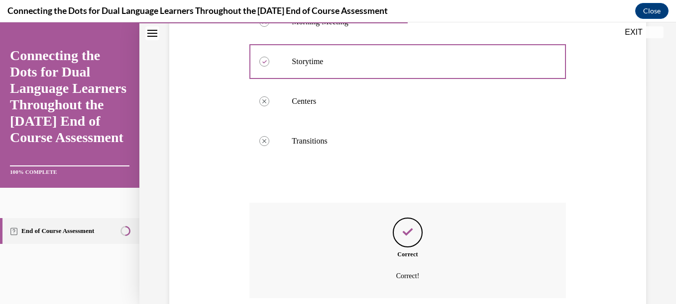
scroll to position [301, 0]
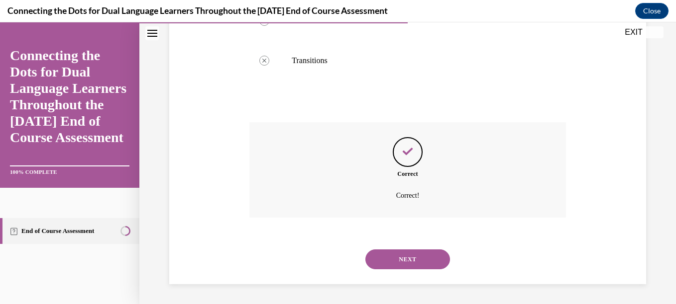
click at [396, 251] on button "NEXT" at bounding box center [407, 260] width 85 height 20
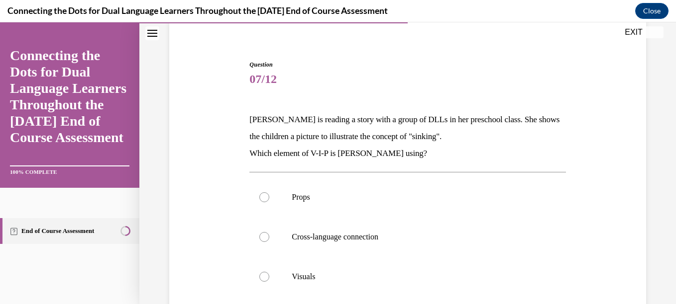
scroll to position [88, 0]
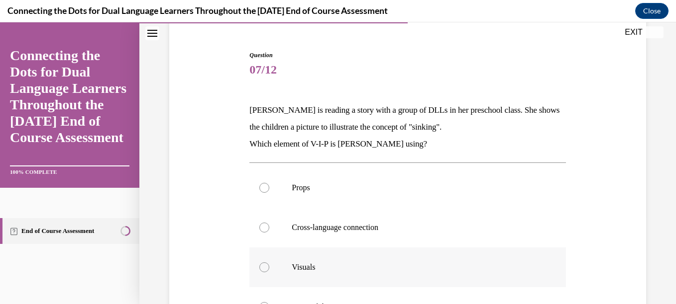
click at [304, 272] on p "Visuals" at bounding box center [416, 268] width 249 height 10
click at [269, 272] on input "Visuals" at bounding box center [264, 268] width 10 height 10
radio input "true"
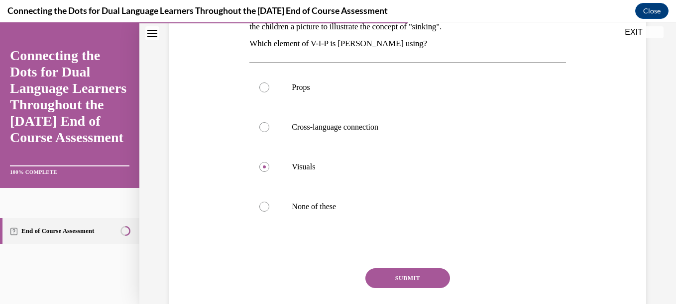
scroll to position [195, 0]
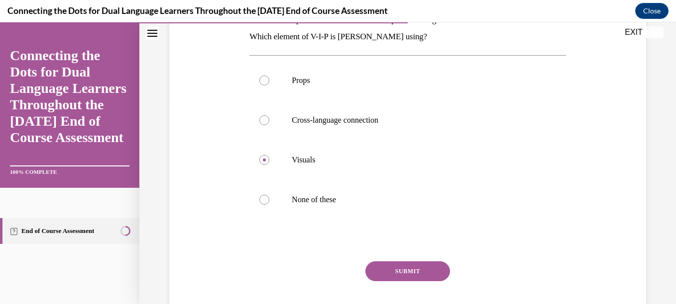
click at [414, 270] on button "SUBMIT" at bounding box center [407, 272] width 85 height 20
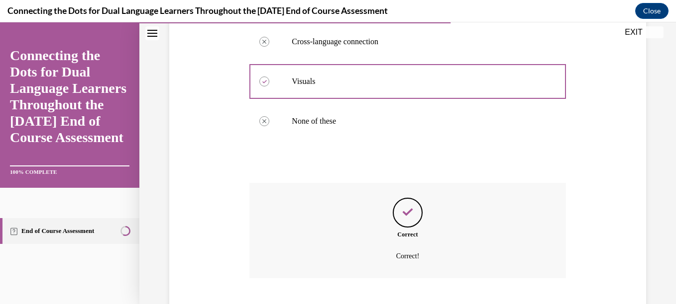
scroll to position [334, 0]
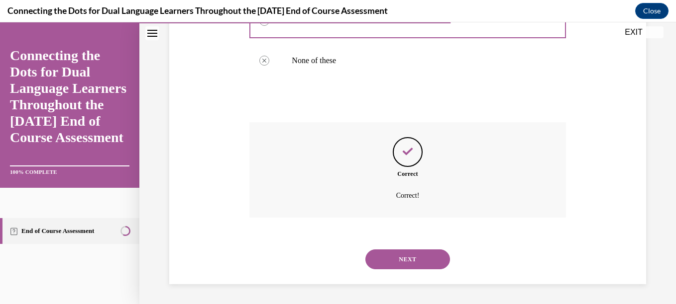
click at [414, 270] on div "NEXT" at bounding box center [407, 260] width 316 height 40
click at [425, 267] on button "NEXT" at bounding box center [407, 260] width 85 height 20
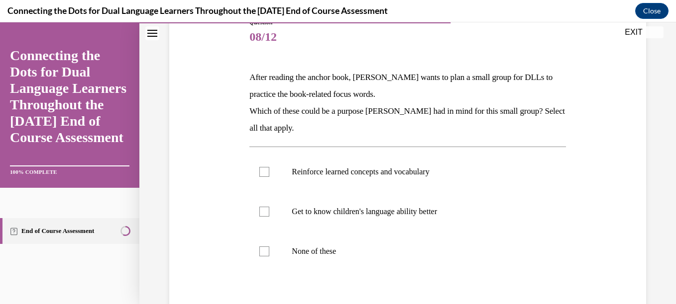
scroll to position [124, 0]
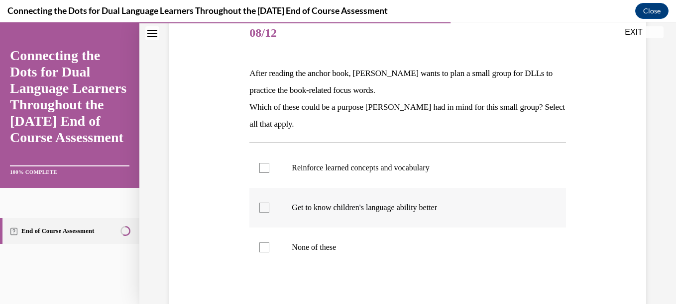
click at [471, 204] on p "Get to know children's language ability better" at bounding box center [416, 208] width 249 height 10
click at [269, 204] on input "Get to know children's language ability better" at bounding box center [264, 208] width 10 height 10
checkbox input "true"
click at [428, 177] on label "Reinforce learned concepts and vocabulary" at bounding box center [407, 168] width 316 height 40
click at [269, 173] on input "Reinforce learned concepts and vocabulary" at bounding box center [264, 168] width 10 height 10
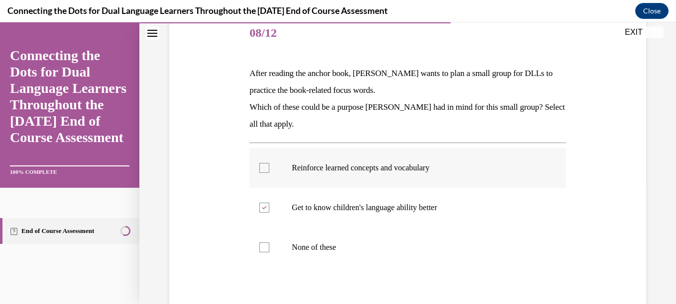
checkbox input "true"
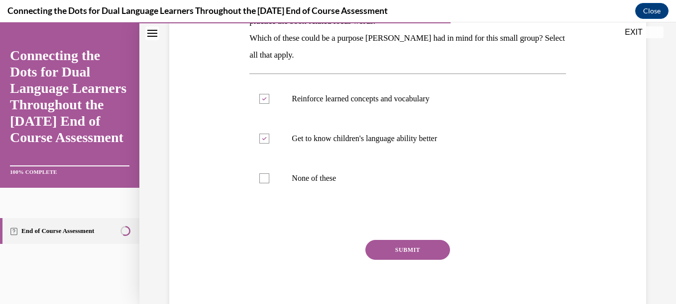
scroll to position [218, 0]
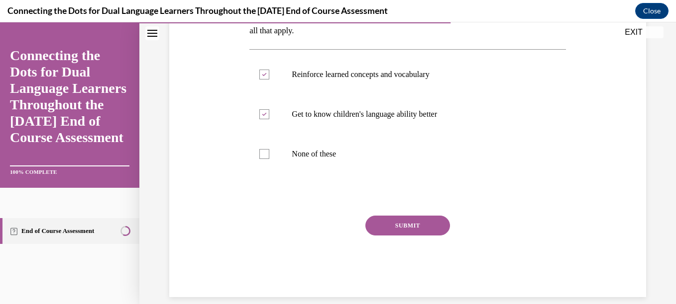
click at [424, 227] on button "SUBMIT" at bounding box center [407, 226] width 85 height 20
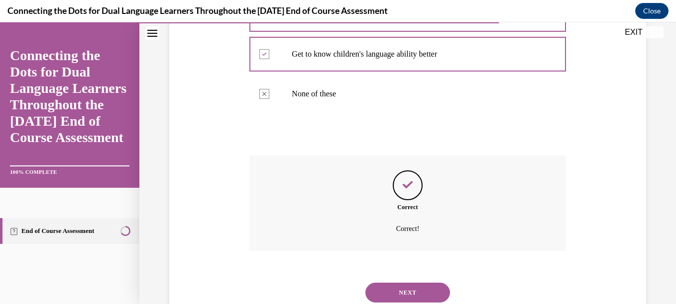
scroll to position [311, 0]
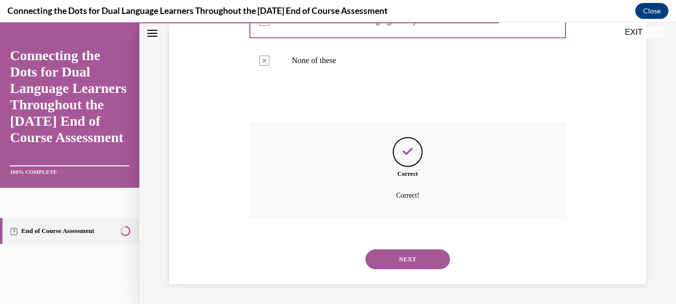
click at [419, 253] on button "NEXT" at bounding box center [407, 260] width 85 height 20
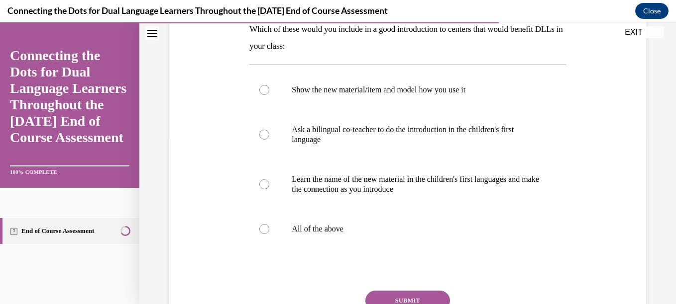
scroll to position [175, 0]
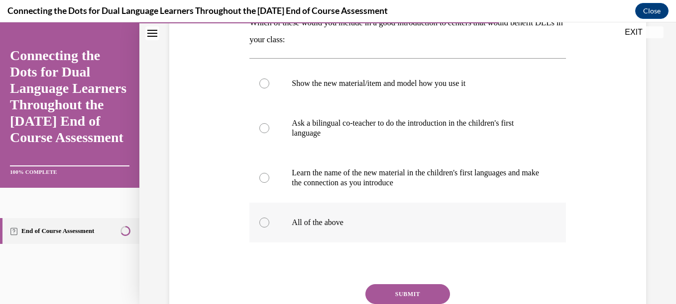
click at [414, 231] on label "All of the above" at bounding box center [407, 223] width 316 height 40
click at [269, 228] on input "All of the above" at bounding box center [264, 223] width 10 height 10
radio input "true"
click at [397, 288] on button "SUBMIT" at bounding box center [407, 295] width 85 height 20
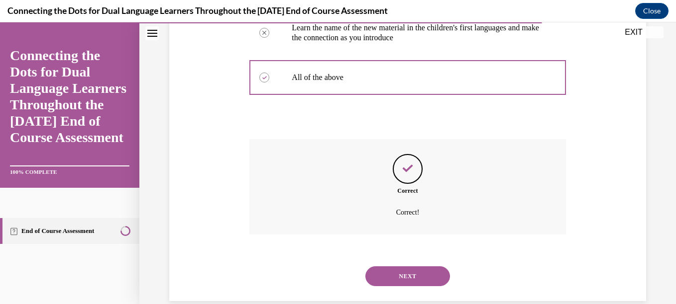
scroll to position [337, 0]
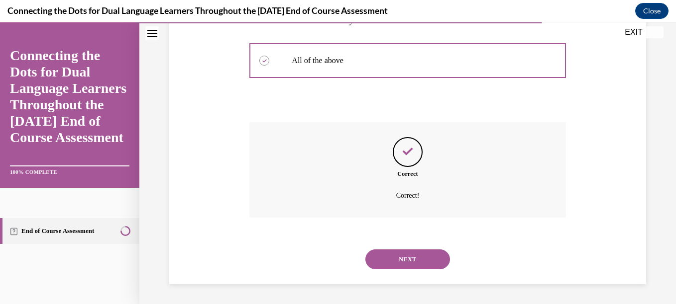
click at [401, 253] on button "NEXT" at bounding box center [407, 260] width 85 height 20
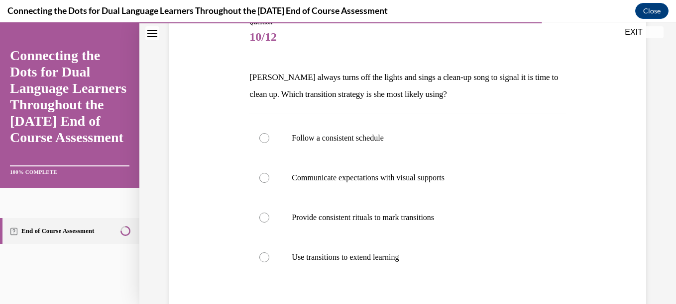
scroll to position [124, 0]
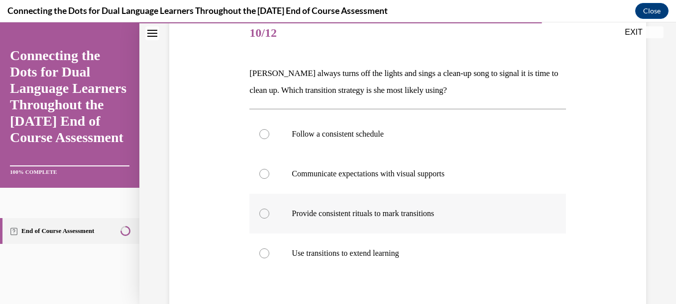
click at [422, 215] on p "Provide consistent rituals to mark transitions" at bounding box center [416, 214] width 249 height 10
click at [269, 215] on input "Provide consistent rituals to mark transitions" at bounding box center [264, 214] width 10 height 10
radio input "true"
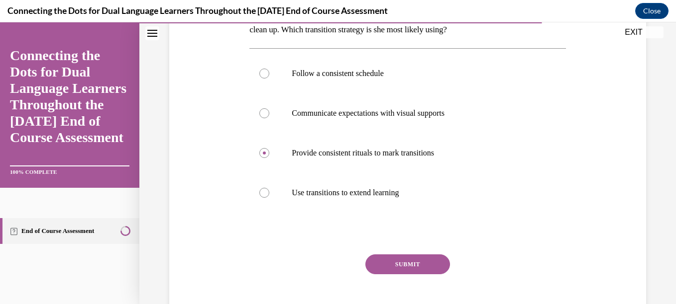
scroll to position [237, 0]
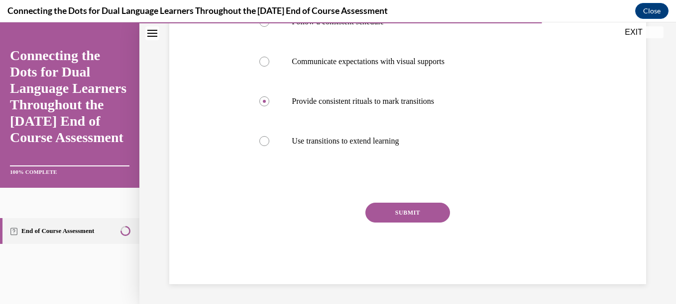
click at [400, 209] on button "SUBMIT" at bounding box center [407, 213] width 85 height 20
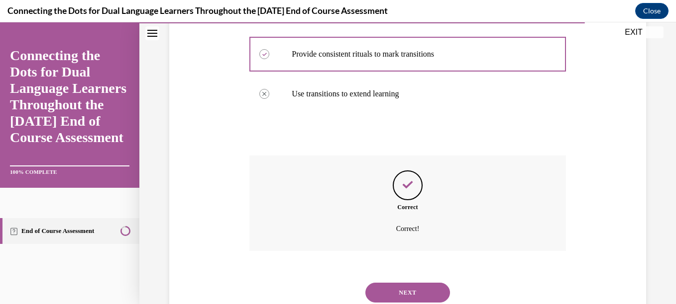
scroll to position [317, 0]
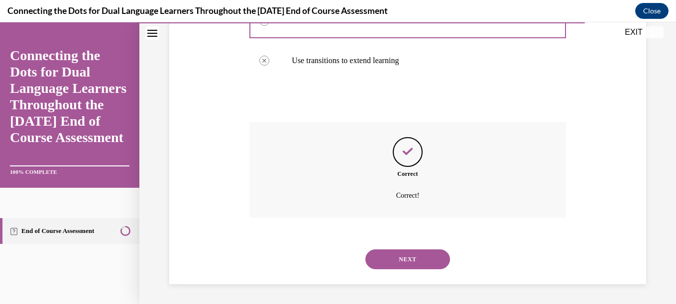
click at [397, 256] on button "NEXT" at bounding box center [407, 260] width 85 height 20
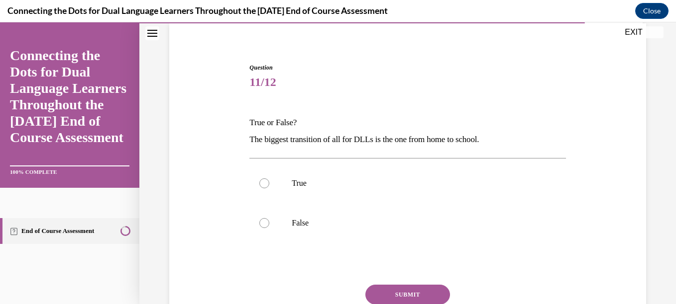
scroll to position [76, 0]
click at [393, 220] on p "False" at bounding box center [416, 222] width 249 height 10
click at [269, 220] on input "False" at bounding box center [264, 222] width 10 height 10
radio input "true"
click at [432, 299] on button "SUBMIT" at bounding box center [407, 294] width 85 height 20
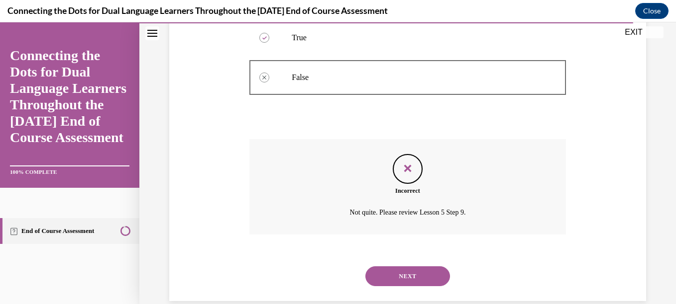
scroll to position [238, 0]
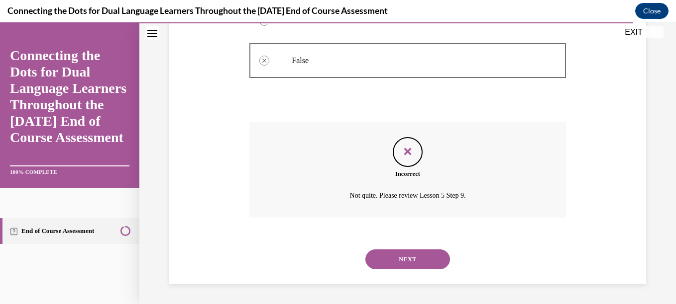
click at [397, 268] on button "NEXT" at bounding box center [407, 260] width 85 height 20
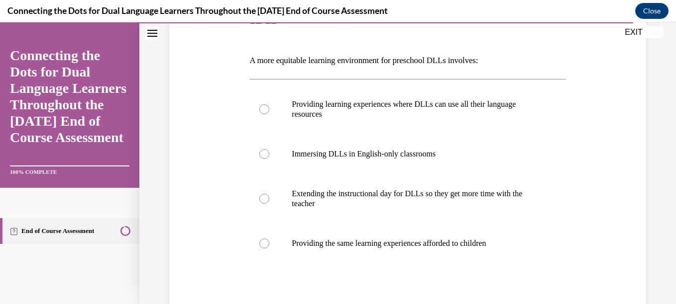
scroll to position [144, 0]
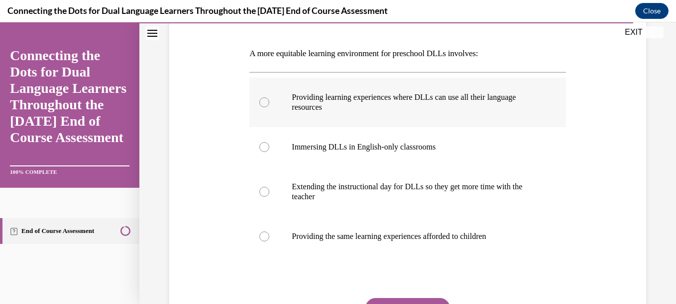
click at [359, 98] on p "Providing learning experiences where DLLs can use all their language resources" at bounding box center [416, 103] width 249 height 20
click at [269, 98] on input "Providing learning experiences where DLLs can use all their language resources" at bounding box center [264, 103] width 10 height 10
radio input "true"
click at [399, 301] on button "SUBMIT" at bounding box center [407, 309] width 85 height 20
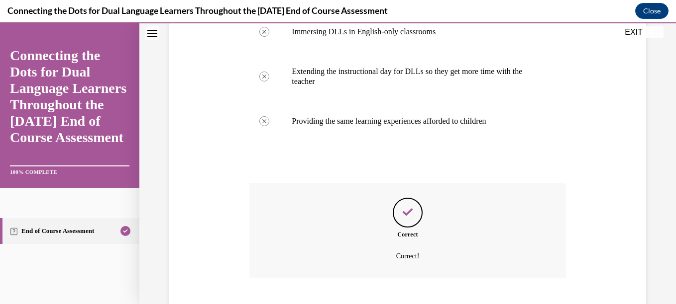
scroll to position [320, 0]
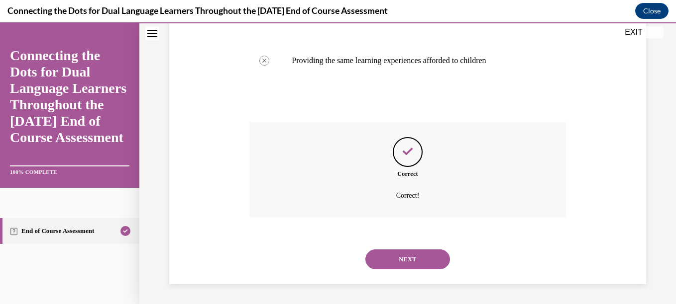
click at [403, 263] on button "NEXT" at bounding box center [407, 260] width 85 height 20
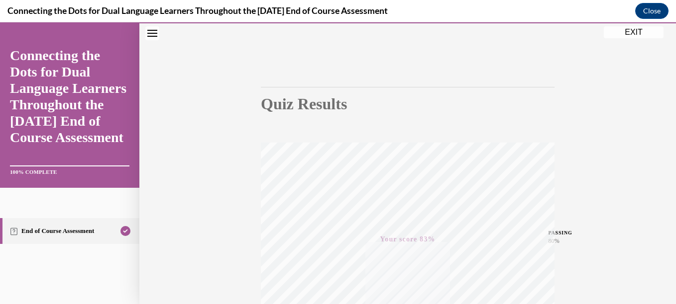
scroll to position [228, 0]
click at [643, 37] on button "EXIT" at bounding box center [634, 32] width 60 height 12
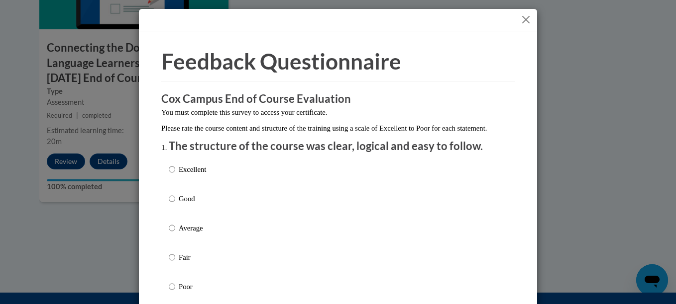
click at [435, 181] on div "Excellent Good Average Fair Poor" at bounding box center [338, 240] width 338 height 162
click at [169, 175] on input "Excellent" at bounding box center [172, 169] width 6 height 11
radio input "true"
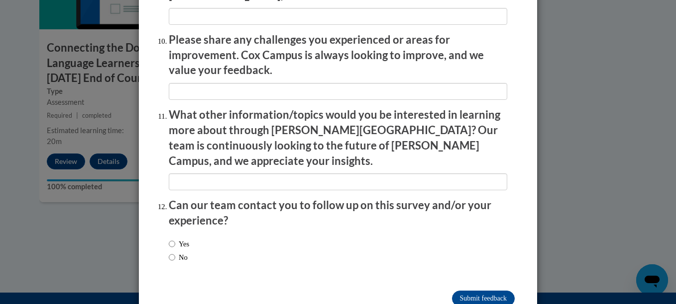
scroll to position [1763, 0]
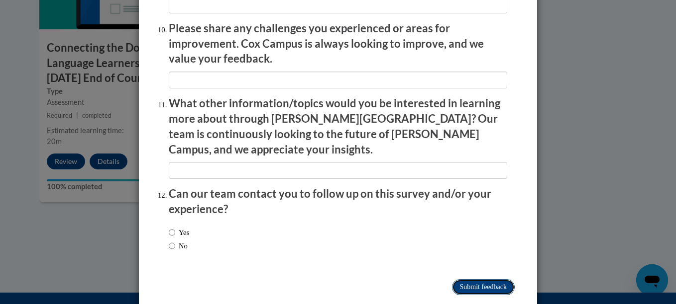
click at [464, 280] on input "Submit feedback" at bounding box center [483, 288] width 63 height 16
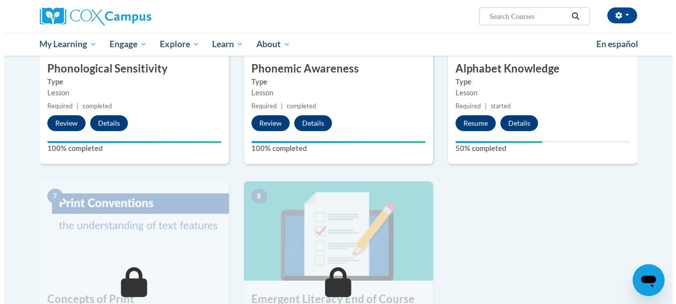
scroll to position [541, 0]
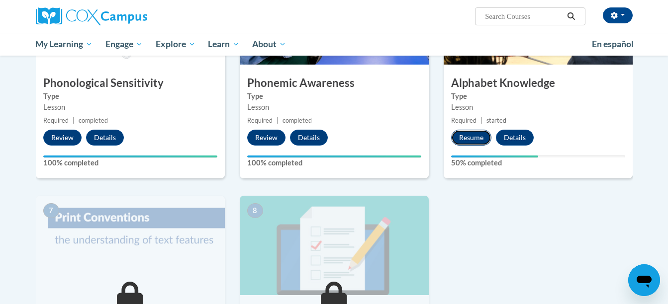
click at [474, 136] on button "Resume" at bounding box center [471, 138] width 40 height 16
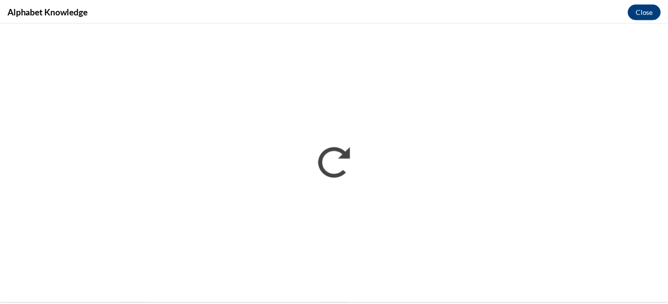
scroll to position [0, 0]
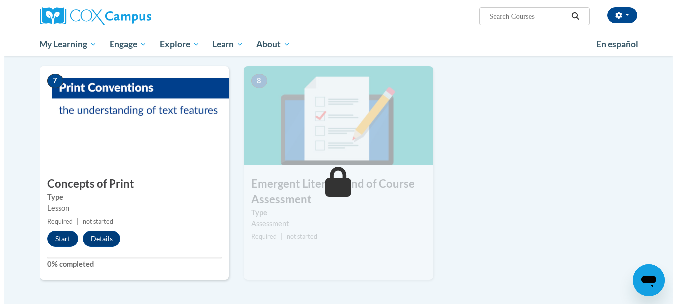
scroll to position [684, 0]
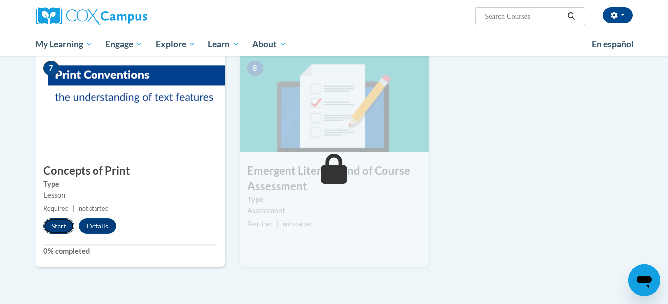
click at [51, 230] on button "Start" at bounding box center [58, 226] width 31 height 16
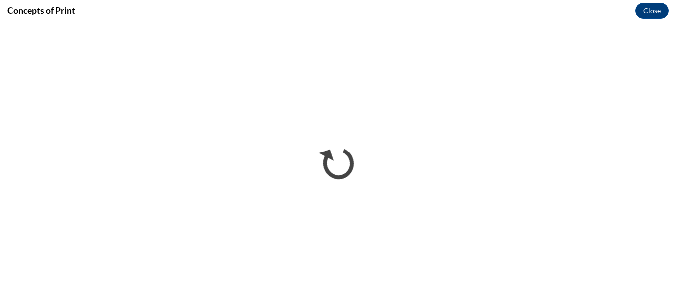
scroll to position [0, 0]
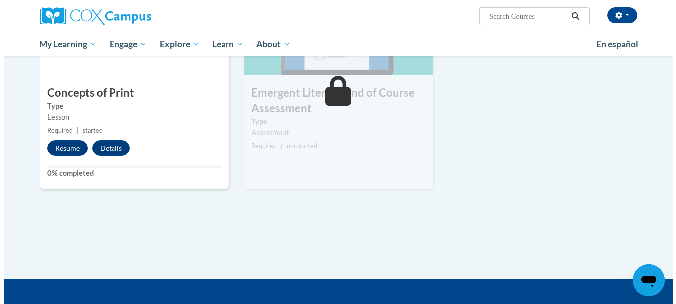
scroll to position [684, 0]
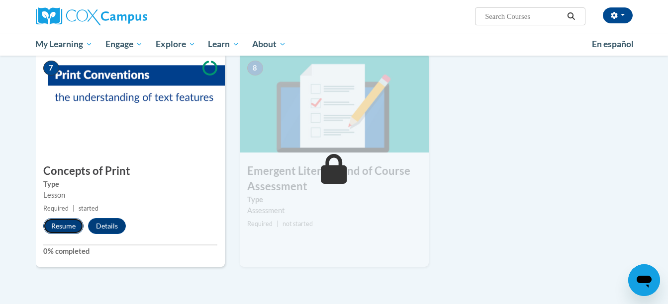
click at [62, 229] on button "Resume" at bounding box center [63, 226] width 40 height 16
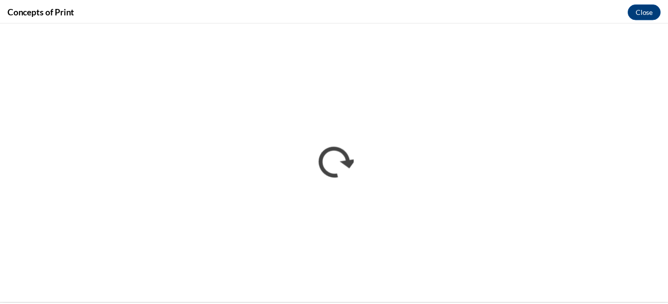
scroll to position [0, 0]
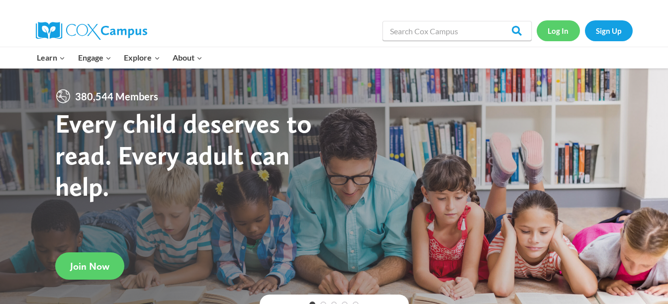
click at [553, 37] on link "Log In" at bounding box center [558, 30] width 43 height 20
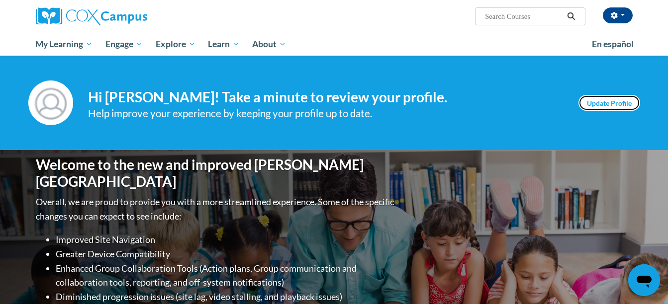
click at [603, 107] on link "Update Profile" at bounding box center [610, 103] width 62 height 16
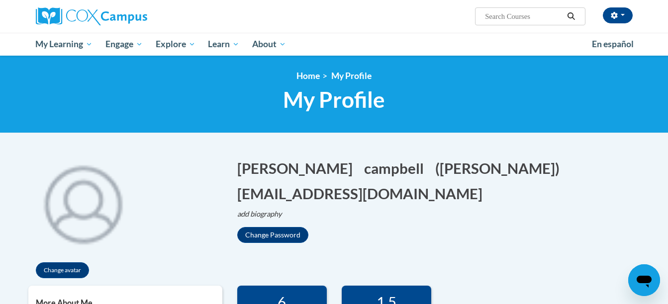
click at [648, 268] on div "Open messaging window" at bounding box center [644, 281] width 30 height 30
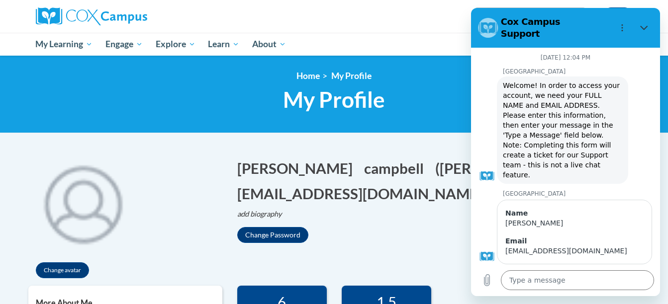
click at [648, 24] on icon "Close" at bounding box center [644, 28] width 8 height 8
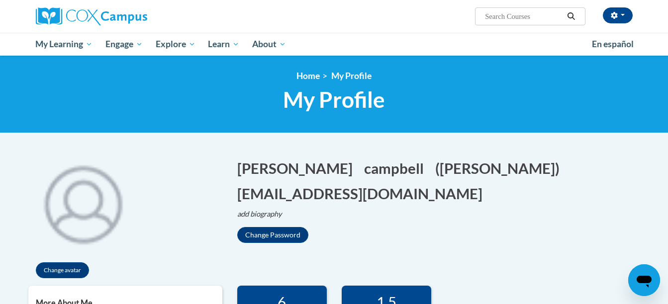
type textarea "x"
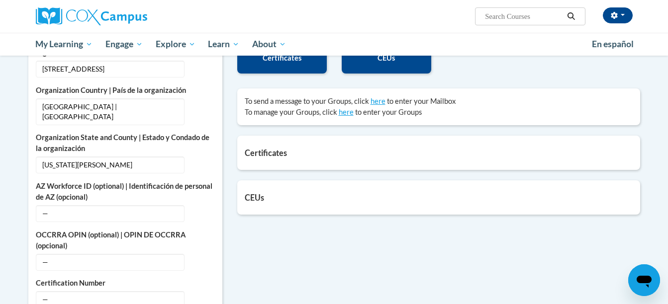
scroll to position [325, 0]
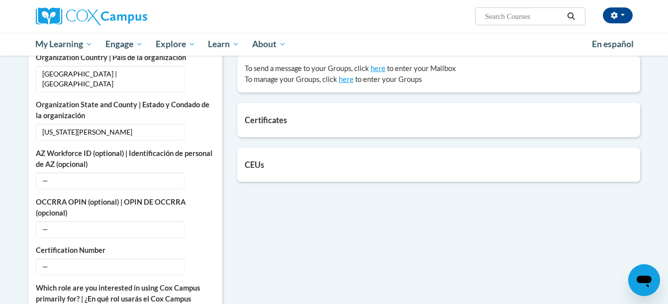
click at [560, 129] on div "Certificates List of certificates granted upon completion of activities Build M…" at bounding box center [438, 120] width 403 height 34
click at [502, 157] on div "CEUs Count of credits granted by credit category. 1.5 CEUs Update my credentials" at bounding box center [438, 165] width 403 height 34
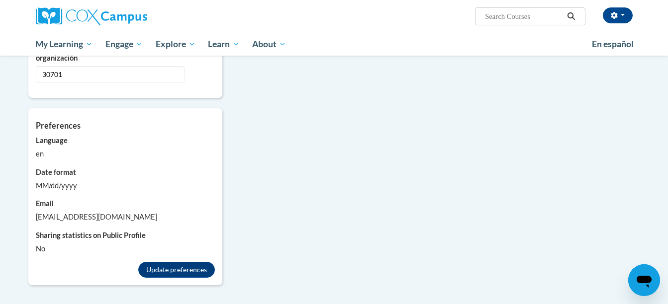
scroll to position [834, 0]
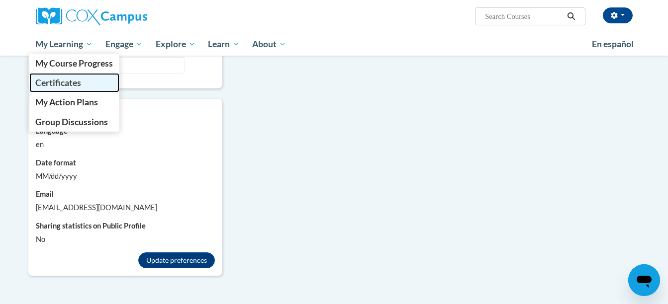
click at [73, 78] on span "Certificates" at bounding box center [58, 83] width 46 height 10
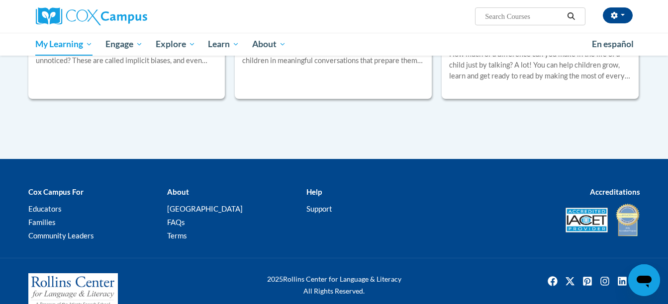
scroll to position [662, 0]
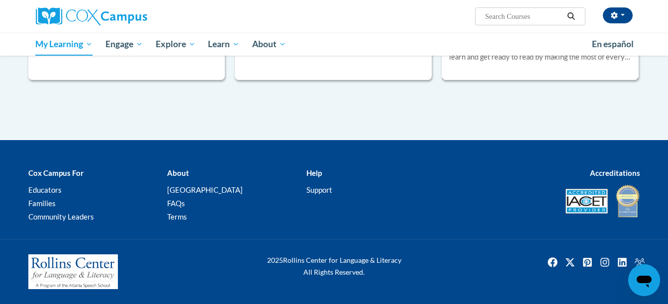
click at [568, 73] on div "More Info Open How much of a difference can you make in the life of a child jus…" at bounding box center [540, 52] width 197 height 51
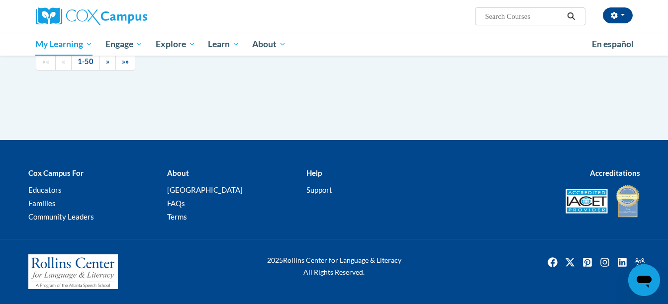
scroll to position [202, 0]
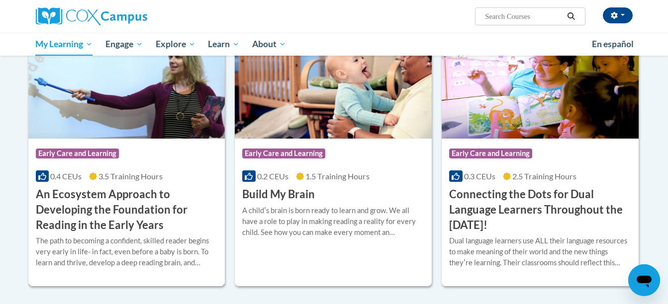
click at [158, 105] on img at bounding box center [126, 87] width 197 height 101
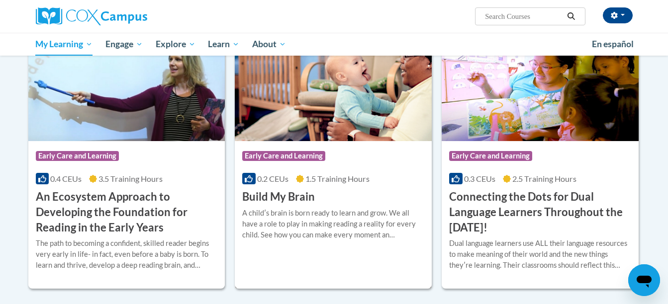
click at [363, 188] on div "Course Category: Early Care and Learning 0.2 CEUs 1.5 Training Hours COURSE Bui…" at bounding box center [333, 173] width 197 height 64
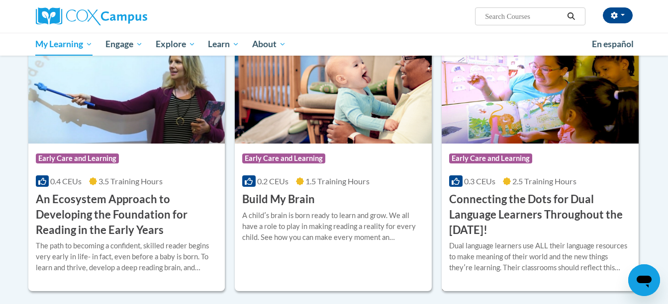
click at [531, 196] on h3 "Connecting the Dots for Dual Language Learners Throughout the [DATE]!" at bounding box center [540, 215] width 182 height 46
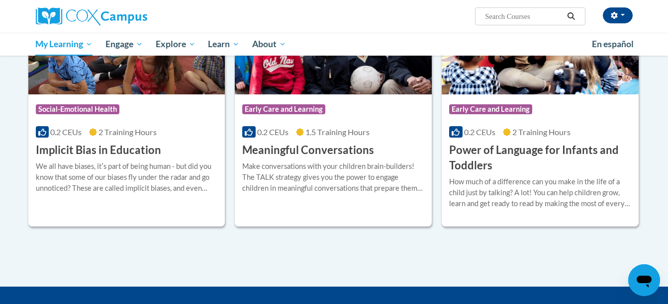
scroll to position [524, 0]
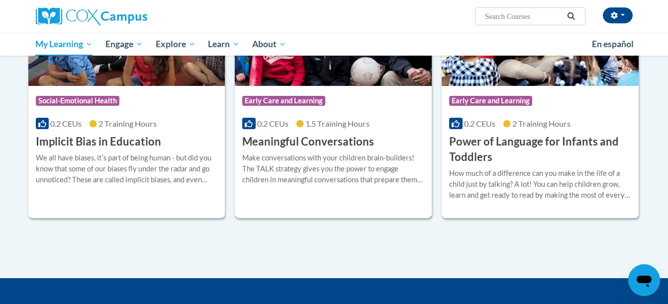
click at [359, 168] on div "Make conversations with your children brain-builders! The TALK strategy gives y…" at bounding box center [333, 169] width 182 height 33
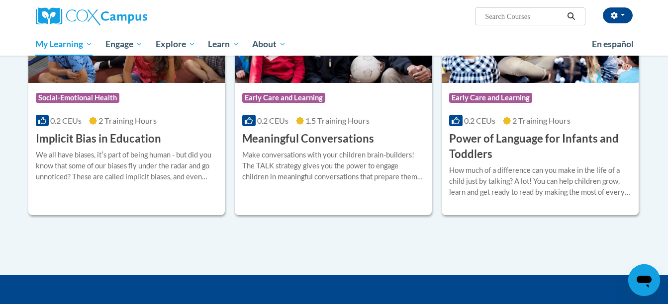
scroll to position [554, 0]
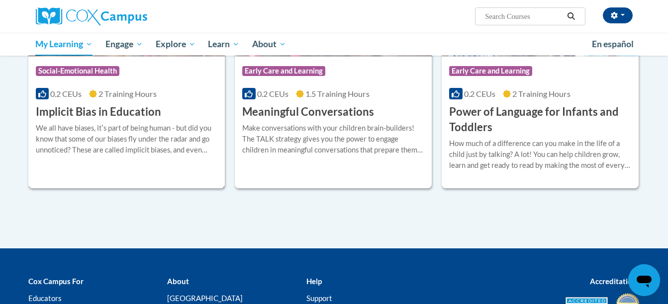
click at [115, 176] on div "Course Category: Social-Emotional Health 0.2 CEUs 2 Training Hours COURSE Impli…" at bounding box center [126, 72] width 197 height 234
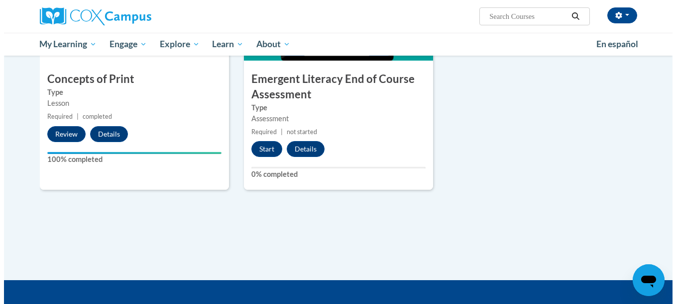
scroll to position [767, 0]
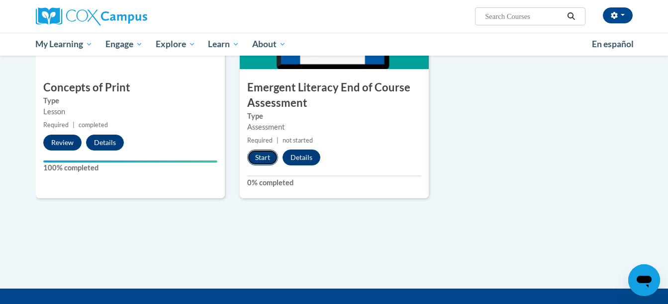
click at [257, 159] on button "Start" at bounding box center [262, 158] width 31 height 16
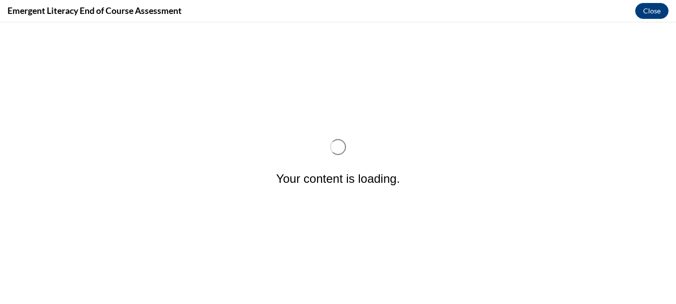
scroll to position [0, 0]
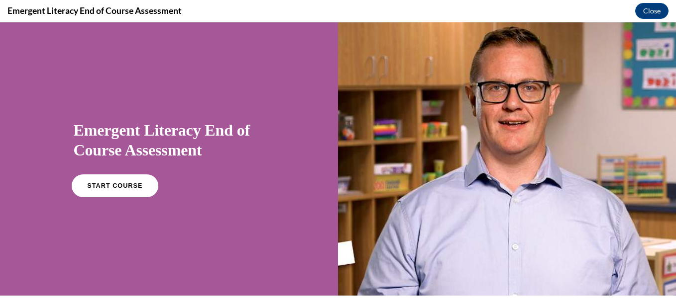
click at [89, 182] on link "START COURSE" at bounding box center [114, 186] width 87 height 23
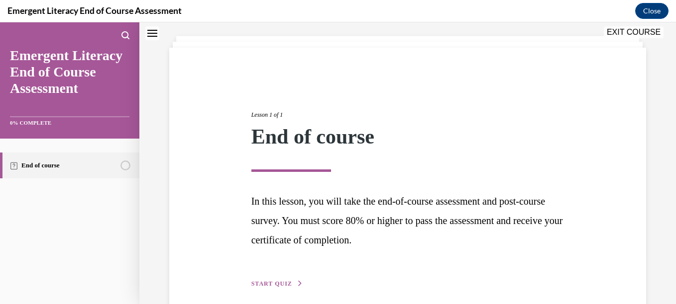
scroll to position [96, 0]
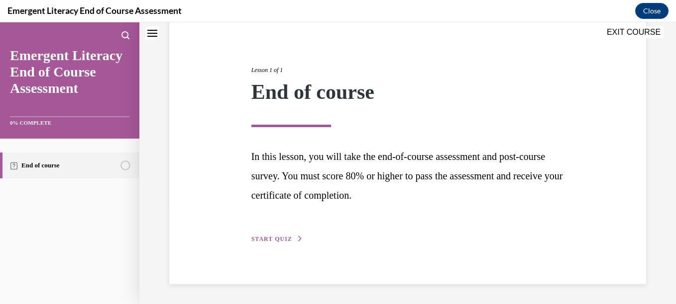
click at [267, 234] on div "Lesson 1 of 1 End of course In this lesson, you will take the end-of-course ass…" at bounding box center [408, 144] width 328 height 202
click at [269, 236] on button "START QUIZ" at bounding box center [277, 239] width 52 height 9
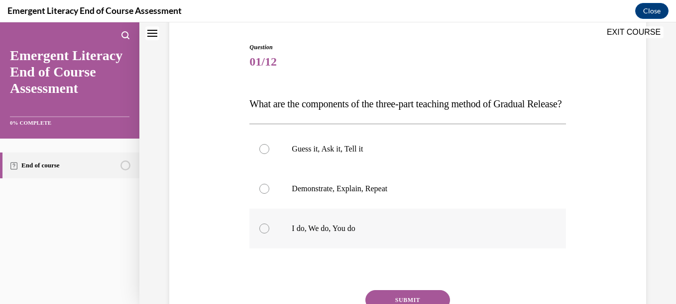
click at [296, 249] on label "I do, We do, You do" at bounding box center [407, 229] width 316 height 40
click at [269, 234] on input "I do, We do, You do" at bounding box center [264, 229] width 10 height 10
radio input "true"
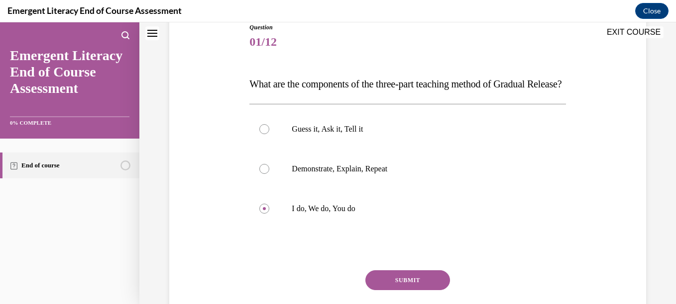
scroll to position [203, 0]
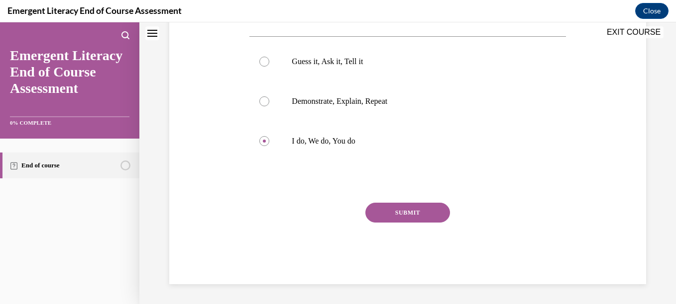
click at [407, 204] on button "SUBMIT" at bounding box center [407, 213] width 85 height 20
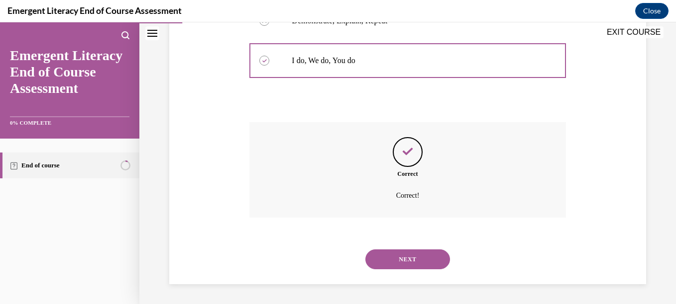
scroll to position [284, 0]
click at [433, 264] on button "NEXT" at bounding box center [407, 260] width 85 height 20
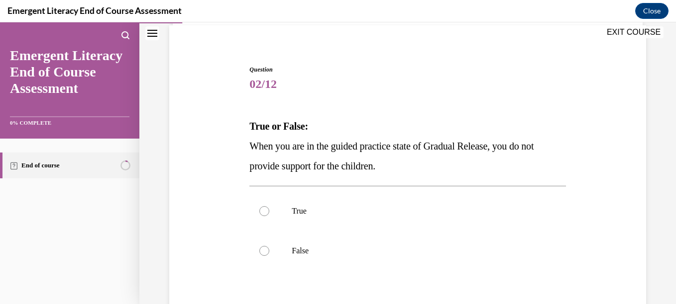
scroll to position [106, 0]
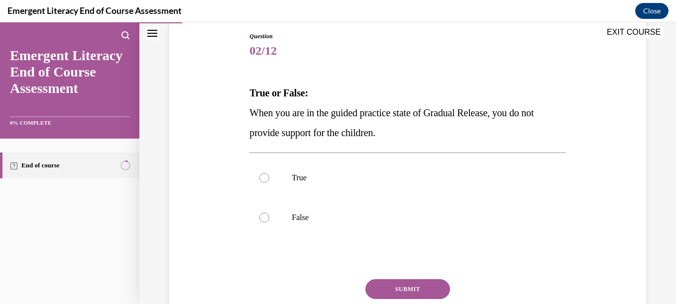
click at [401, 238] on div "True False" at bounding box center [407, 198] width 316 height 90
click at [374, 230] on label "False" at bounding box center [407, 218] width 316 height 40
click at [269, 223] on input "False" at bounding box center [264, 218] width 10 height 10
radio input "true"
click at [387, 286] on button "SUBMIT" at bounding box center [407, 290] width 85 height 20
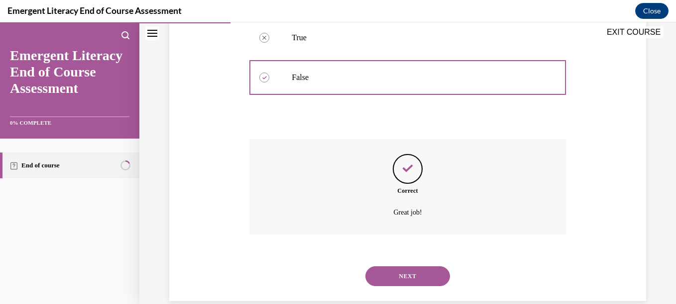
scroll to position [264, 0]
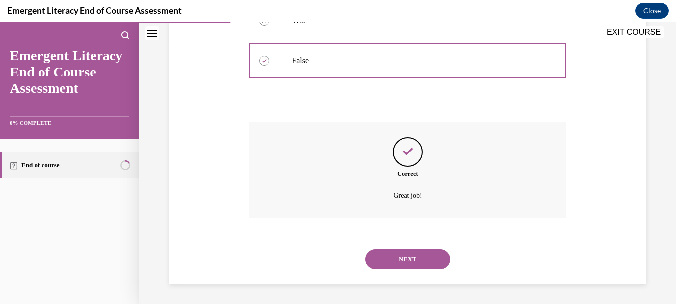
click at [416, 267] on button "NEXT" at bounding box center [407, 260] width 85 height 20
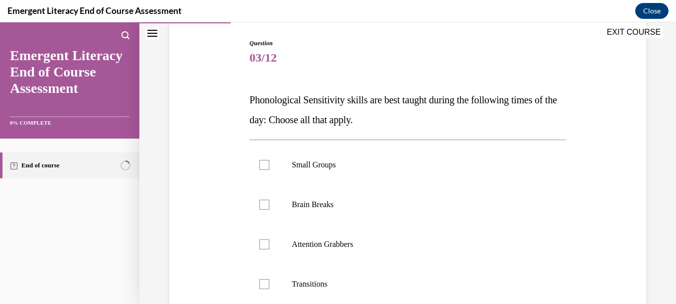
scroll to position [126, 0]
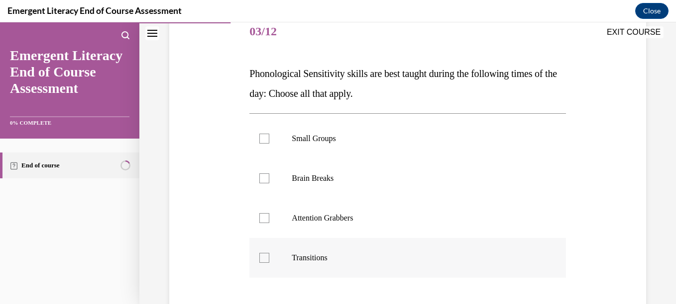
click at [361, 253] on p "Transitions" at bounding box center [416, 258] width 249 height 10
click at [269, 253] on input "Transitions" at bounding box center [264, 258] width 10 height 10
checkbox input "true"
click at [287, 135] on label "Small Groups" at bounding box center [407, 139] width 316 height 40
click at [269, 135] on input "Small Groups" at bounding box center [264, 139] width 10 height 10
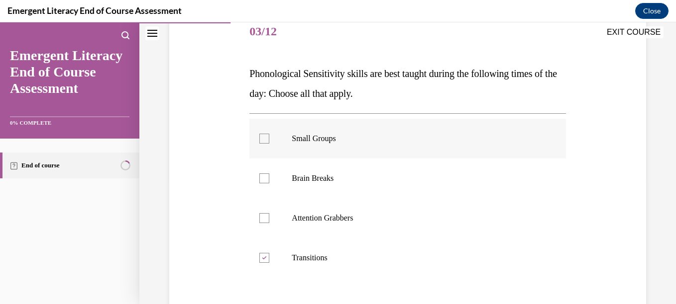
checkbox input "true"
click at [291, 173] on label "Brain Breaks" at bounding box center [407, 179] width 316 height 40
click at [269, 174] on input "Brain Breaks" at bounding box center [264, 179] width 10 height 10
checkbox input "true"
click at [304, 217] on p "Attention Grabbers" at bounding box center [416, 218] width 249 height 10
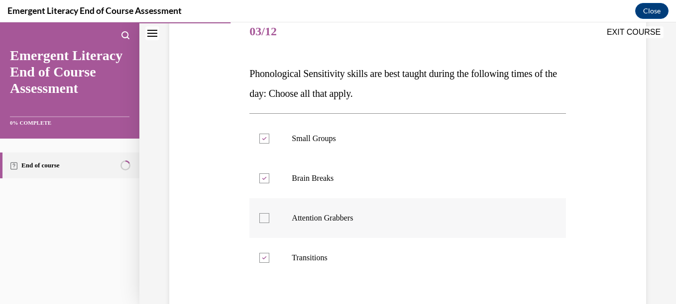
click at [269, 217] on input "Attention Grabbers" at bounding box center [264, 218] width 10 height 10
checkbox input "true"
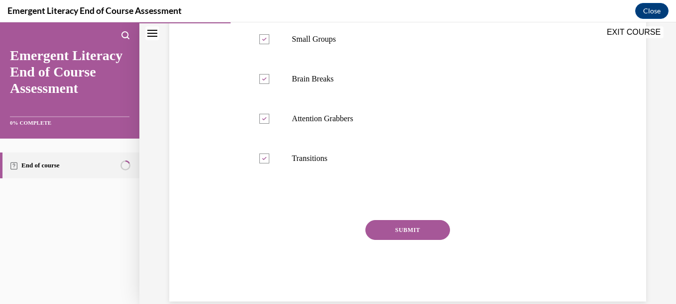
scroll to position [243, 0]
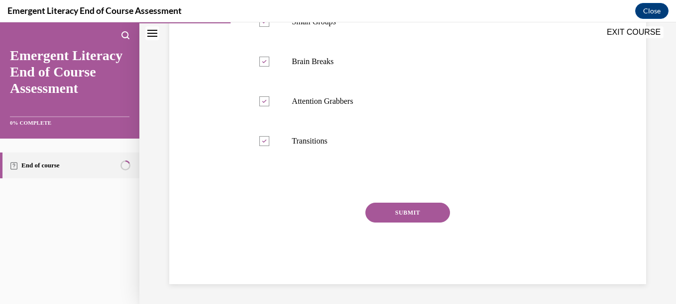
click at [429, 203] on button "SUBMIT" at bounding box center [407, 213] width 85 height 20
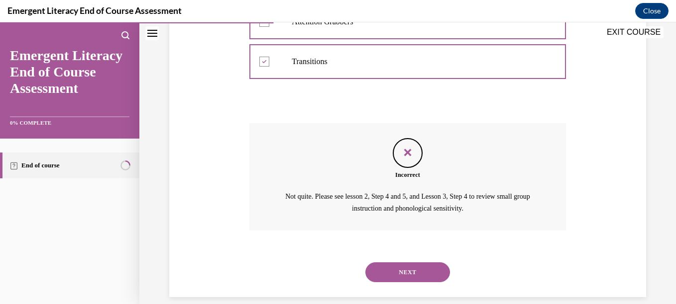
scroll to position [335, 0]
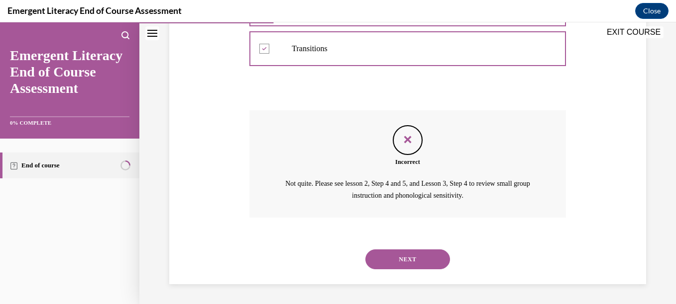
click at [382, 251] on button "NEXT" at bounding box center [407, 260] width 85 height 20
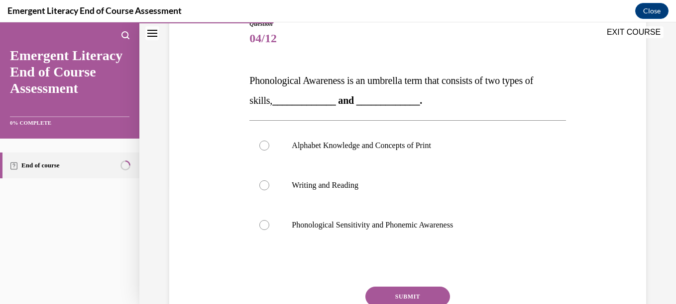
scroll to position [119, 0]
click at [306, 145] on p "Alphabet Knowledge and Concepts of Print" at bounding box center [416, 145] width 249 height 10
click at [269, 145] on input "Alphabet Knowledge and Concepts of Print" at bounding box center [264, 145] width 10 height 10
radio input "true"
click at [423, 288] on button "SUBMIT" at bounding box center [407, 297] width 85 height 20
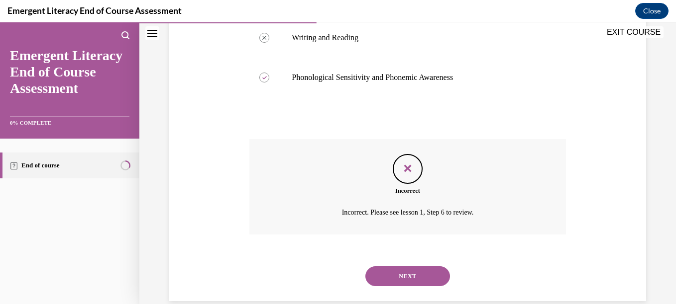
scroll to position [284, 0]
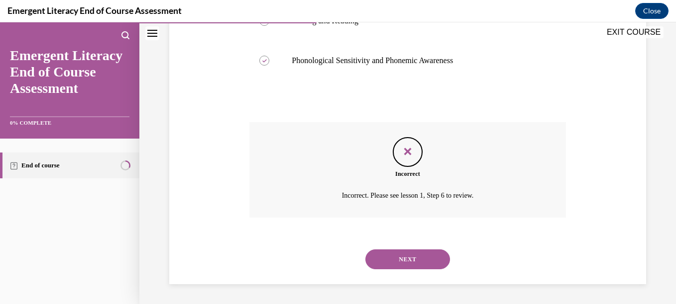
click at [403, 260] on button "NEXT" at bounding box center [407, 260] width 85 height 20
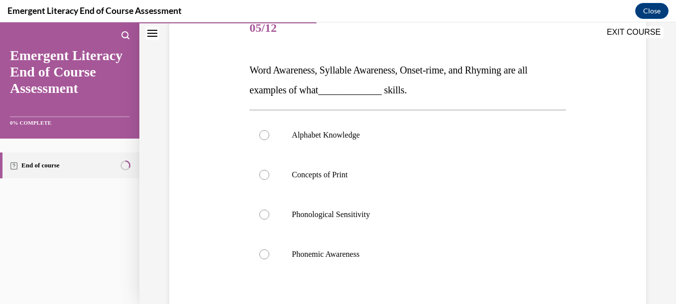
scroll to position [133, 0]
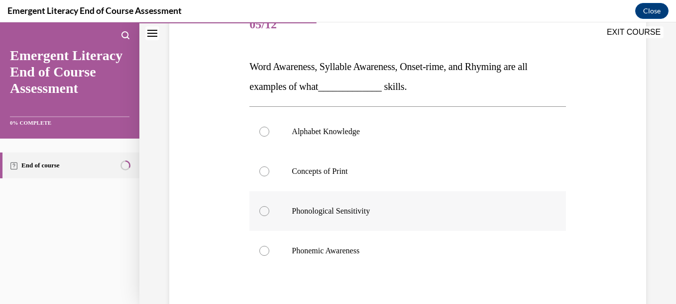
click at [381, 201] on label "Phonological Sensitivity" at bounding box center [407, 212] width 316 height 40
click at [269, 206] on input "Phonological Sensitivity" at bounding box center [264, 211] width 10 height 10
radio input "true"
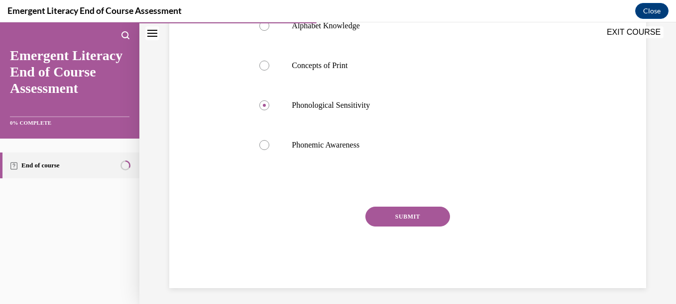
scroll to position [243, 0]
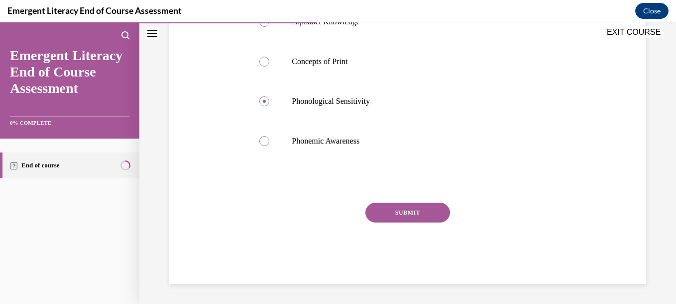
click at [429, 219] on button "SUBMIT" at bounding box center [407, 213] width 85 height 20
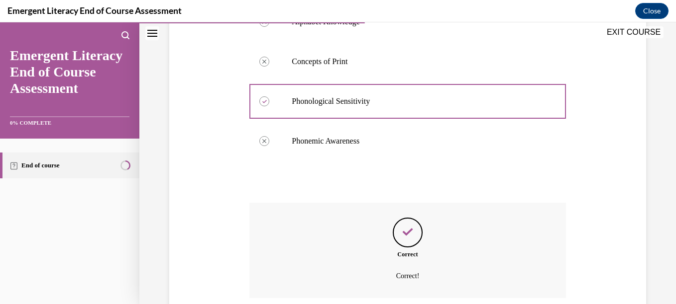
scroll to position [323, 0]
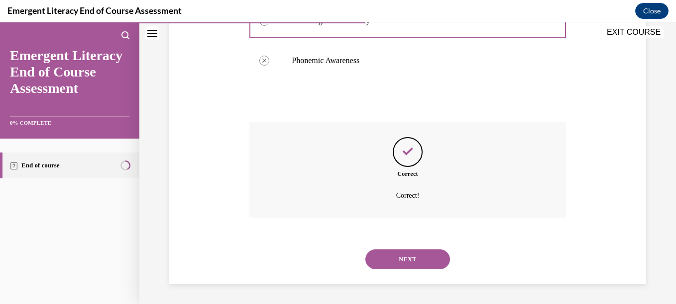
click at [412, 252] on button "NEXT" at bounding box center [407, 260] width 85 height 20
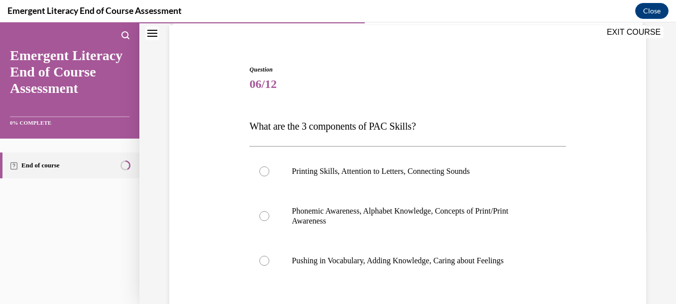
scroll to position [93, 0]
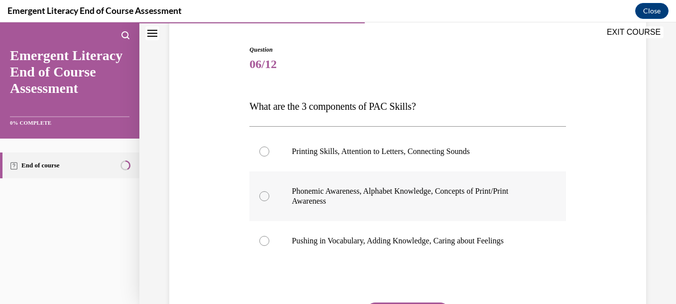
click at [274, 199] on label "Phonemic Awareness, Alphabet Knowledge, Concepts of Print/Print Awareness" at bounding box center [407, 197] width 316 height 50
click at [269, 199] on input "Phonemic Awareness, Alphabet Knowledge, Concepts of Print/Print Awareness" at bounding box center [264, 197] width 10 height 10
radio input "true"
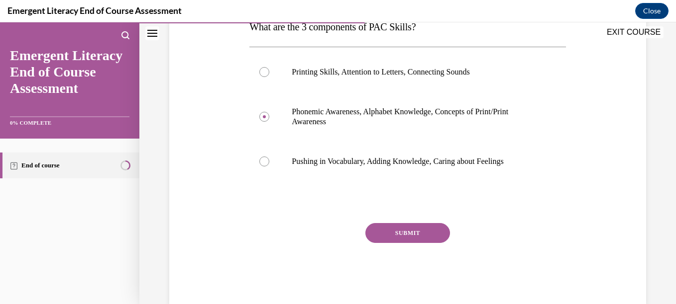
scroll to position [193, 0]
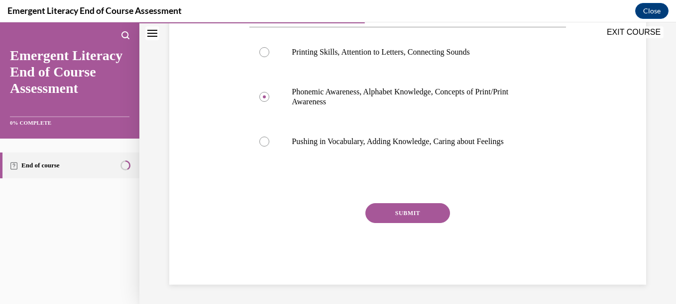
click at [423, 206] on button "SUBMIT" at bounding box center [407, 213] width 85 height 20
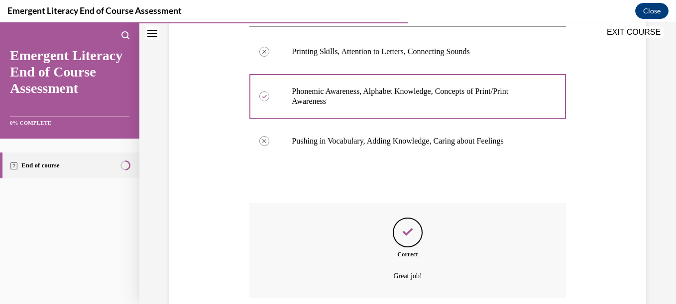
scroll to position [274, 0]
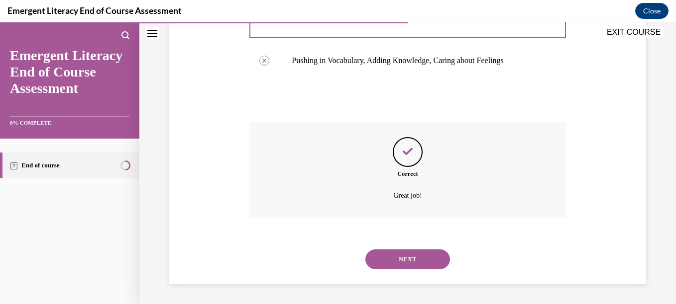
click at [411, 253] on button "NEXT" at bounding box center [407, 260] width 85 height 20
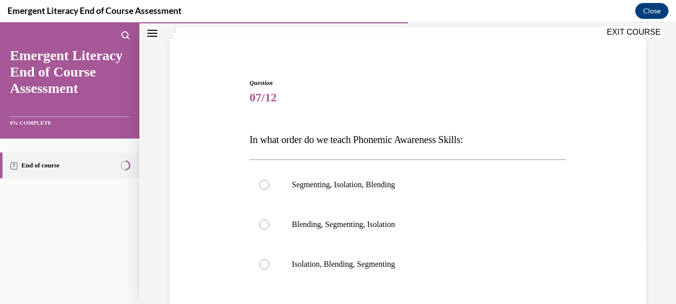
scroll to position [106, 0]
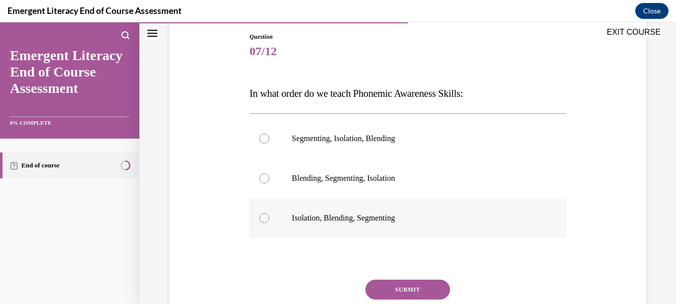
click at [368, 220] on p "Isolation, Blending, Segmenting" at bounding box center [416, 218] width 249 height 10
click at [269, 220] on input "Isolation, Blending, Segmenting" at bounding box center [264, 218] width 10 height 10
radio input "true"
click at [392, 292] on button "SUBMIT" at bounding box center [407, 290] width 85 height 20
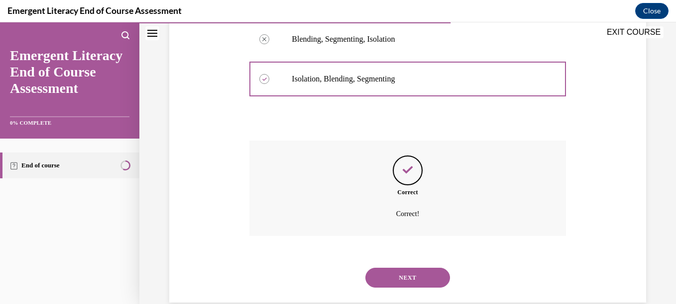
scroll to position [264, 0]
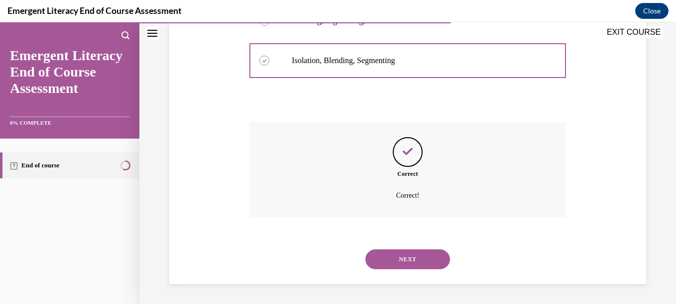
click at [401, 269] on button "NEXT" at bounding box center [407, 260] width 85 height 20
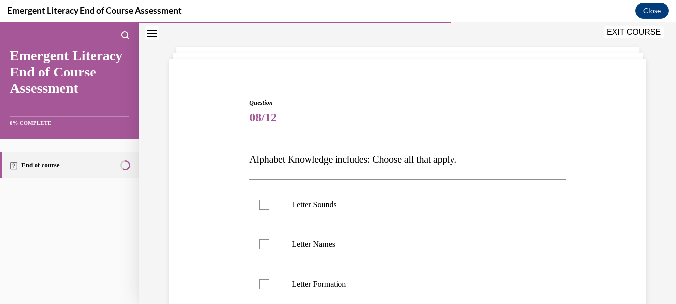
scroll to position [100, 0]
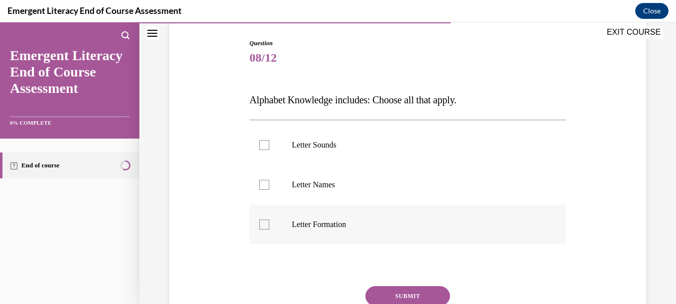
click at [296, 222] on p "Letter Formation" at bounding box center [416, 225] width 249 height 10
click at [269, 222] on input "Letter Formation" at bounding box center [264, 225] width 10 height 10
checkbox input "true"
click at [297, 182] on p "Letter Names" at bounding box center [416, 185] width 249 height 10
click at [269, 182] on input "Letter Names" at bounding box center [264, 185] width 10 height 10
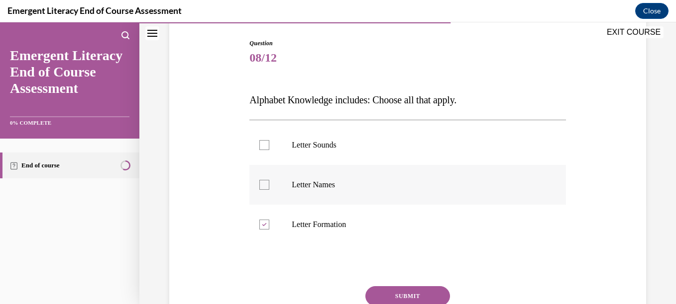
checkbox input "true"
click at [311, 142] on p "Letter Sounds" at bounding box center [416, 145] width 249 height 10
click at [269, 142] on input "Letter Sounds" at bounding box center [264, 145] width 10 height 10
checkbox input "true"
click at [393, 292] on button "SUBMIT" at bounding box center [407, 297] width 85 height 20
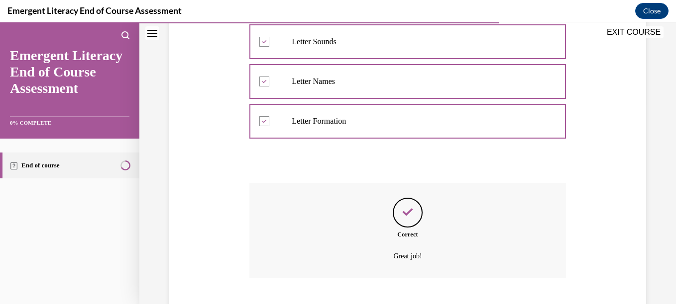
scroll to position [264, 0]
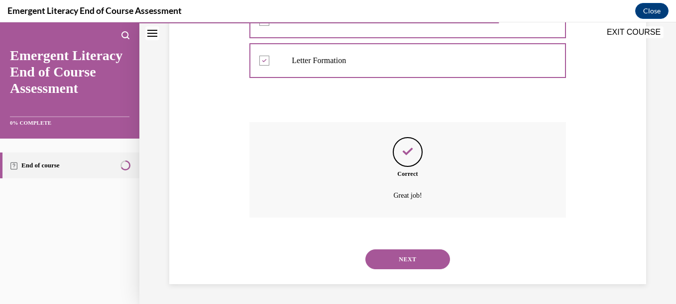
click at [407, 260] on button "NEXT" at bounding box center [407, 260] width 85 height 20
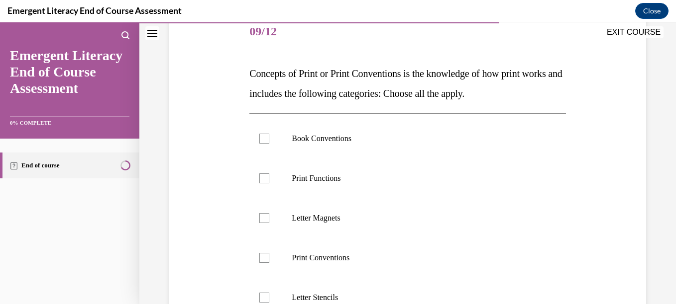
scroll to position [146, 0]
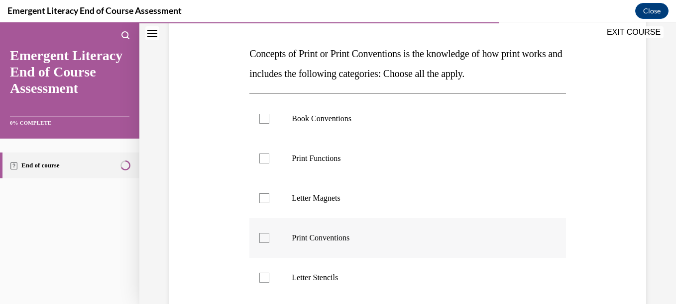
click at [374, 238] on p "Print Conventions" at bounding box center [416, 238] width 249 height 10
click at [269, 238] on input "Print Conventions" at bounding box center [264, 238] width 10 height 10
checkbox input "true"
click at [338, 122] on p "Book Conventions" at bounding box center [416, 119] width 249 height 10
click at [269, 122] on input "Book Conventions" at bounding box center [264, 119] width 10 height 10
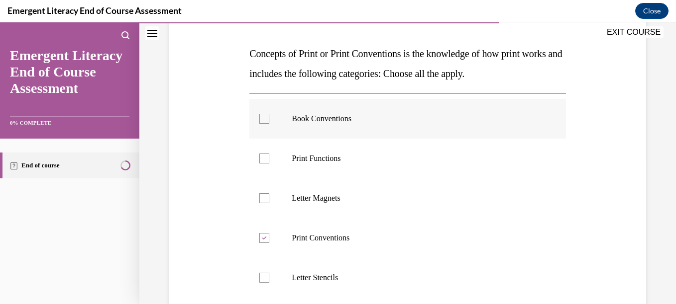
checkbox input "true"
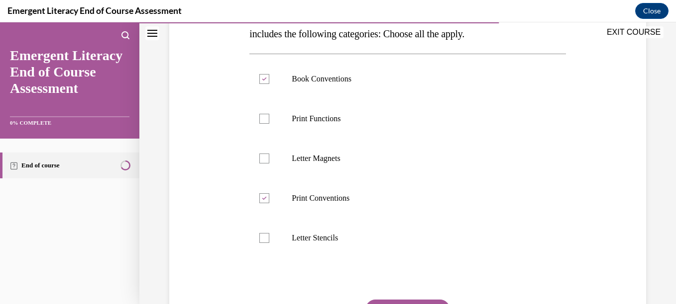
scroll to position [259, 0]
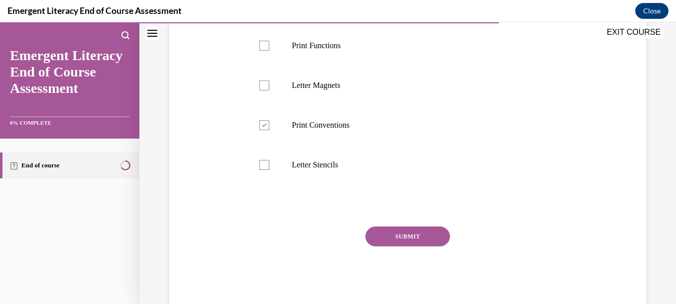
click at [380, 234] on button "SUBMIT" at bounding box center [407, 237] width 85 height 20
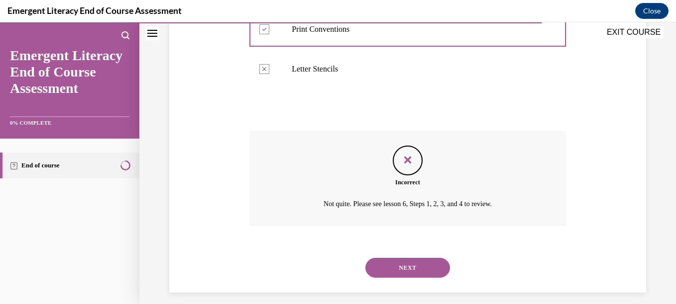
scroll to position [357, 0]
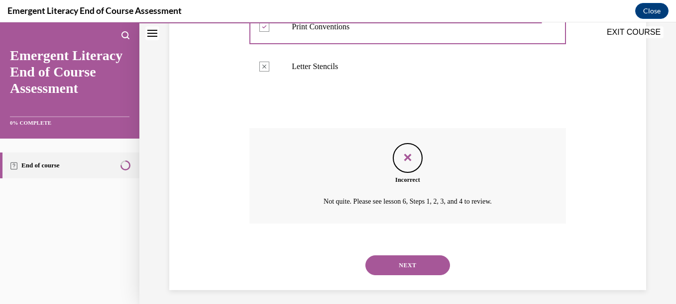
click at [389, 263] on button "NEXT" at bounding box center [407, 266] width 85 height 20
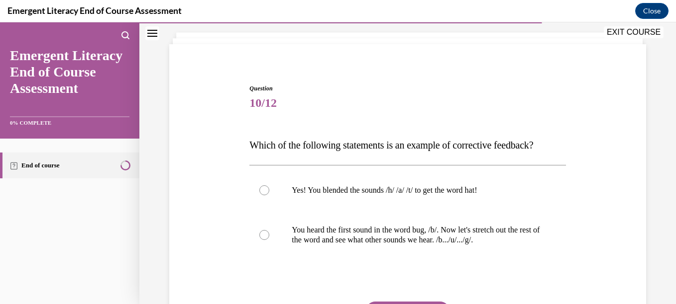
scroll to position [58, 0]
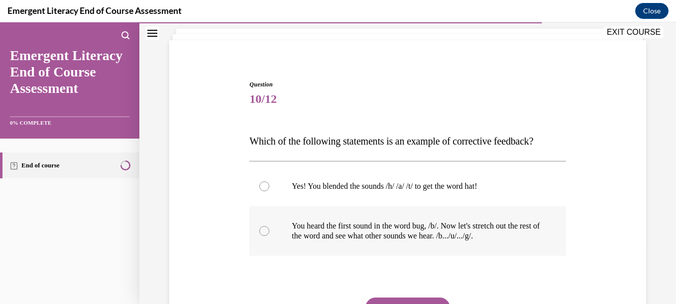
click at [464, 236] on p "You heard the first sound in the word bug, /b/. Now let's stretch out the rest …" at bounding box center [416, 231] width 249 height 20
click at [269, 236] on input "You heard the first sound in the word bug, /b/. Now let's stretch out the rest …" at bounding box center [264, 231] width 10 height 10
radio input "true"
click at [407, 300] on button "SUBMIT" at bounding box center [407, 308] width 85 height 20
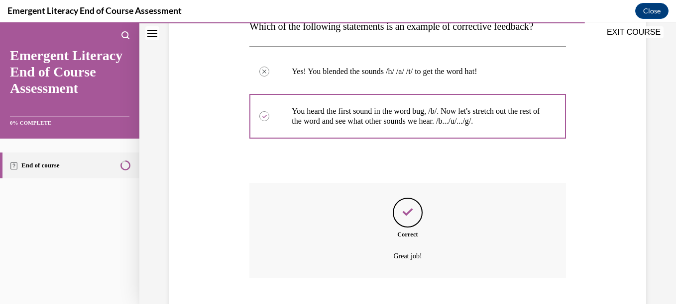
scroll to position [234, 0]
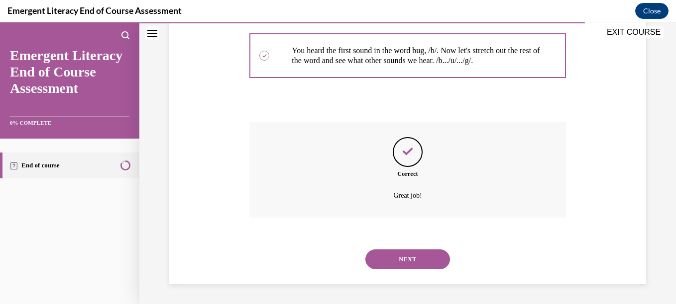
click at [416, 260] on button "NEXT" at bounding box center [407, 260] width 85 height 20
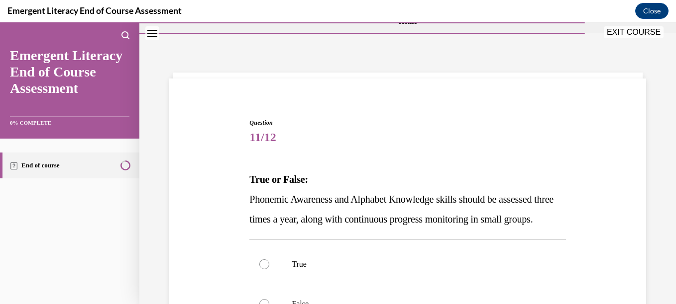
scroll to position [80, 0]
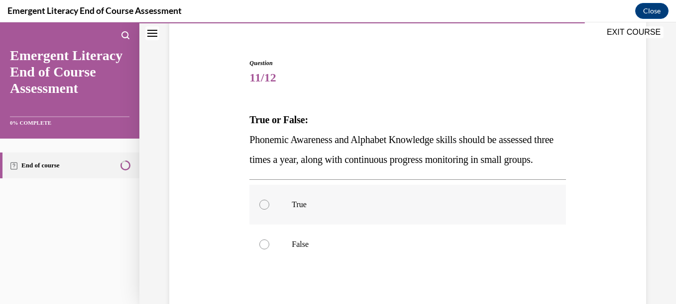
click at [296, 218] on label "True" at bounding box center [407, 205] width 316 height 40
click at [269, 210] on input "True" at bounding box center [264, 205] width 10 height 10
radio input "true"
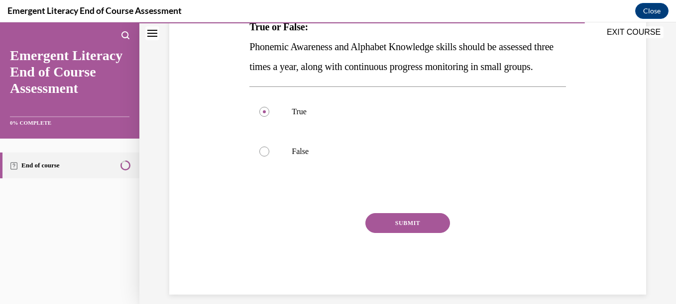
scroll to position [199, 0]
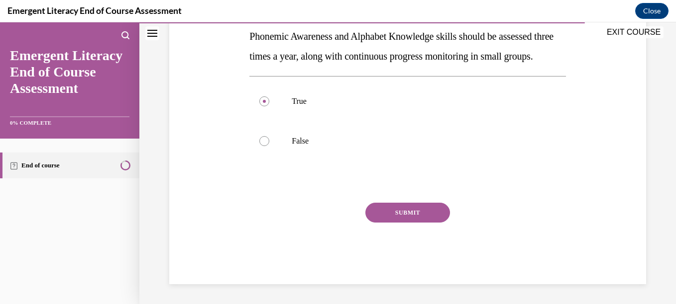
click at [441, 218] on button "SUBMIT" at bounding box center [407, 213] width 85 height 20
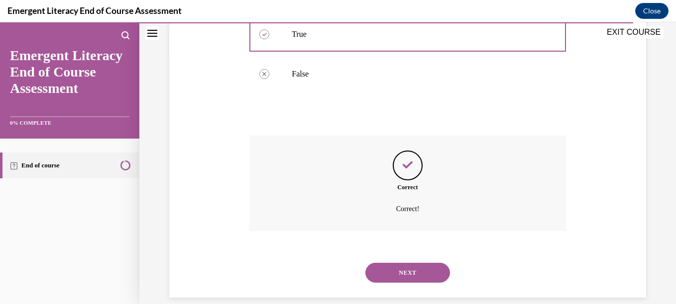
scroll to position [284, 0]
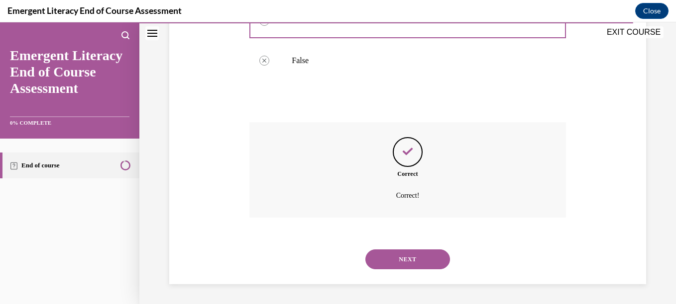
click at [417, 250] on button "NEXT" at bounding box center [407, 260] width 85 height 20
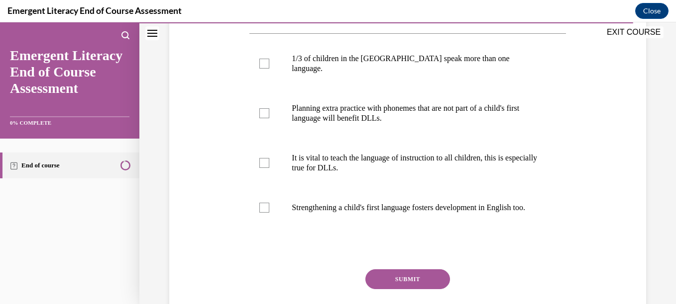
scroll to position [193, 0]
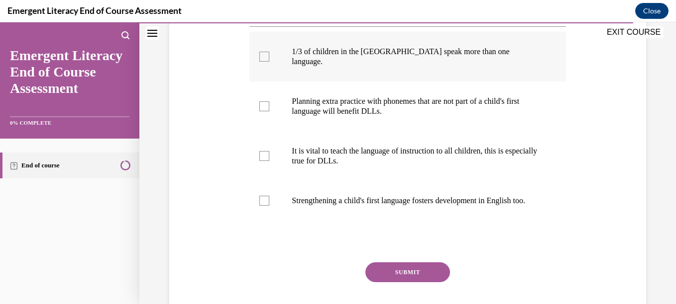
click at [268, 77] on label "1/3 of children in the US speak more than one language." at bounding box center [407, 57] width 316 height 50
click at [268, 62] on input "1/3 of children in the US speak more than one language." at bounding box center [264, 57] width 10 height 10
click at [386, 66] on label "1/3 of children in the US speak more than one language." at bounding box center [407, 57] width 316 height 50
click at [269, 62] on input "1/3 of children in the US speak more than one language." at bounding box center [264, 57] width 10 height 10
checkbox input "false"
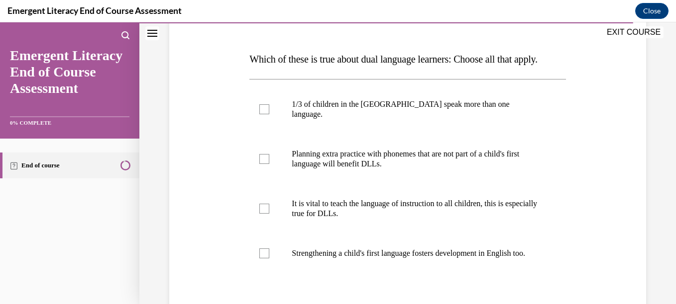
scroll to position [160, 0]
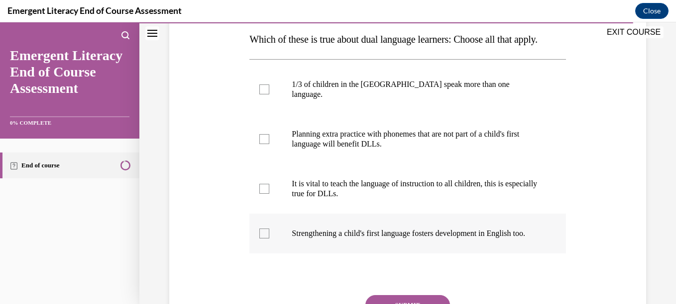
drag, startPoint x: 421, startPoint y: 249, endPoint x: 260, endPoint y: 248, distance: 160.7
click at [260, 239] on div at bounding box center [264, 234] width 10 height 10
click at [260, 239] on input "Strengthening a child's first language fosters development in English too." at bounding box center [264, 234] width 10 height 10
checkbox input "true"
click at [299, 191] on p "It is vital to teach the language of instruction to all children, this is espec…" at bounding box center [416, 189] width 249 height 20
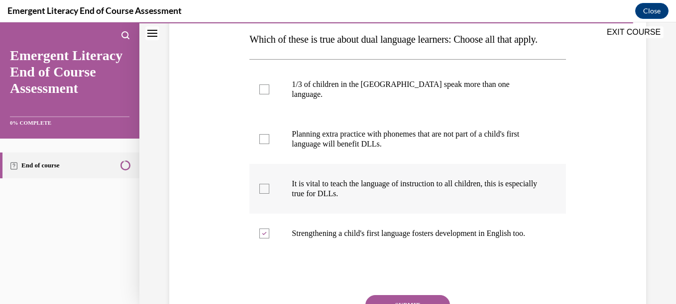
click at [269, 191] on input "It is vital to teach the language of instruction to all children, this is espec…" at bounding box center [264, 189] width 10 height 10
checkbox input "true"
click at [667, 298] on div "Question 12/12 Which of these is true about dual language learners: Choose all …" at bounding box center [407, 146] width 536 height 504
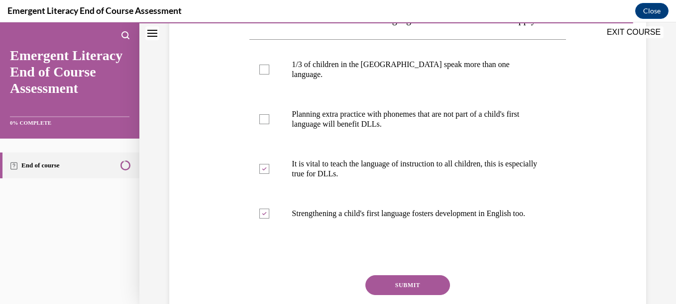
scroll to position [273, 0]
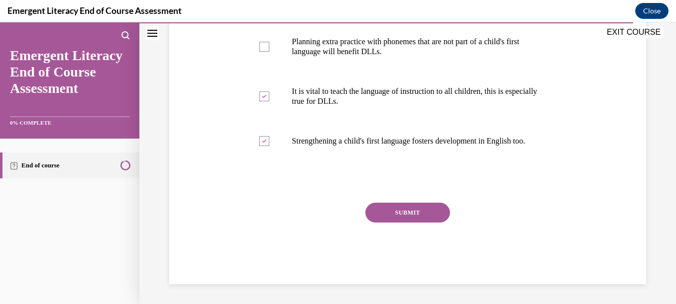
click at [413, 208] on button "SUBMIT" at bounding box center [407, 213] width 85 height 20
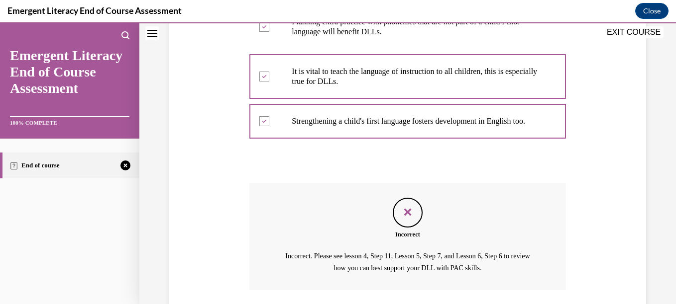
scroll to position [365, 0]
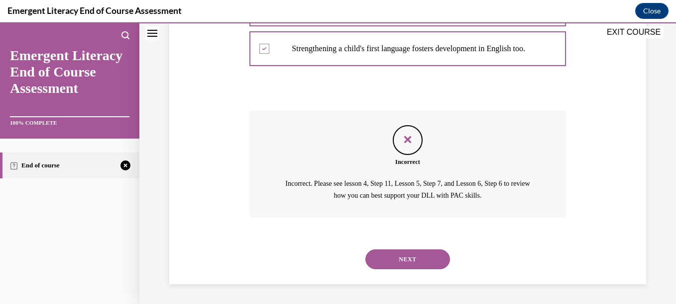
click at [396, 254] on button "NEXT" at bounding box center [407, 260] width 85 height 20
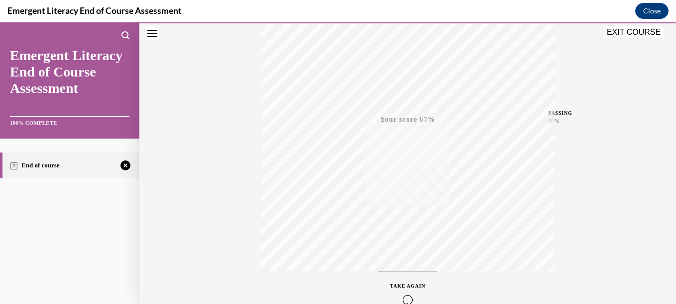
scroll to position [228, 0]
click at [396, 254] on button "TAKE AGAIN" at bounding box center [407, 237] width 59 height 45
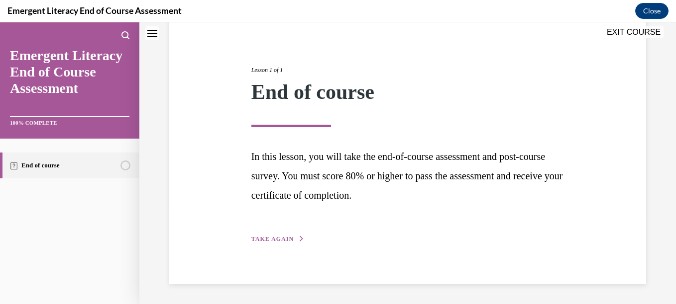
scroll to position [96, 0]
click at [286, 237] on span "TAKE AGAIN" at bounding box center [272, 239] width 42 height 7
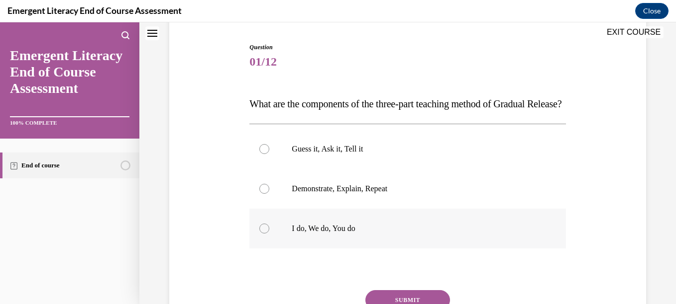
click at [286, 249] on label "I do, We do, You do" at bounding box center [407, 229] width 316 height 40
click at [269, 234] on input "I do, We do, You do" at bounding box center [264, 229] width 10 height 10
radio input "true"
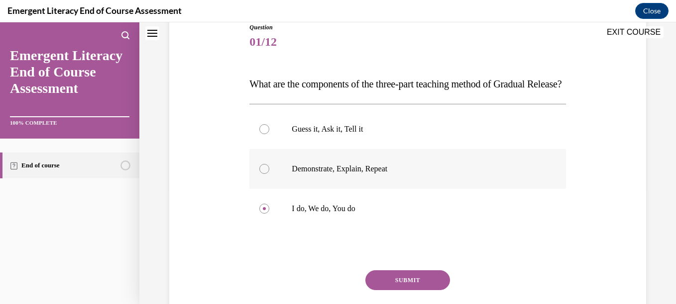
click at [414, 189] on label "Demonstrate, Explain, Repeat" at bounding box center [407, 169] width 316 height 40
click at [269, 174] on input "Demonstrate, Explain, Repeat" at bounding box center [264, 169] width 10 height 10
radio input "true"
click at [414, 291] on button "SUBMIT" at bounding box center [407, 281] width 85 height 20
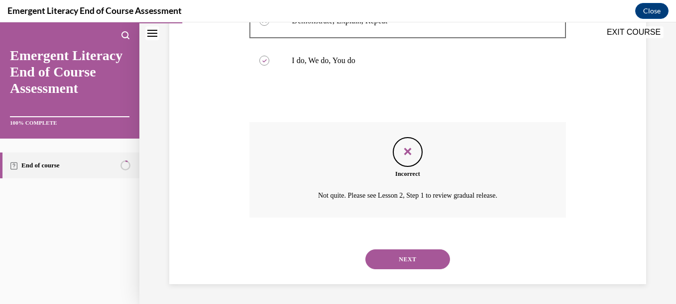
scroll to position [284, 0]
click at [379, 258] on button "NEXT" at bounding box center [407, 260] width 85 height 20
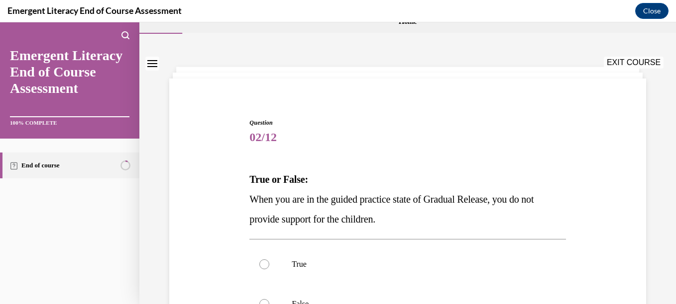
scroll to position [113, 0]
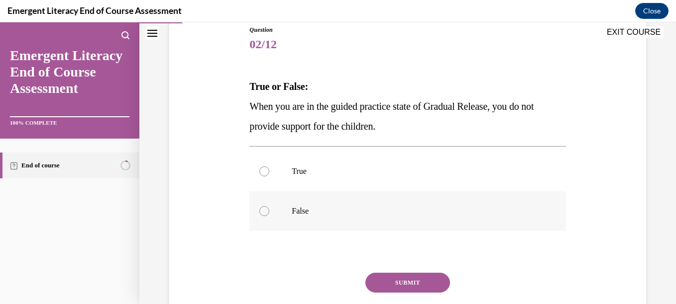
click at [325, 215] on p "False" at bounding box center [416, 211] width 249 height 10
click at [269, 215] on input "False" at bounding box center [264, 211] width 10 height 10
radio input "true"
click at [400, 279] on button "SUBMIT" at bounding box center [407, 283] width 85 height 20
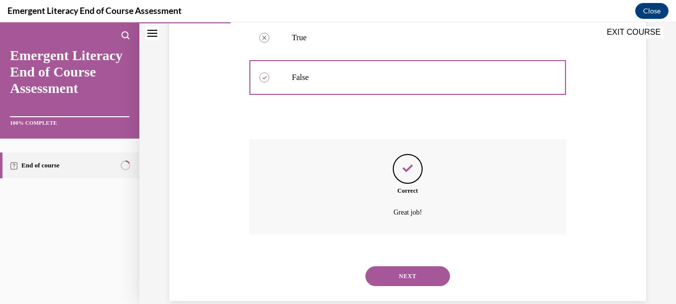
scroll to position [264, 0]
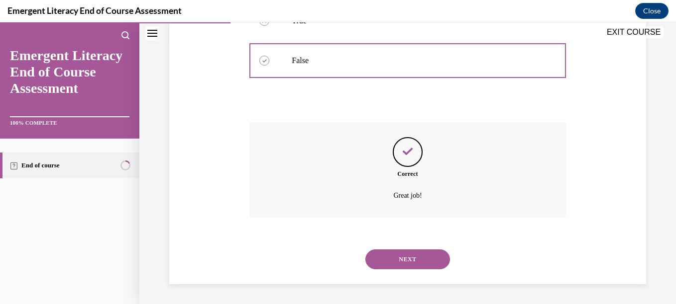
click at [399, 273] on div "NEXT" at bounding box center [407, 260] width 316 height 40
click at [403, 261] on button "NEXT" at bounding box center [407, 260] width 85 height 20
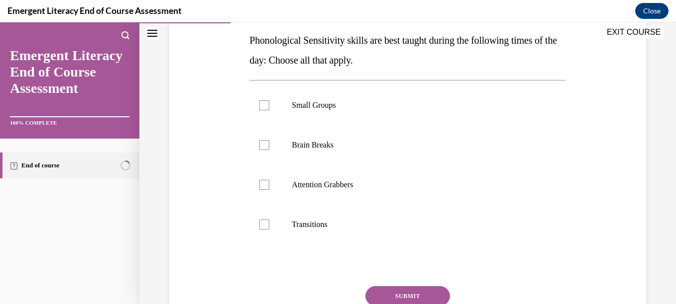
scroll to position [166, 0]
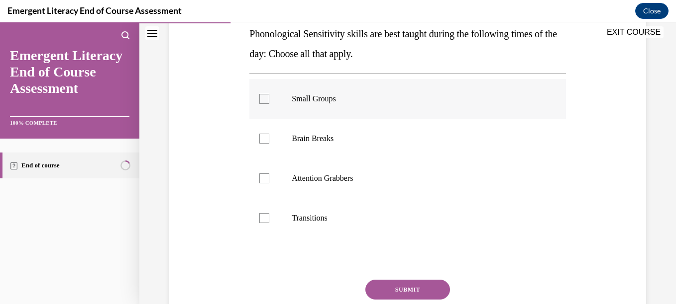
click at [329, 104] on label "Small Groups" at bounding box center [407, 99] width 316 height 40
click at [269, 104] on input "Small Groups" at bounding box center [264, 99] width 10 height 10
checkbox input "true"
click at [283, 219] on label "Transitions" at bounding box center [407, 219] width 316 height 40
click at [269, 219] on input "Transitions" at bounding box center [264, 218] width 10 height 10
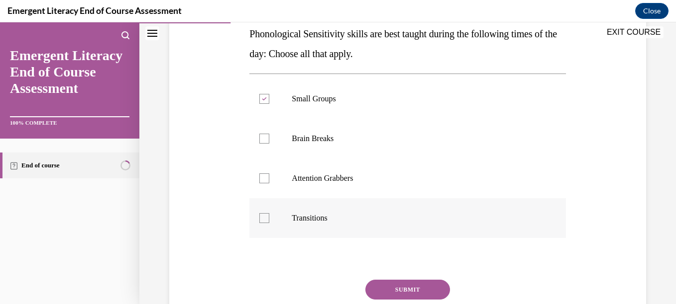
checkbox input "true"
click at [413, 287] on button "SUBMIT" at bounding box center [407, 290] width 85 height 20
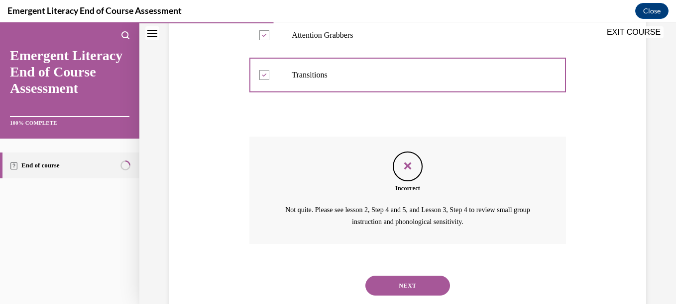
scroll to position [335, 0]
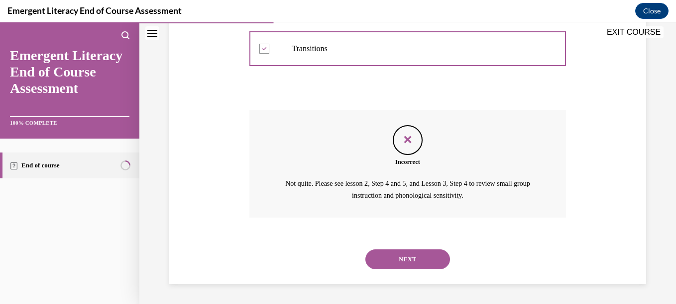
click at [397, 257] on button "NEXT" at bounding box center [407, 260] width 85 height 20
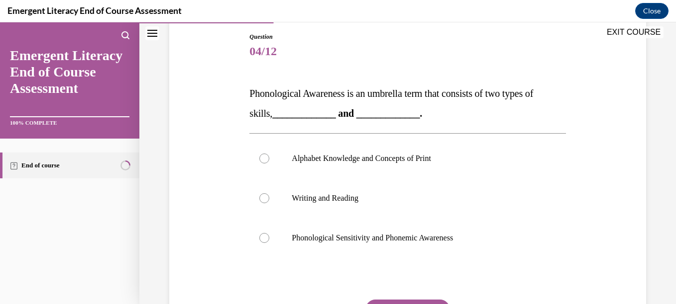
scroll to position [146, 0]
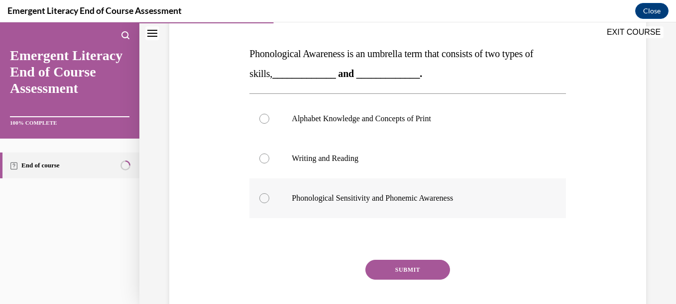
click at [429, 201] on p "Phonological Sensitivity and Phonemic Awareness" at bounding box center [416, 199] width 249 height 10
click at [269, 201] on input "Phonological Sensitivity and Phonemic Awareness" at bounding box center [264, 199] width 10 height 10
radio input "true"
click at [401, 265] on button "SUBMIT" at bounding box center [407, 270] width 85 height 20
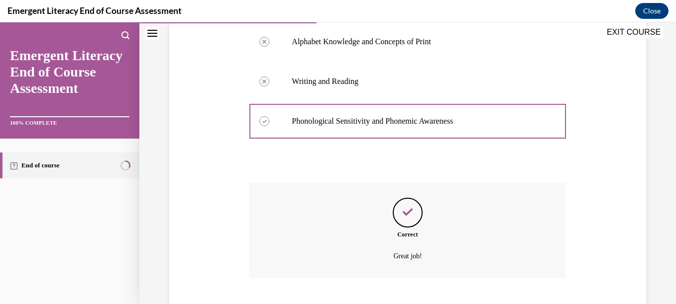
scroll to position [284, 0]
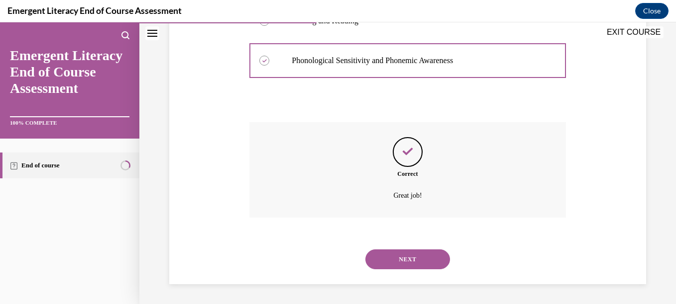
click at [401, 265] on button "NEXT" at bounding box center [407, 260] width 85 height 20
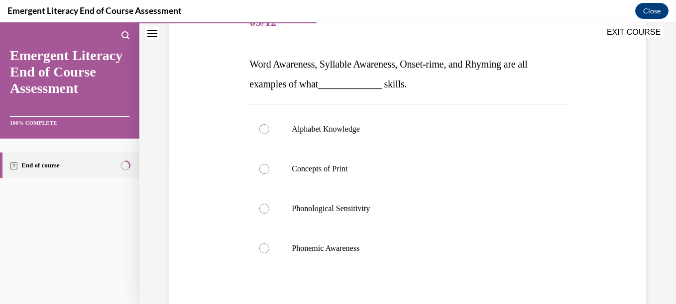
scroll to position [139, 0]
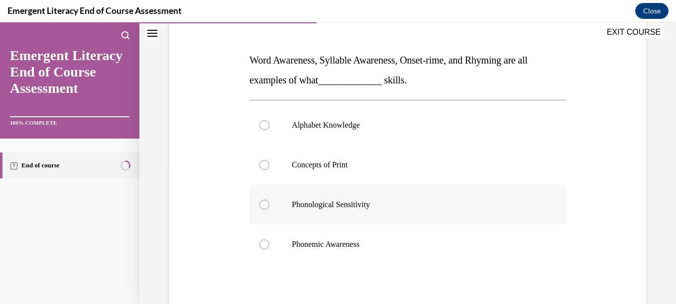
click at [417, 193] on label "Phonological Sensitivity" at bounding box center [407, 205] width 316 height 40
click at [269, 200] on input "Phonological Sensitivity" at bounding box center [264, 205] width 10 height 10
radio input "true"
click at [443, 251] on label "Phonemic Awareness" at bounding box center [407, 245] width 316 height 40
click at [269, 250] on input "Phonemic Awareness" at bounding box center [264, 245] width 10 height 10
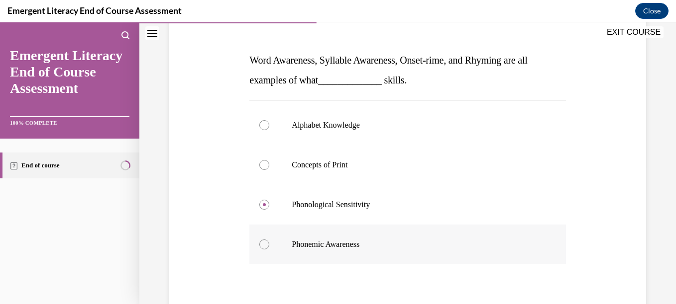
radio input "true"
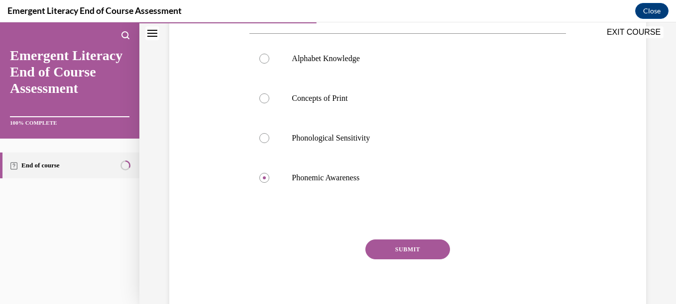
scroll to position [212, 0]
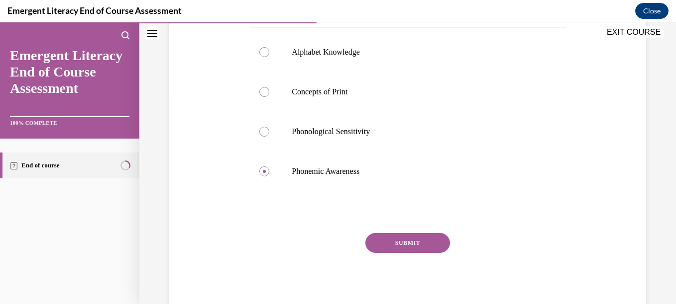
click at [422, 238] on button "SUBMIT" at bounding box center [407, 243] width 85 height 20
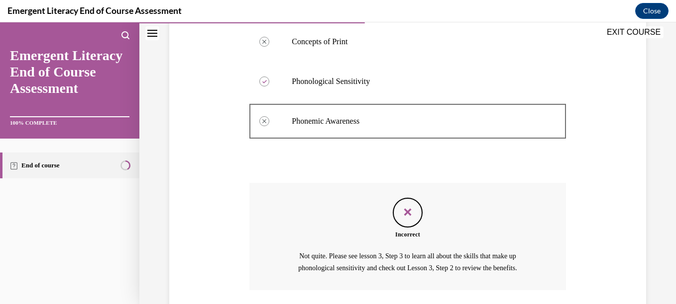
scroll to position [335, 0]
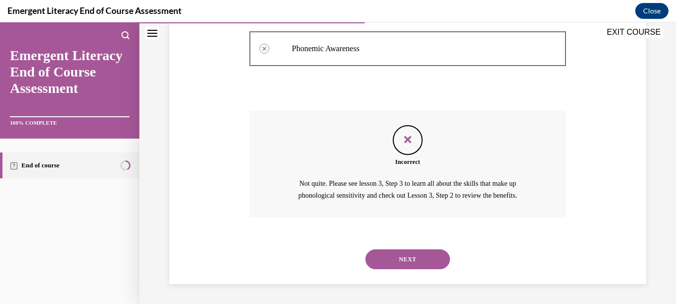
click at [422, 238] on button "SUBMIT" at bounding box center [407, 243] width 85 height 20
click at [435, 250] on button "NEXT" at bounding box center [407, 260] width 85 height 20
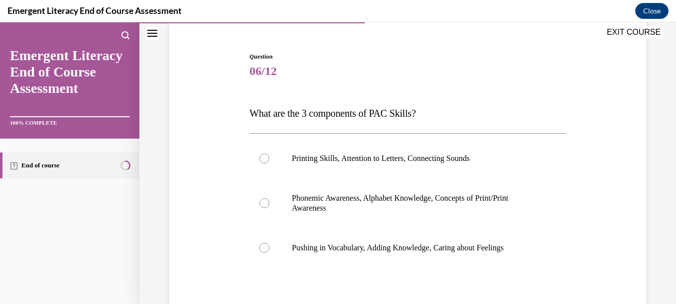
scroll to position [106, 0]
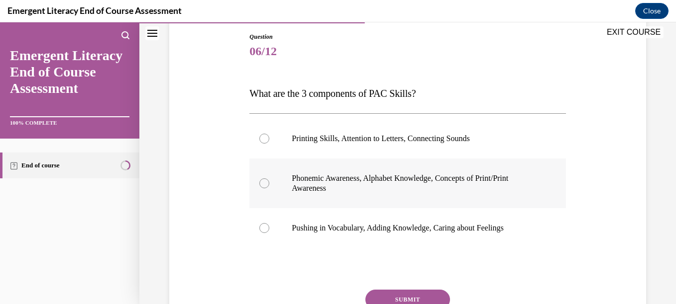
click at [484, 199] on label "Phonemic Awareness, Alphabet Knowledge, Concepts of Print/Print Awareness" at bounding box center [407, 184] width 316 height 50
click at [269, 189] on input "Phonemic Awareness, Alphabet Knowledge, Concepts of Print/Print Awareness" at bounding box center [264, 184] width 10 height 10
radio input "true"
click at [430, 293] on button "SUBMIT" at bounding box center [407, 300] width 85 height 20
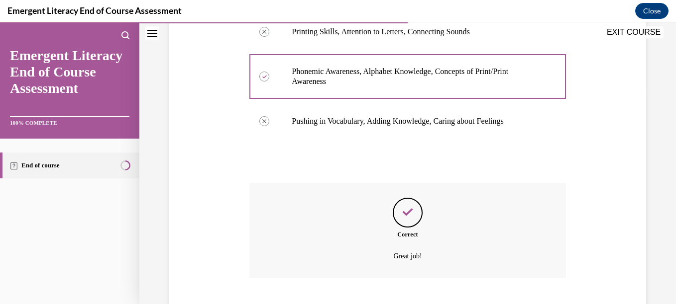
scroll to position [274, 0]
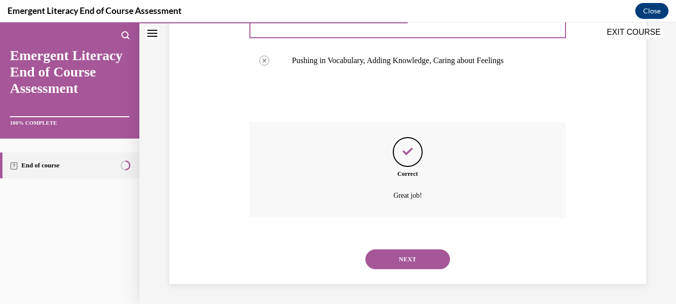
click at [416, 251] on button "NEXT" at bounding box center [407, 260] width 85 height 20
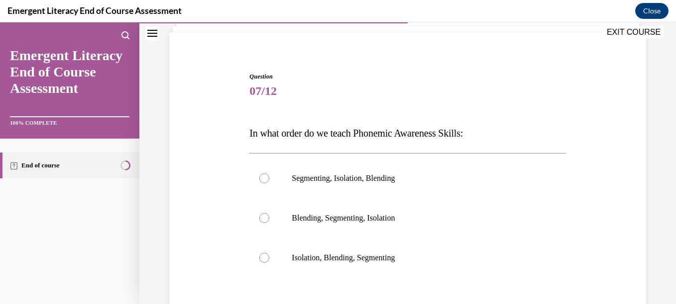
scroll to position [112, 0]
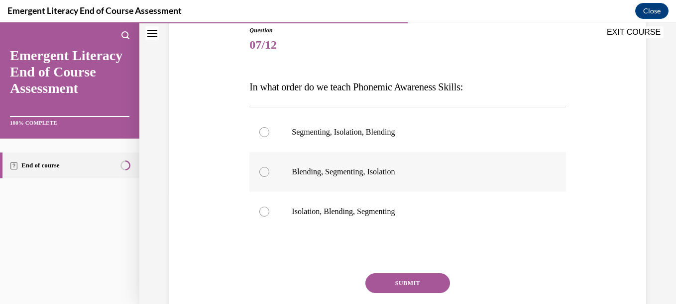
click at [371, 186] on label "Blending, Segmenting, Isolation" at bounding box center [407, 172] width 316 height 40
click at [269, 177] on input "Blending, Segmenting, Isolation" at bounding box center [264, 172] width 10 height 10
radio input "true"
click at [396, 282] on button "SUBMIT" at bounding box center [407, 284] width 85 height 20
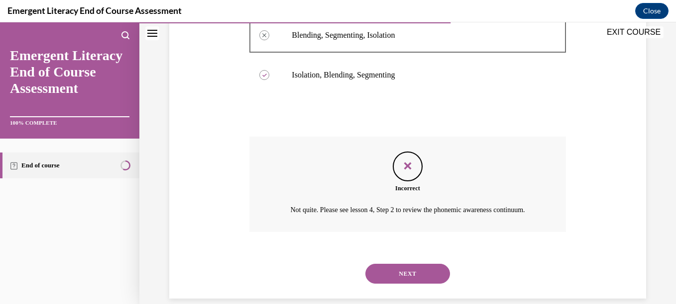
scroll to position [276, 0]
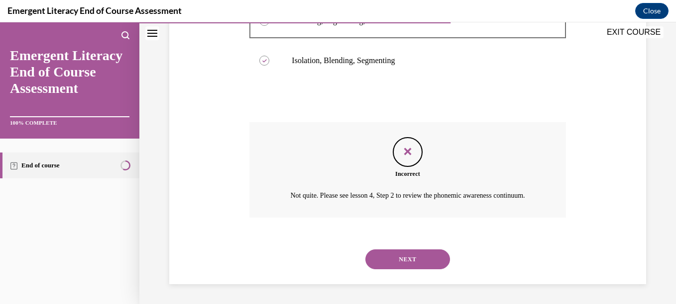
click at [401, 263] on button "NEXT" at bounding box center [407, 260] width 85 height 20
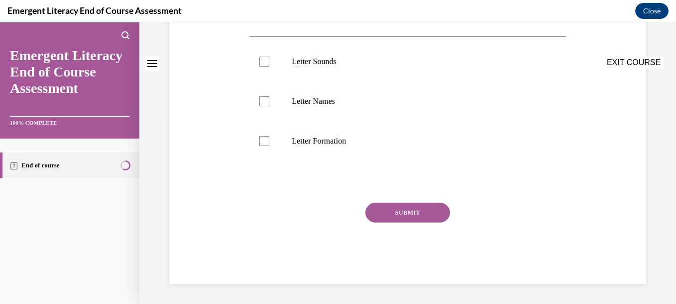
scroll to position [0, 0]
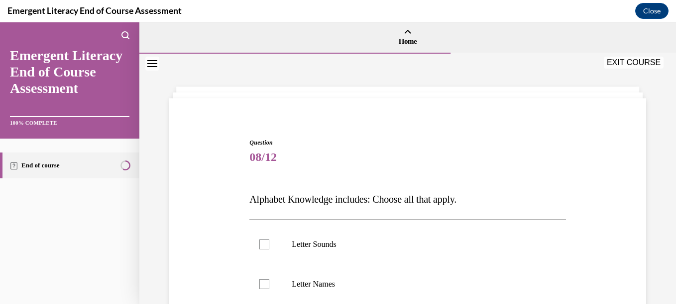
click at [668, 302] on div "Question 08/12 Alphabet Knowledge includes: Choose all that apply. Letter Sound…" at bounding box center [407, 271] width 536 height 434
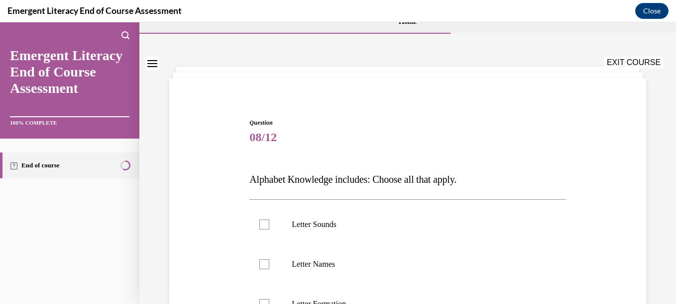
scroll to position [100, 0]
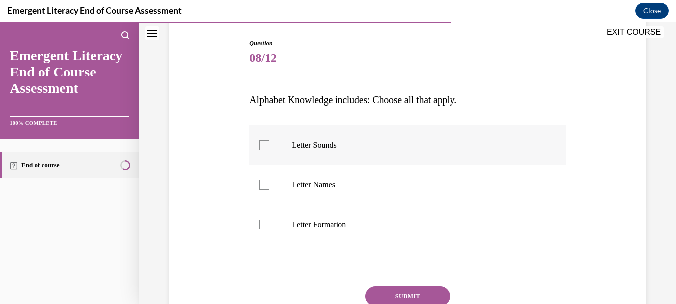
click at [269, 140] on label "Letter Sounds" at bounding box center [407, 145] width 316 height 40
click at [269, 140] on input "Letter Sounds" at bounding box center [264, 145] width 10 height 10
checkbox input "true"
click at [278, 172] on label "Letter Names" at bounding box center [407, 185] width 316 height 40
click at [269, 180] on input "Letter Names" at bounding box center [264, 185] width 10 height 10
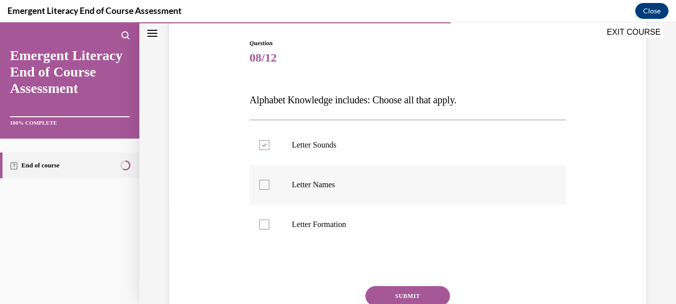
checkbox input "true"
click at [272, 224] on label "Letter Formation" at bounding box center [407, 225] width 316 height 40
click at [269, 224] on input "Letter Formation" at bounding box center [264, 225] width 10 height 10
checkbox input "true"
click at [390, 285] on div "Question 08/12 Alphabet Knowledge includes: Choose all that apply. Letter Sound…" at bounding box center [407, 203] width 316 height 329
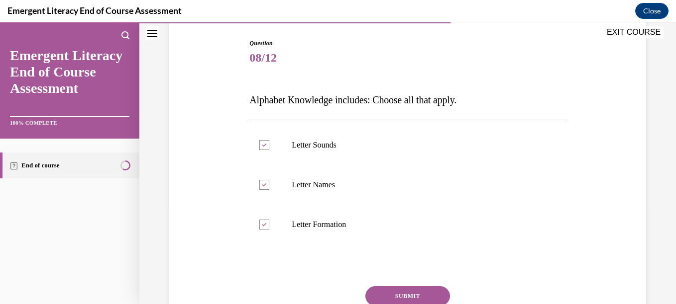
click at [395, 291] on button "SUBMIT" at bounding box center [407, 297] width 85 height 20
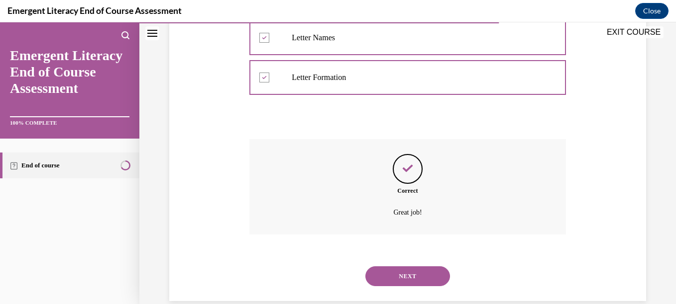
scroll to position [264, 0]
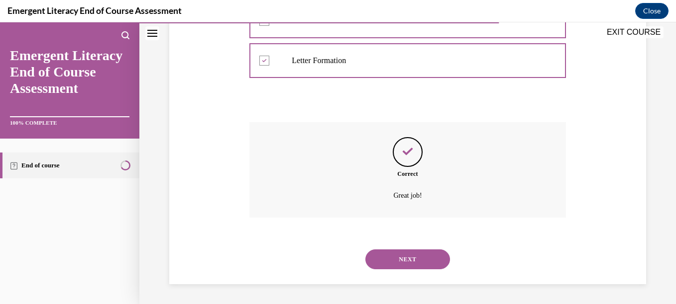
click at [402, 257] on button "NEXT" at bounding box center [407, 260] width 85 height 20
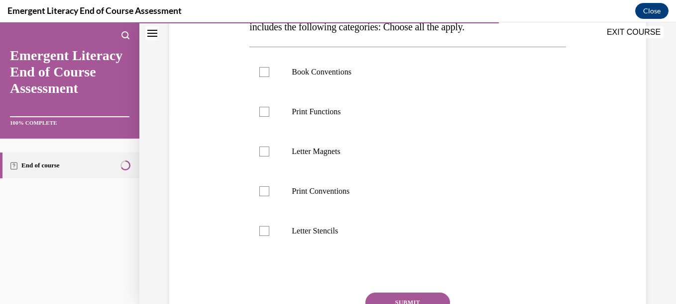
scroll to position [206, 0]
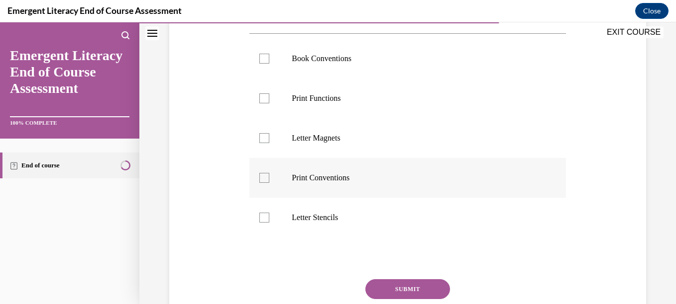
click at [292, 180] on p "Print Conventions" at bounding box center [416, 178] width 249 height 10
click at [269, 180] on input "Print Conventions" at bounding box center [264, 178] width 10 height 10
checkbox input "true"
click at [286, 78] on label "Book Conventions" at bounding box center [407, 59] width 316 height 40
click at [269, 64] on input "Book Conventions" at bounding box center [264, 59] width 10 height 10
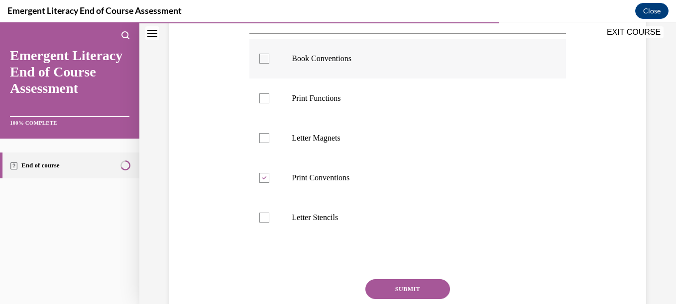
checkbox input "true"
click at [286, 101] on label "Print Functions" at bounding box center [407, 99] width 316 height 40
click at [269, 101] on input "Print Functions" at bounding box center [264, 99] width 10 height 10
checkbox input "true"
click at [389, 287] on button "SUBMIT" at bounding box center [407, 290] width 85 height 20
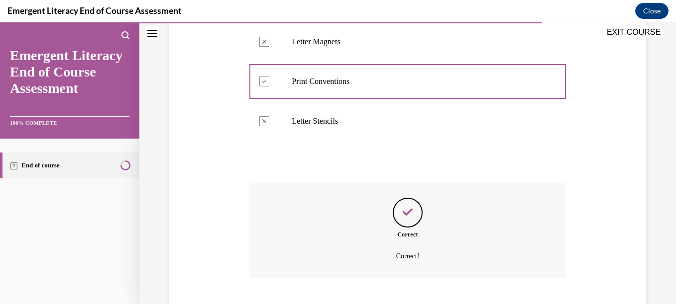
scroll to position [363, 0]
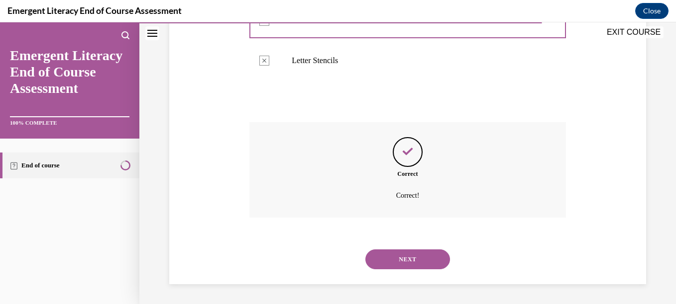
click at [400, 259] on button "NEXT" at bounding box center [407, 260] width 85 height 20
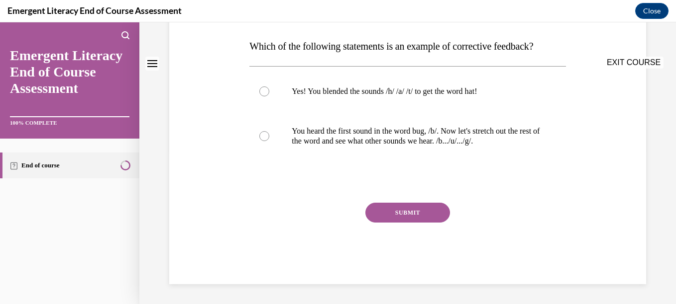
scroll to position [0, 0]
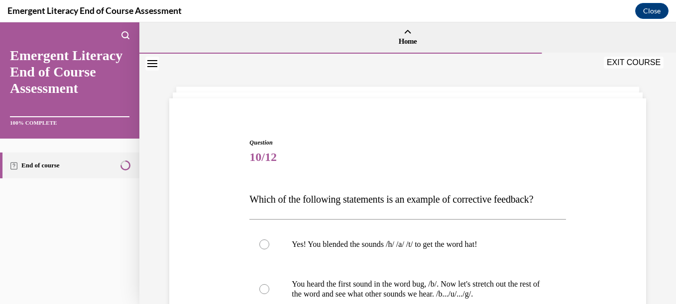
drag, startPoint x: 669, startPoint y: 301, endPoint x: 427, endPoint y: 150, distance: 285.4
click at [427, 150] on span "10/12" at bounding box center [407, 157] width 316 height 20
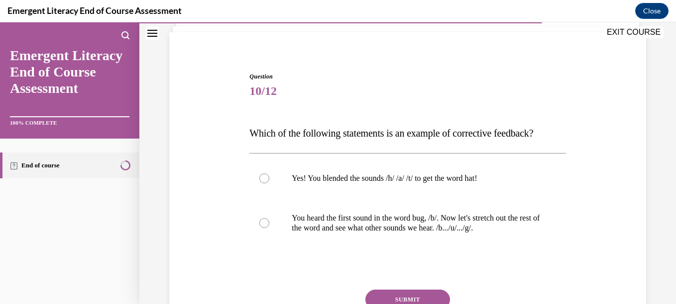
scroll to position [86, 0]
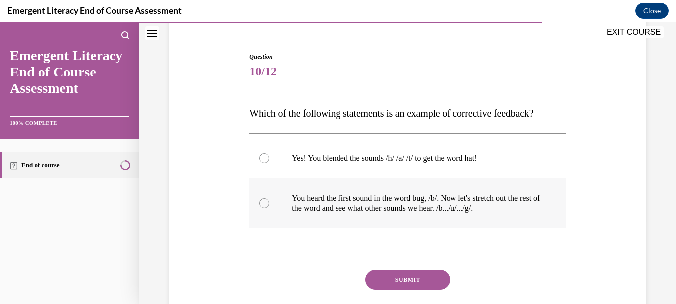
click at [467, 212] on p "You heard the first sound in the word bug, /b/. Now let's stretch out the rest …" at bounding box center [416, 204] width 249 height 20
click at [269, 208] on input "You heard the first sound in the word bug, /b/. Now let's stretch out the rest …" at bounding box center [264, 204] width 10 height 10
radio input "true"
click at [411, 281] on button "SUBMIT" at bounding box center [407, 280] width 85 height 20
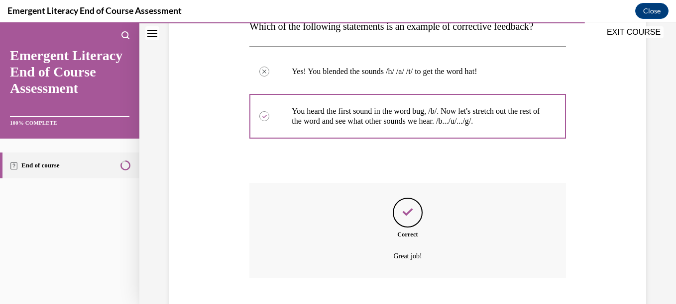
scroll to position [234, 0]
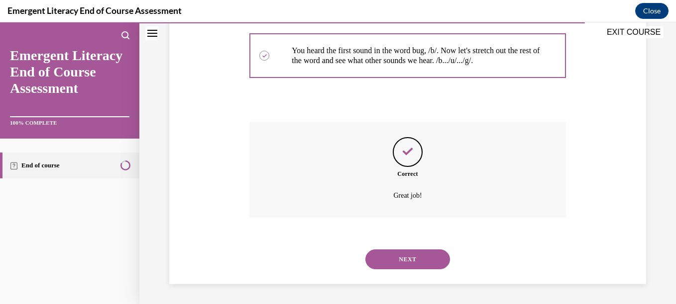
click at [410, 265] on button "NEXT" at bounding box center [407, 260] width 85 height 20
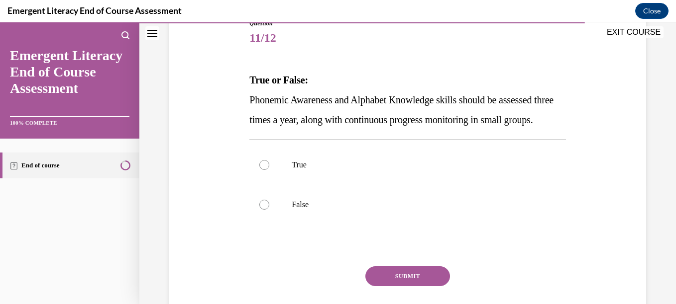
scroll to position [127, 0]
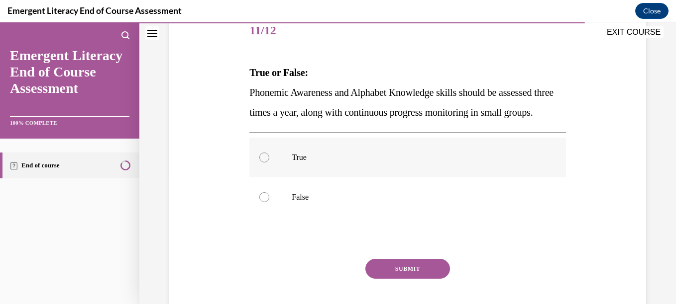
click at [416, 163] on p "True" at bounding box center [416, 158] width 249 height 10
click at [269, 163] on input "True" at bounding box center [264, 158] width 10 height 10
radio input "true"
click at [396, 279] on button "SUBMIT" at bounding box center [407, 269] width 85 height 20
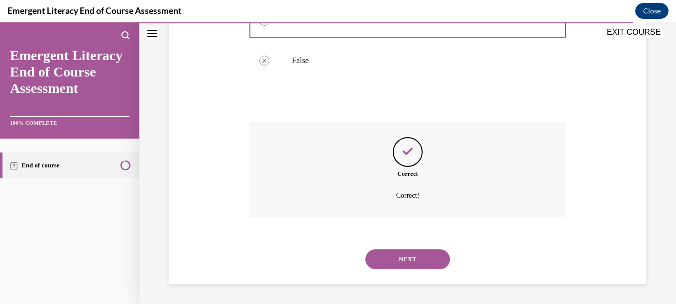
scroll to position [284, 0]
click at [385, 258] on button "NEXT" at bounding box center [407, 260] width 85 height 20
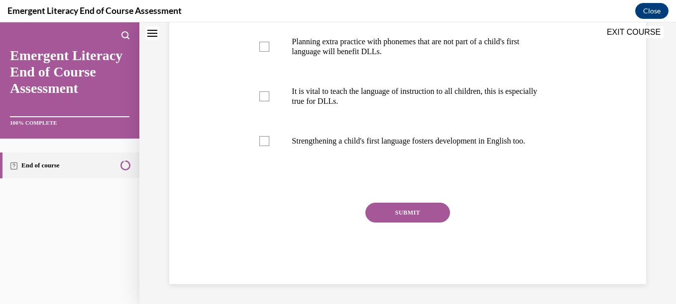
scroll to position [0, 0]
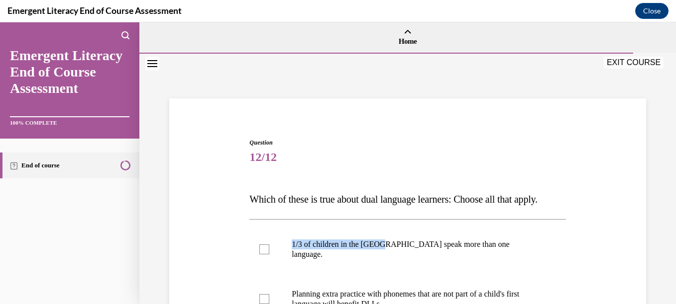
drag, startPoint x: 385, startPoint y: 258, endPoint x: 620, endPoint y: 229, distance: 237.6
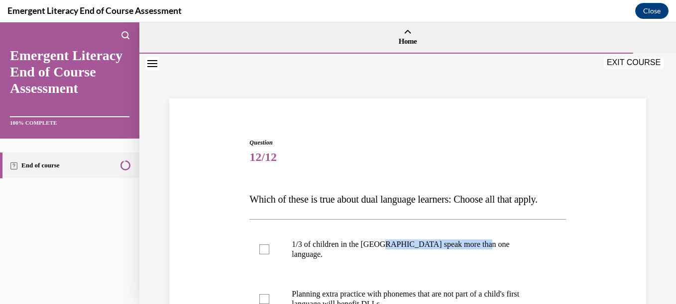
drag, startPoint x: 620, startPoint y: 229, endPoint x: 539, endPoint y: 202, distance: 86.1
click at [539, 202] on p "Which of these is true about dual language learners: Choose all that apply." at bounding box center [407, 200] width 316 height 20
click at [461, 258] on label "1/3 of children in the US speak more than one language." at bounding box center [407, 250] width 316 height 50
click at [269, 255] on input "1/3 of children in the US speak more than one language." at bounding box center [264, 250] width 10 height 10
checkbox input "true"
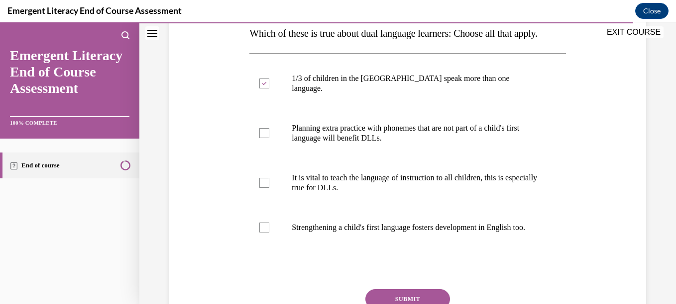
scroll to position [186, 0]
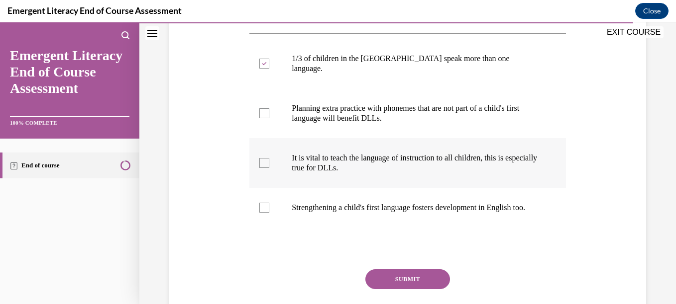
click at [498, 170] on p "It is vital to teach the language of instruction to all children, this is espec…" at bounding box center [416, 163] width 249 height 20
click at [269, 168] on input "It is vital to teach the language of instruction to all children, this is espec…" at bounding box center [264, 163] width 10 height 10
checkbox input "true"
click at [486, 205] on label "Strengthening a child's first language fosters development in English too." at bounding box center [407, 208] width 316 height 40
click at [269, 205] on input "Strengthening a child's first language fosters development in English too." at bounding box center [264, 208] width 10 height 10
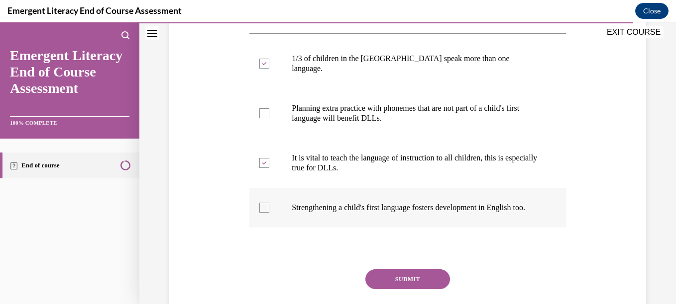
checkbox input "true"
click at [417, 290] on button "SUBMIT" at bounding box center [407, 280] width 85 height 20
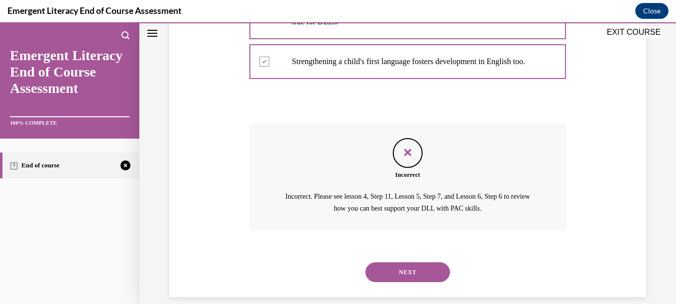
scroll to position [365, 0]
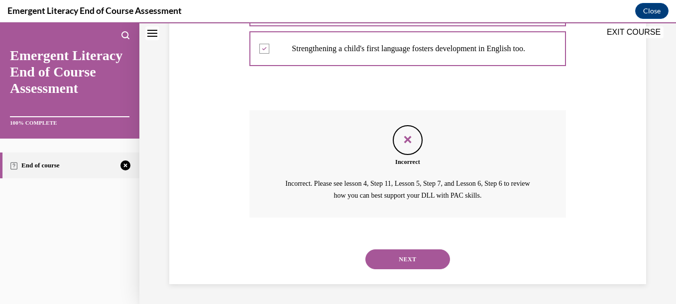
click at [435, 262] on button "NEXT" at bounding box center [407, 260] width 85 height 20
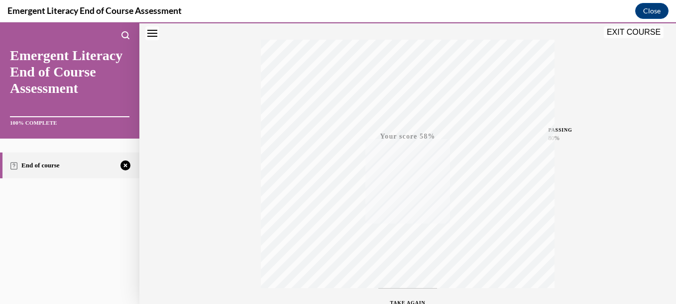
scroll to position [199, 0]
click at [407, 270] on icon "button" at bounding box center [407, 272] width 35 height 11
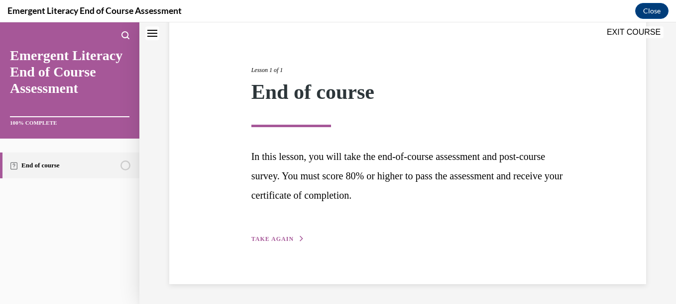
scroll to position [96, 0]
click at [274, 246] on div "Lesson 1 of 1 End of course In this lesson, you will take the end-of-course ass…" at bounding box center [407, 144] width 477 height 282
click at [278, 232] on div "Lesson 1 of 1 End of course In this lesson, you will take the end-of-course ass…" at bounding box center [408, 144] width 328 height 202
click at [280, 241] on span "TAKE AGAIN" at bounding box center [272, 239] width 42 height 7
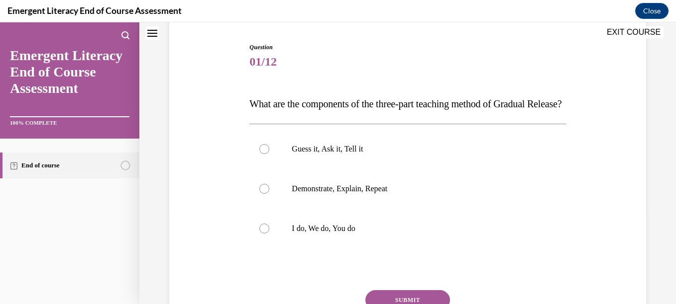
click at [280, 241] on label "I do, We do, You do" at bounding box center [407, 229] width 316 height 40
click at [269, 234] on input "I do, We do, You do" at bounding box center [264, 229] width 10 height 10
radio input "true"
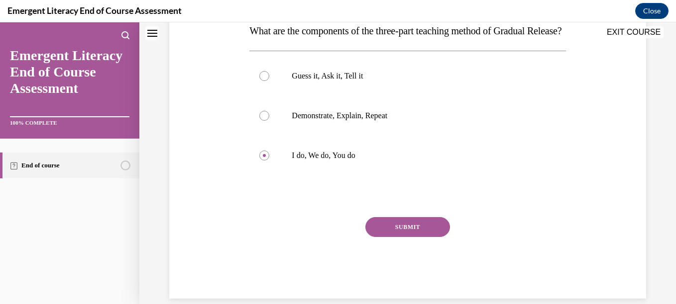
scroll to position [203, 0]
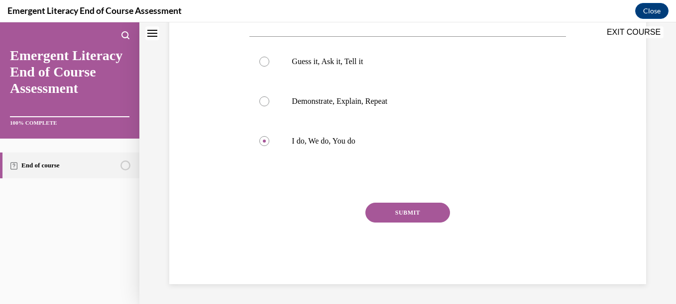
click at [399, 207] on button "SUBMIT" at bounding box center [407, 213] width 85 height 20
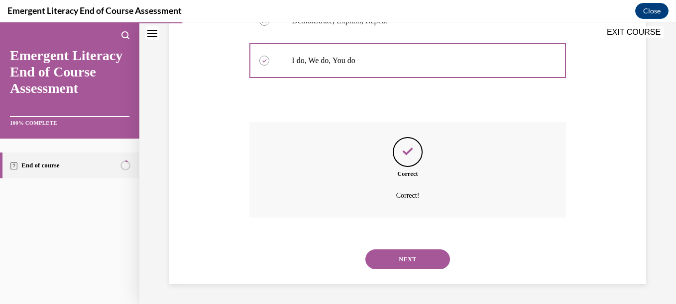
scroll to position [284, 0]
click at [390, 262] on button "NEXT" at bounding box center [407, 260] width 85 height 20
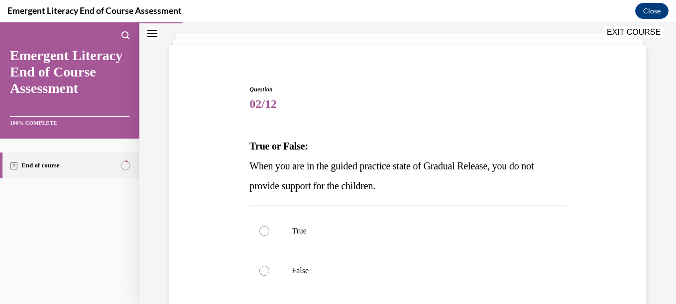
scroll to position [126, 0]
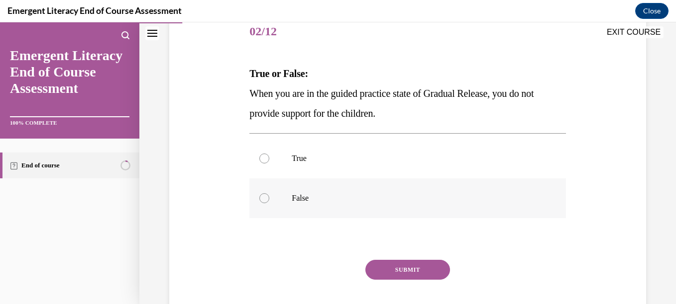
click at [309, 204] on label "False" at bounding box center [407, 199] width 316 height 40
click at [269, 203] on input "False" at bounding box center [264, 199] width 10 height 10
radio input "true"
click at [387, 264] on button "SUBMIT" at bounding box center [407, 270] width 85 height 20
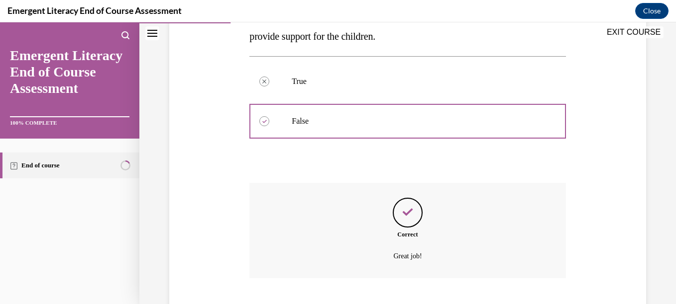
scroll to position [264, 0]
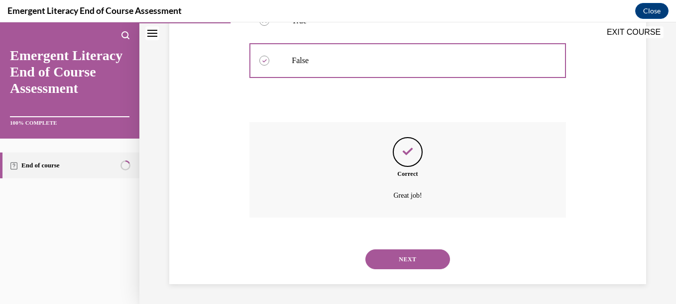
click at [390, 270] on div "NEXT" at bounding box center [407, 260] width 316 height 40
click at [394, 261] on button "NEXT" at bounding box center [407, 260] width 85 height 20
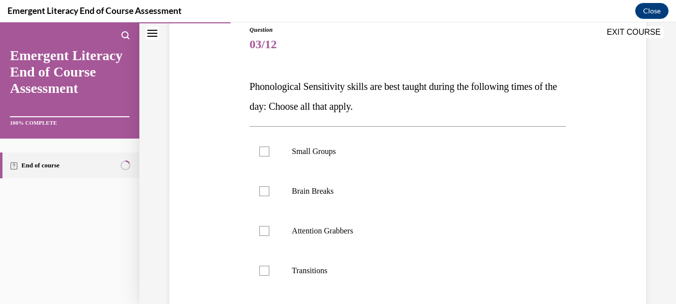
scroll to position [153, 0]
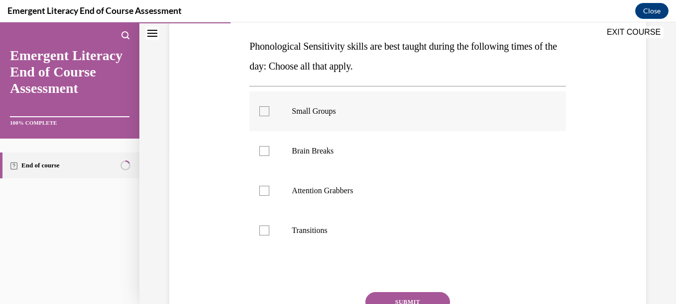
click at [392, 117] on label "Small Groups" at bounding box center [407, 112] width 316 height 40
click at [269, 116] on input "Small Groups" at bounding box center [264, 111] width 10 height 10
click at [378, 120] on label "Small Groups" at bounding box center [407, 112] width 316 height 40
click at [269, 116] on input "Small Groups" at bounding box center [264, 111] width 10 height 10
click at [328, 110] on p "Small Groups" at bounding box center [416, 111] width 249 height 10
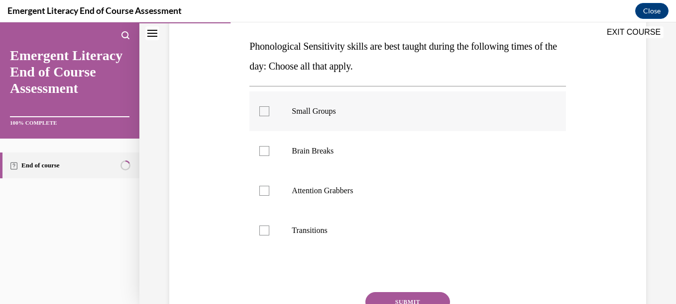
click at [269, 110] on input "Small Groups" at bounding box center [264, 111] width 10 height 10
checkbox input "true"
click at [325, 224] on label "Transitions" at bounding box center [407, 231] width 316 height 40
click at [269, 226] on input "Transitions" at bounding box center [264, 231] width 10 height 10
checkbox input "true"
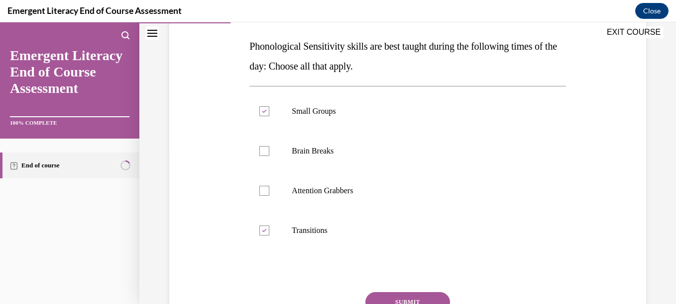
click at [391, 294] on button "SUBMIT" at bounding box center [407, 303] width 85 height 20
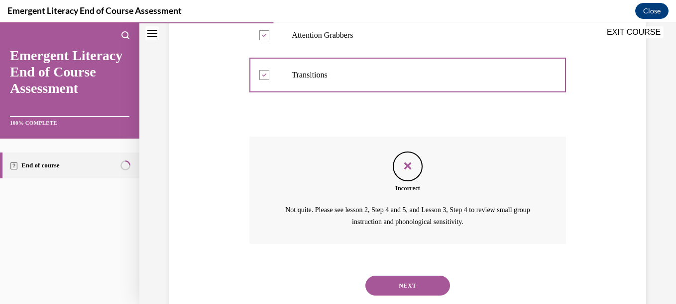
scroll to position [335, 0]
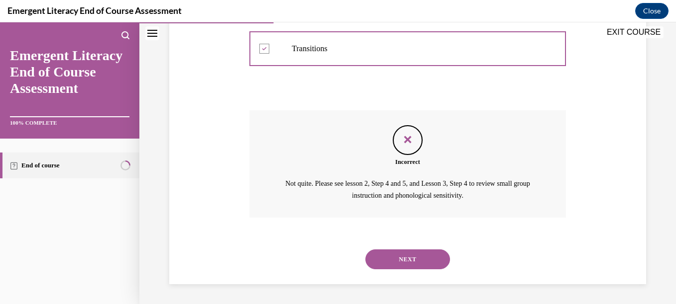
click at [389, 264] on button "NEXT" at bounding box center [407, 260] width 85 height 20
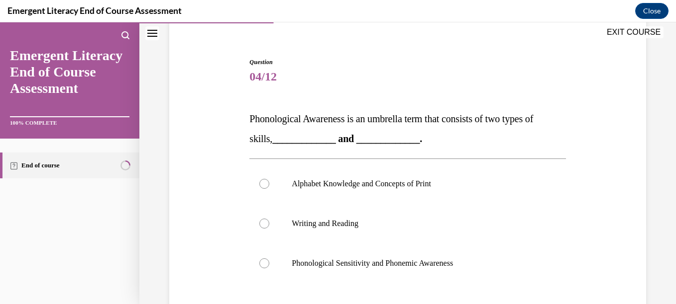
scroll to position [101, 0]
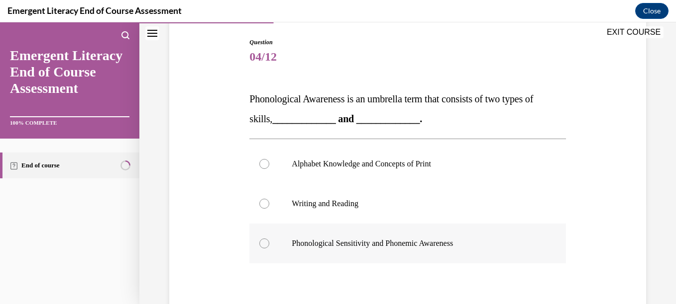
click at [462, 239] on p "Phonological Sensitivity and Phonemic Awareness" at bounding box center [416, 244] width 249 height 10
click at [269, 239] on input "Phonological Sensitivity and Phonemic Awareness" at bounding box center [264, 244] width 10 height 10
radio input "true"
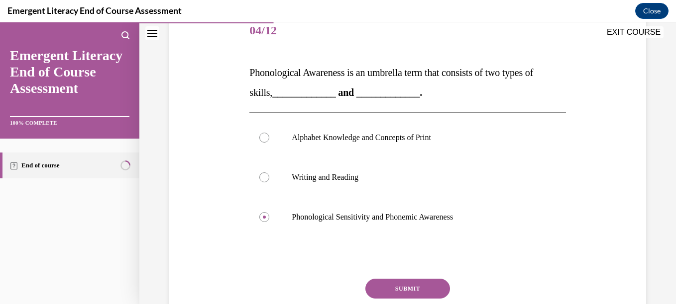
scroll to position [187, 0]
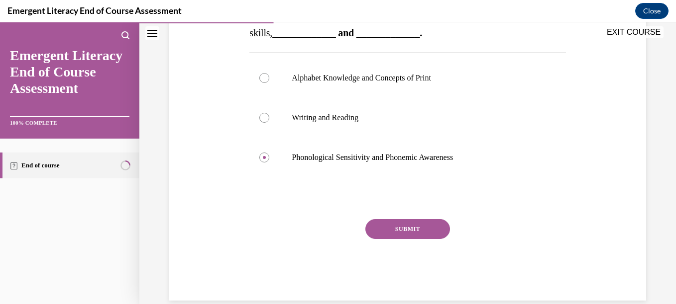
click at [407, 234] on button "SUBMIT" at bounding box center [407, 229] width 85 height 20
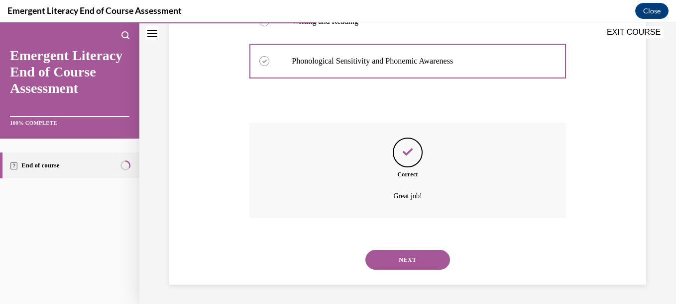
scroll to position [284, 0]
click at [441, 261] on button "NEXT" at bounding box center [407, 260] width 85 height 20
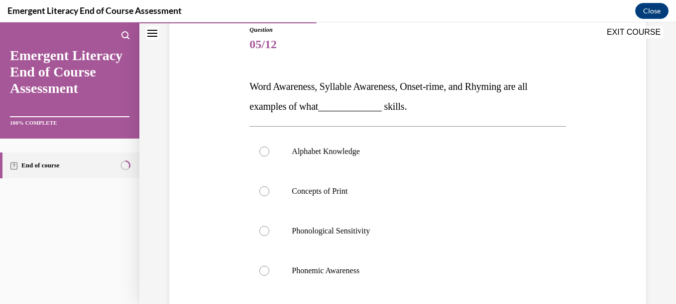
scroll to position [126, 0]
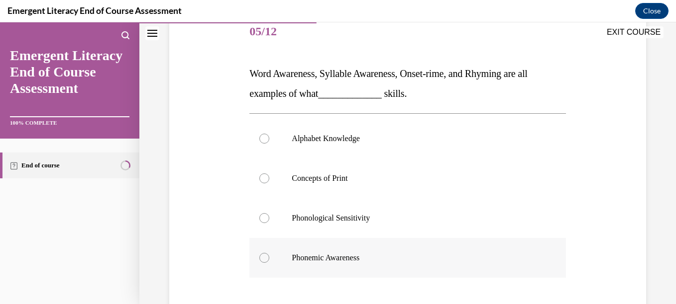
click at [367, 262] on p "Phonemic Awareness" at bounding box center [416, 258] width 249 height 10
click at [269, 262] on input "Phonemic Awareness" at bounding box center [264, 258] width 10 height 10
radio input "true"
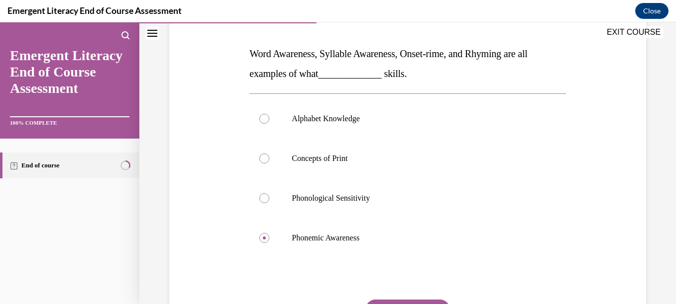
scroll to position [173, 0]
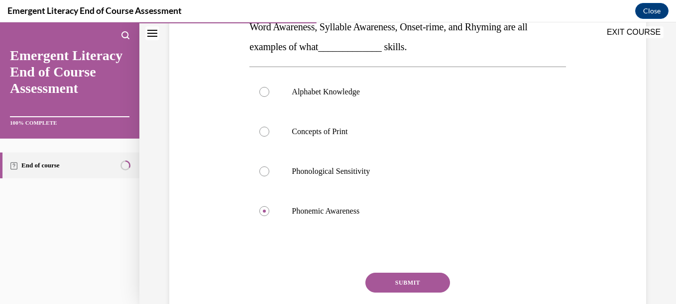
click at [393, 276] on button "SUBMIT" at bounding box center [407, 283] width 85 height 20
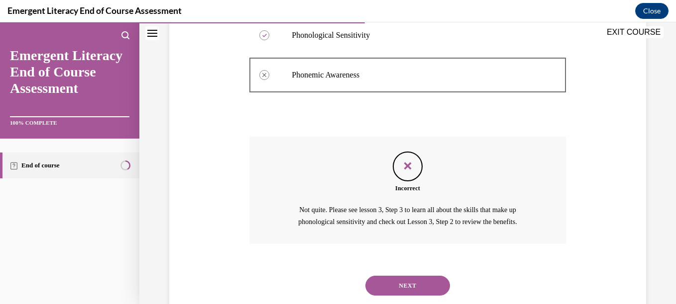
scroll to position [335, 0]
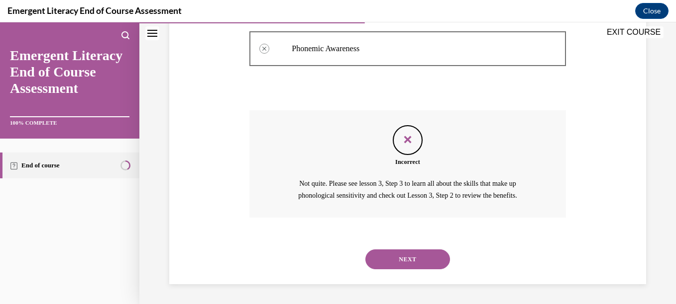
click at [372, 263] on button "NEXT" at bounding box center [407, 260] width 85 height 20
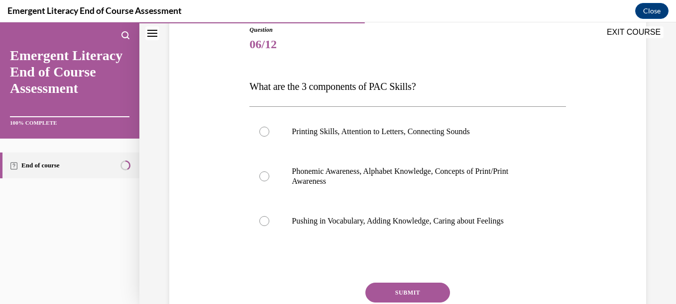
scroll to position [119, 0]
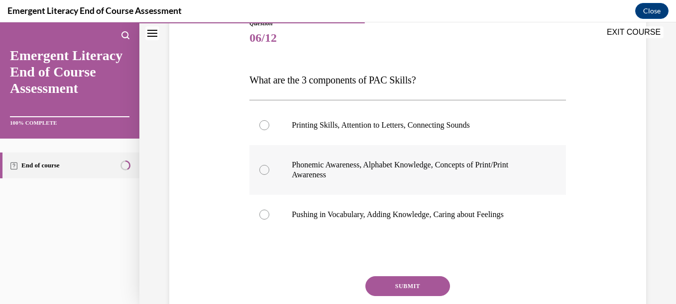
click at [441, 187] on label "Phonemic Awareness, Alphabet Knowledge, Concepts of Print/Print Awareness" at bounding box center [407, 170] width 316 height 50
click at [269, 175] on input "Phonemic Awareness, Alphabet Knowledge, Concepts of Print/Print Awareness" at bounding box center [264, 170] width 10 height 10
radio input "true"
click at [406, 282] on button "SUBMIT" at bounding box center [407, 287] width 85 height 20
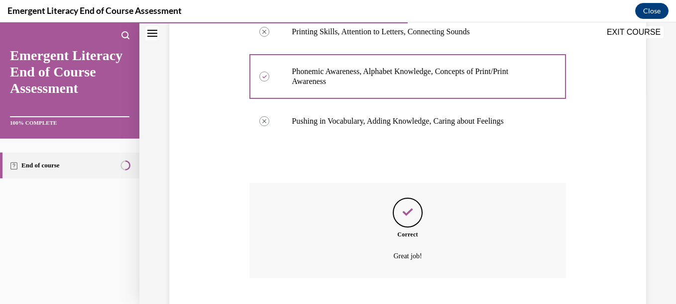
scroll to position [274, 0]
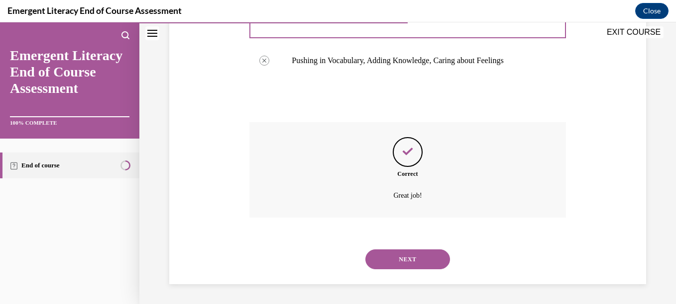
click at [405, 261] on button "NEXT" at bounding box center [407, 260] width 85 height 20
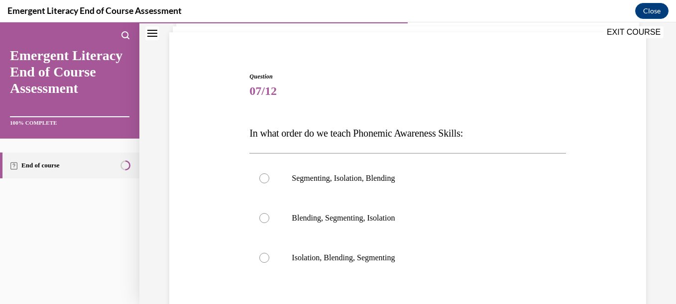
scroll to position [113, 0]
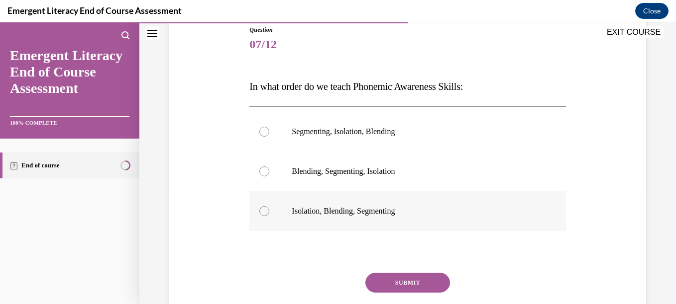
click at [389, 211] on p "Isolation, Blending, Segmenting" at bounding box center [416, 211] width 249 height 10
click at [269, 211] on input "Isolation, Blending, Segmenting" at bounding box center [264, 211] width 10 height 10
radio input "true"
click at [415, 278] on button "SUBMIT" at bounding box center [407, 283] width 85 height 20
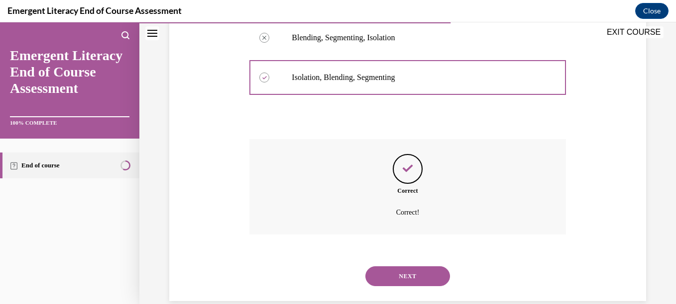
scroll to position [264, 0]
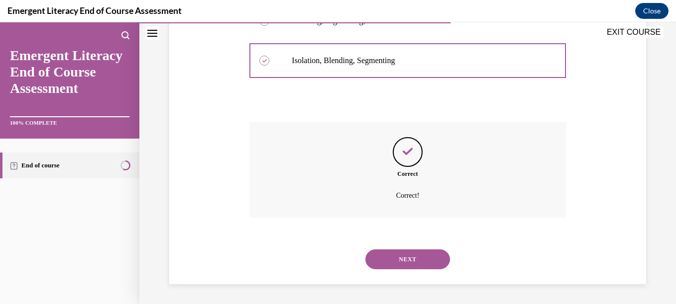
click at [414, 265] on button "NEXT" at bounding box center [407, 260] width 85 height 20
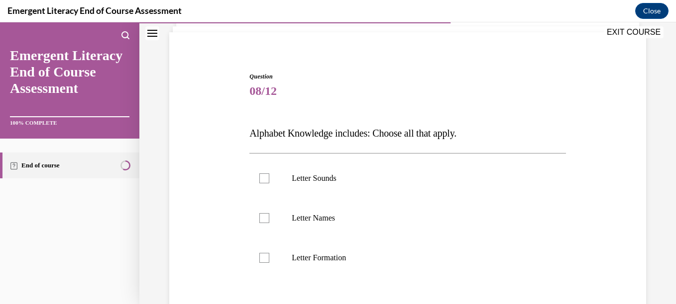
scroll to position [86, 0]
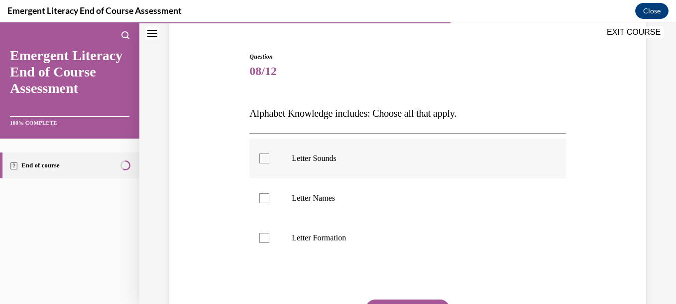
click at [354, 164] on label "Letter Sounds" at bounding box center [407, 159] width 316 height 40
click at [269, 164] on input "Letter Sounds" at bounding box center [264, 159] width 10 height 10
checkbox input "true"
click at [343, 195] on p "Letter Names" at bounding box center [416, 199] width 249 height 10
click at [269, 195] on input "Letter Names" at bounding box center [264, 199] width 10 height 10
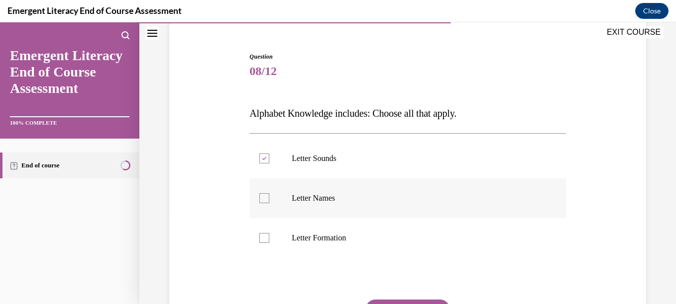
checkbox input "true"
click at [334, 228] on label "Letter Formation" at bounding box center [407, 238] width 316 height 40
click at [269, 233] on input "Letter Formation" at bounding box center [264, 238] width 10 height 10
checkbox input "true"
click at [417, 301] on button "SUBMIT" at bounding box center [407, 310] width 85 height 20
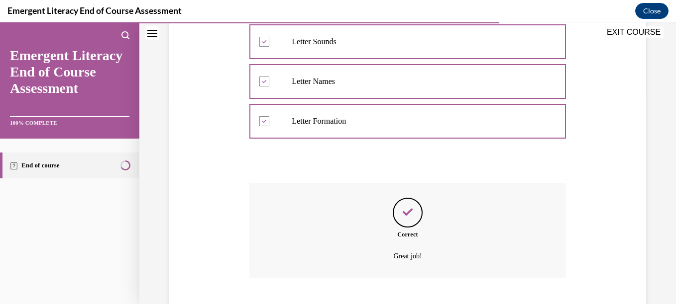
scroll to position [264, 0]
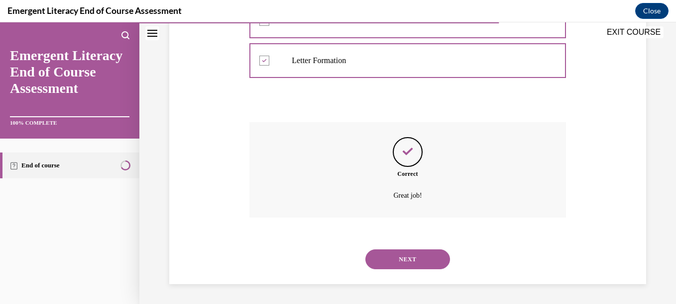
click at [402, 253] on button "NEXT" at bounding box center [407, 260] width 85 height 20
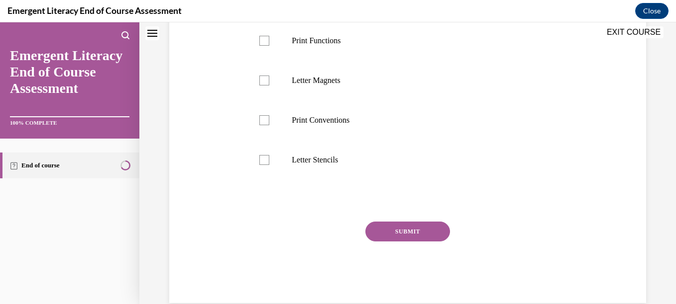
scroll to position [0, 0]
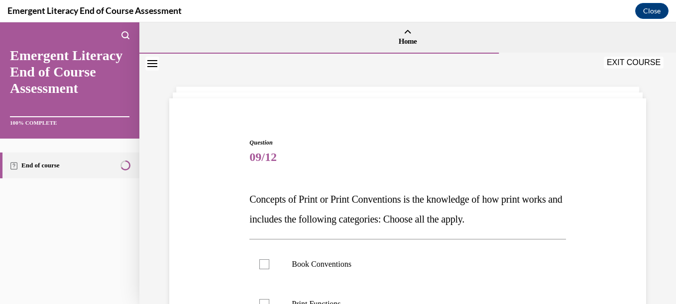
drag, startPoint x: 668, startPoint y: 302, endPoint x: 487, endPoint y: 152, distance: 235.0
click at [487, 152] on span "09/12" at bounding box center [407, 157] width 316 height 20
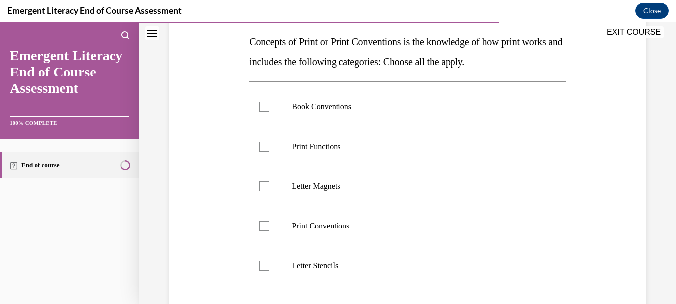
scroll to position [159, 0]
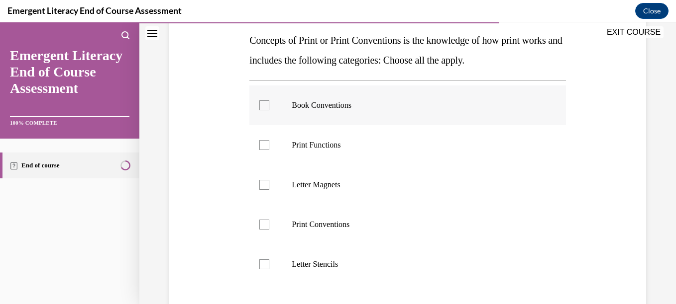
click at [392, 110] on label "Book Conventions" at bounding box center [407, 106] width 316 height 40
click at [269, 110] on input "Book Conventions" at bounding box center [264, 106] width 10 height 10
checkbox input "true"
click at [383, 130] on label "Print Functions" at bounding box center [407, 145] width 316 height 40
click at [269, 140] on input "Print Functions" at bounding box center [264, 145] width 10 height 10
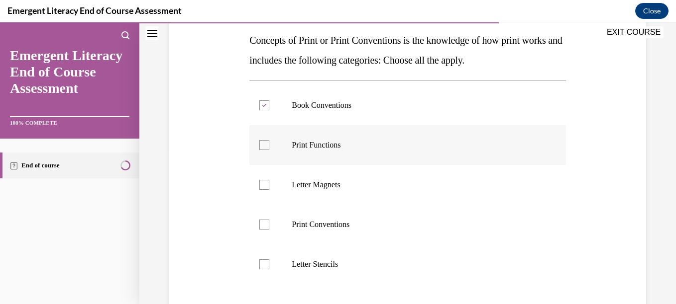
checkbox input "true"
click at [346, 224] on p "Print Conventions" at bounding box center [416, 225] width 249 height 10
click at [269, 224] on input "Print Conventions" at bounding box center [264, 225] width 10 height 10
checkbox input "true"
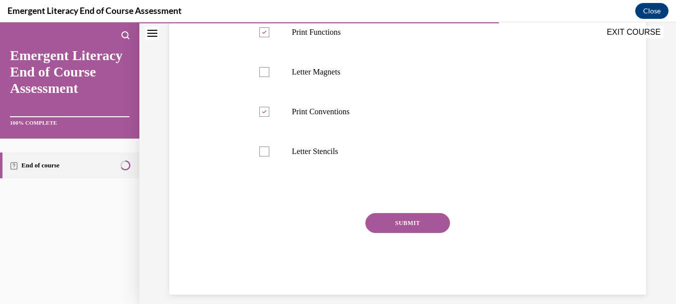
scroll to position [283, 0]
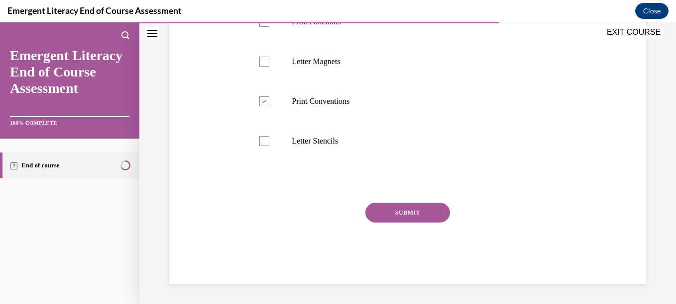
click at [415, 209] on button "SUBMIT" at bounding box center [407, 213] width 85 height 20
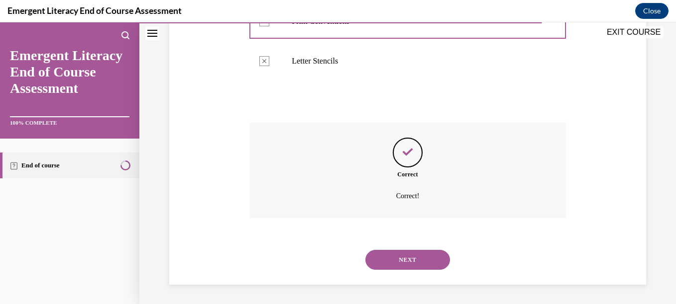
scroll to position [363, 0]
click at [402, 253] on button "NEXT" at bounding box center [407, 260] width 85 height 20
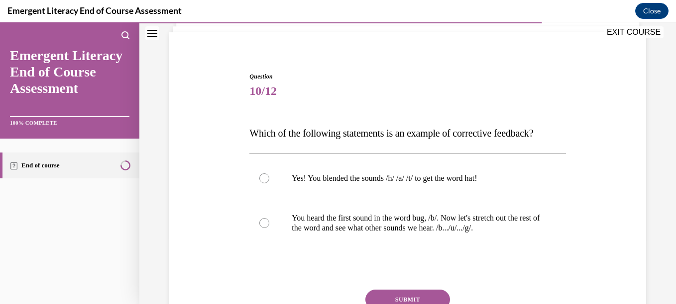
scroll to position [106, 0]
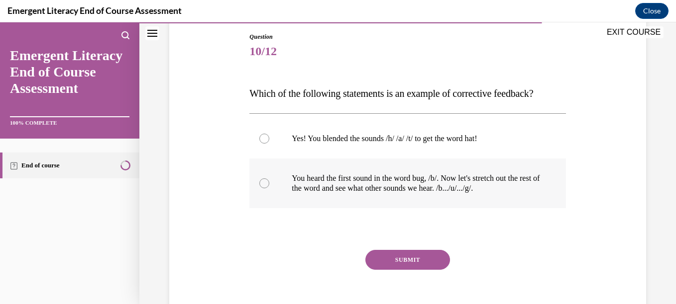
click at [521, 182] on p "You heard the first sound in the word bug, /b/. Now let's stretch out the rest …" at bounding box center [416, 184] width 249 height 20
click at [269, 182] on input "You heard the first sound in the word bug, /b/. Now let's stretch out the rest …" at bounding box center [264, 184] width 10 height 10
radio input "true"
click at [418, 256] on button "SUBMIT" at bounding box center [407, 260] width 85 height 20
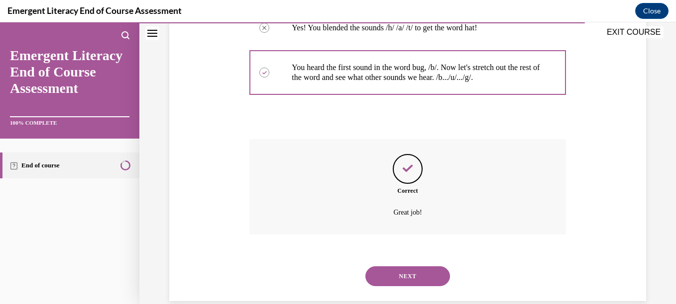
scroll to position [234, 0]
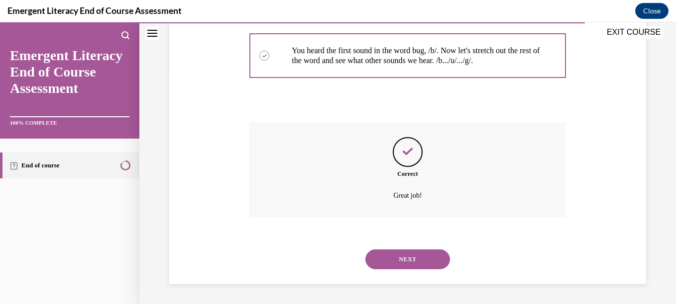
click at [418, 256] on button "NEXT" at bounding box center [407, 260] width 85 height 20
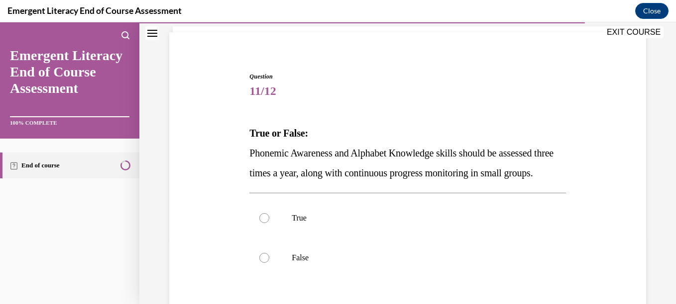
scroll to position [113, 0]
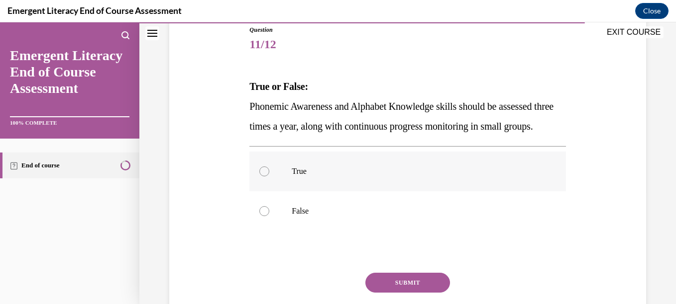
click at [391, 177] on p "True" at bounding box center [416, 172] width 249 height 10
click at [269, 177] on input "True" at bounding box center [264, 172] width 10 height 10
radio input "true"
click at [384, 293] on button "SUBMIT" at bounding box center [407, 283] width 85 height 20
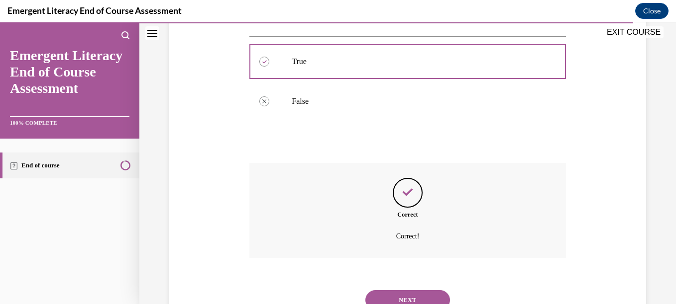
scroll to position [284, 0]
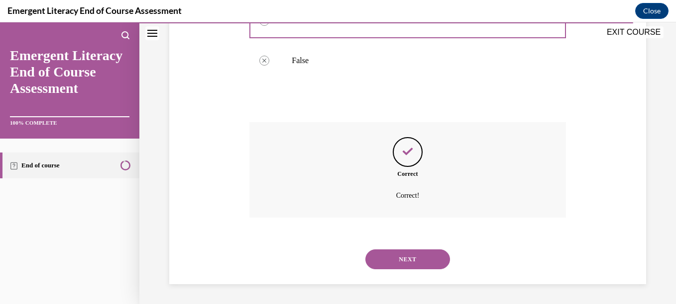
click at [386, 259] on button "NEXT" at bounding box center [407, 260] width 85 height 20
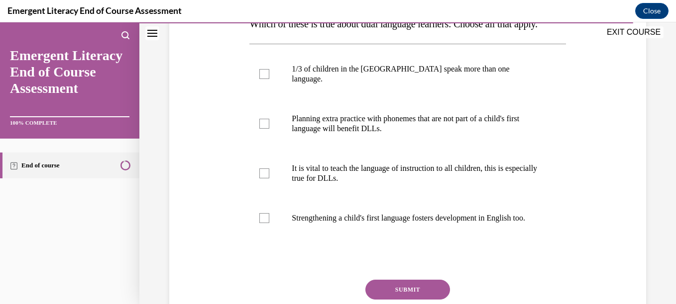
scroll to position [179, 0]
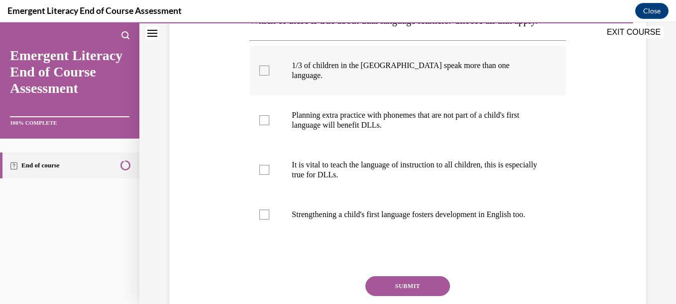
click at [404, 91] on label "1/3 of children in the US speak more than one language." at bounding box center [407, 71] width 316 height 50
click at [269, 76] on input "1/3 of children in the US speak more than one language." at bounding box center [264, 71] width 10 height 10
checkbox input "true"
click at [424, 180] on p "It is vital to teach the language of instruction to all children, this is espec…" at bounding box center [416, 170] width 249 height 20
click at [269, 175] on input "It is vital to teach the language of instruction to all children, this is espec…" at bounding box center [264, 170] width 10 height 10
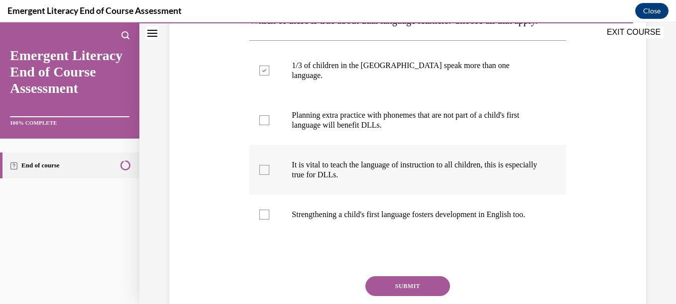
checkbox input "true"
click at [416, 220] on p "Strengthening a child's first language fosters development in English too." at bounding box center [416, 215] width 249 height 10
click at [269, 220] on input "Strengthening a child's first language fosters development in English too." at bounding box center [264, 215] width 10 height 10
checkbox input "true"
click at [353, 141] on label "Planning extra practice with phonemes that are not part of a child's first lang…" at bounding box center [407, 121] width 316 height 50
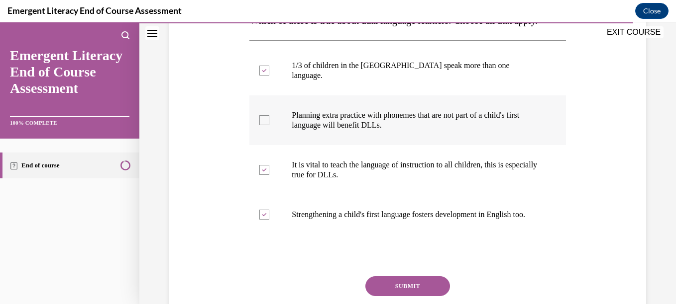
click at [269, 125] on input "Planning extra practice with phonemes that are not part of a child's first lang…" at bounding box center [264, 120] width 10 height 10
checkbox input "true"
click at [405, 297] on button "SUBMIT" at bounding box center [407, 287] width 85 height 20
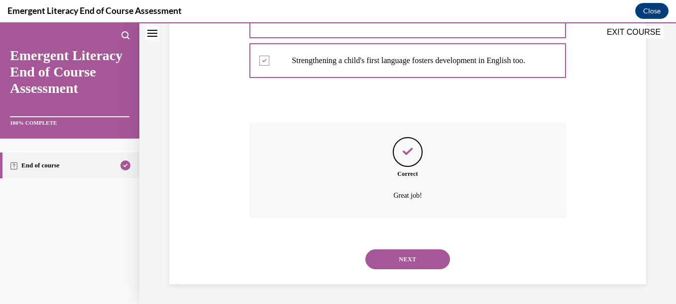
scroll to position [353, 0]
click at [404, 259] on button "NEXT" at bounding box center [407, 260] width 85 height 20
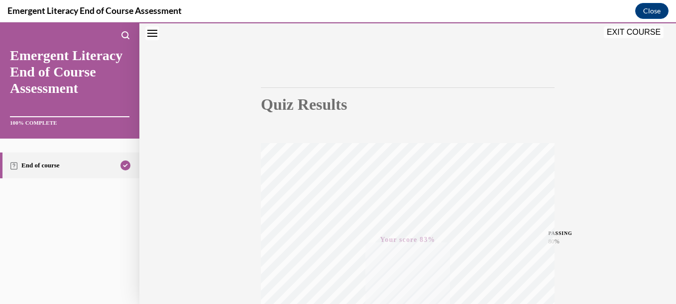
scroll to position [228, 0]
click at [612, 32] on button "EXIT COURSE" at bounding box center [634, 32] width 60 height 12
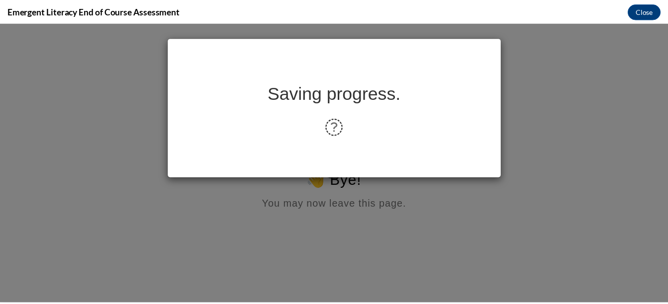
scroll to position [0, 0]
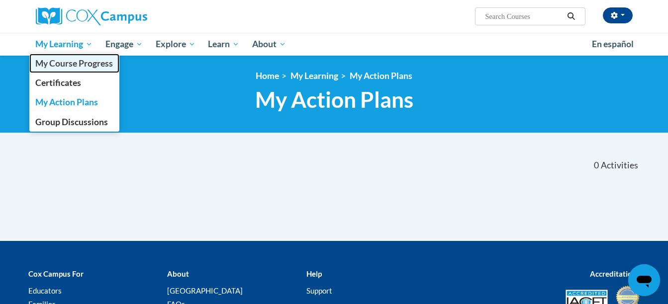
click at [98, 64] on span "My Course Progress" at bounding box center [74, 63] width 78 height 10
